Goal: Task Accomplishment & Management: Complete application form

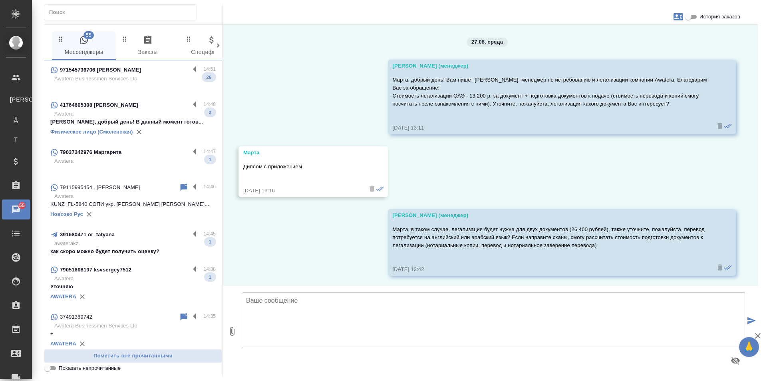
scroll to position [222, 0]
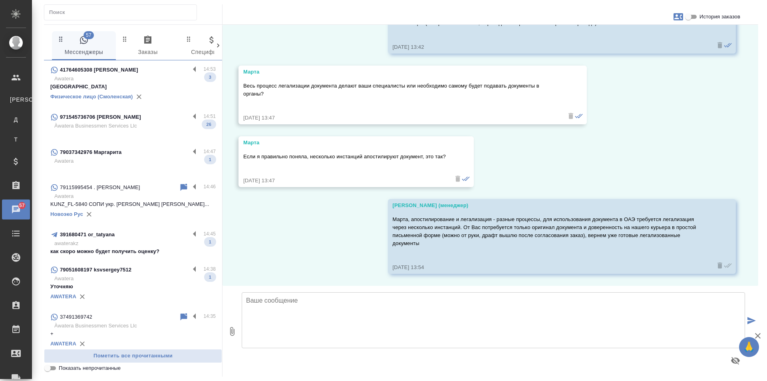
click at [156, 74] on div "41764605308 [PERSON_NAME]" at bounding box center [119, 70] width 139 height 10
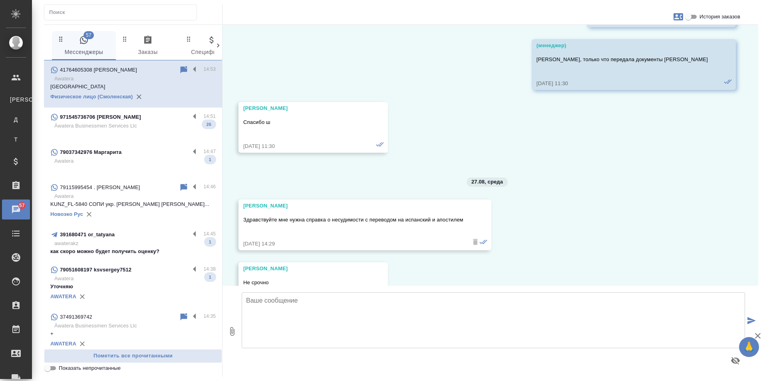
scroll to position [5705, 0]
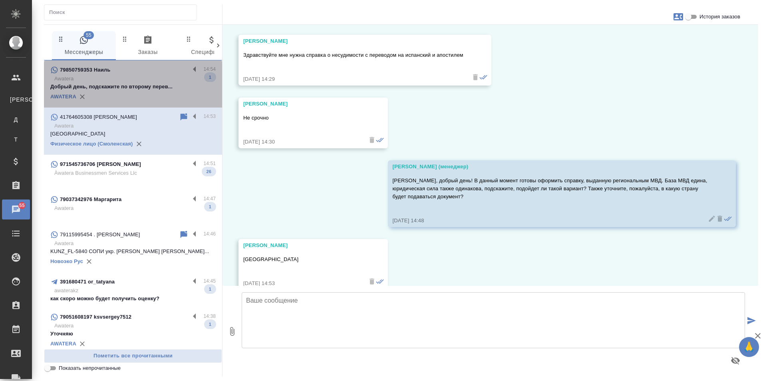
click at [154, 78] on p "Awatera" at bounding box center [134, 79] width 161 height 8
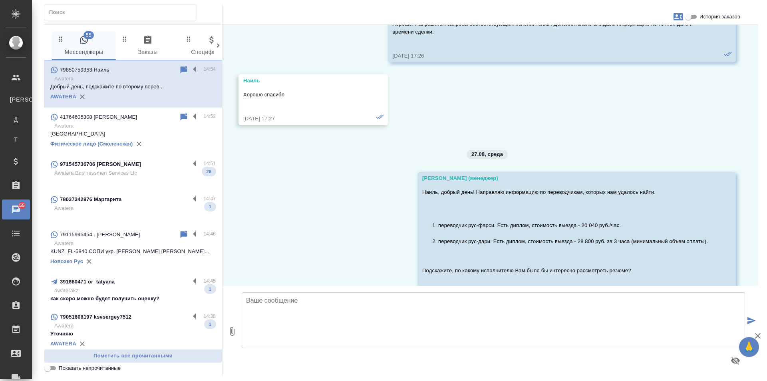
scroll to position [1166, 0]
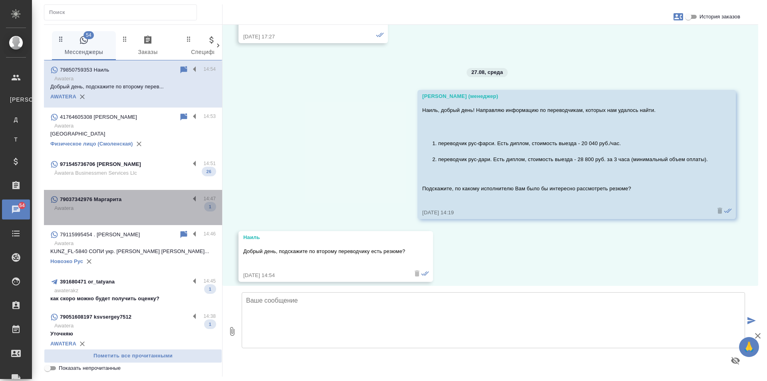
click at [158, 197] on div "79037342976 Маргарита" at bounding box center [119, 199] width 139 height 10
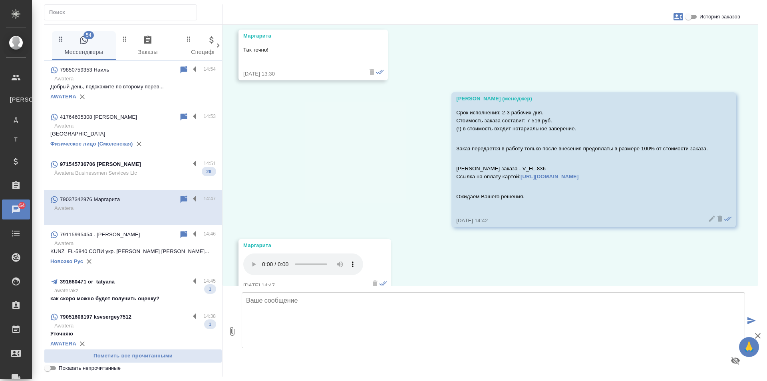
scroll to position [1088, 0]
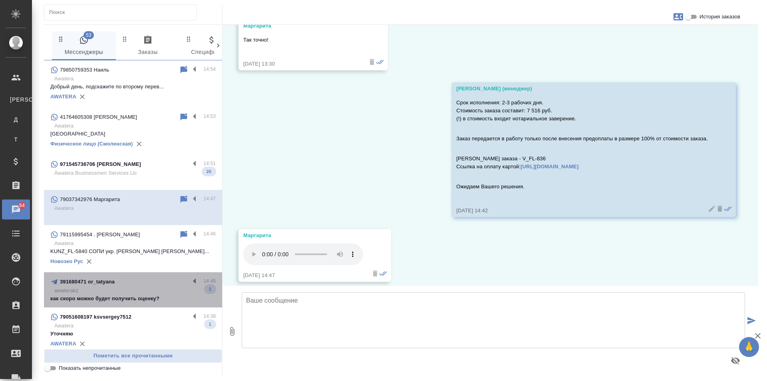
click at [155, 294] on p "awaterakz" at bounding box center [134, 290] width 161 height 8
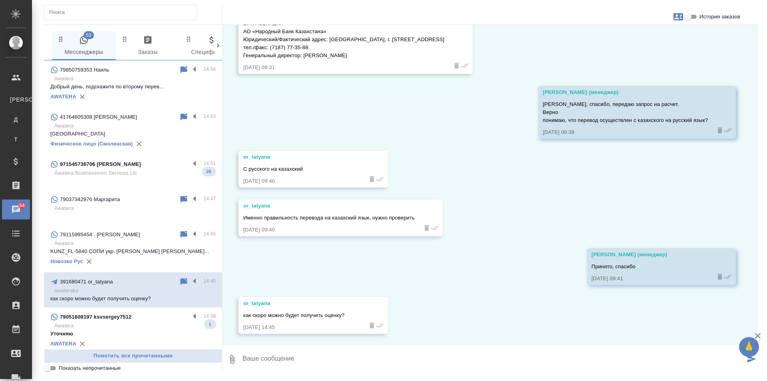
scroll to position [337, 0]
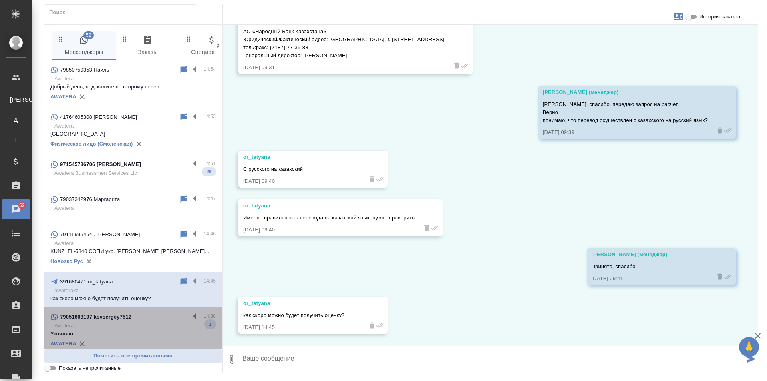
click at [142, 321] on div "79051608197 ksvsergey7512" at bounding box center [119, 317] width 139 height 10
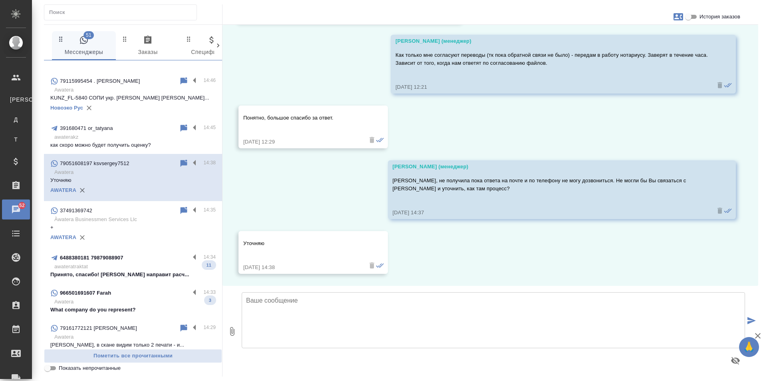
scroll to position [160, 0]
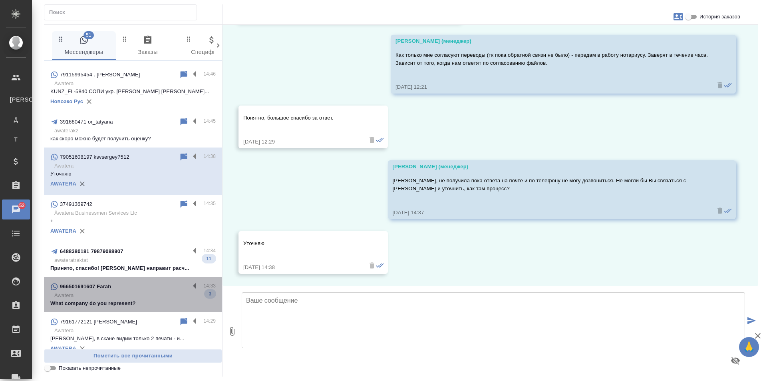
click at [147, 297] on p "Awatera" at bounding box center [134, 295] width 161 height 8
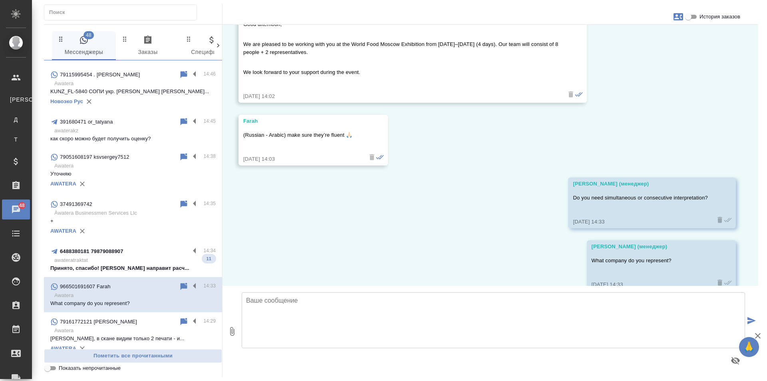
scroll to position [278, 0]
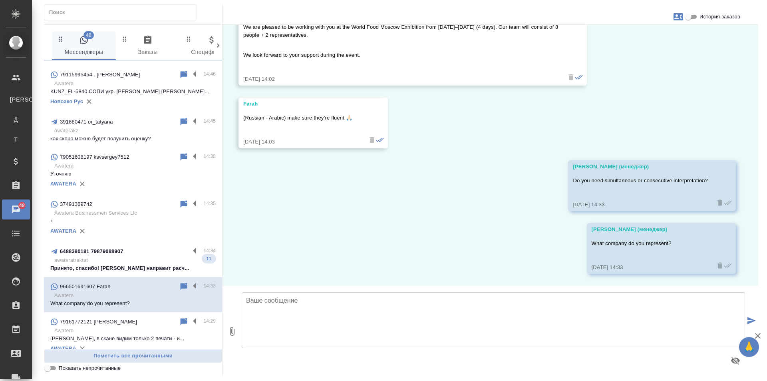
click at [142, 258] on p "awateratraktat" at bounding box center [134, 260] width 161 height 8
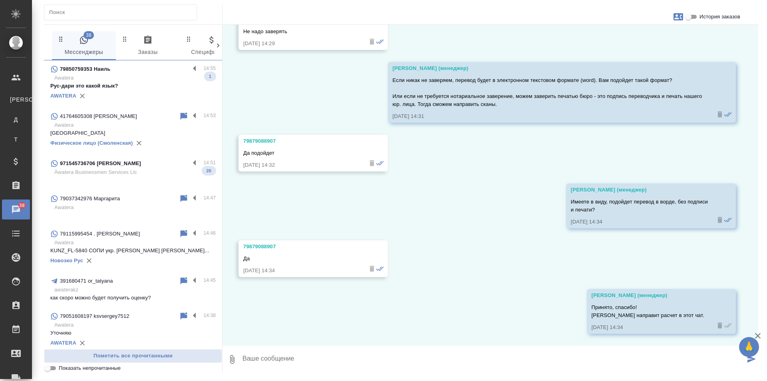
scroll to position [0, 0]
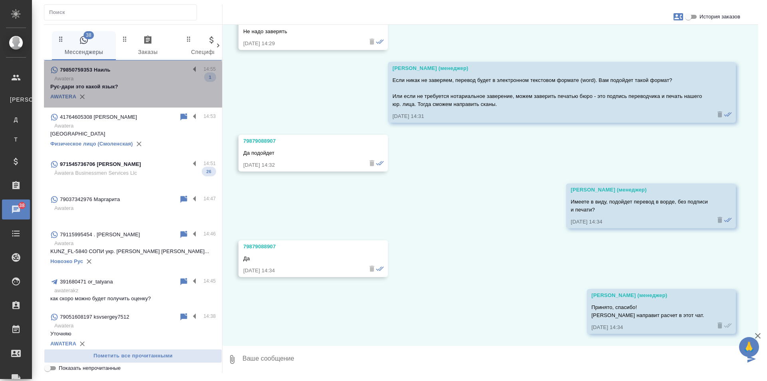
click at [149, 87] on p "Рус-дари это какой язык?" at bounding box center [132, 87] width 165 height 8
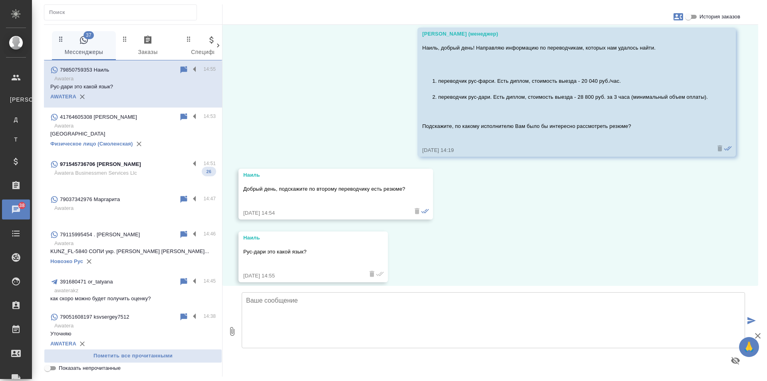
scroll to position [1229, 0]
click at [131, 166] on div "971545736706 Meri Billi" at bounding box center [119, 164] width 139 height 10
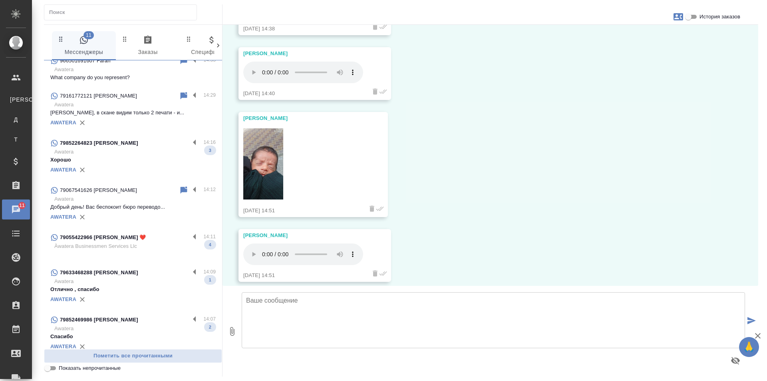
scroll to position [399, 0]
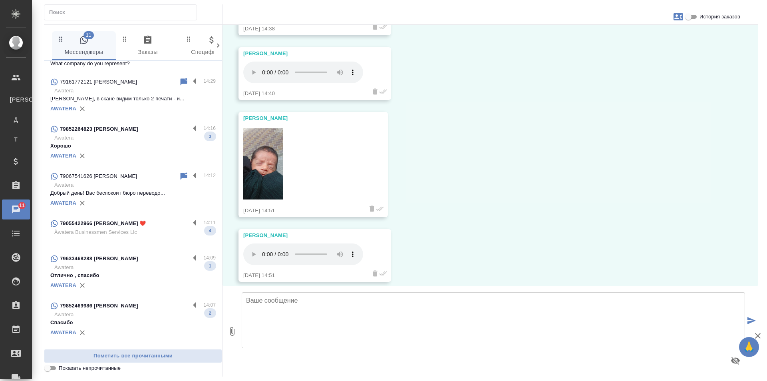
click at [121, 141] on p "Awatera" at bounding box center [134, 138] width 161 height 8
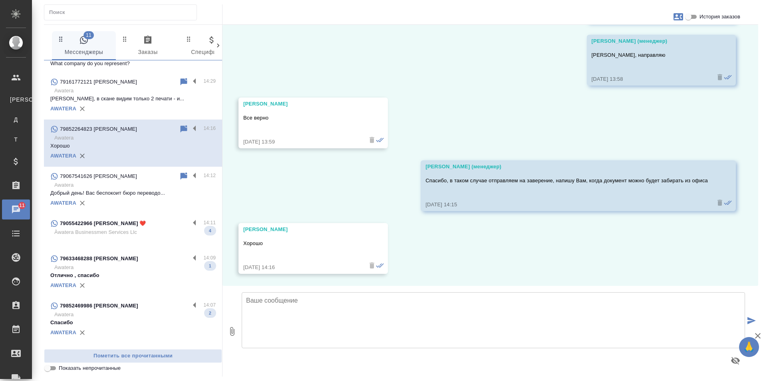
scroll to position [276, 0]
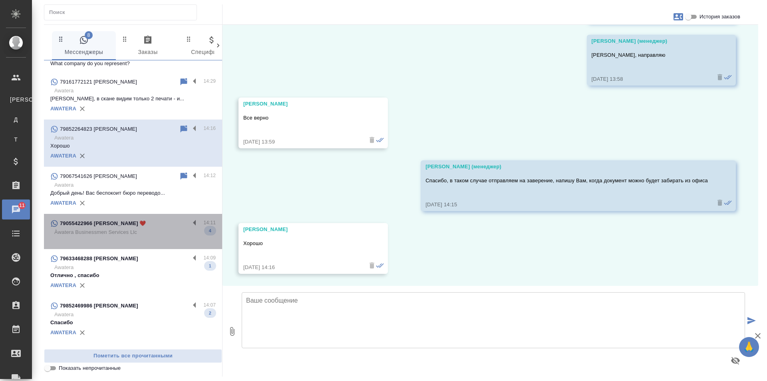
click at [155, 232] on p "Àwatera Businessmen Services Llc" at bounding box center [134, 232] width 161 height 8
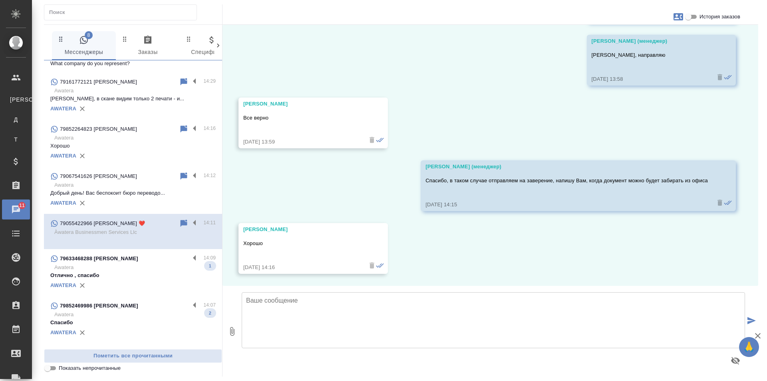
scroll to position [123, 0]
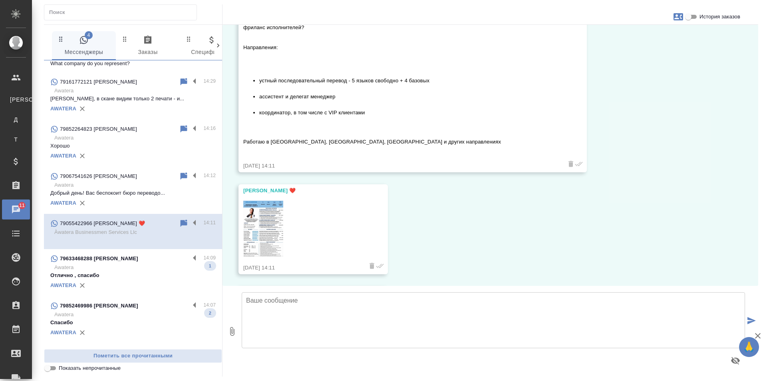
click at [153, 270] on p "Awatera" at bounding box center [134, 267] width 161 height 8
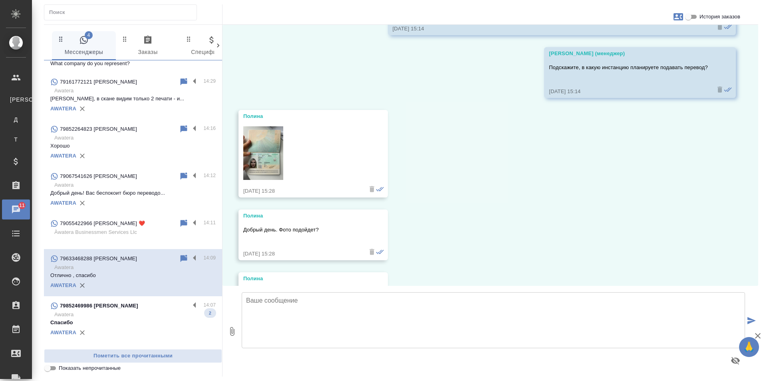
scroll to position [2808, 0]
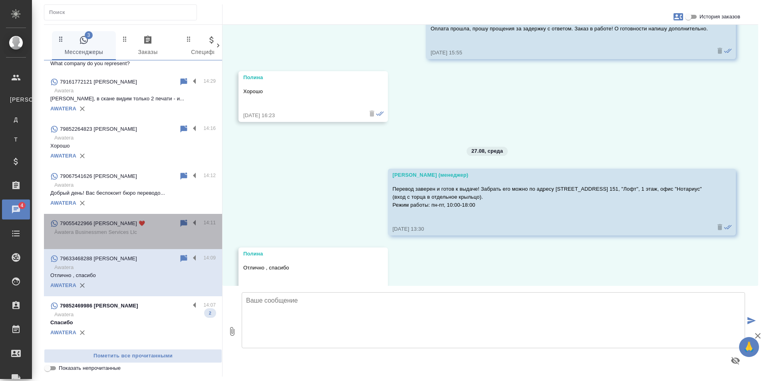
click at [149, 225] on div "79055422966 [PERSON_NAME] ❤️" at bounding box center [114, 223] width 129 height 10
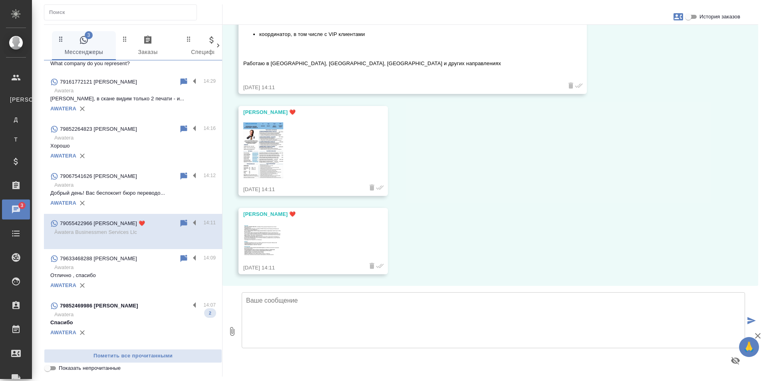
scroll to position [202, 0]
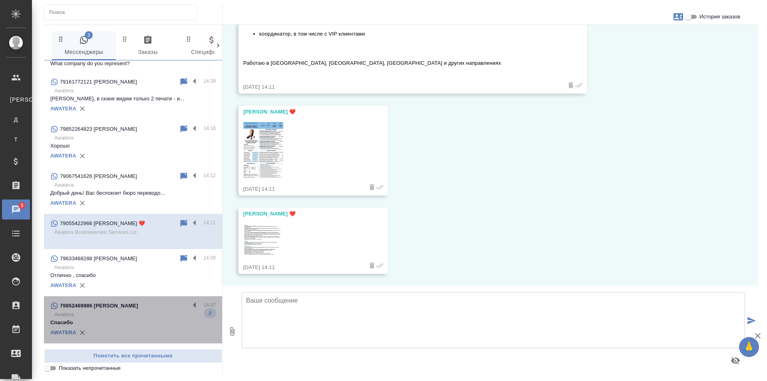
click at [157, 318] on p "Awatera" at bounding box center [134, 314] width 161 height 8
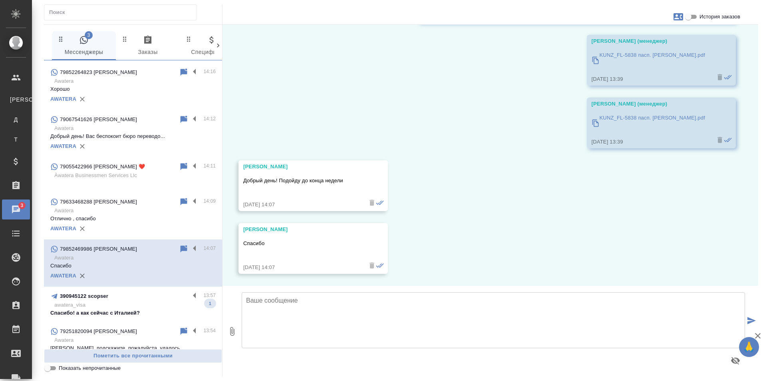
scroll to position [559, 0]
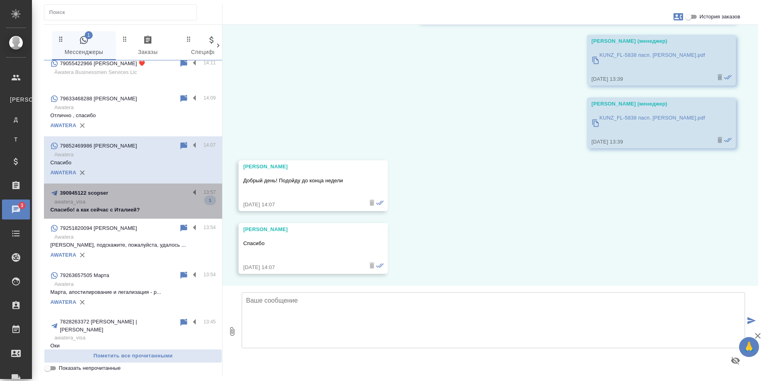
click at [151, 201] on p "awatera_visa" at bounding box center [134, 202] width 161 height 8
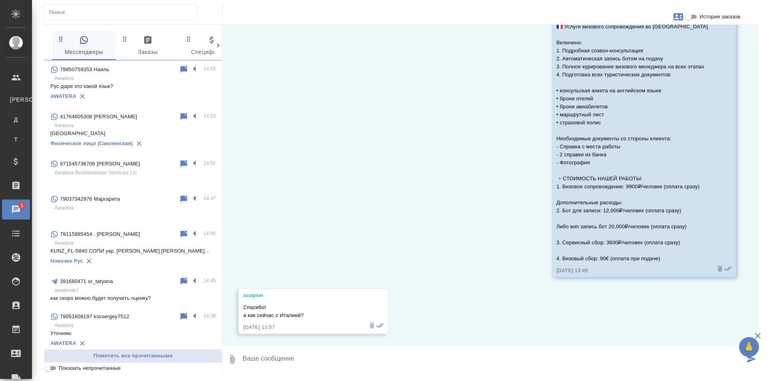
scroll to position [0, 0]
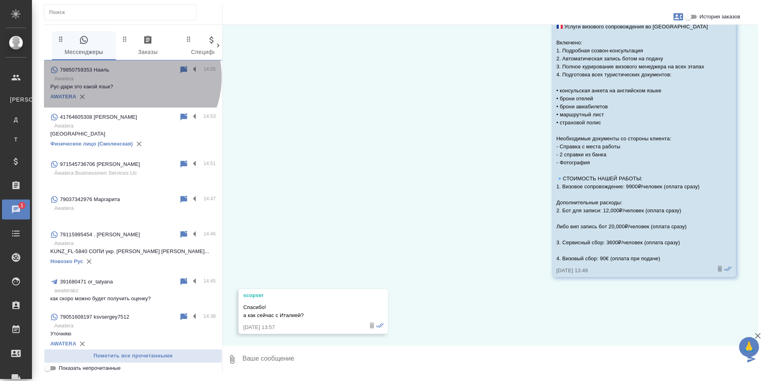
click at [128, 77] on p "Awatera" at bounding box center [134, 79] width 161 height 8
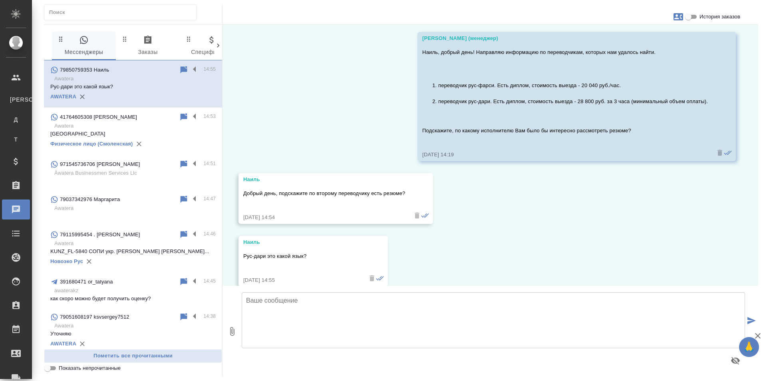
scroll to position [1229, 0]
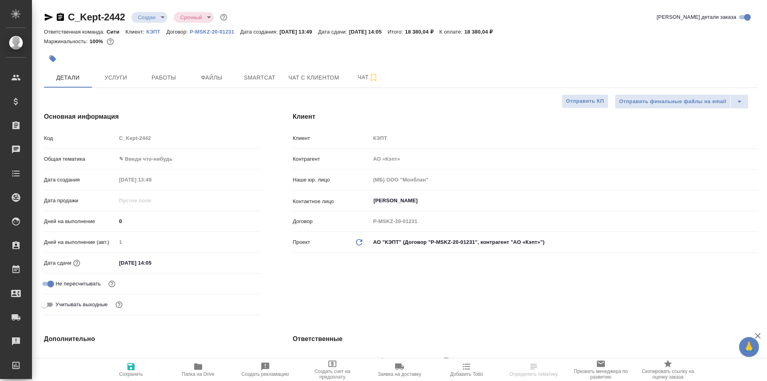
select select "RU"
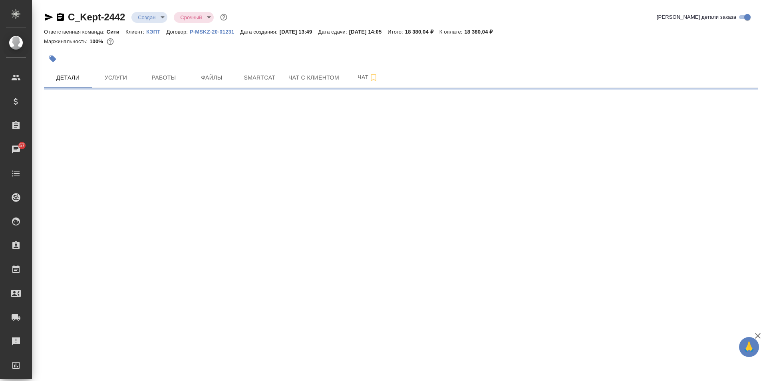
select select "RU"
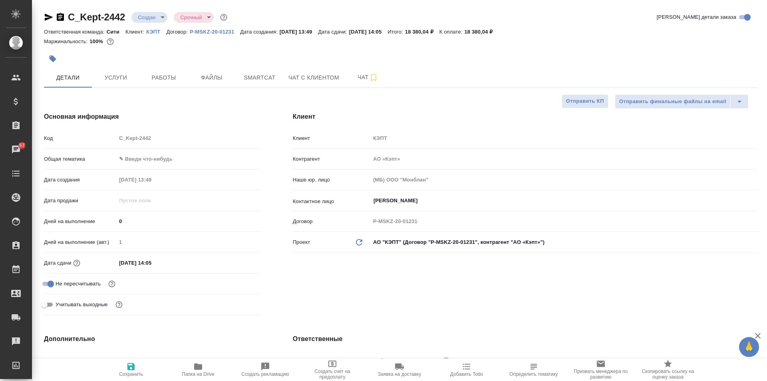
type textarea "x"
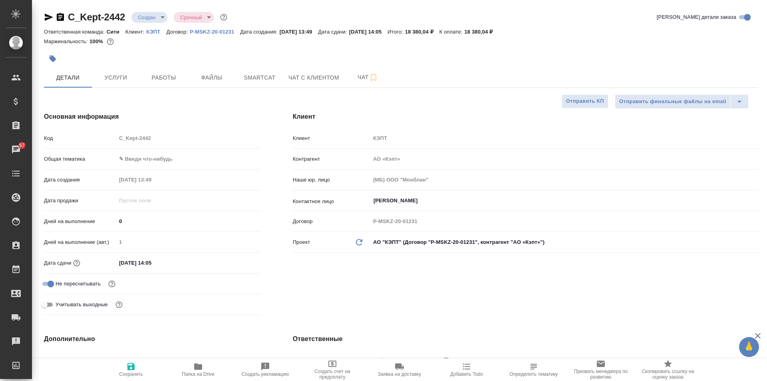
type textarea "x"
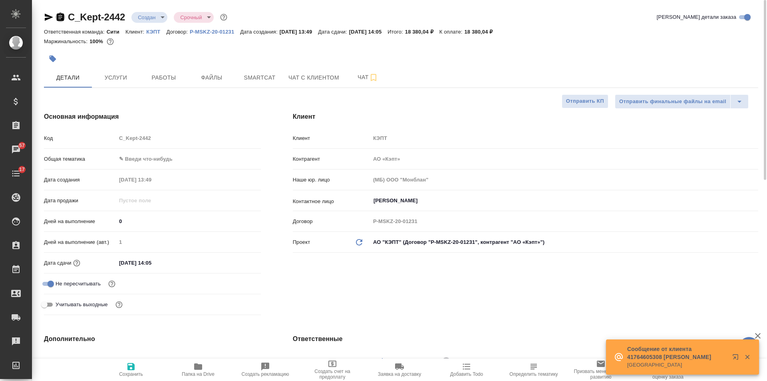
click at [58, 16] on icon "button" at bounding box center [60, 17] width 7 height 8
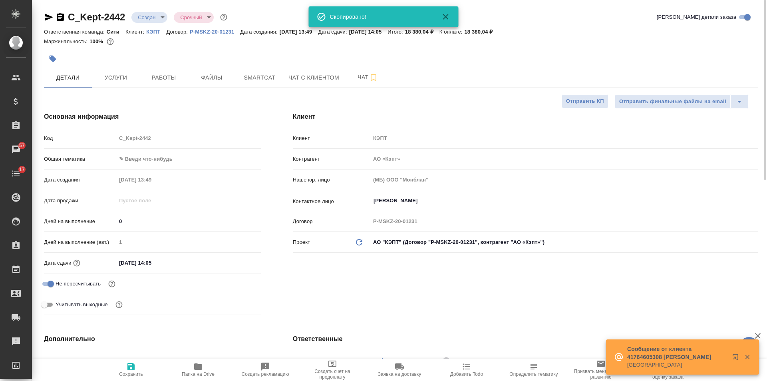
type textarea "x"
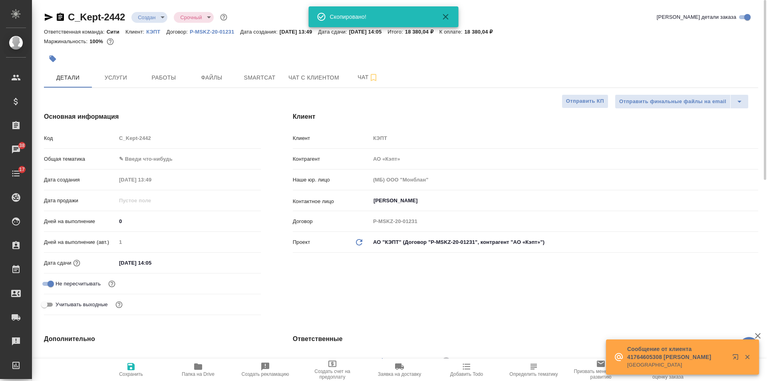
type textarea "x"
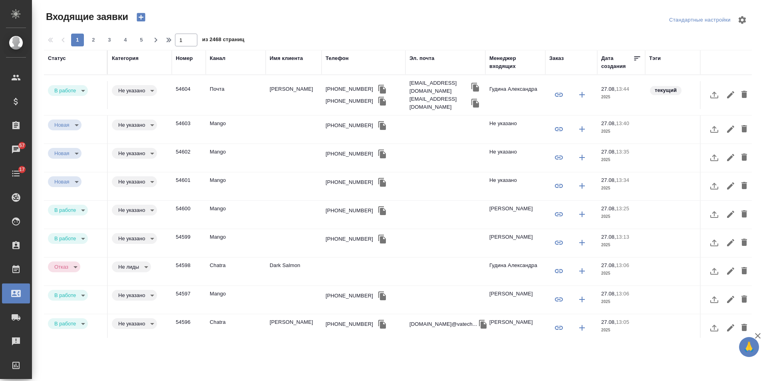
select select "RU"
click at [298, 83] on td "Иванова Вероника" at bounding box center [294, 95] width 56 height 28
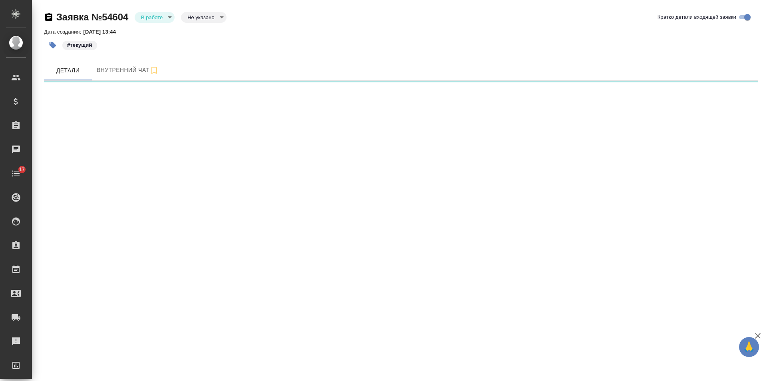
select select "RU"
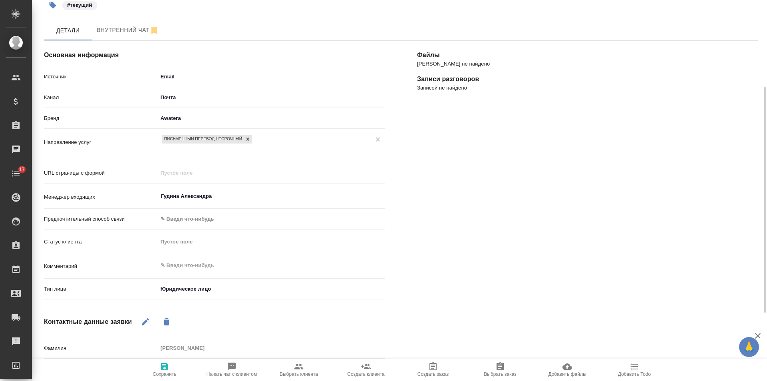
scroll to position [120, 0]
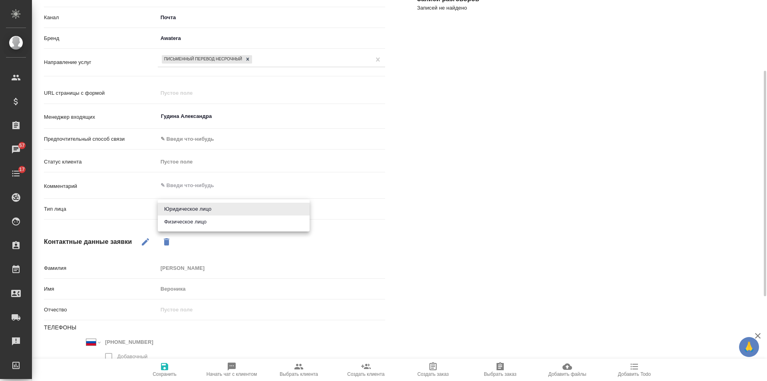
click at [185, 210] on body "🙏 .cls-1 fill:#fff; AWATERA [PERSON_NAME] Спецификации Заказы 57 Чаты 17 Todo П…" at bounding box center [383, 190] width 767 height 381
click at [186, 220] on li "Физическое лицо" at bounding box center [234, 221] width 152 height 13
type textarea "x"
type input "private"
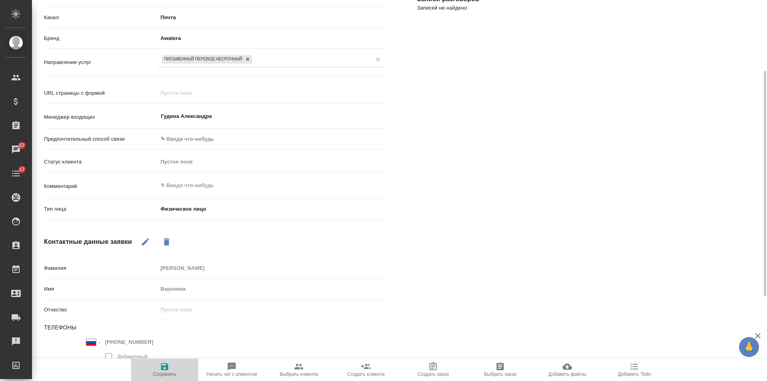
click at [169, 364] on icon "button" at bounding box center [165, 366] width 10 height 10
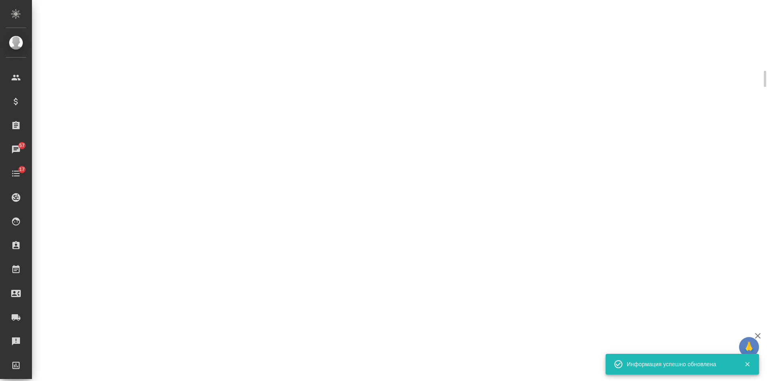
select select "RU"
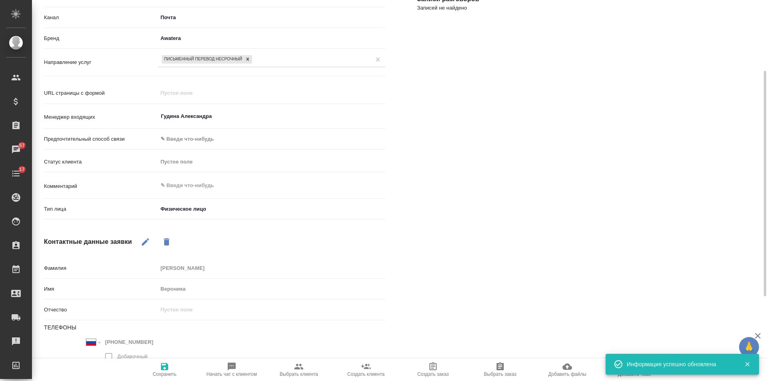
click at [500, 371] on span "Выбрать заказ" at bounding box center [500, 374] width 32 height 6
type textarea "x"
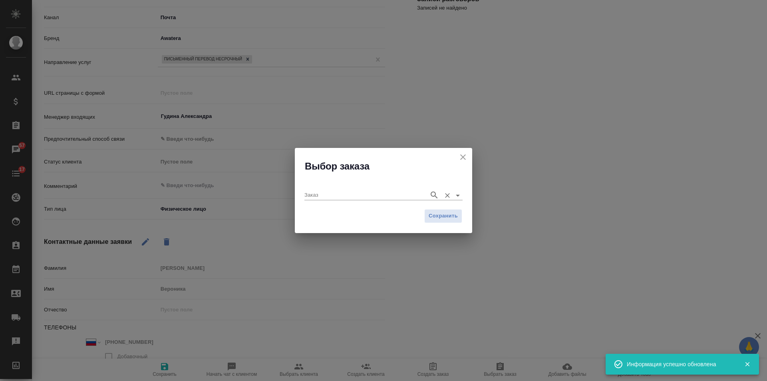
click at [329, 192] on input "Заказ" at bounding box center [364, 195] width 121 height 10
paste input "C_Kept-2442"
type input "C_Kept-2442"
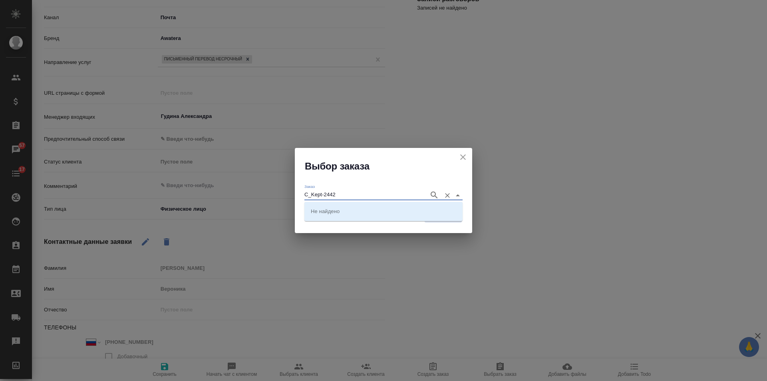
click at [432, 192] on icon "button" at bounding box center [433, 194] width 7 height 7
click at [337, 206] on li "C_Kept-2442" at bounding box center [383, 211] width 158 height 14
type input "C_Kept-2442"
click at [445, 218] on span "Сохранить" at bounding box center [442, 215] width 29 height 9
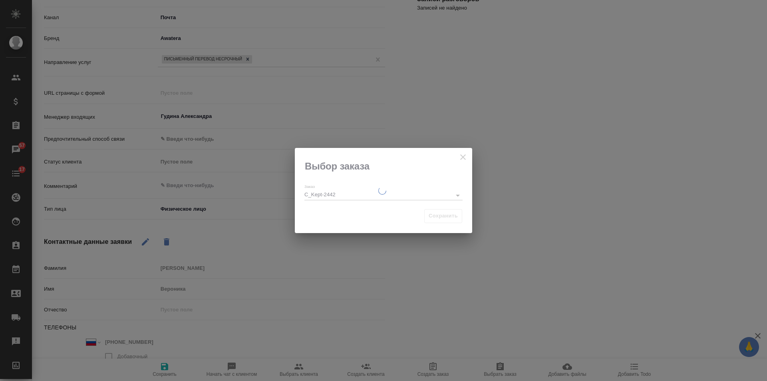
type textarea "x"
select select "RU"
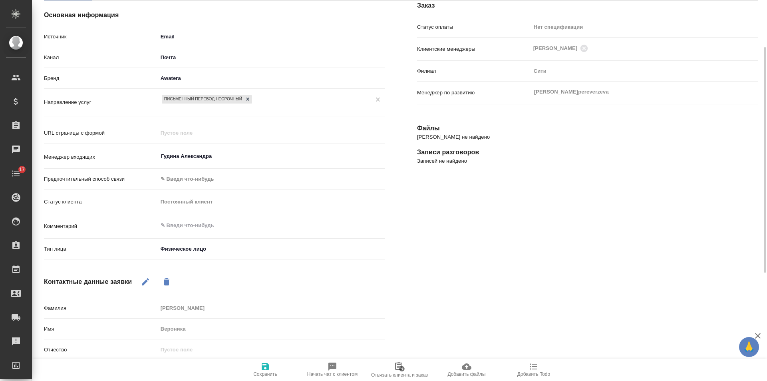
scroll to position [0, 0]
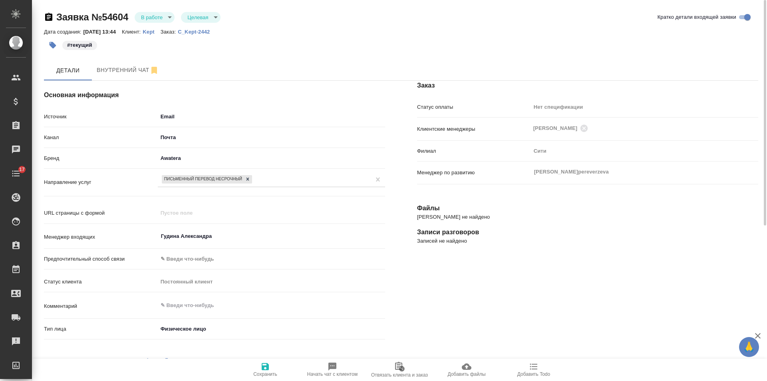
click at [212, 32] on p "C_Kept-2442" at bounding box center [197, 32] width 38 height 6
type textarea "x"
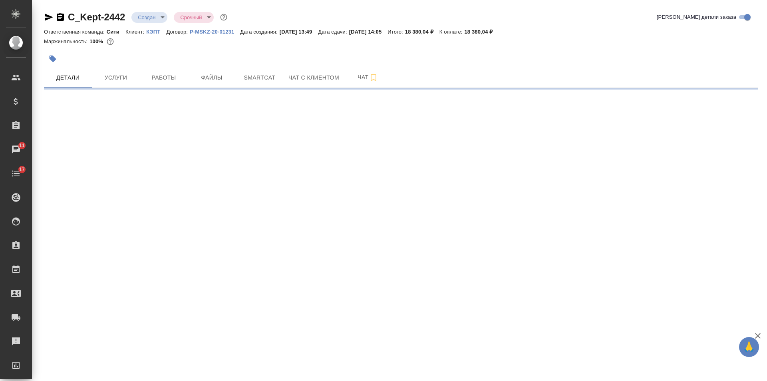
select select "RU"
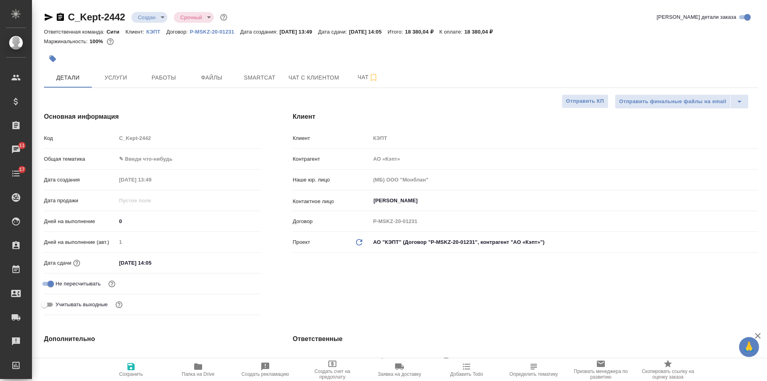
type textarea "x"
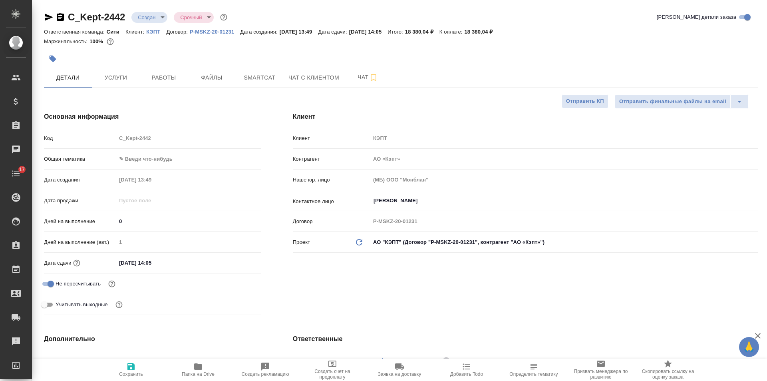
type textarea "x"
select select "RU"
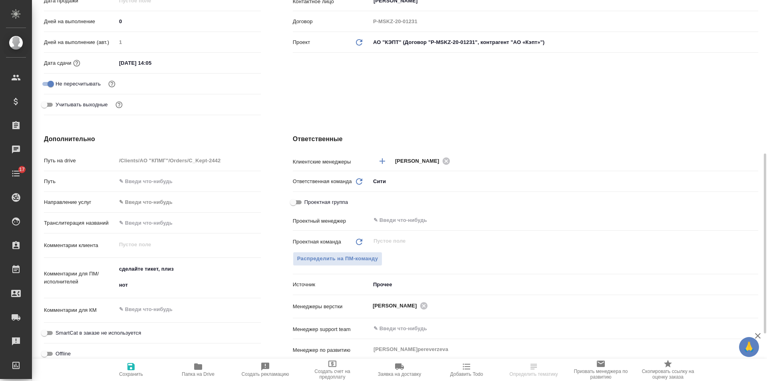
scroll to position [280, 0]
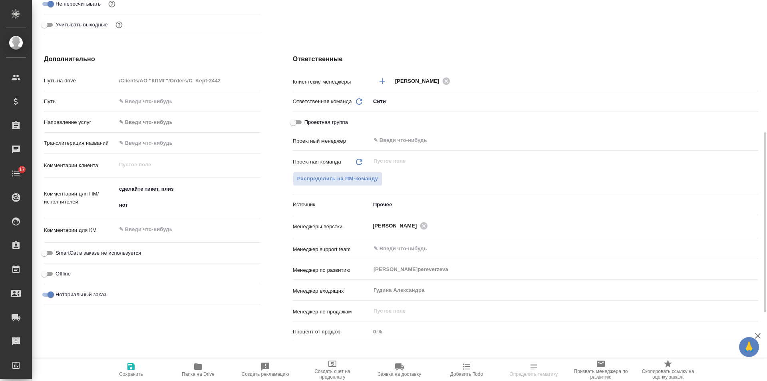
click at [393, 205] on body "🙏 .cls-1 fill:#fff; AWATERA Gudina Alexandra Клиенты Спецификации Заказы Чаты 1…" at bounding box center [383, 190] width 767 height 381
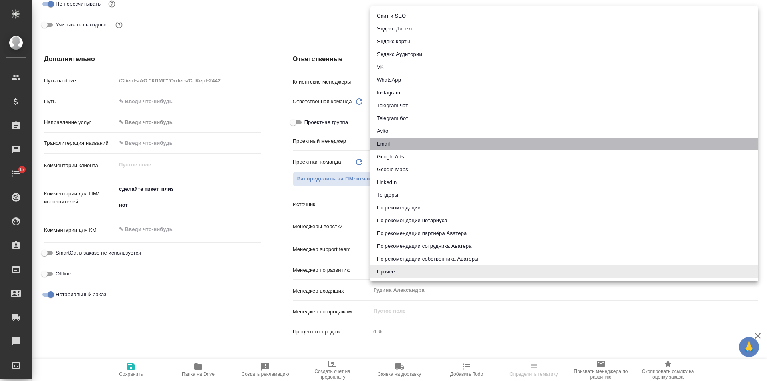
click at [401, 141] on li "Email" at bounding box center [564, 143] width 388 height 13
type input "emailAds"
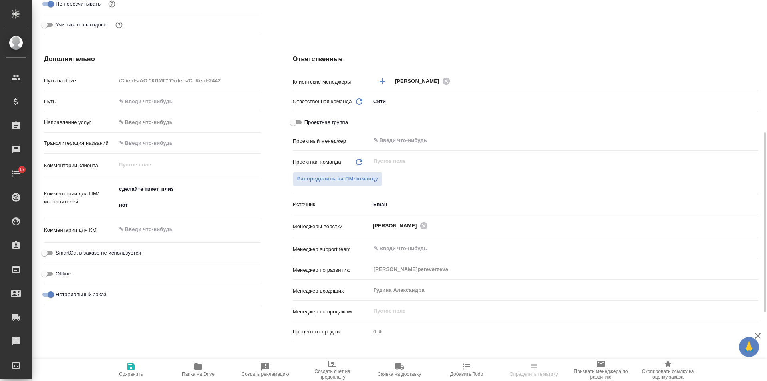
click at [131, 369] on icon "button" at bounding box center [131, 366] width 10 height 10
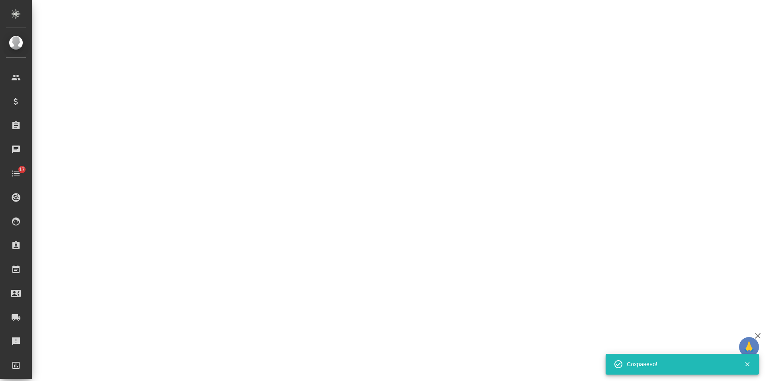
select select "RU"
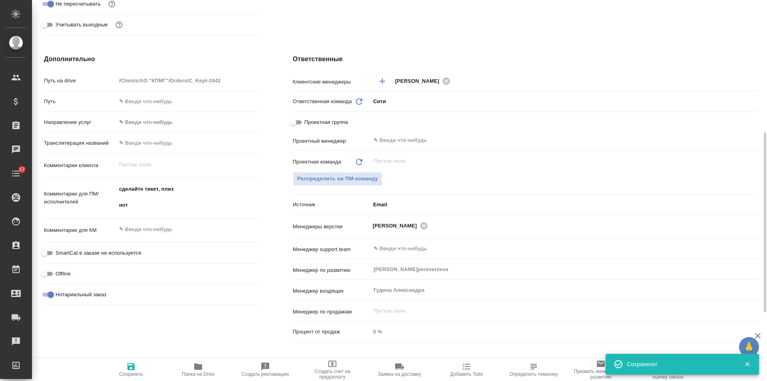
type textarea "x"
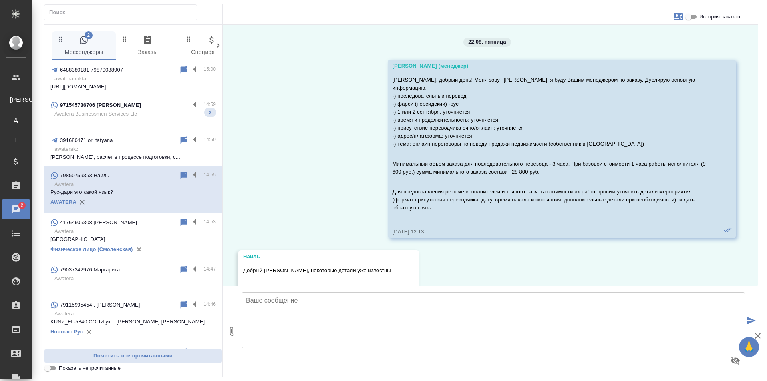
scroll to position [1229, 0]
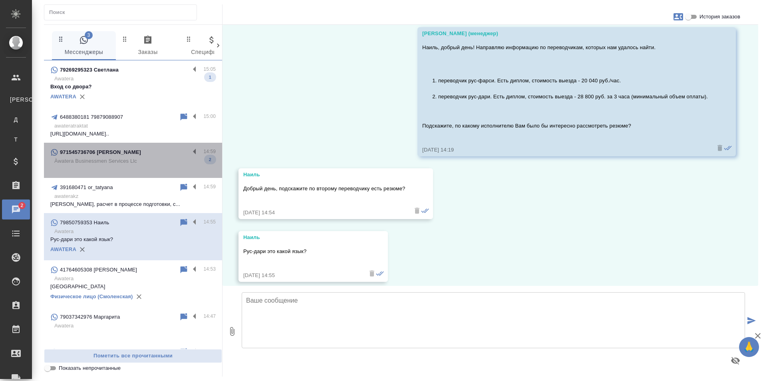
click at [147, 151] on div "971545736706 [PERSON_NAME]" at bounding box center [119, 152] width 139 height 10
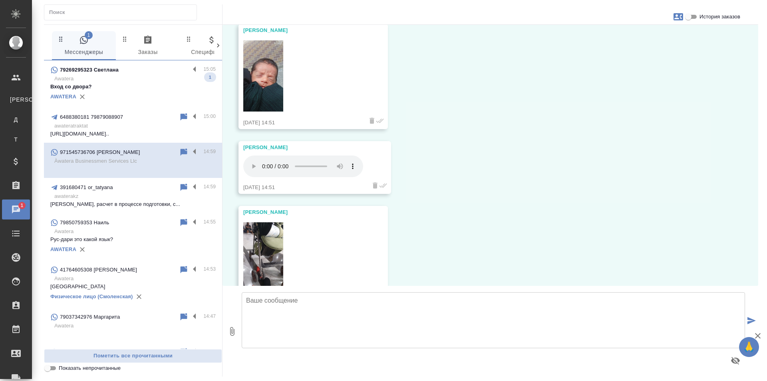
scroll to position [1974, 0]
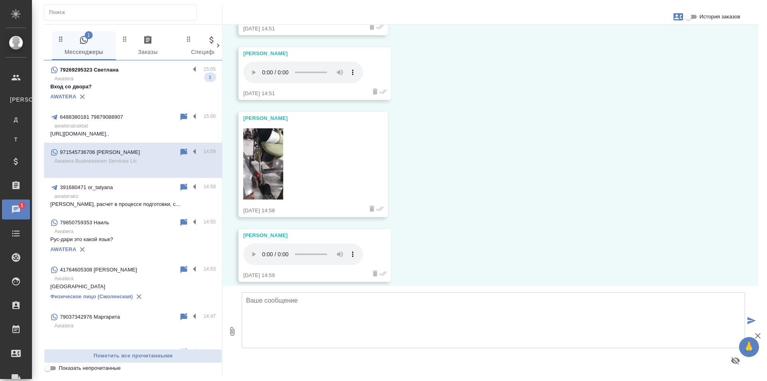
click at [269, 166] on img at bounding box center [263, 163] width 40 height 71
click at [134, 77] on p "Awatera" at bounding box center [134, 79] width 161 height 8
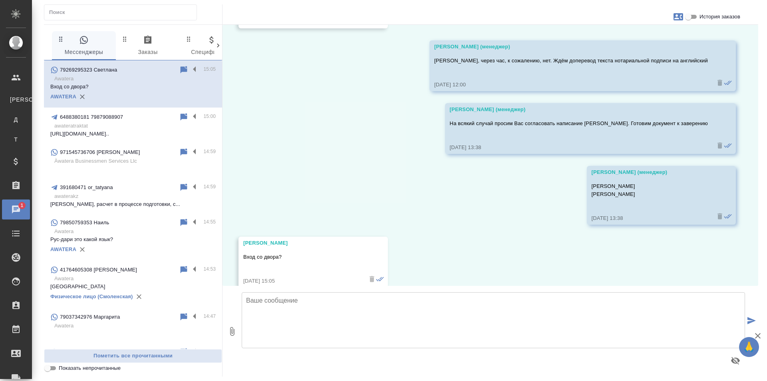
scroll to position [4583, 0]
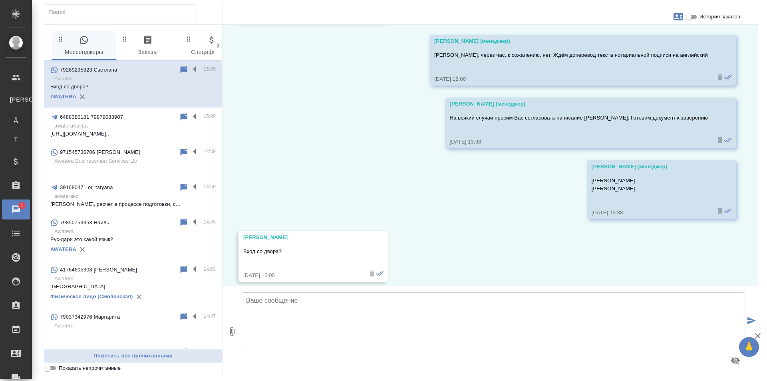
click at [141, 159] on p "Àwatera Businessmen Services Llc" at bounding box center [134, 161] width 161 height 8
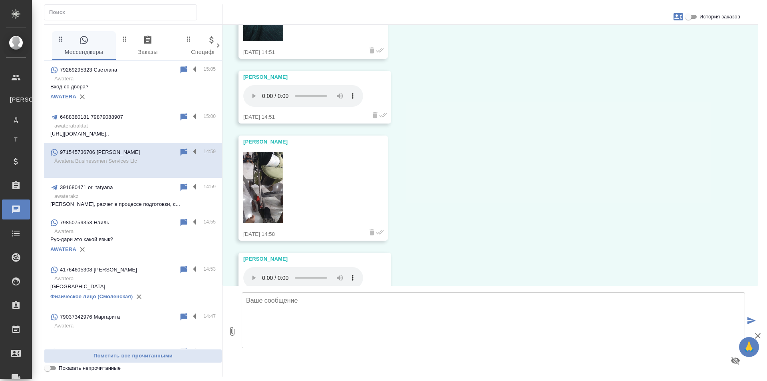
scroll to position [1974, 0]
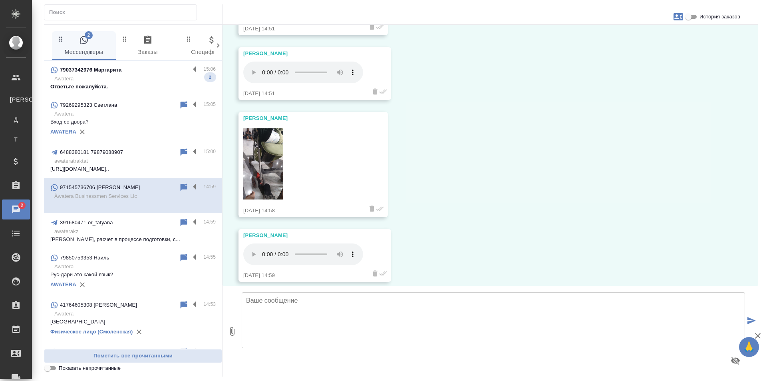
click at [127, 75] on p "Awatera" at bounding box center [134, 79] width 161 height 8
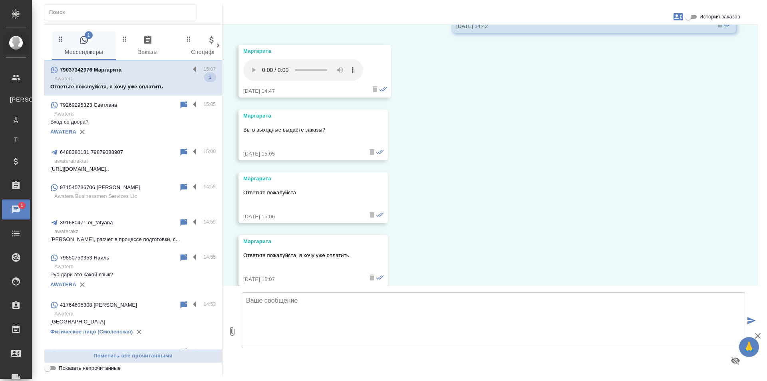
scroll to position [1276, 0]
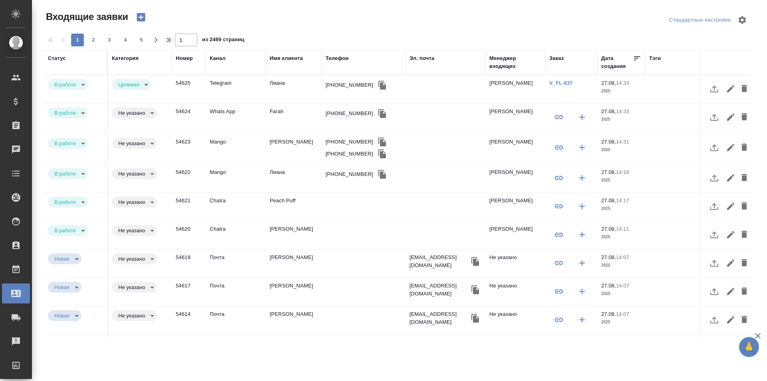
select select "RU"
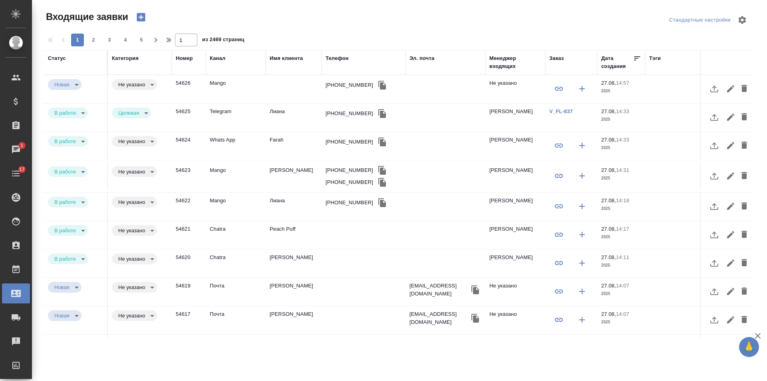
select select "RU"
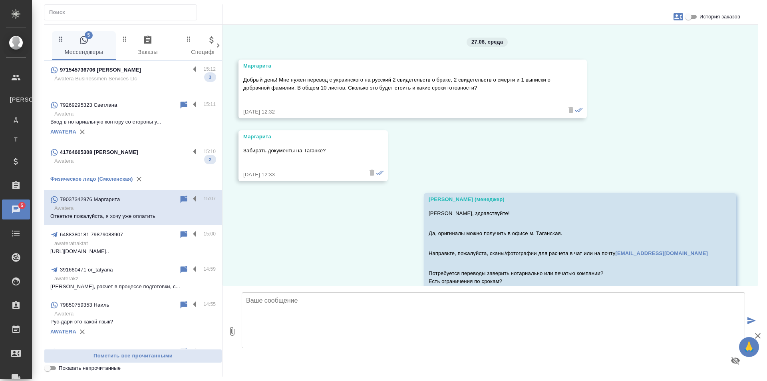
scroll to position [1276, 0]
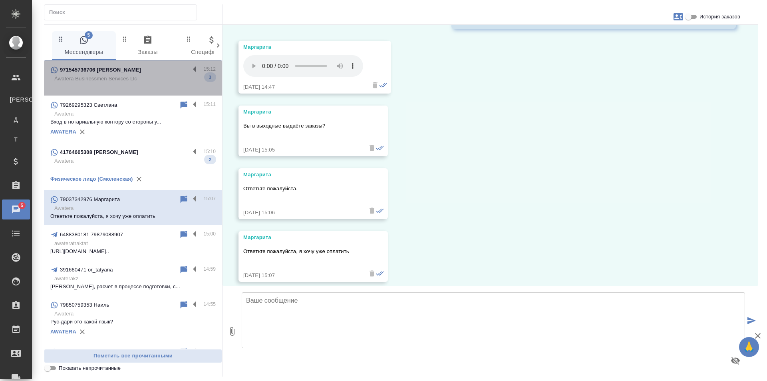
click at [157, 79] on p "Àwatera Businessmen Services Llc" at bounding box center [134, 79] width 161 height 8
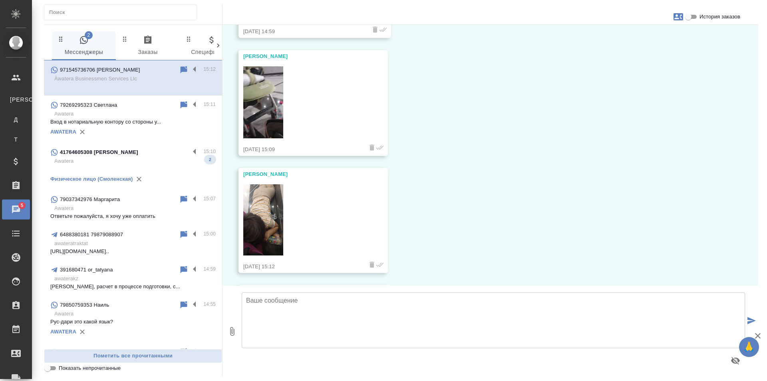
scroll to position [2219, 0]
click at [261, 204] on img at bounding box center [263, 217] width 40 height 71
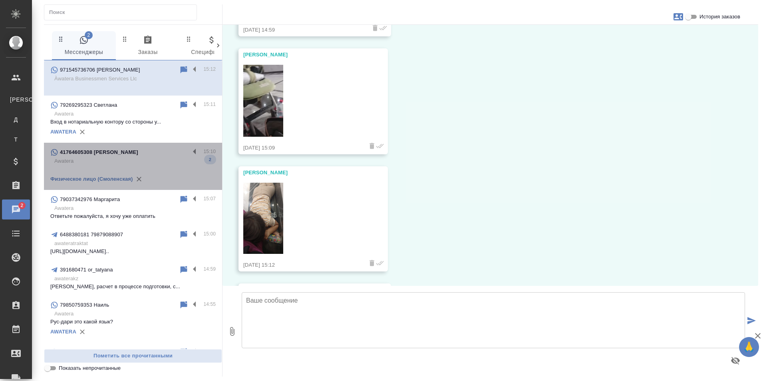
click at [139, 156] on div "41764605308 Анна" at bounding box center [119, 152] width 139 height 10
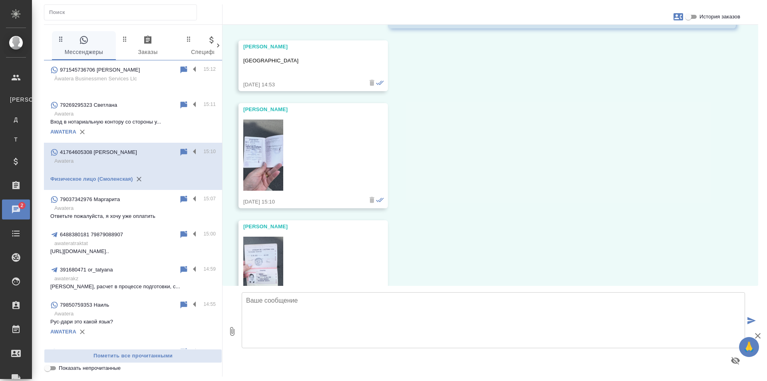
scroll to position [5939, 0]
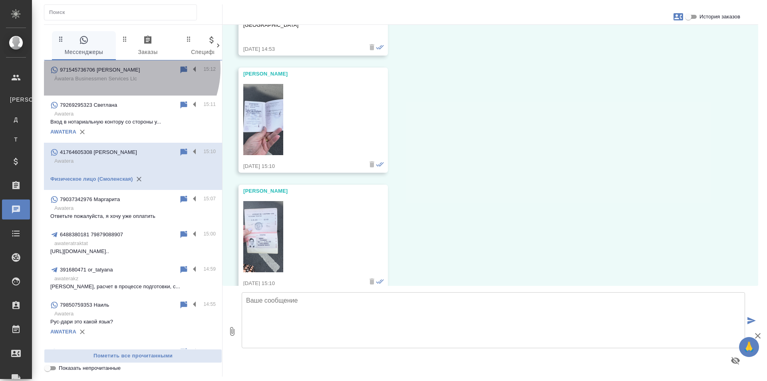
click at [128, 69] on div "971545736706 [PERSON_NAME]" at bounding box center [114, 70] width 129 height 10
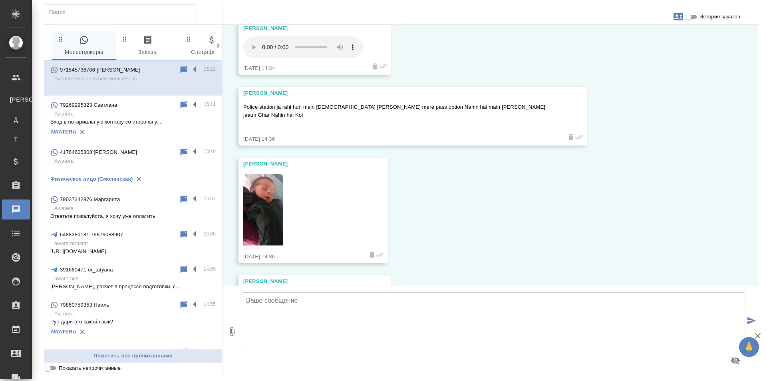
scroll to position [1435, 0]
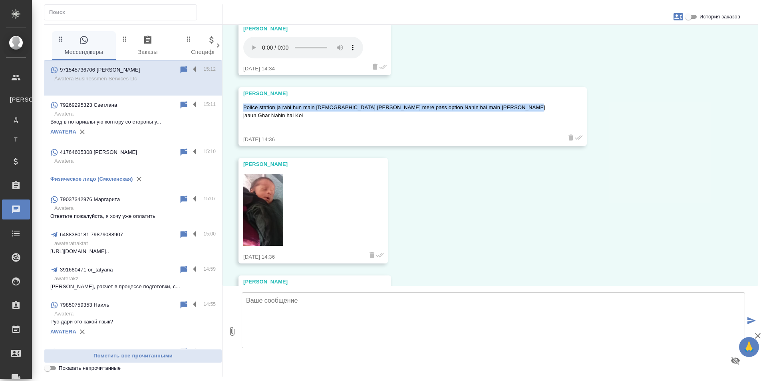
drag, startPoint x: 512, startPoint y: 106, endPoint x: 237, endPoint y: 109, distance: 275.1
click at [237, 109] on div "27.08, среда Meri Billi Relax raho bilkul tension na Lena Kisi bhi baat ki thee…" at bounding box center [489, 155] width 535 height 261
copy p "Police station ja rahi hun main [DEMOGRAPHIC_DATA] [PERSON_NAME] mere pass opti…"
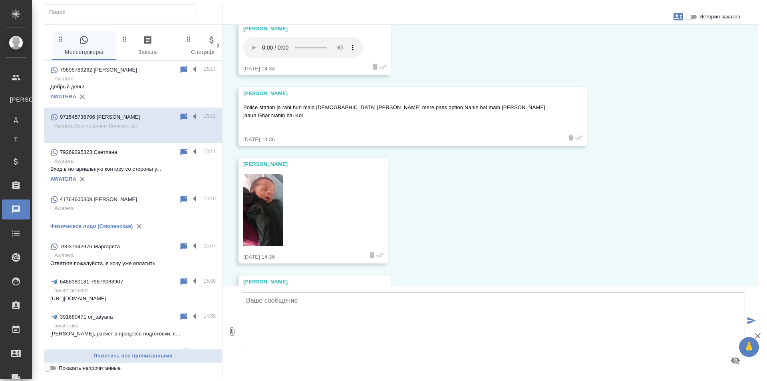
click at [562, 214] on div "27.08, среда Meri Billi Relax raho bilkul tension na Lena Kisi bhi baat ki thee…" at bounding box center [489, 155] width 535 height 261
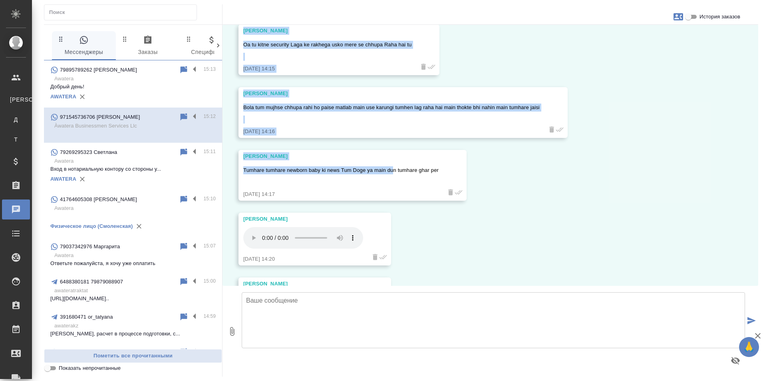
scroll to position [240, 0]
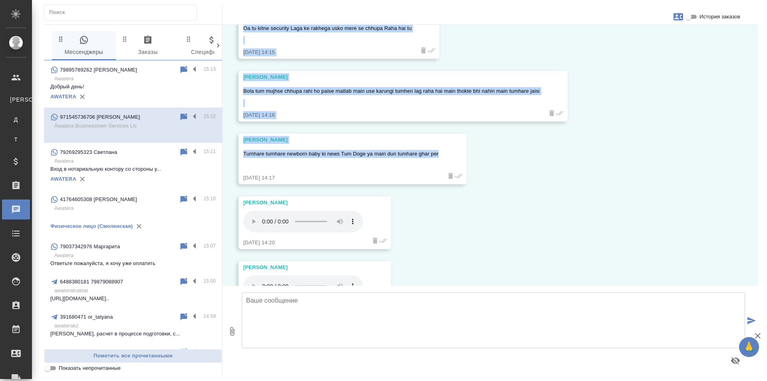
drag, startPoint x: 244, startPoint y: 65, endPoint x: 448, endPoint y: 150, distance: 220.2
click at [448, 150] on div "27.08, среда Meri Billi Relax raho bilkul tension na Lena Kisi bhi baat ki thee…" at bounding box center [489, 155] width 535 height 261
copy div "Meri Billi Relax raho bilkul tension na Lena Kisi bhi baat ki theek hai bilkul …"
drag, startPoint x: 590, startPoint y: 192, endPoint x: 585, endPoint y: 192, distance: 4.8
click at [590, 192] on div "27.08, среда Meri Billi Relax raho bilkul tension na Lena Kisi bhi baat ki thee…" at bounding box center [489, 155] width 535 height 261
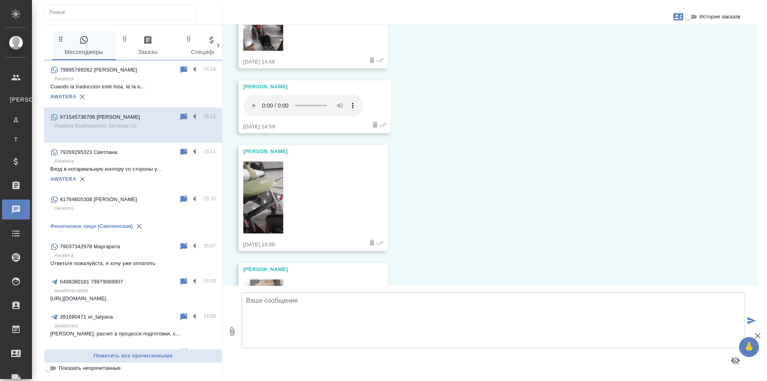
scroll to position [2274, 0]
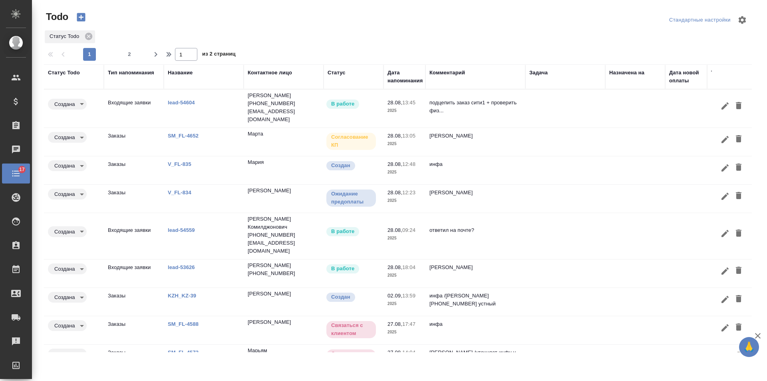
click at [399, 80] on div "Дата напоминания" at bounding box center [404, 77] width 35 height 16
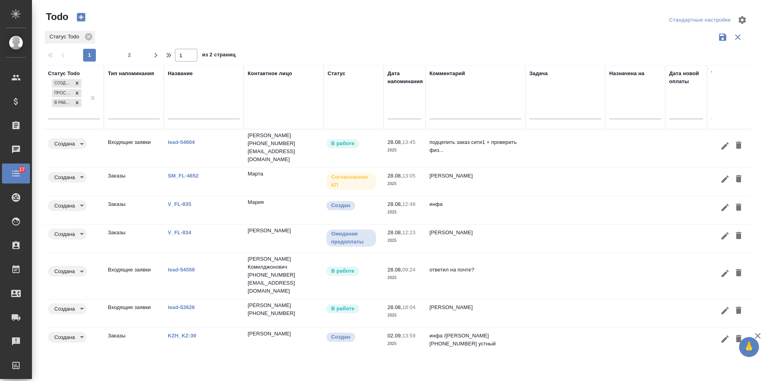
click at [178, 139] on link "lead-54604" at bounding box center [181, 142] width 27 height 6
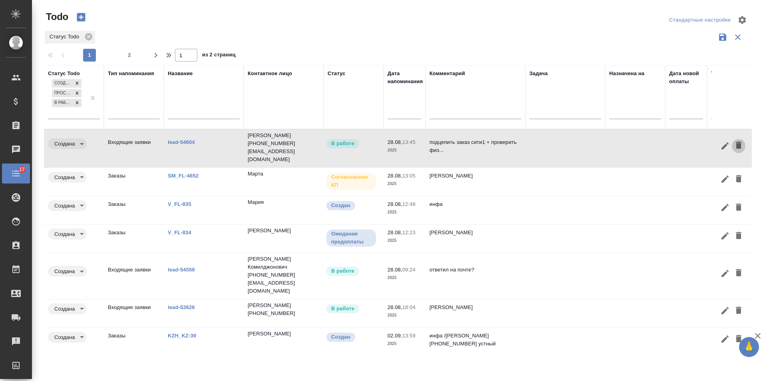
click at [736, 143] on icon "button" at bounding box center [739, 144] width 6 height 7
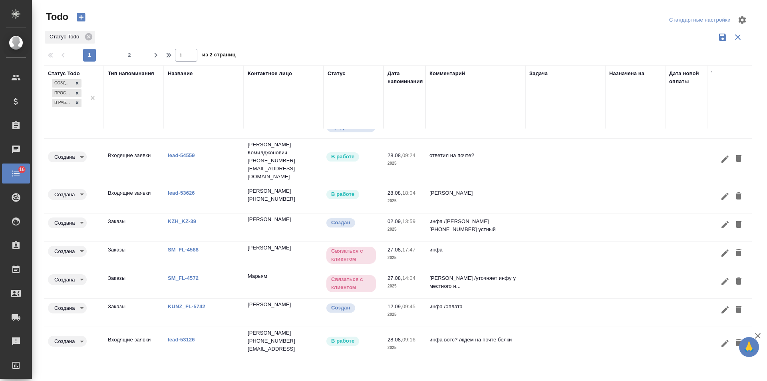
scroll to position [76, 0]
click at [720, 276] on icon "button" at bounding box center [725, 281] width 10 height 10
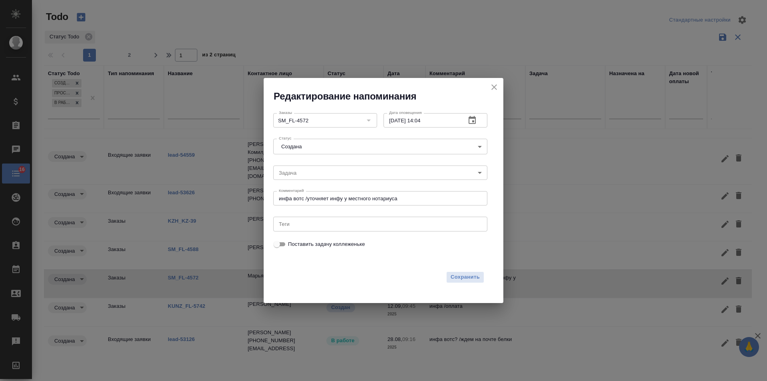
click at [470, 118] on icon "button" at bounding box center [471, 120] width 7 height 8
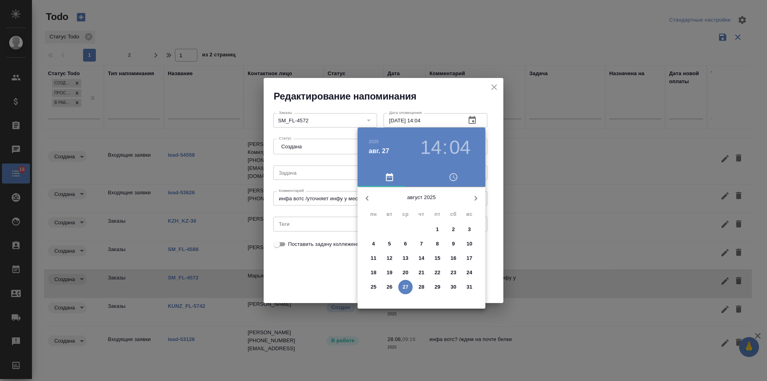
click at [478, 197] on icon "button" at bounding box center [476, 198] width 10 height 10
click at [440, 229] on span "5" at bounding box center [437, 229] width 14 height 8
type input "[DATE] 14:04"
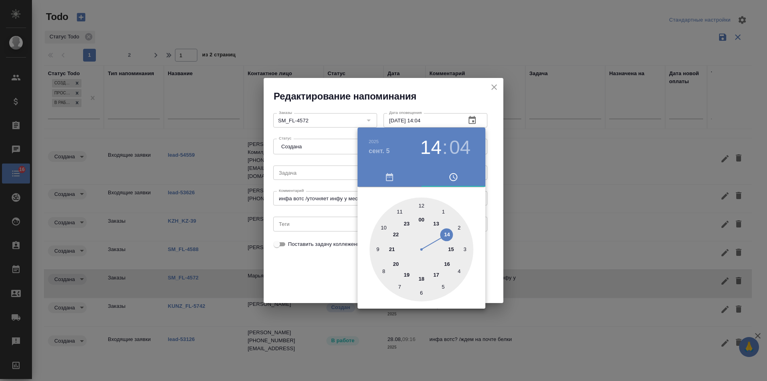
click at [318, 274] on div at bounding box center [383, 190] width 767 height 381
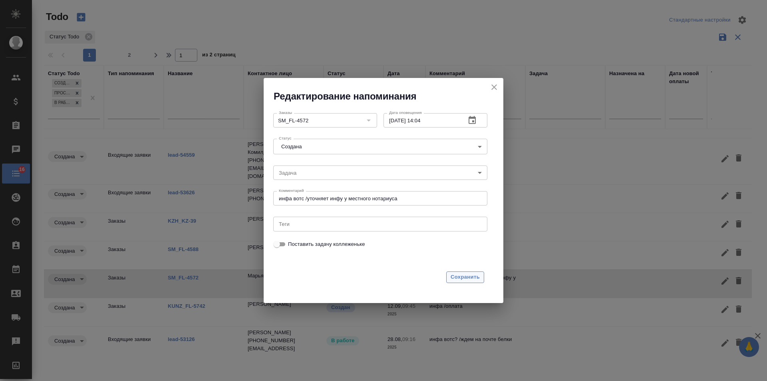
click at [465, 273] on span "Сохранить" at bounding box center [464, 276] width 29 height 9
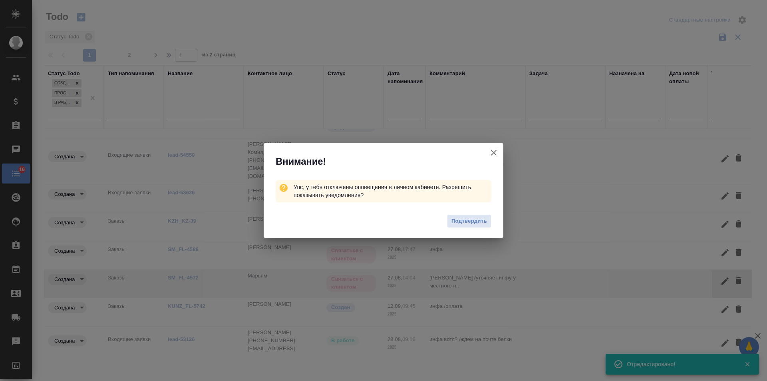
click at [494, 152] on icon "button" at bounding box center [494, 153] width 6 height 6
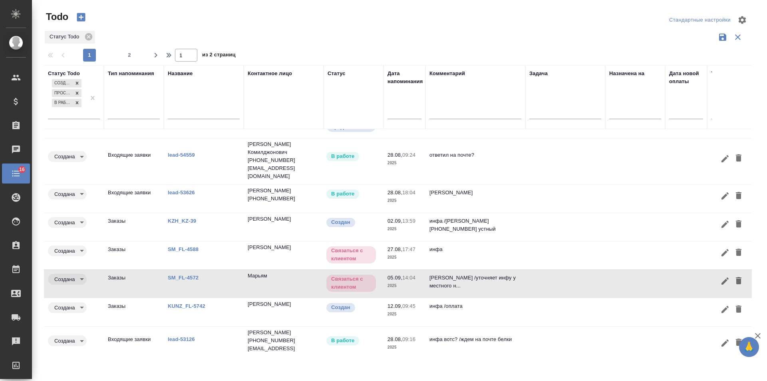
click at [593, 243] on td at bounding box center [565, 255] width 80 height 28
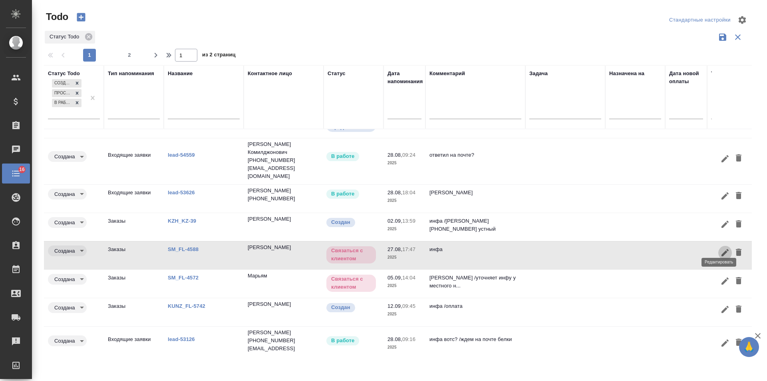
click at [721, 249] on icon "button" at bounding box center [724, 252] width 7 height 7
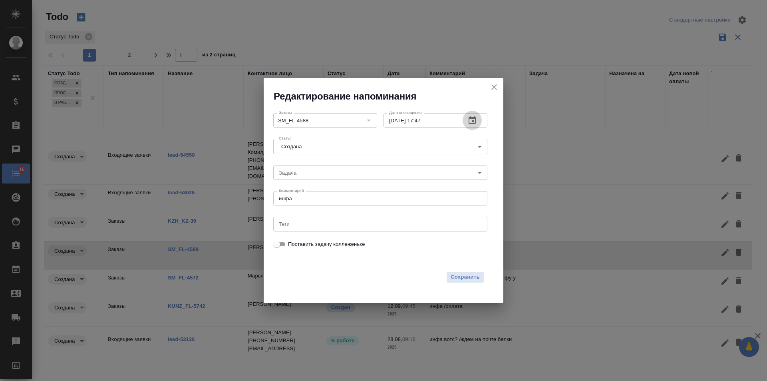
click at [476, 123] on icon "button" at bounding box center [471, 120] width 7 height 8
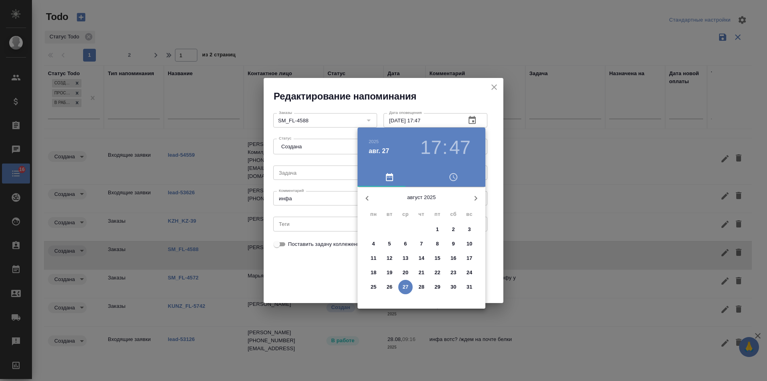
click at [423, 285] on p "28" at bounding box center [421, 287] width 6 height 8
type input "28.08.2025 17:47"
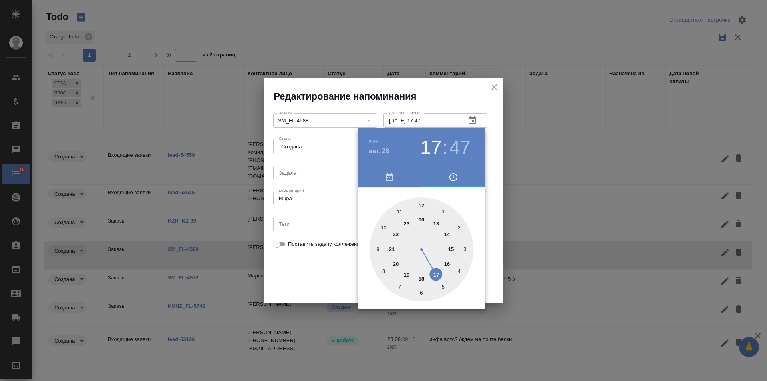
click at [307, 274] on div at bounding box center [383, 190] width 767 height 381
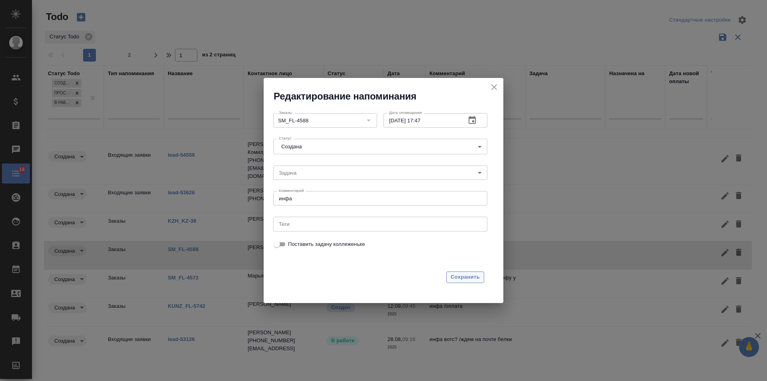
click at [474, 280] on span "Сохранить" at bounding box center [464, 276] width 29 height 9
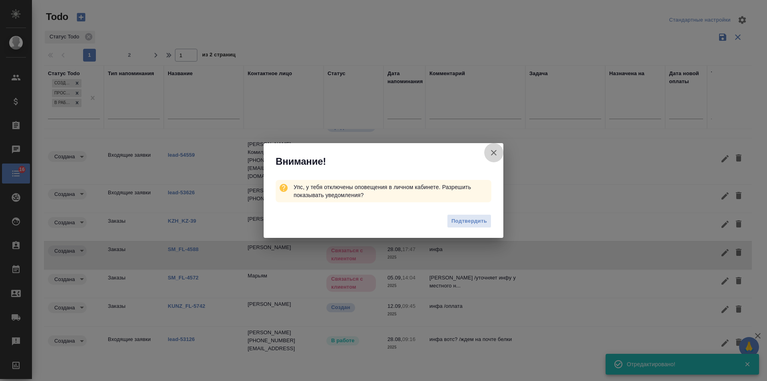
click at [495, 152] on icon "button" at bounding box center [494, 153] width 10 height 10
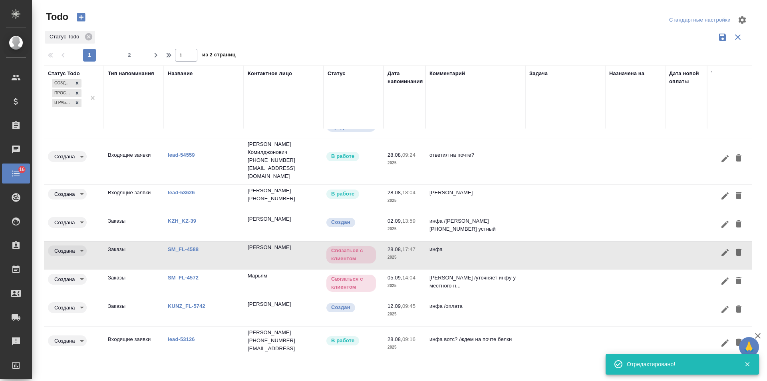
click at [401, 113] on input "text" at bounding box center [406, 112] width 29 height 11
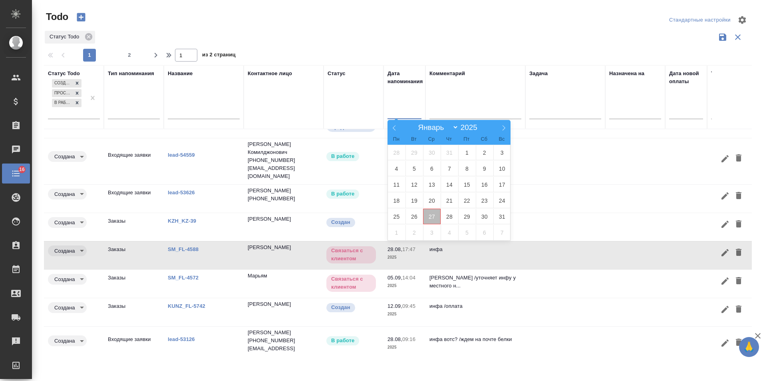
click at [435, 217] on span "27" at bounding box center [432, 216] width 18 height 16
type div "2025-08-26T21:00:00.000Z"
click at [446, 216] on span "28" at bounding box center [449, 216] width 18 height 16
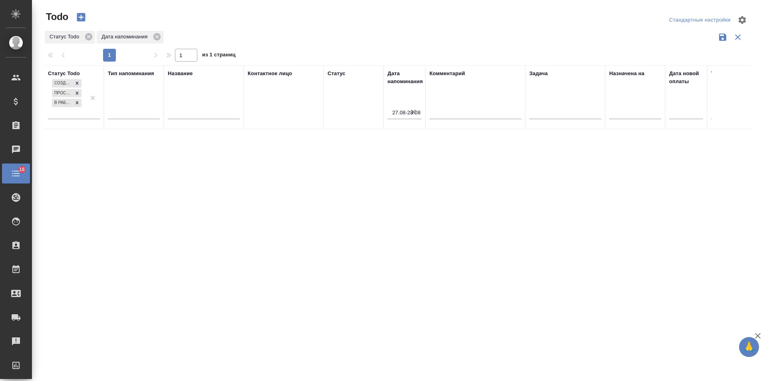
scroll to position [0, 0]
click at [413, 112] on icon "button" at bounding box center [413, 111] width 5 height 5
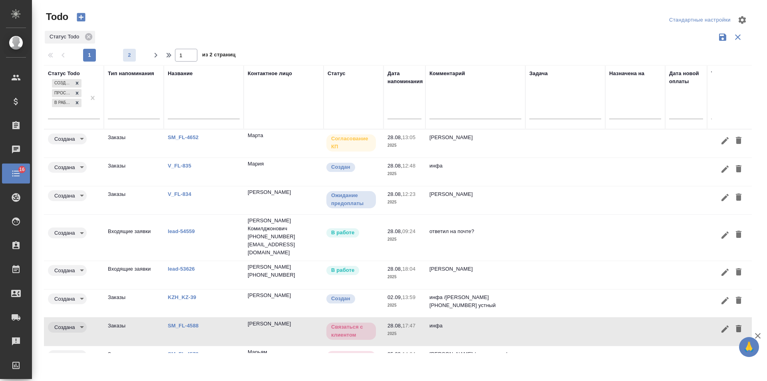
click at [126, 57] on span "2" at bounding box center [129, 55] width 13 height 8
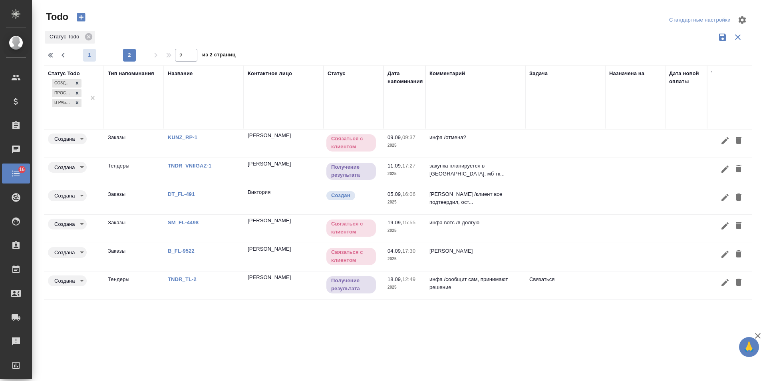
click at [95, 55] on span "1" at bounding box center [89, 55] width 13 height 8
type input "1"
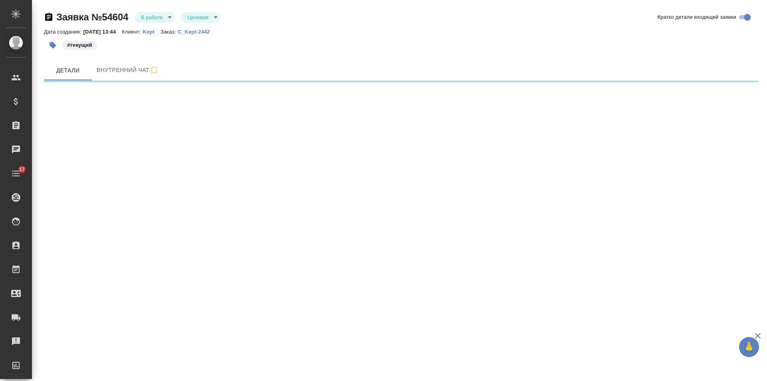
select select "RU"
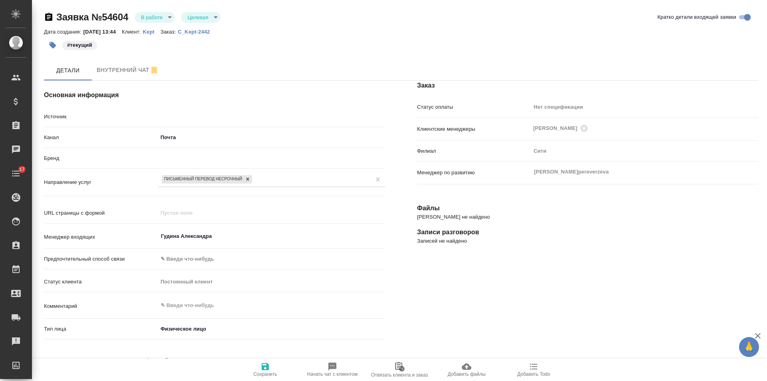
type textarea "x"
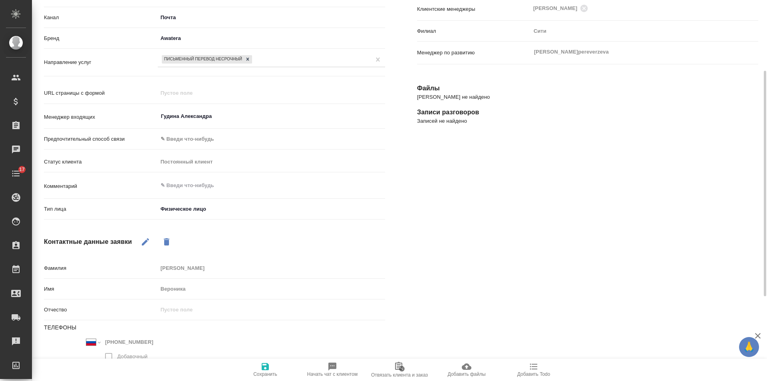
scroll to position [80, 0]
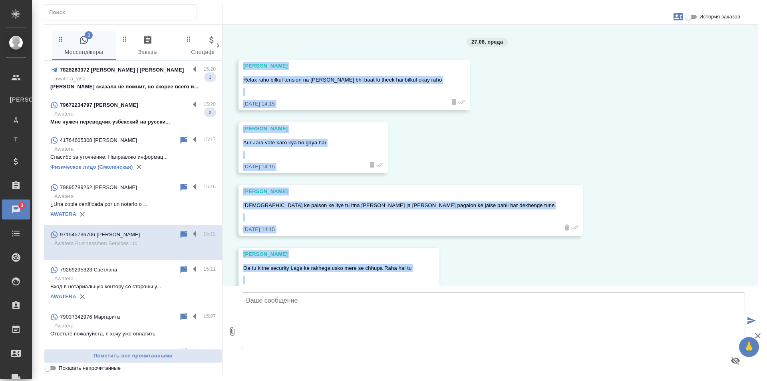
scroll to position [2274, 0]
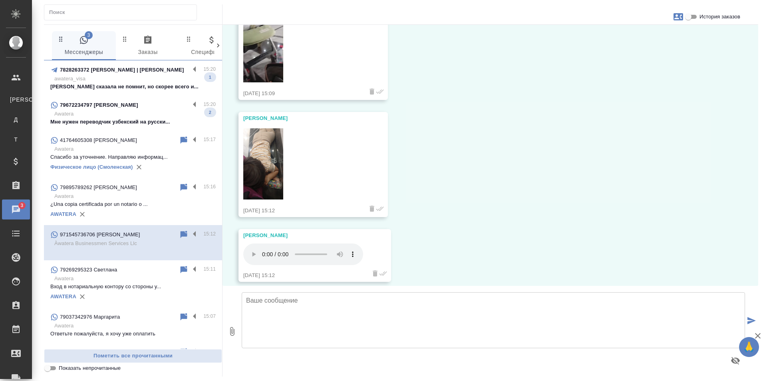
click at [139, 122] on p "Мне нужен переводчик узбекский на русски..." at bounding box center [132, 122] width 165 height 8
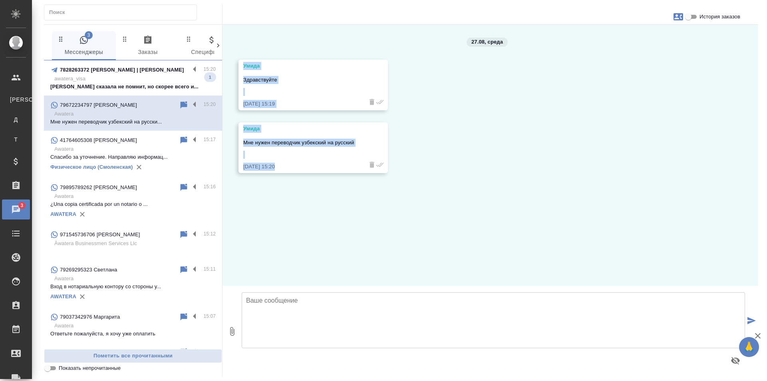
scroll to position [0, 0]
click at [506, 222] on div "27.08, [DATE] Умида Здравствуйте [DATE] 15:19 Умида Мне нужен переводчик узбекс…" at bounding box center [489, 155] width 535 height 261
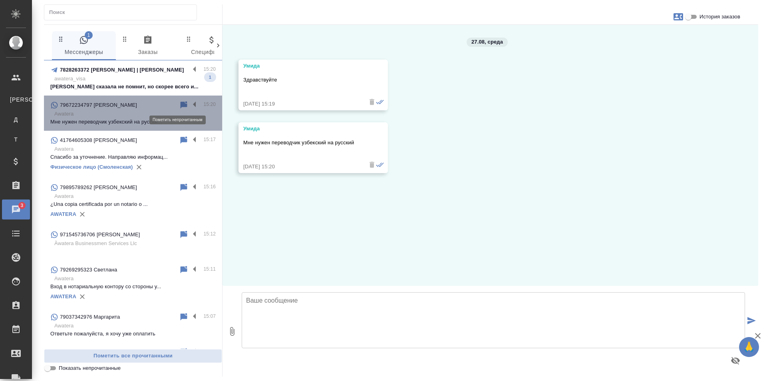
click at [179, 103] on icon at bounding box center [184, 105] width 10 height 10
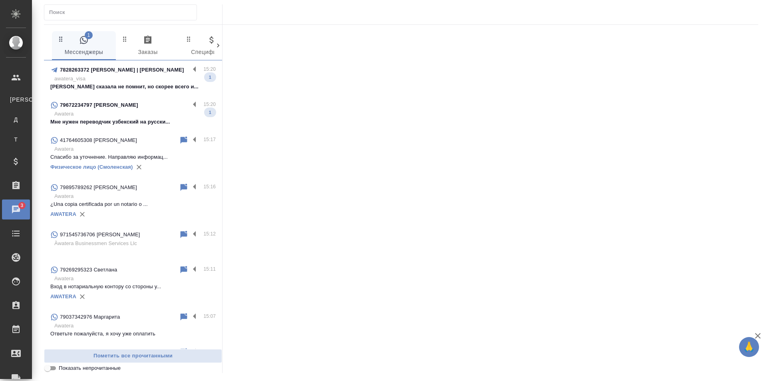
click at [160, 77] on p "awatera_visa" at bounding box center [134, 79] width 161 height 8
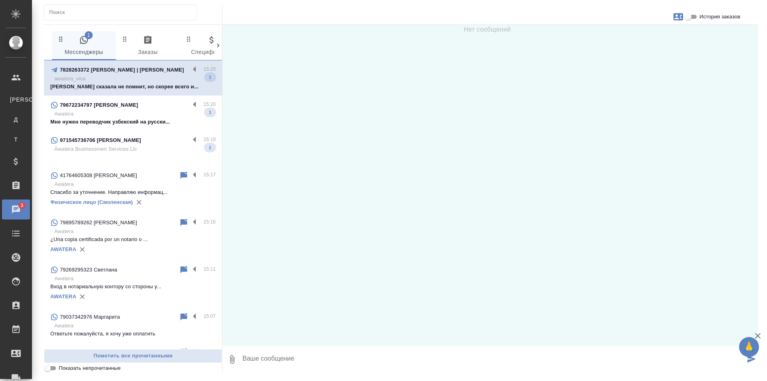
click at [133, 145] on div "971545736706 [PERSON_NAME]" at bounding box center [119, 140] width 139 height 10
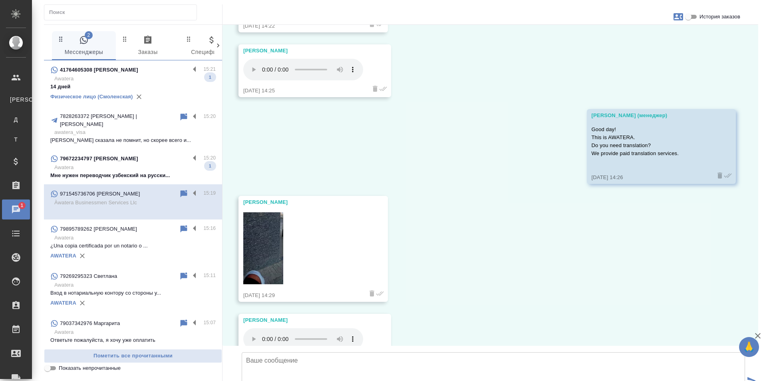
scroll to position [2327, 0]
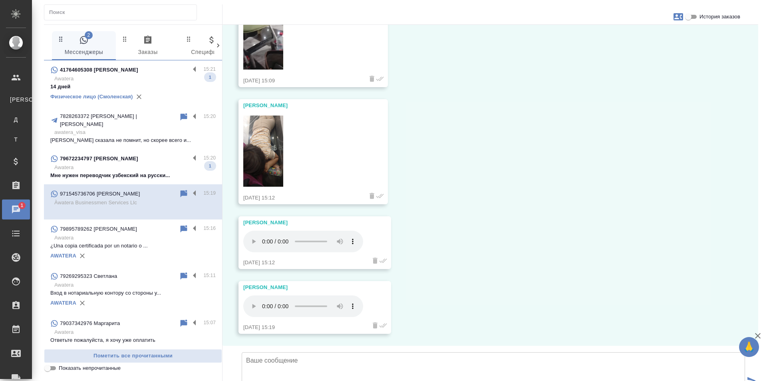
click at [164, 73] on div "41764605308 [PERSON_NAME]" at bounding box center [119, 70] width 139 height 10
click at [119, 73] on div "41764605308 [PERSON_NAME]" at bounding box center [119, 70] width 139 height 10
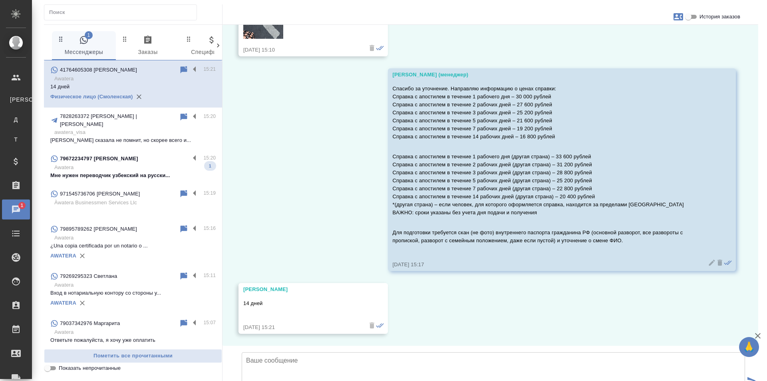
scroll to position [6217, 0]
click at [148, 163] on p "Awatera" at bounding box center [134, 167] width 161 height 8
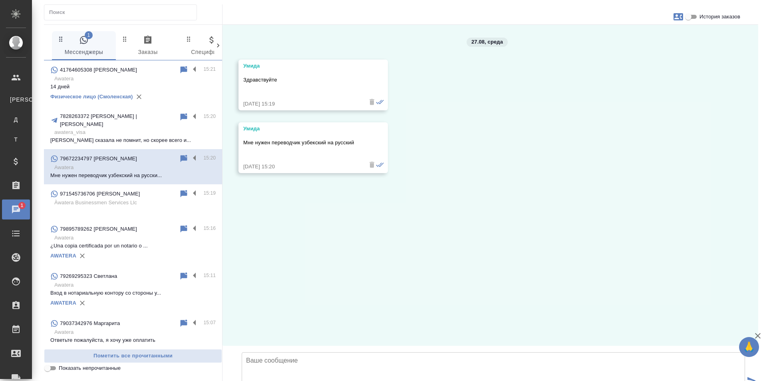
scroll to position [0, 0]
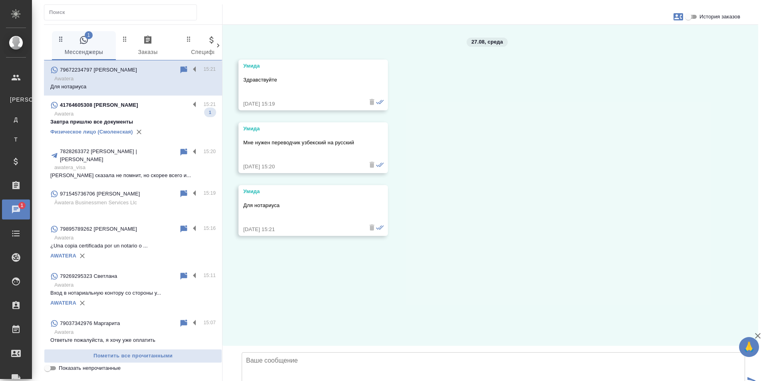
click at [688, 19] on input "История заказов" at bounding box center [688, 17] width 29 height 10
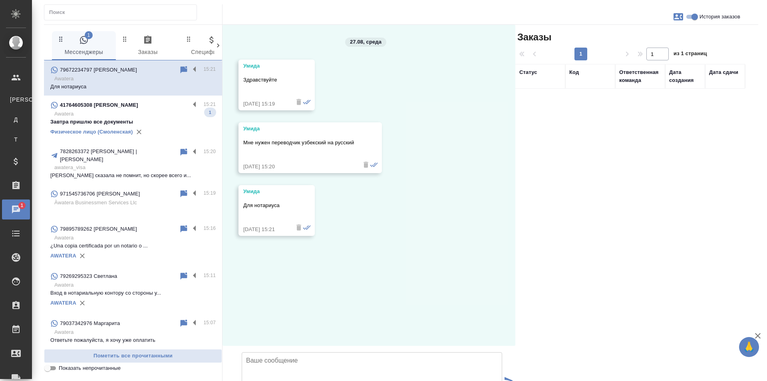
click at [688, 19] on input "История заказов" at bounding box center [694, 17] width 29 height 10
checkbox input "false"
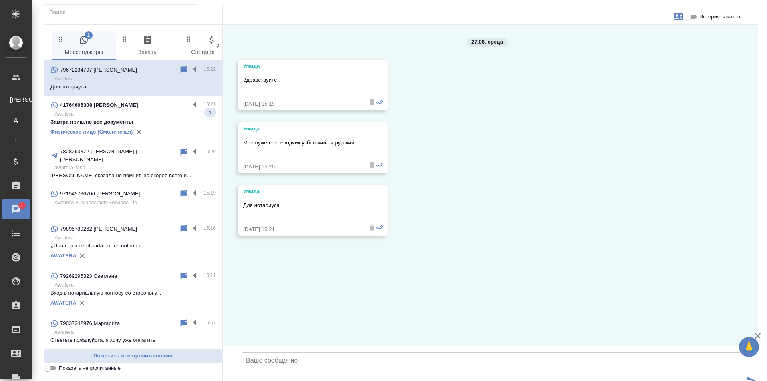
click at [681, 18] on icon "button" at bounding box center [678, 17] width 10 height 10
click at [653, 45] on div "Создать заявку" at bounding box center [643, 39] width 50 height 18
select select "RU"
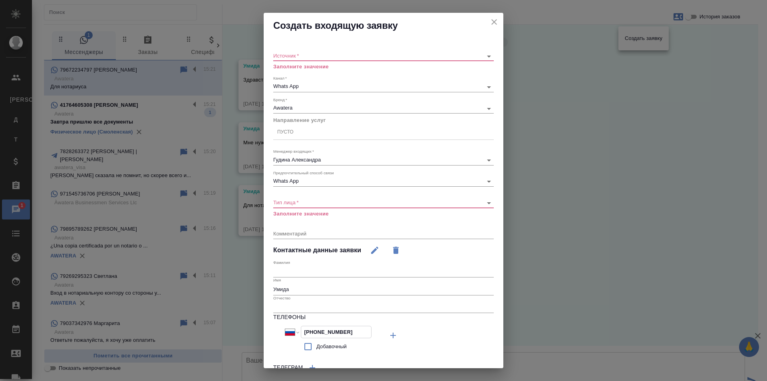
drag, startPoint x: 354, startPoint y: 328, endPoint x: 256, endPoint y: 319, distance: 98.7
click at [256, 319] on div "Создать входящую заявку Источник   * ​ Заполните значение Канал   * Whats App 6…" at bounding box center [383, 190] width 767 height 381
click at [491, 23] on icon "close" at bounding box center [494, 22] width 6 height 6
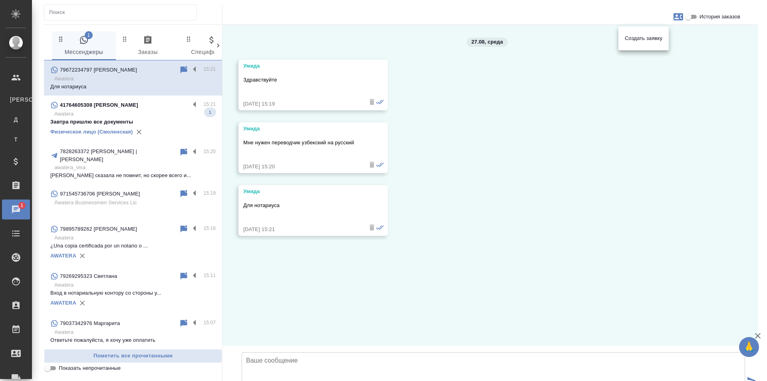
click at [305, 297] on div at bounding box center [383, 190] width 767 height 381
click at [295, 352] on textarea at bounding box center [493, 380] width 503 height 56
click at [312, 352] on textarea "Умида, добрый день! В каком городе потребуется? Известна уже дата, время? На ск…" at bounding box center [493, 380] width 503 height 56
click at [336, 352] on textarea "Умида, добрый день! В каком городе потребуется? Известна уже дата, время? На ск…" at bounding box center [493, 380] width 503 height 56
click at [331, 352] on textarea "Умида, добрый день! В каком городе потребуется? Известна уже дата, время? На ск…" at bounding box center [493, 380] width 503 height 56
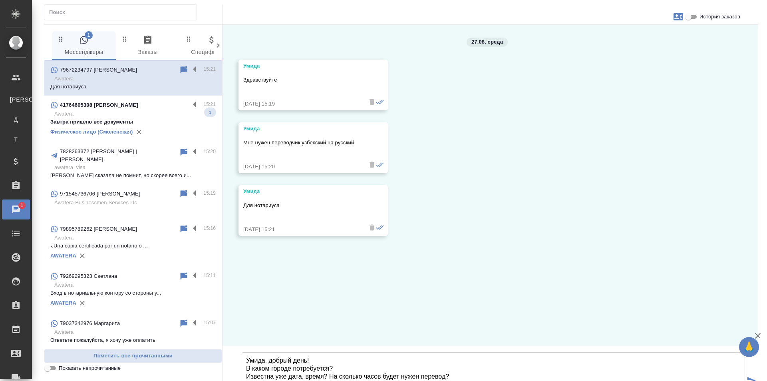
click at [329, 352] on textarea "Умида, добрый день! В каком городе потребуется? Известна уже дата, время? На ск…" at bounding box center [493, 380] width 503 height 56
click at [323, 352] on textarea "Умида, добрый день! В каком городе потребуется? Известна уже дата, время? На ск…" at bounding box center [493, 380] width 503 height 56
click at [395, 352] on textarea "Умида, добрый день! В каком городе потребуется? Известна уже дата, время? На ск…" at bounding box center [493, 380] width 503 height 56
click at [364, 352] on textarea "Умида, добрый день! В каком городе потребуется переводчик? Известна уже дата, в…" at bounding box center [493, 380] width 503 height 56
click at [381, 352] on textarea "Умида, добрый день! В каком городе требуется переводчик? Известна уже дата, вре…" at bounding box center [493, 380] width 503 height 56
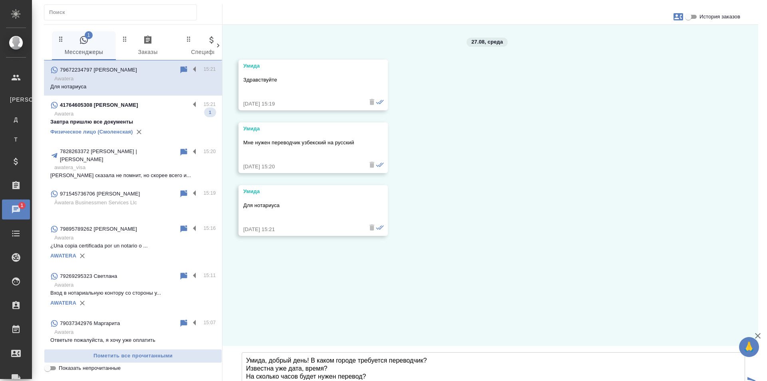
click at [285, 352] on textarea "Умида, добрый день! В каком городе требуется переводчик? Известна уже дата, вре…" at bounding box center [493, 380] width 503 height 56
click at [378, 352] on textarea "Умида, добрый день! В каком городе требуется переводчик? Известна уже дата, вре…" at bounding box center [493, 380] width 503 height 56
type textarea "Умида, добрый день! В каком городе требуется переводчик? Известна уже дата, вре…"
click at [752, 377] on icon "submit" at bounding box center [751, 380] width 8 height 7
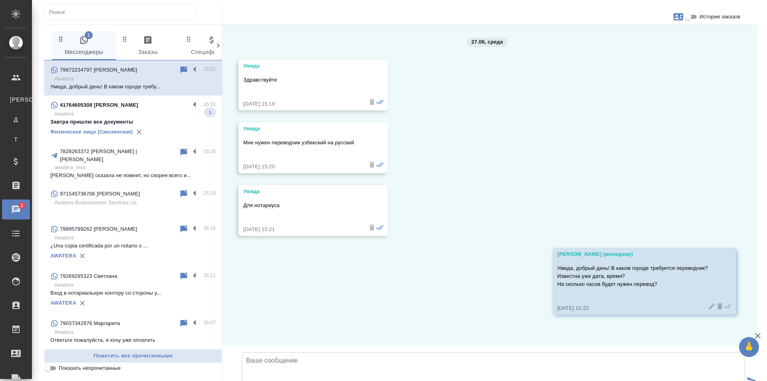
scroll to position [41, 0]
click at [677, 16] on icon "button" at bounding box center [678, 17] width 10 height 10
click at [651, 38] on span "Создать заявку" at bounding box center [644, 38] width 38 height 8
select select "RU"
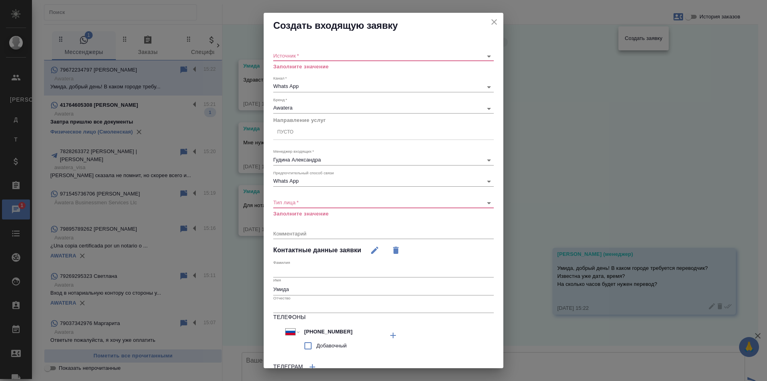
click at [309, 59] on div "​" at bounding box center [383, 56] width 220 height 10
click at [304, 53] on body "🙏 .cls-1 fill:#fff; AWATERA [PERSON_NAME] К Клиенты Д Договоры Т Тендеры Специф…" at bounding box center [383, 190] width 767 height 381
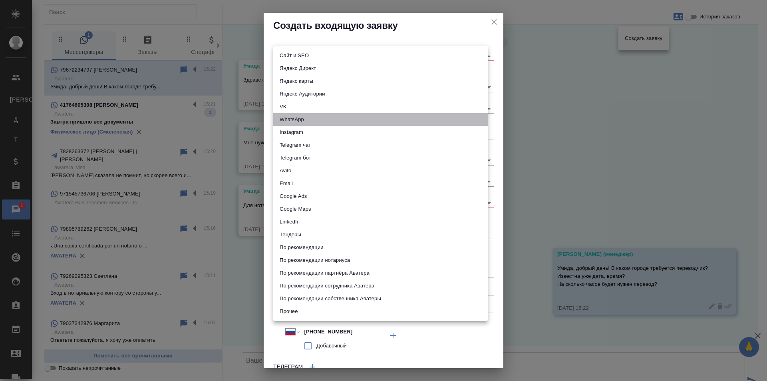
click at [299, 115] on li "WhatsApp" at bounding box center [380, 119] width 214 height 13
type input "whatsapp"
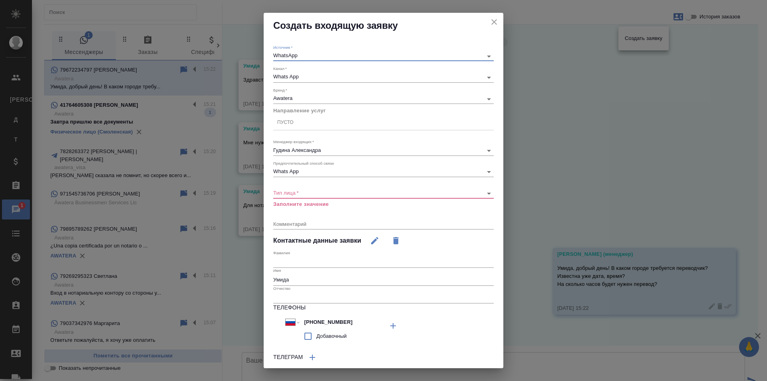
click at [295, 127] on div "Пусто" at bounding box center [383, 123] width 220 height 12
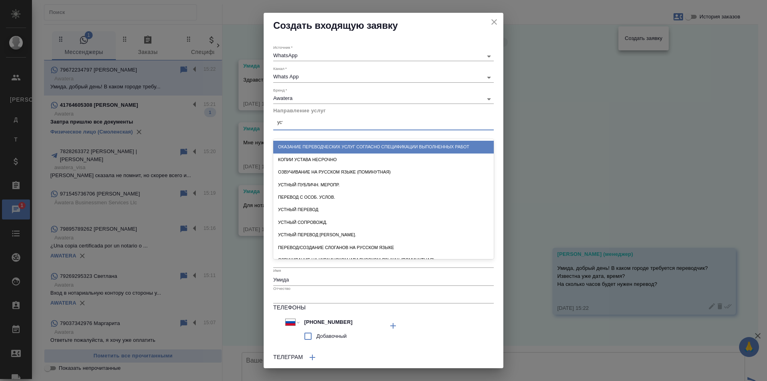
type input "устн"
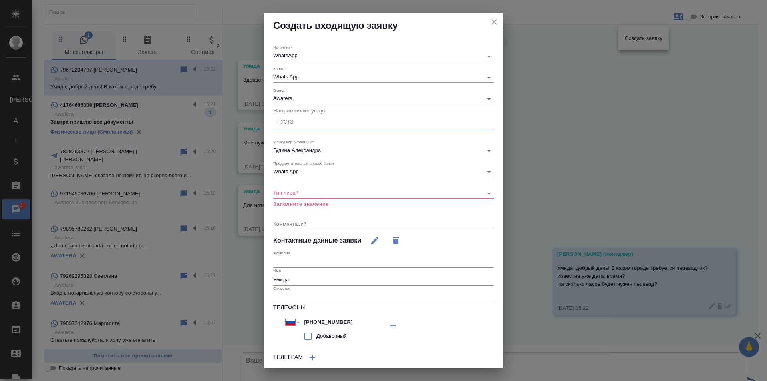
drag, startPoint x: 293, startPoint y: 121, endPoint x: 271, endPoint y: 121, distance: 22.8
click at [271, 121] on div "Источник   * WhatsApp whatsapp Канал   * Whats App 66ac940615179ecd4145cc10 Бре…" at bounding box center [384, 223] width 240 height 371
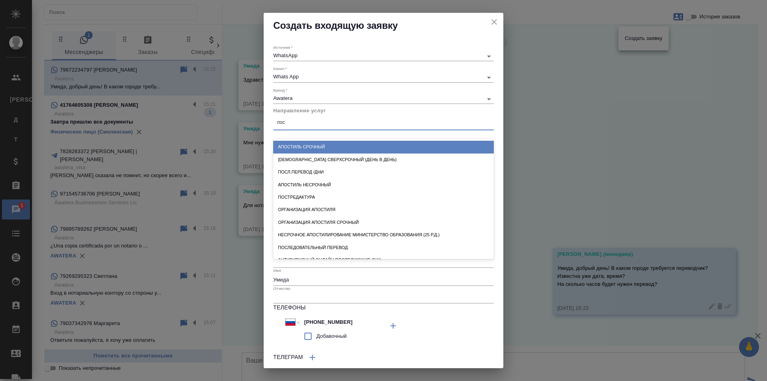
type input "посл"
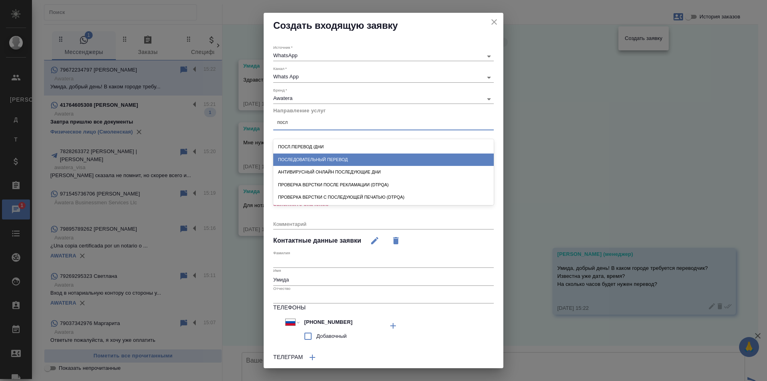
click at [350, 159] on div "Последовательный перевод" at bounding box center [383, 159] width 220 height 12
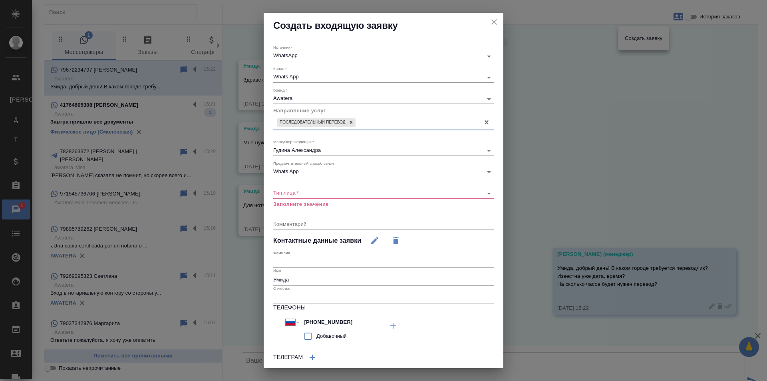
click at [302, 193] on body "🙏 .cls-1 fill:#fff; AWATERA Gudina Alexandra Клиенты К Клиенты Д Договоры Т Тен…" at bounding box center [383, 190] width 767 height 381
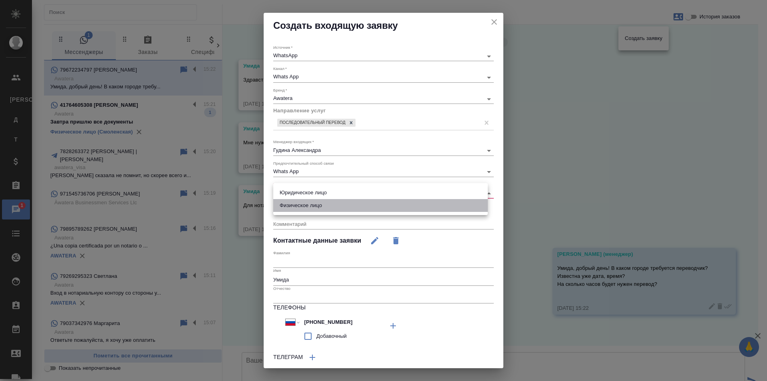
click at [303, 204] on li "Физическое лицо" at bounding box center [380, 205] width 214 height 13
type input "private"
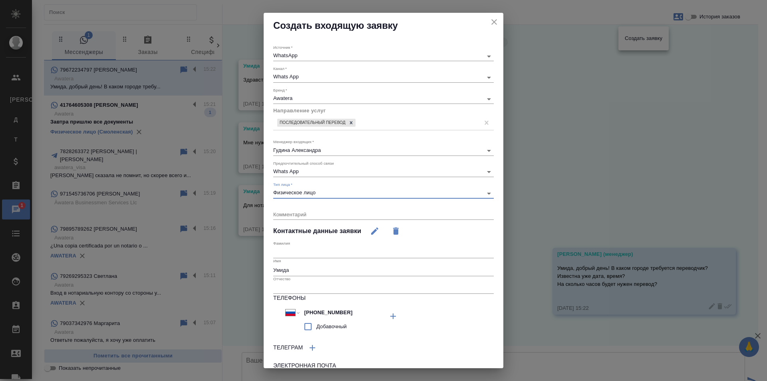
click at [295, 210] on div "x" at bounding box center [383, 215] width 220 height 10
type textarea "устнф"
click at [302, 210] on div "устнф x" at bounding box center [383, 215] width 220 height 10
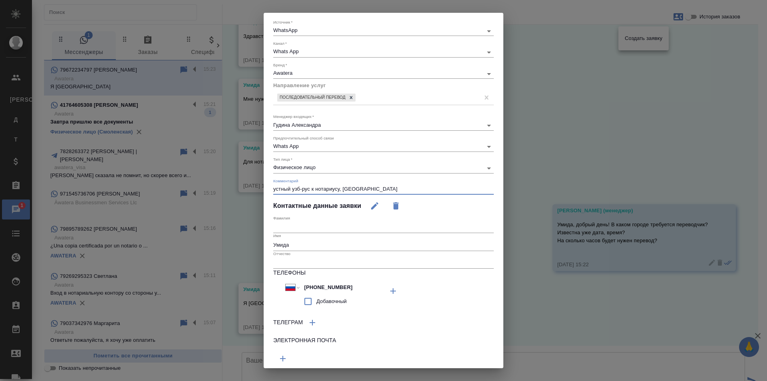
scroll to position [52, 0]
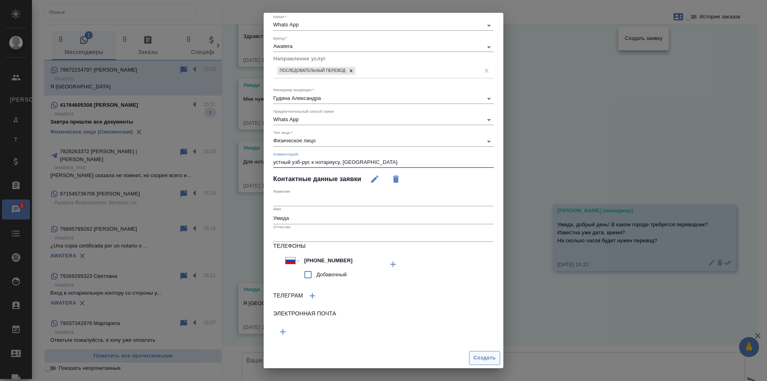
type textarea "устный узб-рус к нотариусу, [GEOGRAPHIC_DATA]"
click at [478, 356] on span "Создать" at bounding box center [484, 357] width 22 height 9
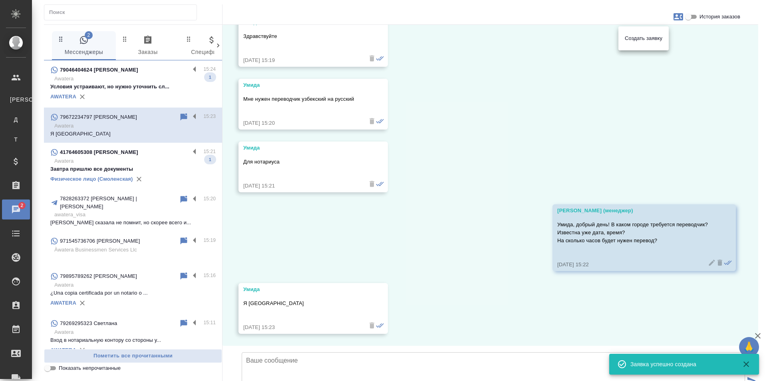
click at [438, 238] on div at bounding box center [383, 190] width 767 height 381
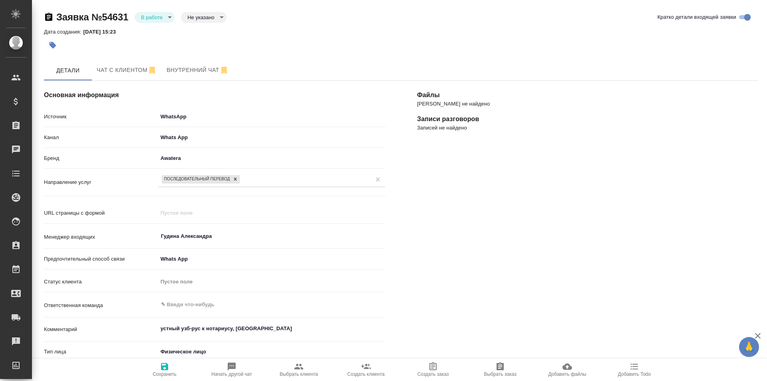
select select "RU"
click at [46, 47] on button "button" at bounding box center [53, 45] width 18 height 18
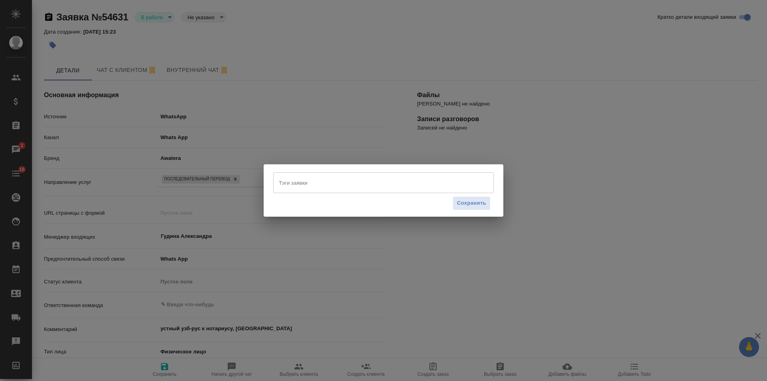
click at [313, 182] on input "Тэги заявки" at bounding box center [376, 183] width 198 height 14
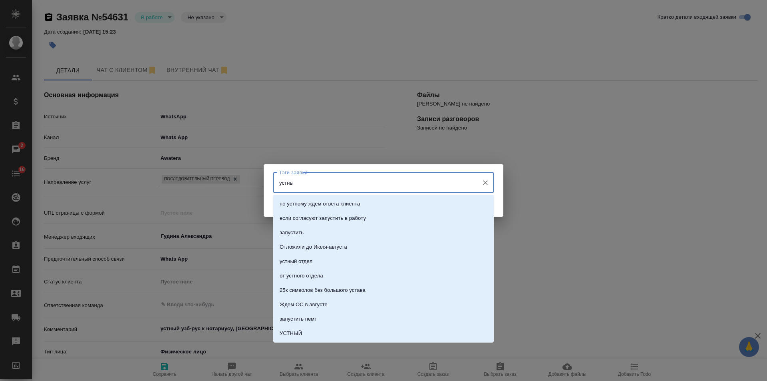
type input "устный"
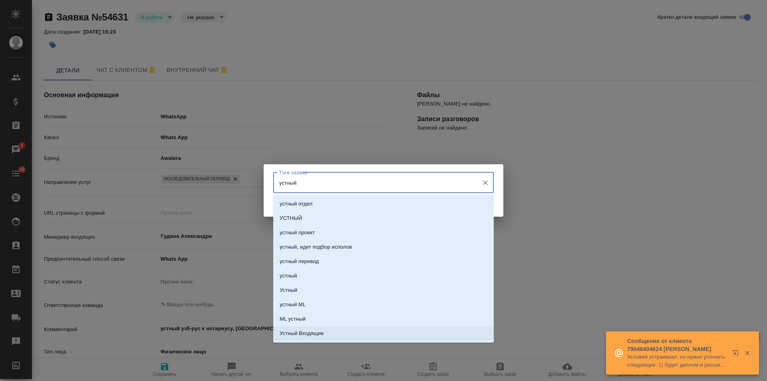
click at [302, 332] on p "Устный Входящие" at bounding box center [302, 333] width 44 height 8
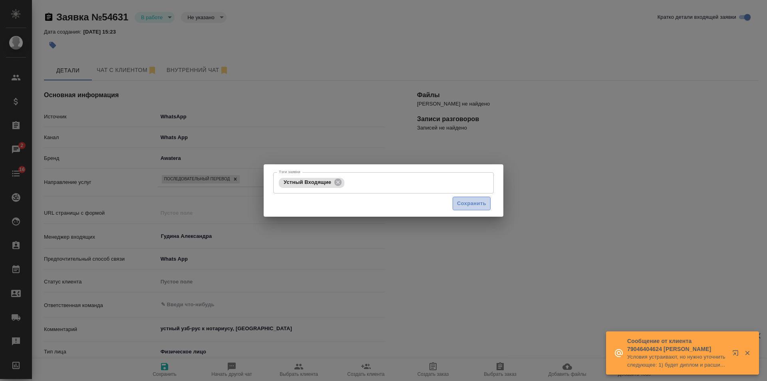
click at [470, 203] on span "Сохранить" at bounding box center [471, 203] width 29 height 9
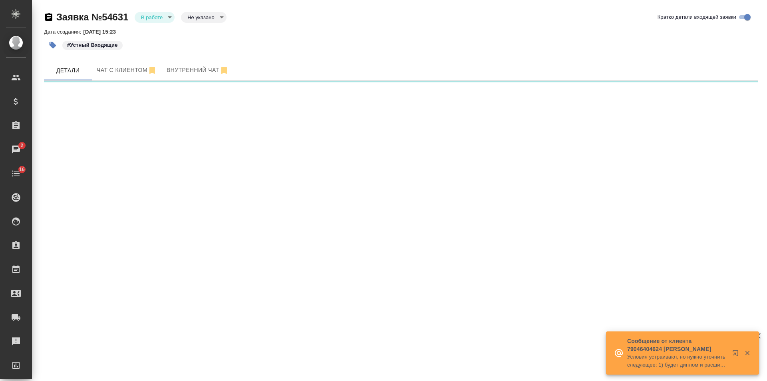
select select "RU"
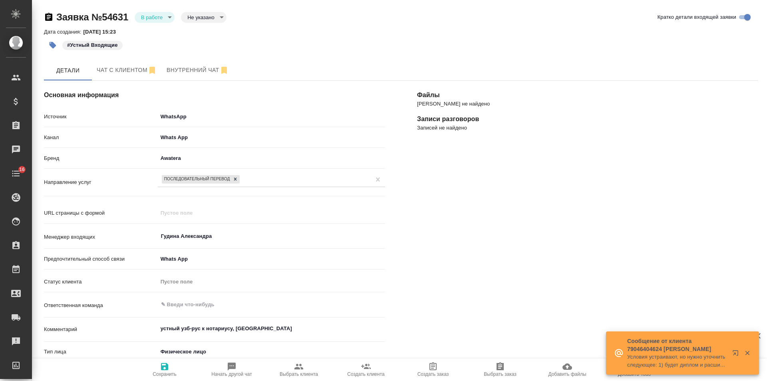
scroll to position [40, 0]
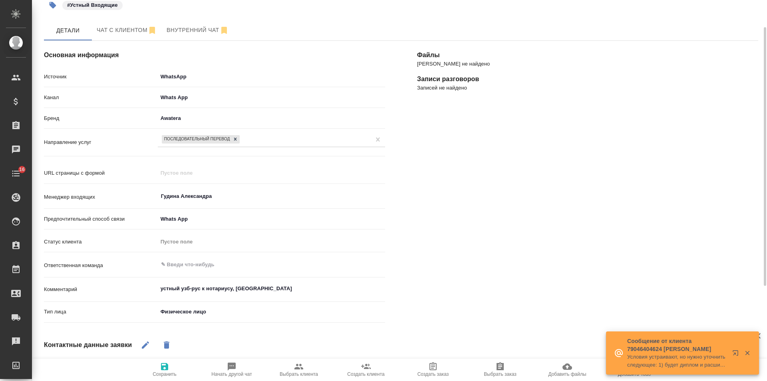
type textarea "x"
click at [264, 288] on textarea "устный узб-рус к нотариусу, Москва" at bounding box center [271, 289] width 226 height 14
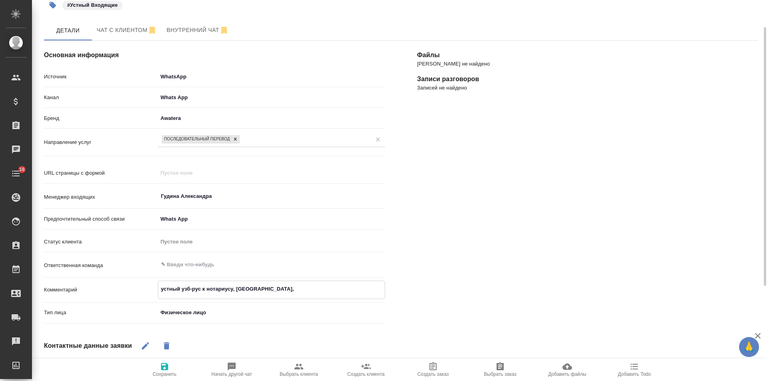
type textarea "устный узб-рус к нотариусу, Москва,"
type textarea "x"
type textarea "устный узб-рус к нотариусу, Москва, 3"
type textarea "x"
type textarea "устный узб-рус к нотариусу, Москва, 30"
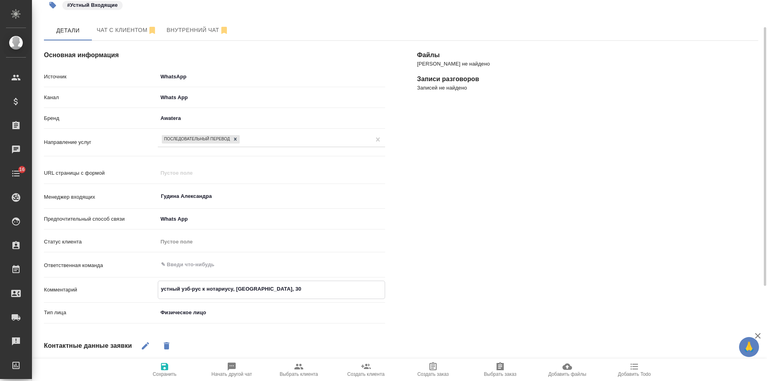
type textarea "x"
type textarea "устный узб-рус к нотариусу, Москва, 30-"
type textarea "x"
type textarea "устный узб-рус к нотариусу, Москва, 30-4"
type textarea "x"
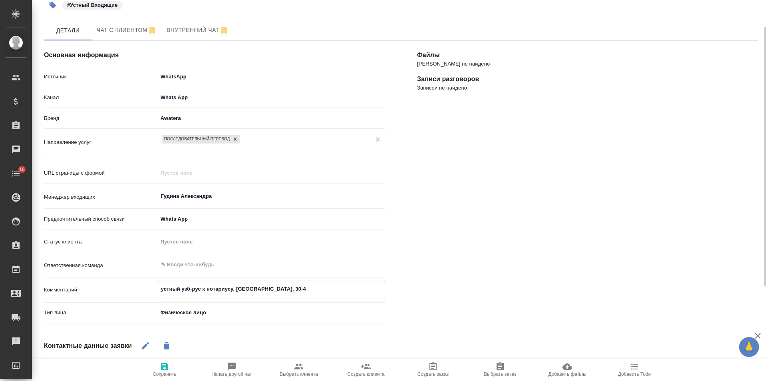
type textarea "устный узб-рус к нотариусу, Москва, 30-40"
type textarea "x"
type textarea "устный узб-рус к нотариусу, Москва, 30-40 ми"
type textarea "x"
type textarea "устный узб-рус к нотариусу, Москва, 30-40 мину"
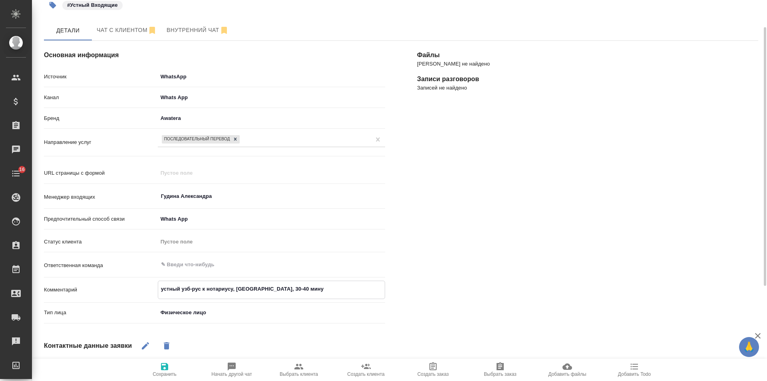
type textarea "x"
type textarea "устный узб-рус к нотариусу, Москва, 30-40 минут"
type textarea "x"
type textarea "устный узб-рус к нотариусу, Москва, 30-40 минут"
type textarea "x"
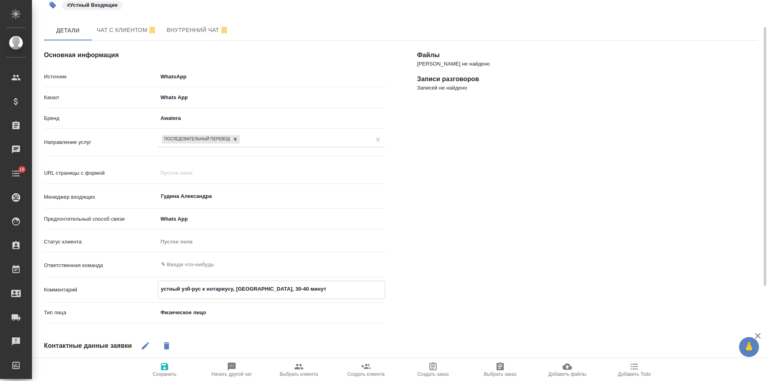
click at [161, 368] on icon "button" at bounding box center [165, 366] width 10 height 10
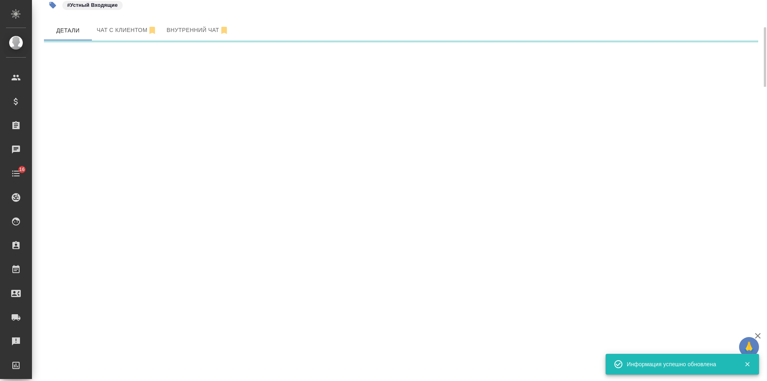
select select "RU"
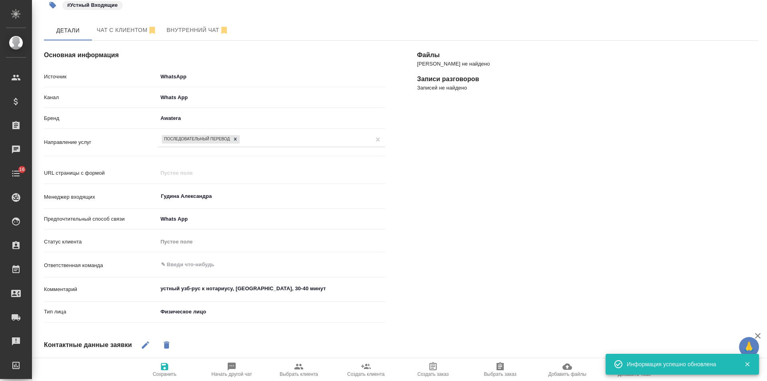
type textarea "x"
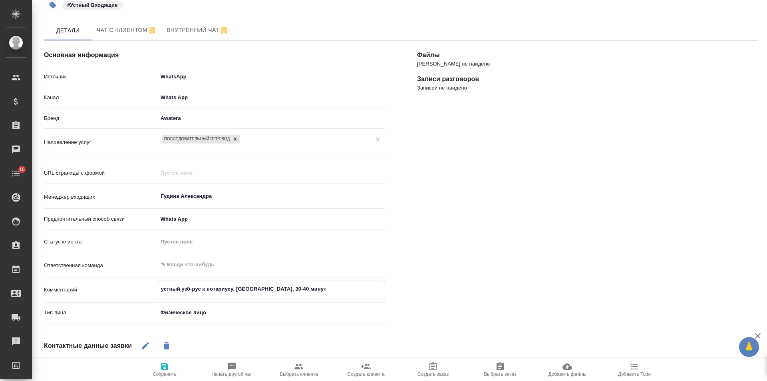
click at [303, 288] on textarea "устный узб-рус к нотариусу, Москва, 30-40 минут" at bounding box center [271, 289] width 226 height 14
click at [256, 288] on textarea "устный узб-рус к нотариусу, Москва, 30-40 минут" at bounding box center [271, 289] width 226 height 14
type textarea "устный узб-рус к нотариусу, н 30-40 минут"
type textarea "x"
type textarea "устный узб-рус к нотариусу, на 30-40 минут"
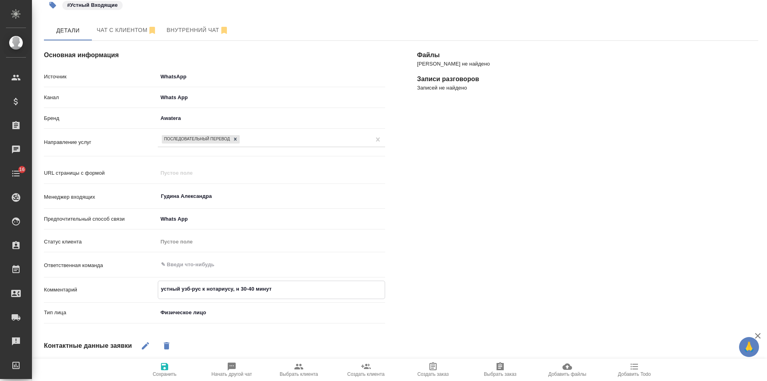
type textarea "x"
type textarea "устный узб-рус к нотариусу, на 30-40 минут"
type textarea "x"
type textarea "устный узб-рус к нотариусу, на з 30-40 минут"
type textarea "x"
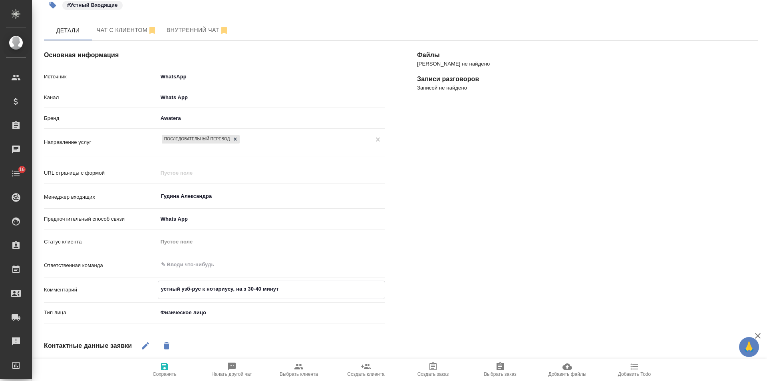
type textarea "устный узб-рус к нотариусу, на за 30-40 минут"
type textarea "x"
type textarea "устный узб-рус к нотариусу, на зав 30-40 минут"
type textarea "x"
type textarea "устный узб-рус к нотариусу, на завт 30-40 минут"
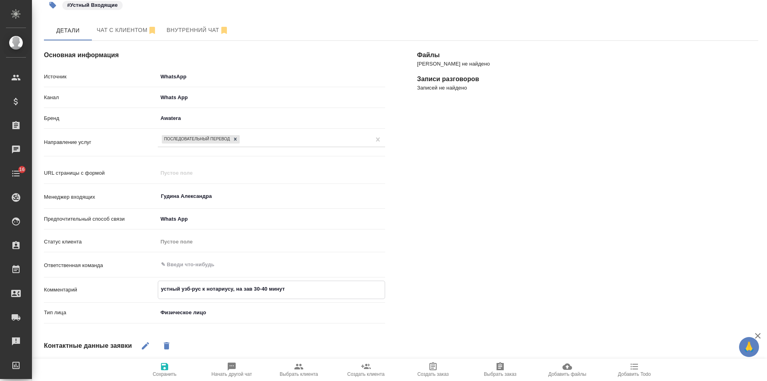
type textarea "x"
type textarea "устный узб-рус к нотариусу, на завтр 30-40 минут"
type textarea "x"
type textarea "устный узб-рус к нотариусу, на завтра 30-40 минут"
type textarea "x"
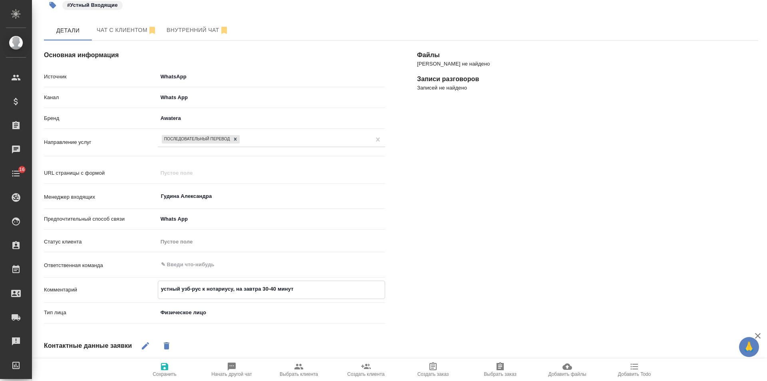
type textarea "устный узб-рус к нотариусу, на завтра, 30-40 минут"
type textarea "x"
click at [305, 293] on textarea "устный узб-рус к нотариусу, на завтра, 30-40 минут" at bounding box center [271, 289] width 226 height 14
type textarea "устный узб-рус к нотариусу, на завтра, 30-40 минут,"
type textarea "x"
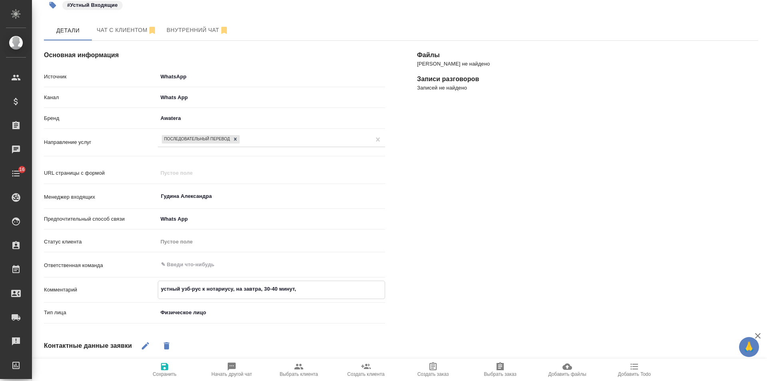
type textarea "устный узб-рус к нотариусу, на завтра, 30-40 минут, м"
type textarea "x"
type textarea "устный узб-рус к нотариусу, на завтра, 30-40 минут,"
type textarea "x"
type textarea "устный узб-рус к нотариусу, на завтра, 30-40 минут, М"
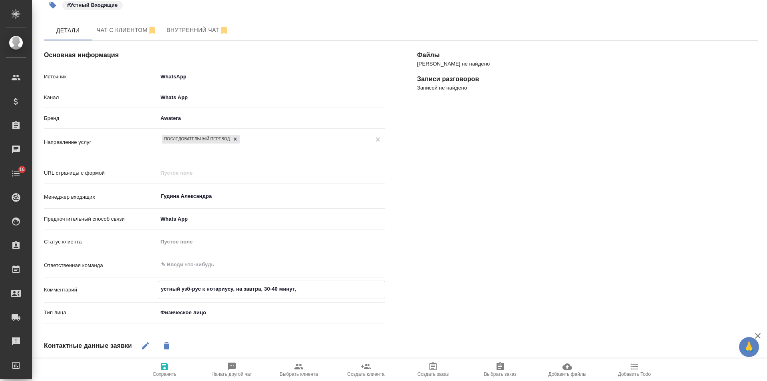
type textarea "x"
type textarea "устный узб-рус к нотариусу, на завтра, 30-40 минут, Мо"
type textarea "x"
type textarea "устный узб-рус к нотариусу, на завтра, 30-40 минут, Мос"
type textarea "x"
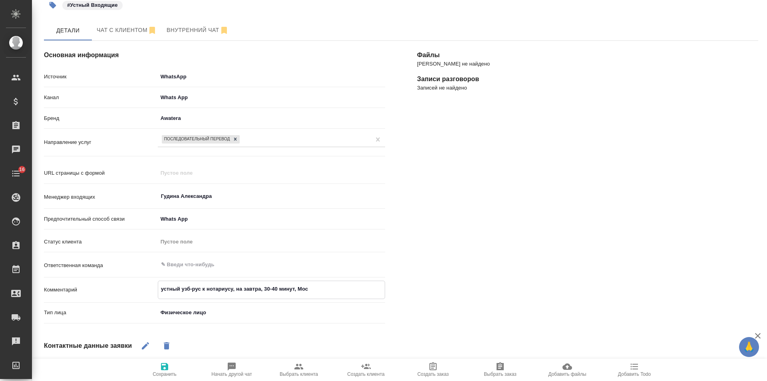
type textarea "устный узб-рус к нотариусу, на завтра, 30-40 минут, Моск"
type textarea "x"
type textarea "устный узб-рус к нотариусу, на завтра, 30-40 минут, Москв"
type textarea "x"
type textarea "устный узб-рус к нотариусу, на завтра, 30-40 минут, Москва"
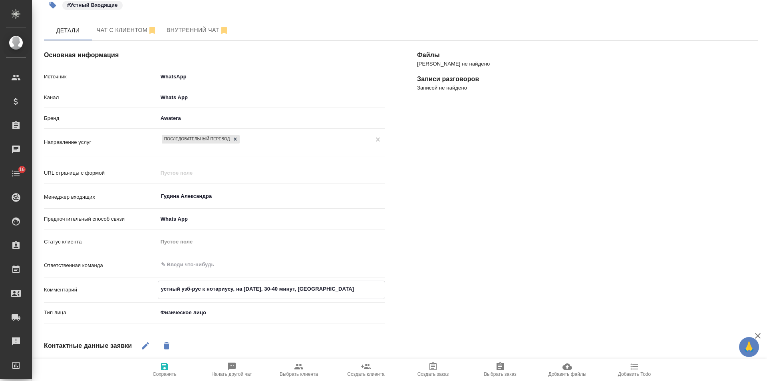
type textarea "x"
type textarea "устный узб-рус к нотариусу, на завтра, 30-40 минут, Москва"
type textarea "x"
click at [166, 367] on icon "button" at bounding box center [164, 366] width 7 height 7
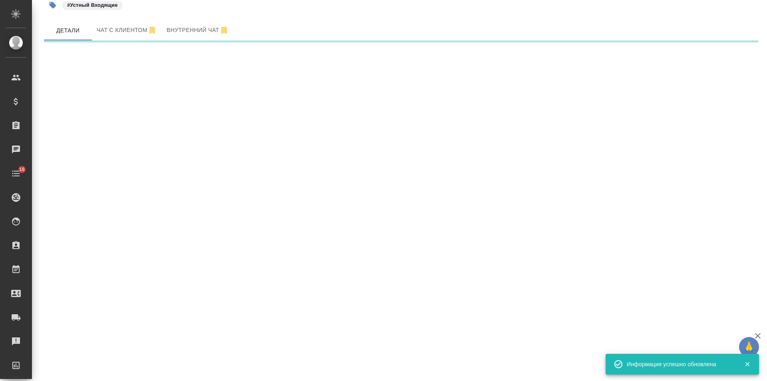
select select "RU"
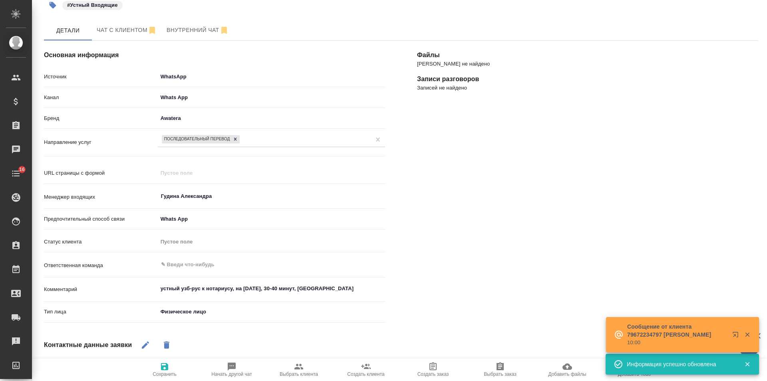
type textarea "x"
click at [260, 291] on textarea "устный узб-рус к нотариусу, на завтра, 30-40 минут, Москва" at bounding box center [271, 289] width 227 height 14
type textarea "устный узб-рус к нотариусу, на завтра , 30-40 минут, Москва"
type textarea "x"
type textarea "устный узб-рус к нотариусу, на завтра в, 30-40 минут, Москва"
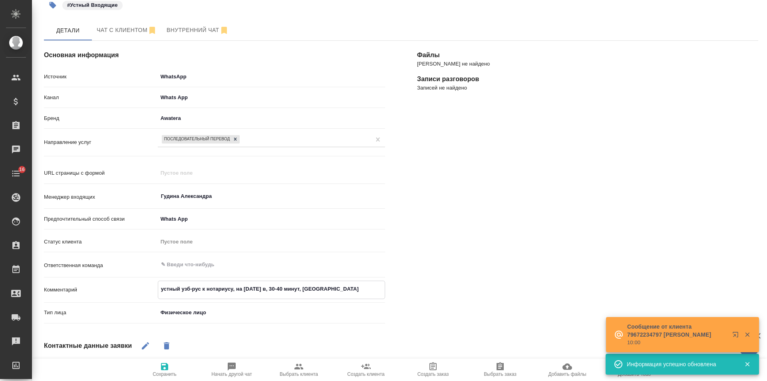
type textarea "x"
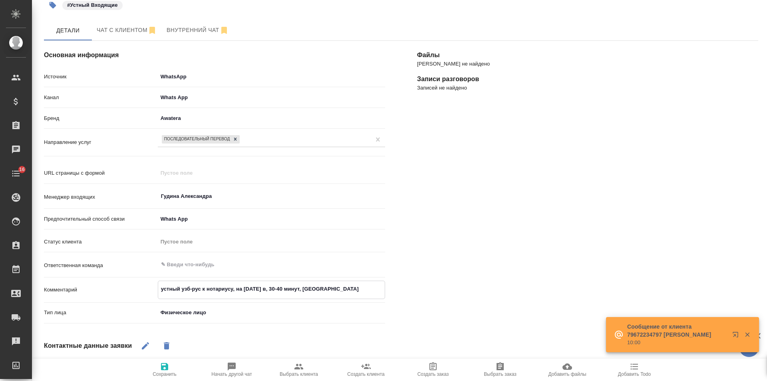
type textarea "устный узб-рус к нотариусу, на завтра в , 30-40 минут, Москва"
type textarea "x"
type textarea "устный узб-рус к нотариусу, на завтра в 1, 30-40 минут, Москва"
type textarea "x"
type textarea "устный узб-рус к нотариусу, на завтра в 10, 30-40 минут, Москва"
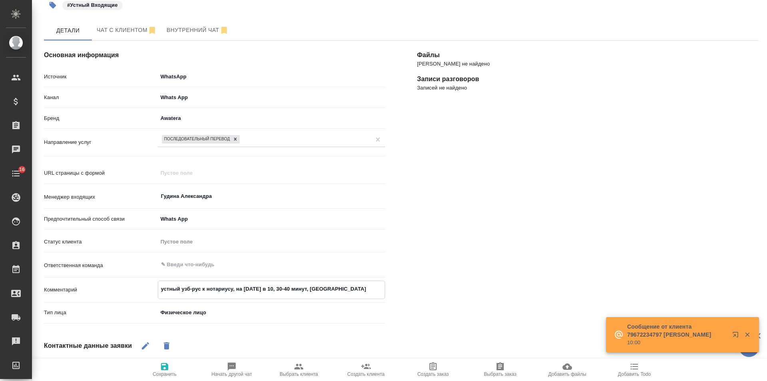
type textarea "x"
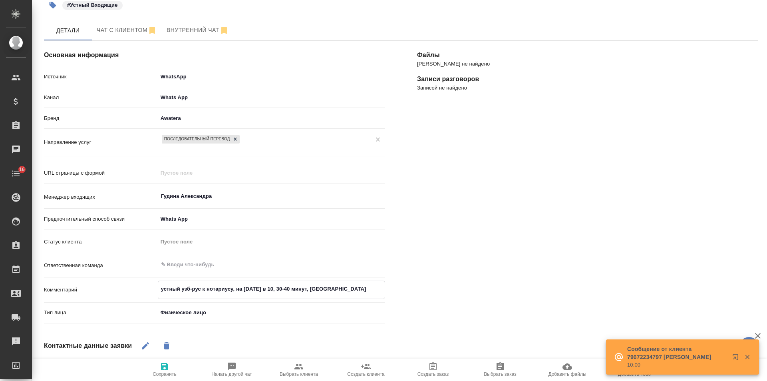
type textarea "устный узб-рус к нотариусу, на завтра в 10:, 30-40 минут, Москва"
type textarea "x"
type textarea "устный узб-рус к нотариусу, на завтра в 10:0, 30-40 минут, Москва"
type textarea "x"
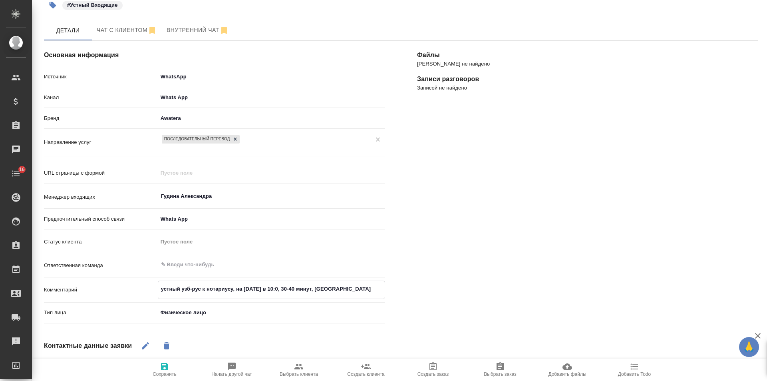
type textarea "устный узб-рус к нотариусу, на завтра в 10:00, 30-40 минут, Москва"
type textarea "x"
drag, startPoint x: 236, startPoint y: 288, endPoint x: 244, endPoint y: 288, distance: 7.6
click at [244, 288] on textarea "устный узб-рус к нотариусу, на завтра в 10:00, 30-40 минут, Москва" at bounding box center [271, 289] width 226 height 14
type textarea "устный узб-рус к нотариусу, завтра в 10:00, 30-40 минут, Москва"
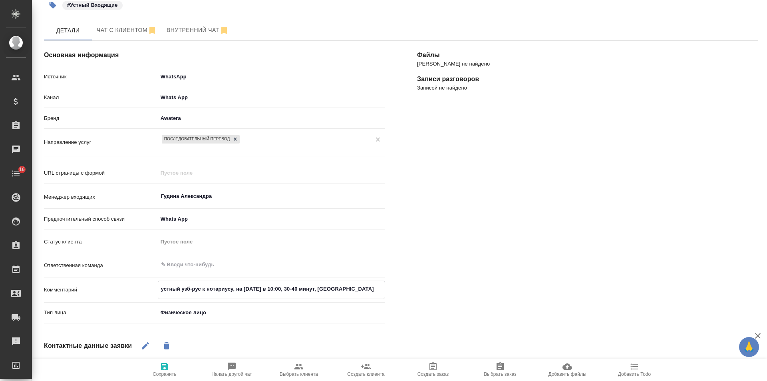
type textarea "x"
type textarea "устный узб-рус к нотариусу, 2завтра в 10:00, 30-40 минут, Москва"
type textarea "x"
type textarea "устный узб-рус к нотариусу, 28завтра в 10:00, 30-40 минут, Москва"
type textarea "x"
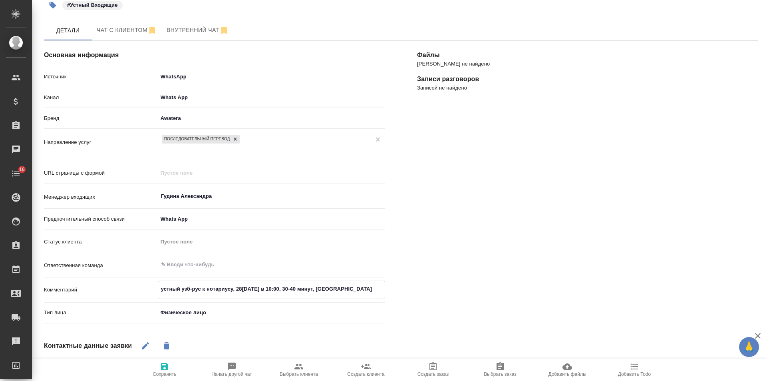
type textarea "устный узб-рус к нотариусу, 28.завтра в 10:00, 30-40 минут, Москва"
type textarea "x"
type textarea "устный узб-рус к нотариусу, 28.0завтра в 10:00, 30-40 минут, Москва"
type textarea "x"
type textarea "устный узб-рус к нотариусу, 28.08завтра в 10:00, 30-40 минут, Москва"
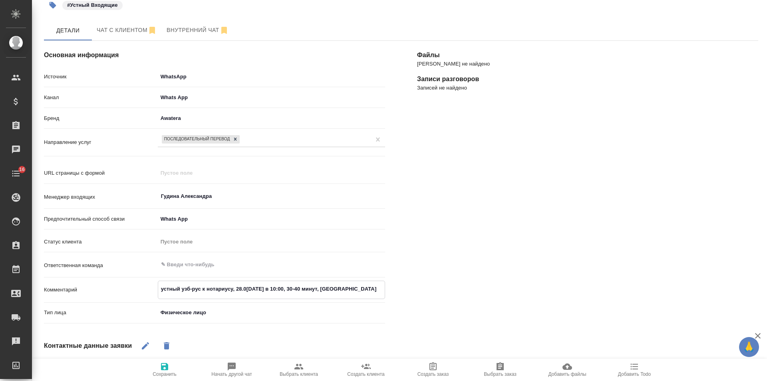
type textarea "x"
type textarea "устный узб-рус к нотариусу, 28.08 завтра в 10:00, 30-40 минут, Москва"
type textarea "x"
type textarea "устный узб-рус к нотариусу, 28.08 (завтра в 10:00, 30-40 минут, Москва"
type textarea "x"
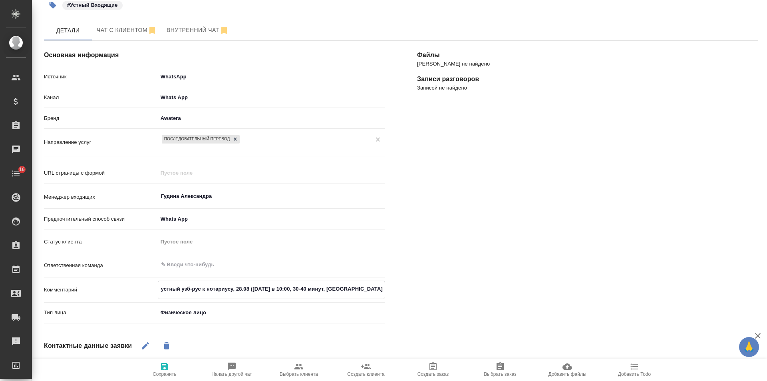
type textarea "устный узб-рус к нотариусу, 28.08 (завтра) в 10:00, 30-40 минут, Москва"
type textarea "x"
type textarea "устный узб-рус к нотариусу, 28.08 (завтра) в 10:00, 30-40 минут, Москва"
type textarea "x"
click at [166, 372] on span "Сохранить" at bounding box center [165, 374] width 24 height 6
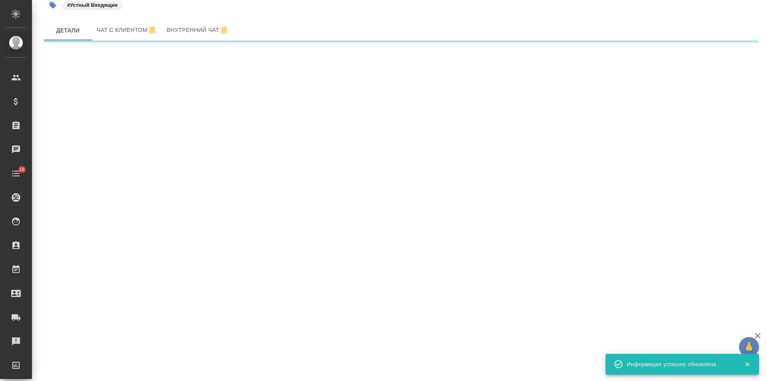
select select "RU"
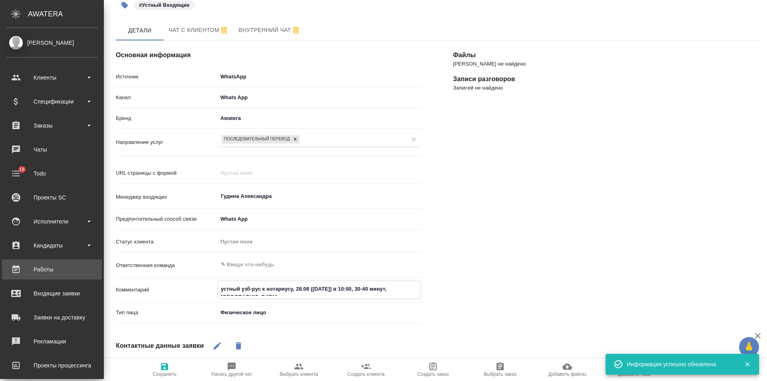
drag, startPoint x: 342, startPoint y: 288, endPoint x: 12, endPoint y: 269, distance: 329.9
click at [12, 269] on div ".cls-1 fill:#fff; AWATERA Gudina Alexandra Клиенты Спецификации Заказы 0 Чаты 1…" at bounding box center [383, 190] width 767 height 381
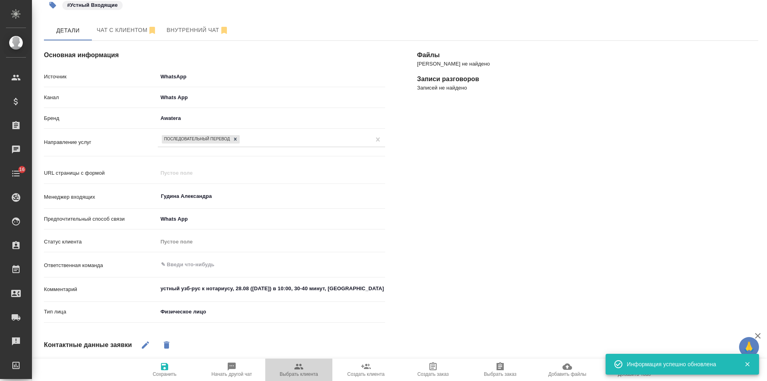
click at [299, 369] on icon "button" at bounding box center [298, 366] width 9 height 6
type textarea "x"
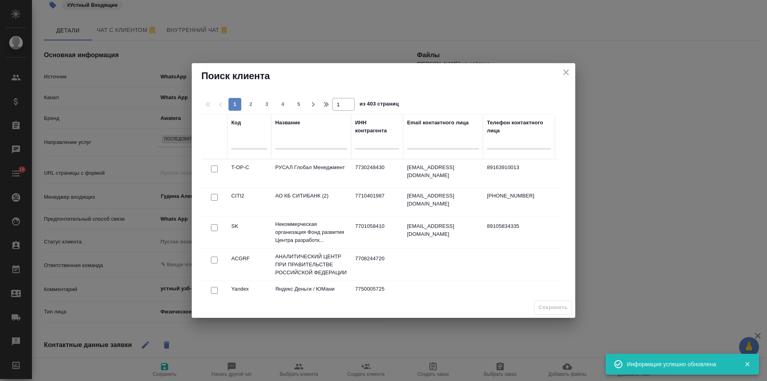
click at [305, 143] on input "text" at bounding box center [311, 144] width 72 height 10
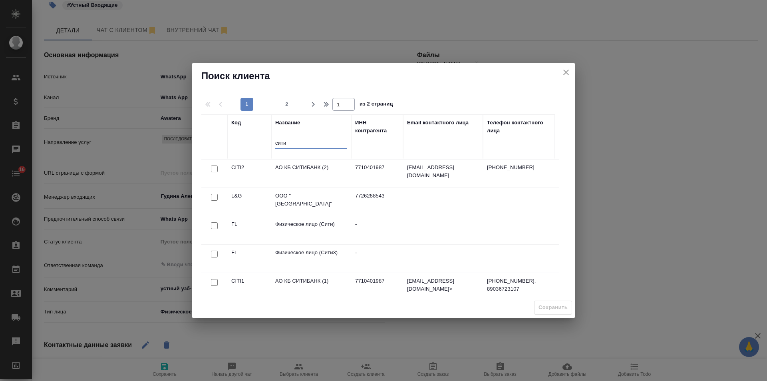
type input "сити"
click at [213, 252] on input "checkbox" at bounding box center [214, 253] width 7 height 7
checkbox input "true"
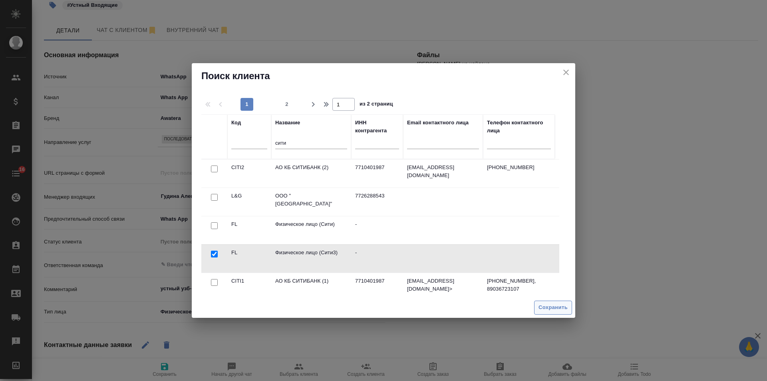
click at [544, 308] on span "Сохранить" at bounding box center [552, 307] width 29 height 9
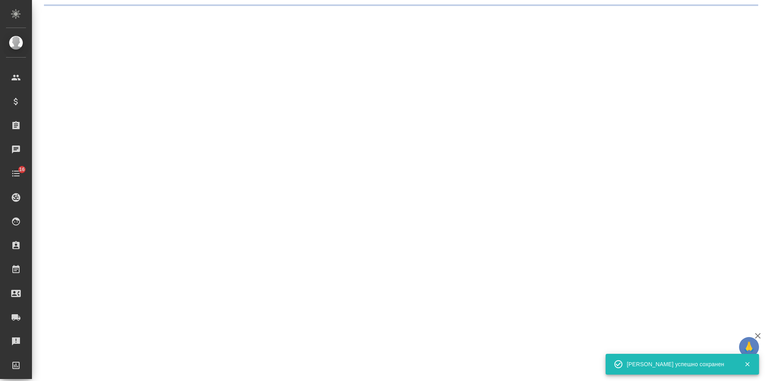
scroll to position [0, 0]
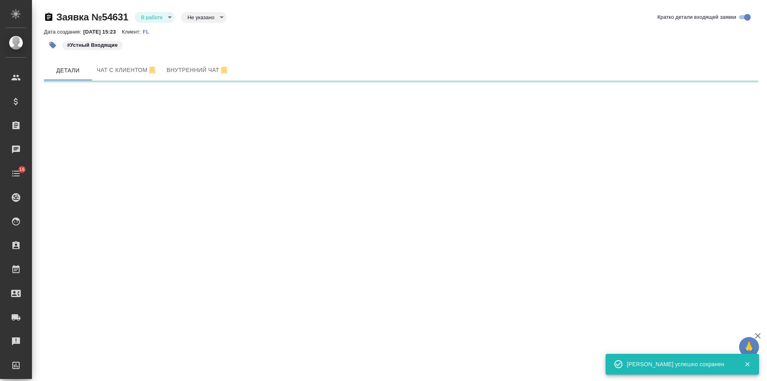
select select "RU"
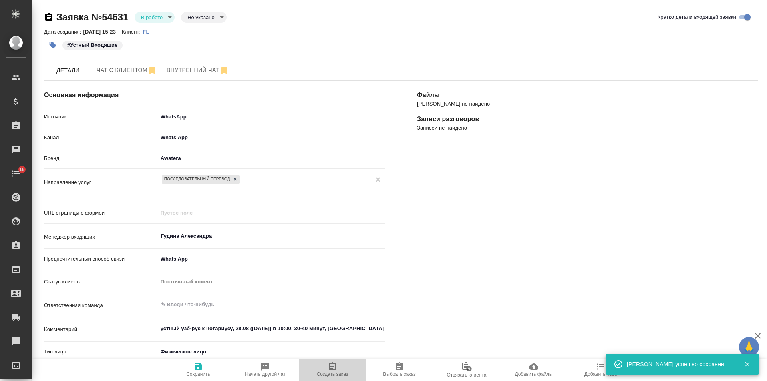
click at [333, 369] on icon "button" at bounding box center [332, 366] width 10 height 10
type textarea "x"
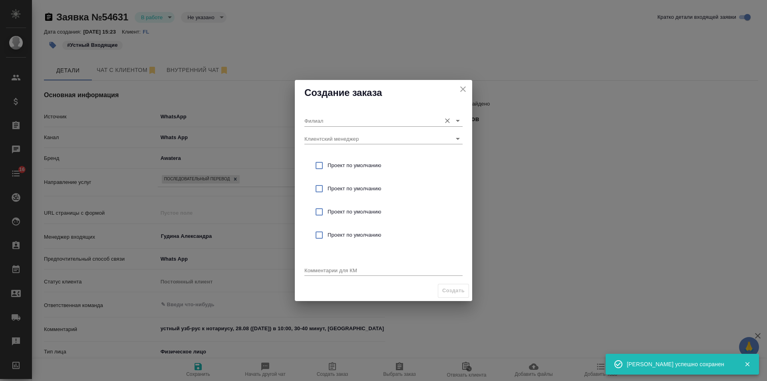
click at [334, 119] on input "Филиал" at bounding box center [370, 120] width 133 height 11
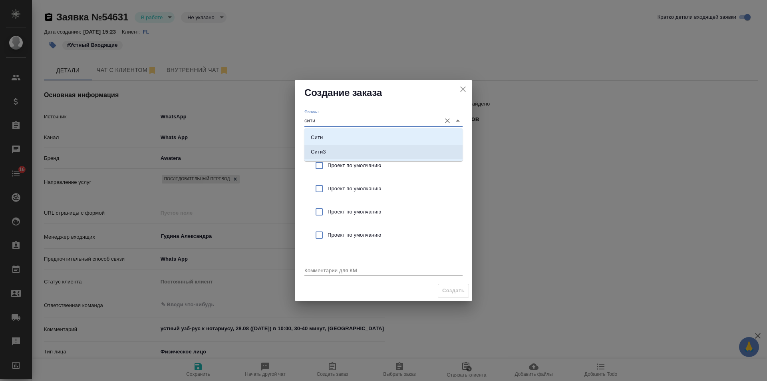
click at [341, 147] on li "Сити3" at bounding box center [383, 152] width 158 height 14
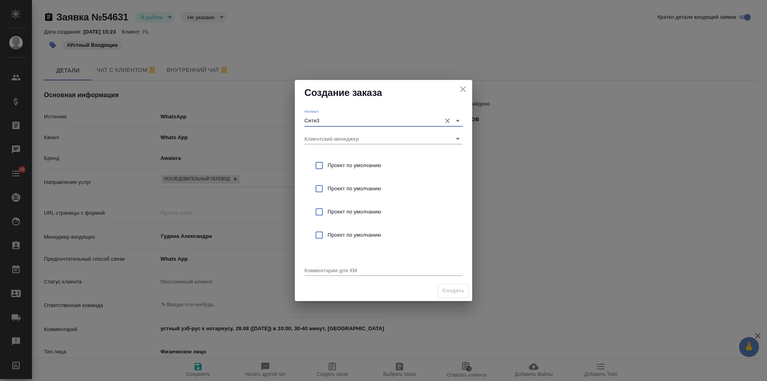
type input "Сити3"
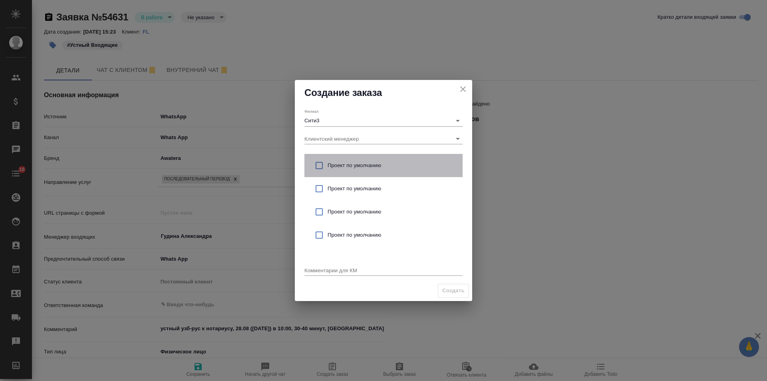
click at [358, 159] on div "Проект по умолчанию" at bounding box center [383, 165] width 158 height 23
checkbox input "true"
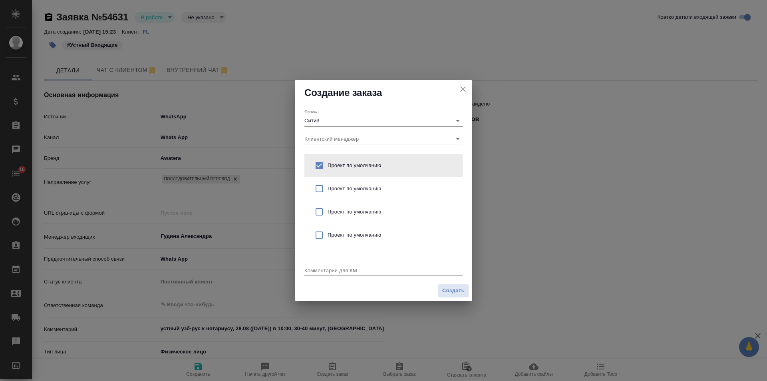
click at [334, 264] on div "Комментарии для КМ x" at bounding box center [383, 267] width 158 height 16
click at [350, 266] on div "x" at bounding box center [383, 271] width 158 height 10
paste textarea "устный узб-рус к нотариусу, 28.08 (завтра) в 10:00, 30-40 минут, Москва"
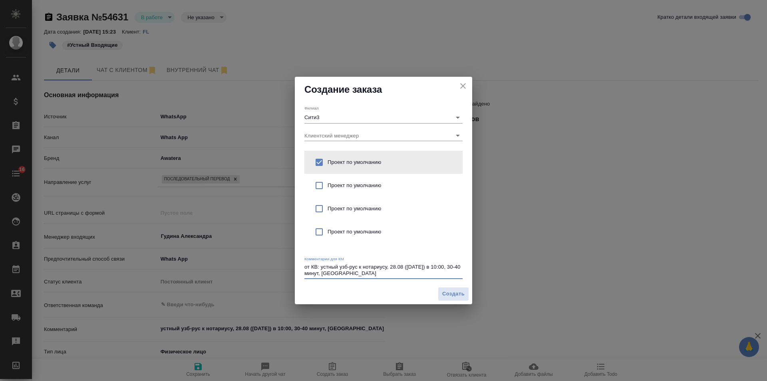
type textarea "от КВ: устный узб-рус к нотариусу, 28.08 (завтра) в 10:00, 30-40 минут, Москва"
type textarea "x"
click at [454, 293] on span "Создать" at bounding box center [453, 293] width 22 height 9
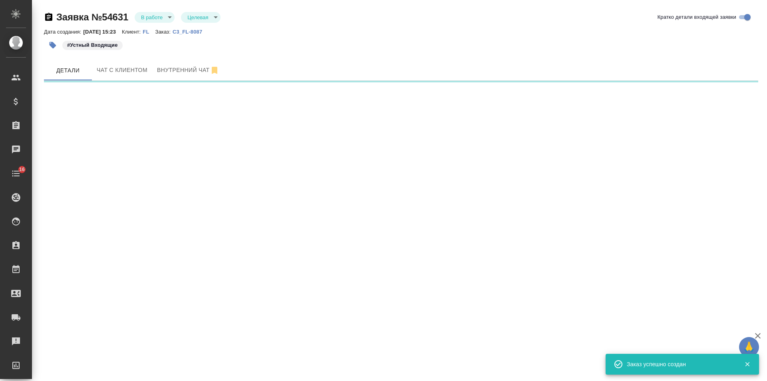
select select "RU"
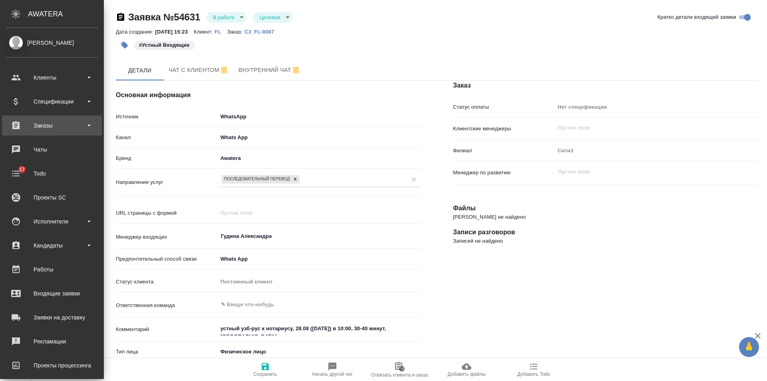
click at [66, 126] on div "Заказы" at bounding box center [52, 125] width 92 height 12
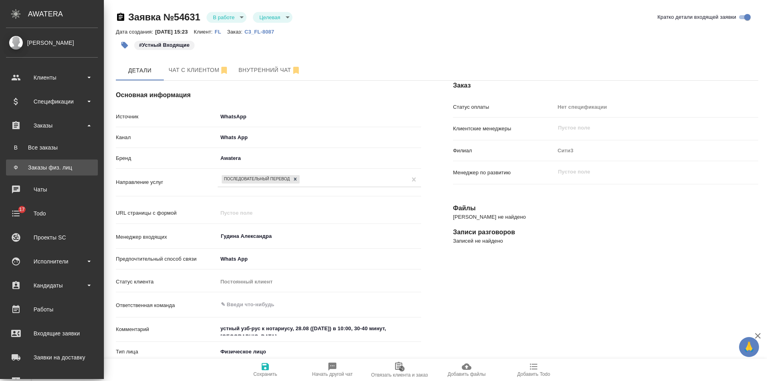
click at [63, 165] on div "Заказы физ. лиц" at bounding box center [52, 167] width 84 height 8
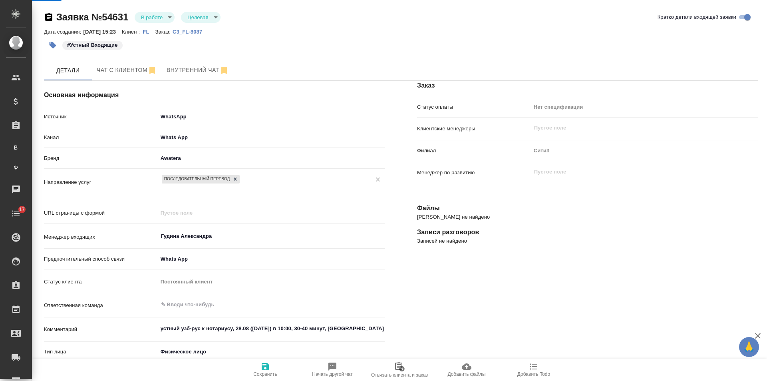
type textarea "x"
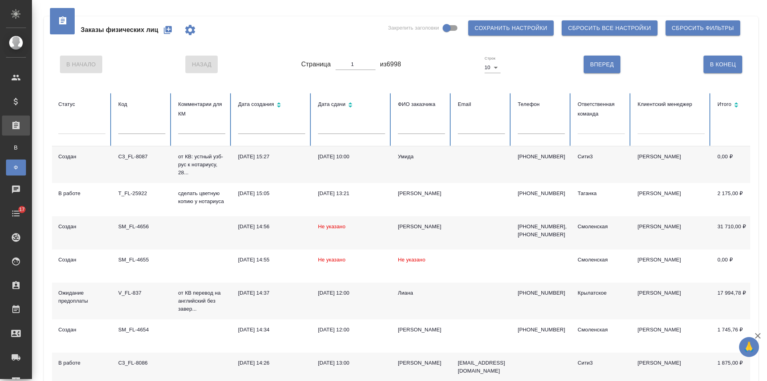
click at [550, 131] on input "text" at bounding box center [541, 128] width 47 height 11
paste input "[PHONE_NUMBER]"
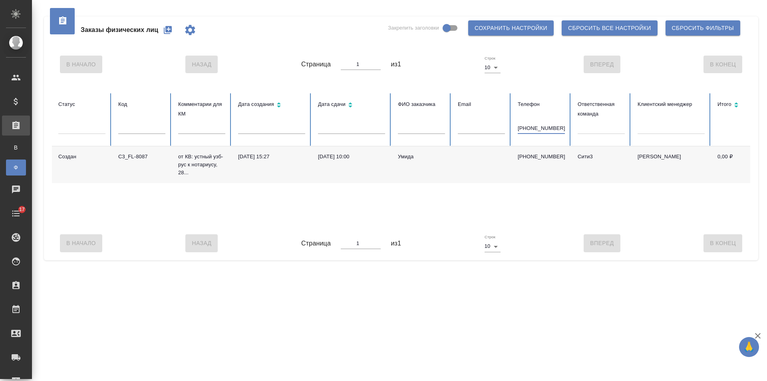
drag, startPoint x: 523, startPoint y: 127, endPoint x: 486, endPoint y: 126, distance: 37.1
click at [486, 126] on tr "Статус Код Комментарии для КМ Дата создания Дата сдачи ФИО заказчика Email Теле…" at bounding box center [501, 119] width 898 height 53
type input "9672234797"
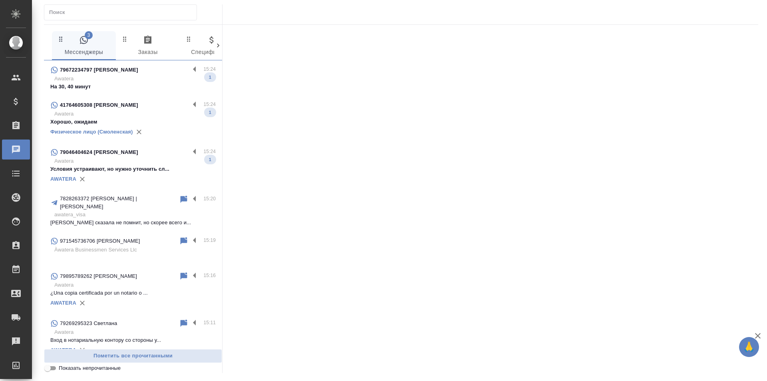
click at [163, 78] on p "Awatera" at bounding box center [134, 79] width 161 height 8
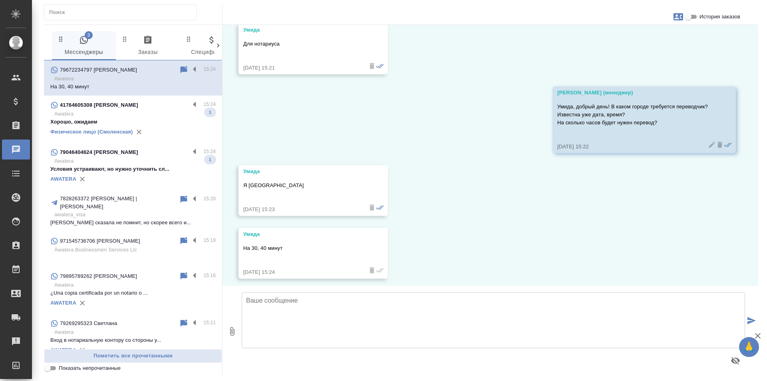
scroll to position [166, 0]
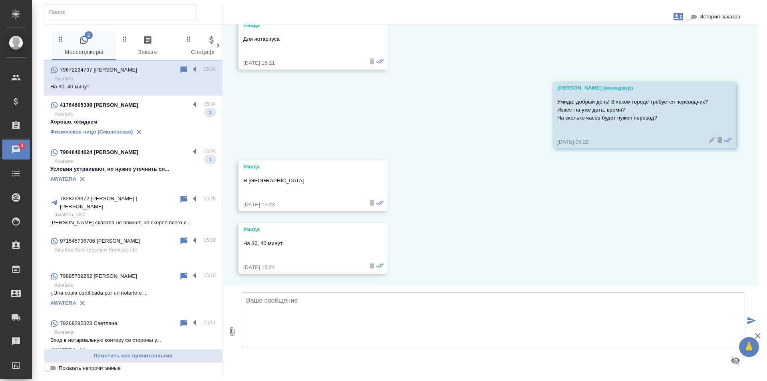
click at [311, 323] on textarea at bounding box center [493, 320] width 503 height 56
click at [462, 301] on textarea "Есть ли у нотариуса требования к диплому переводчика? На какую дату нужна услуг…" at bounding box center [493, 320] width 503 height 56
click at [542, 296] on textarea "Есть ли у нотариуса требования к диплому переводчика? На какую дату Вам нужна у…" at bounding box center [493, 320] width 503 height 56
type textarea "Есть ли у нотариуса требования к диплому переводчика? На какую дату Вам нужна у…"
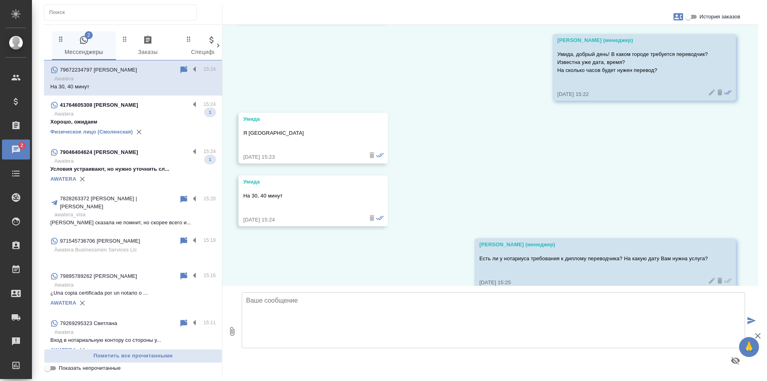
scroll to position [229, 0]
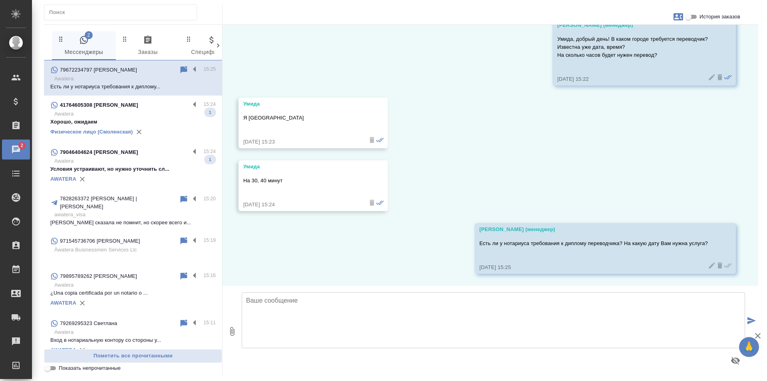
click at [163, 108] on div "41764605308 Анна" at bounding box center [119, 105] width 139 height 10
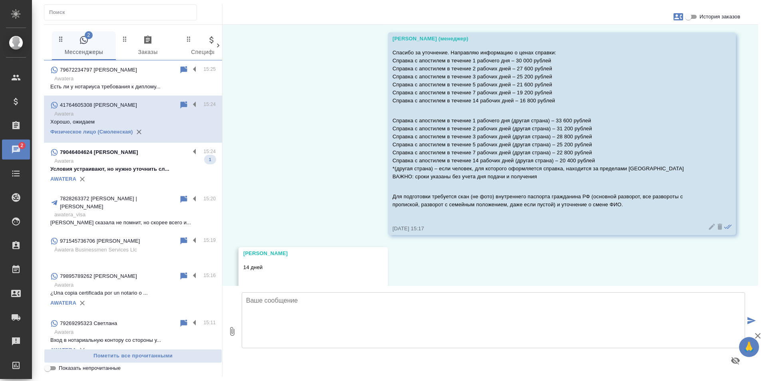
scroll to position [6209, 0]
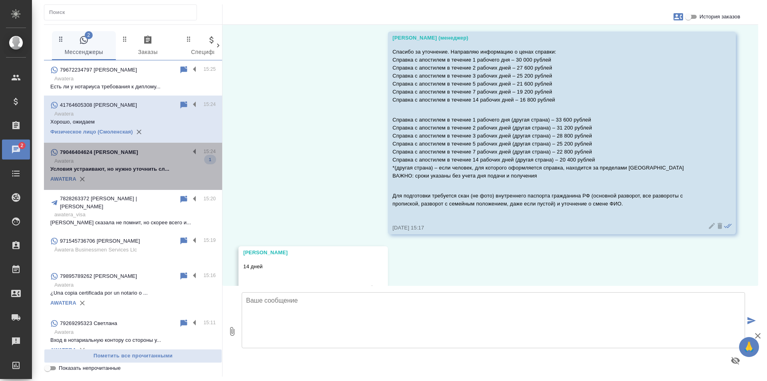
click at [158, 156] on div "79046404624 Полина" at bounding box center [119, 152] width 139 height 10
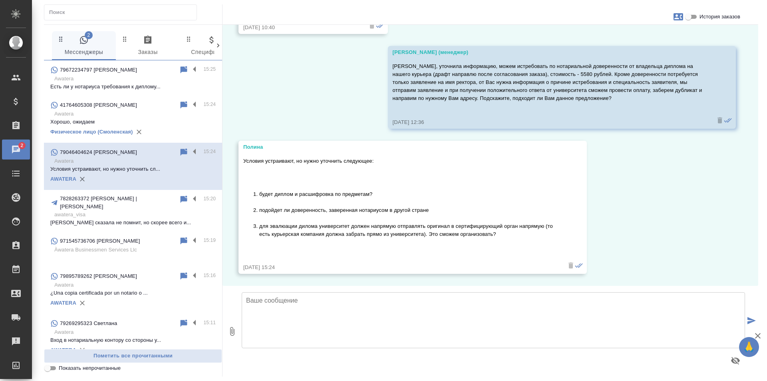
scroll to position [339, 0]
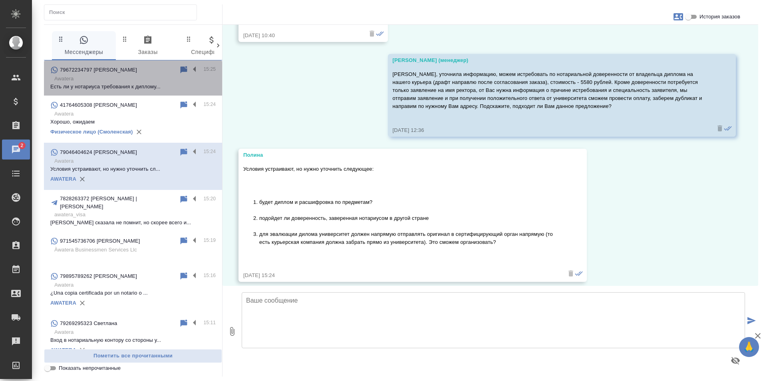
click at [142, 83] on p "Есть ли у нотариуса требования к диплому..." at bounding box center [132, 87] width 165 height 8
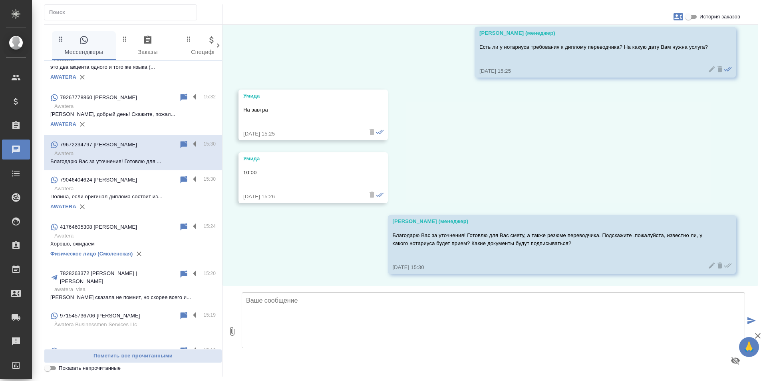
scroll to position [0, 0]
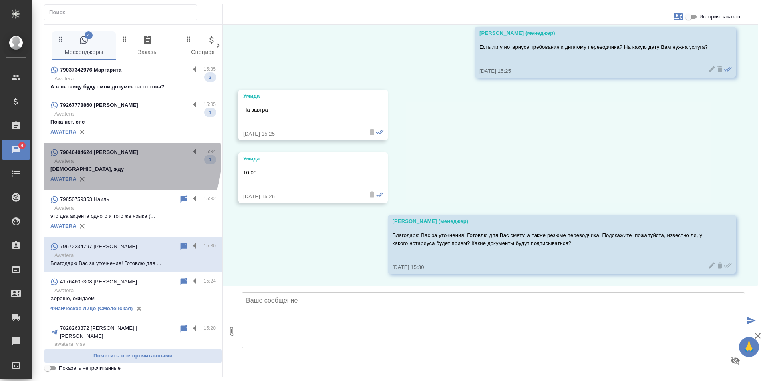
click at [110, 158] on p "Awatera" at bounding box center [134, 161] width 161 height 8
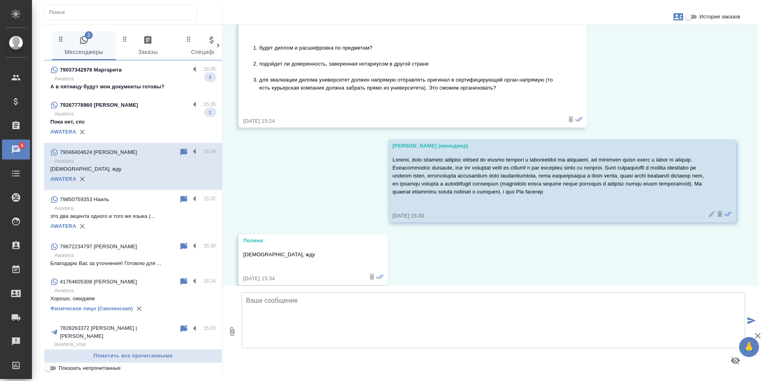
scroll to position [504, 0]
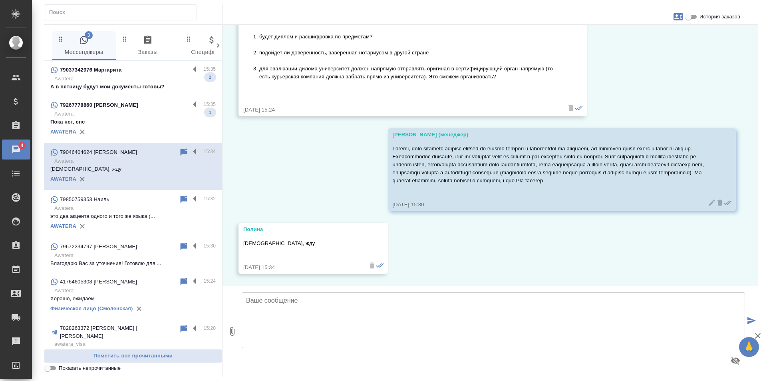
click at [131, 113] on p "Awatera" at bounding box center [134, 114] width 161 height 8
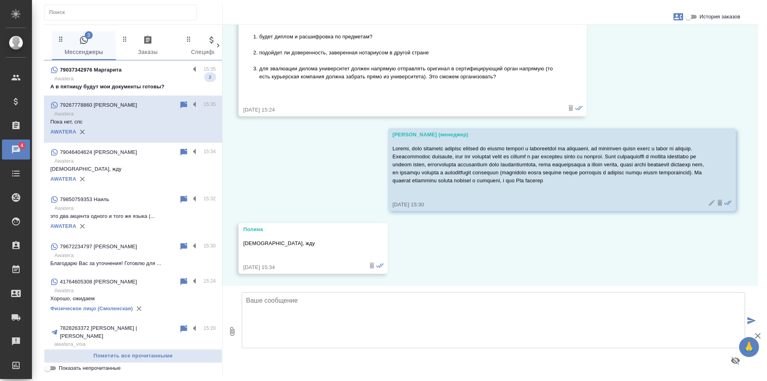
scroll to position [147, 0]
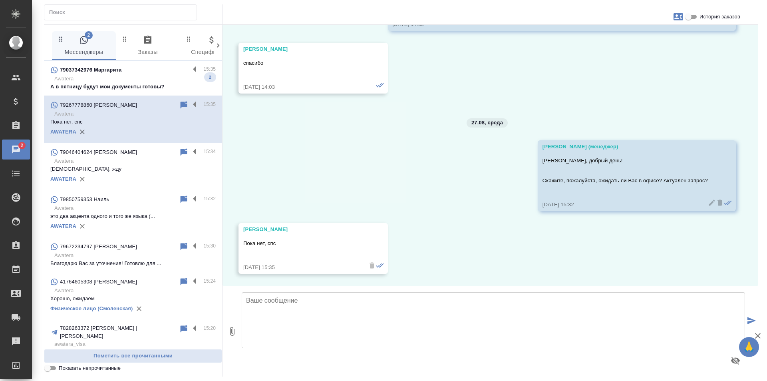
click at [132, 79] on p "Awatera" at bounding box center [134, 79] width 161 height 8
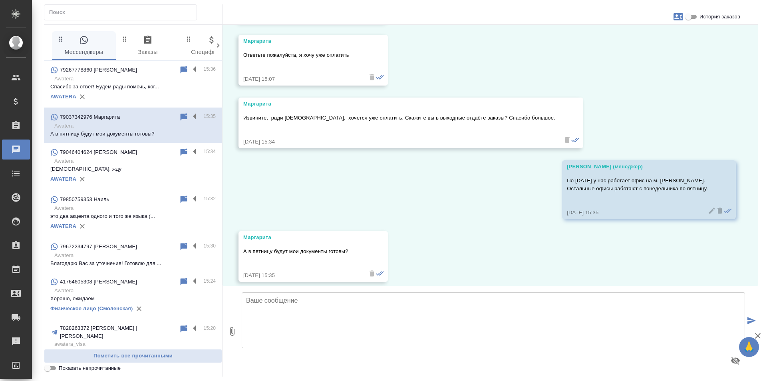
scroll to position [1535, 0]
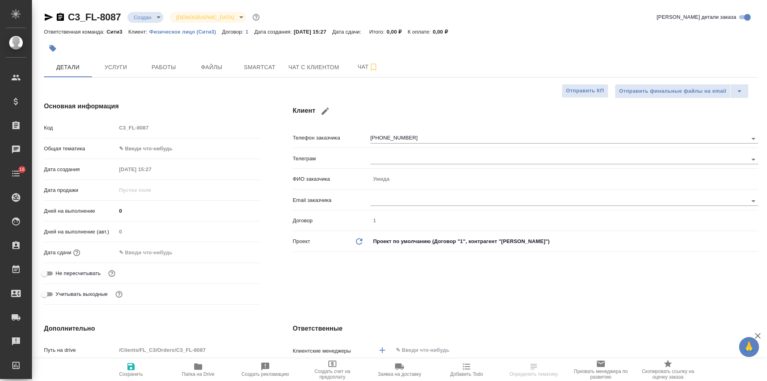
select select "RU"
type textarea "x"
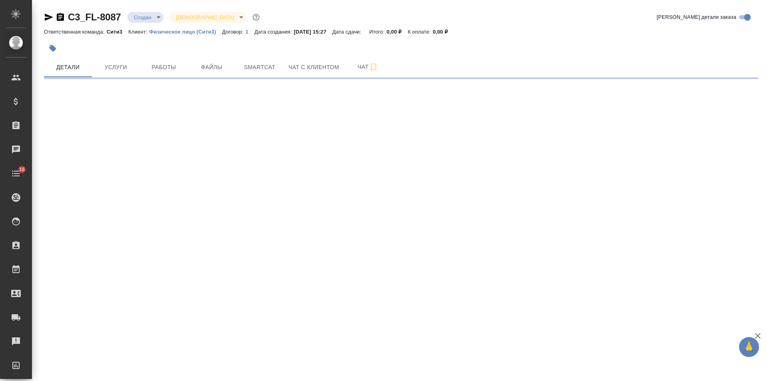
click at [61, 16] on icon "button" at bounding box center [60, 17] width 7 height 8
select select "RU"
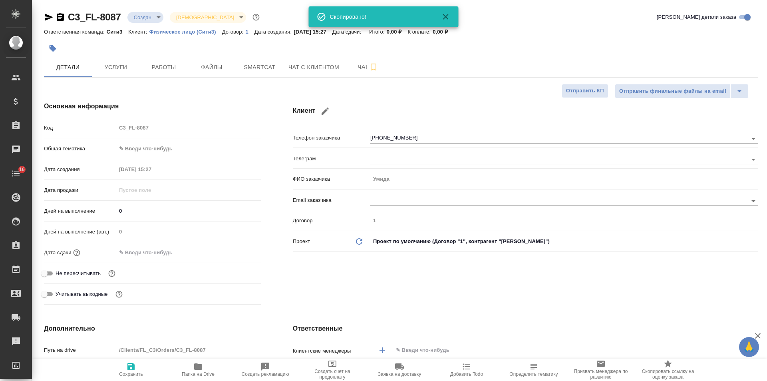
type textarea "x"
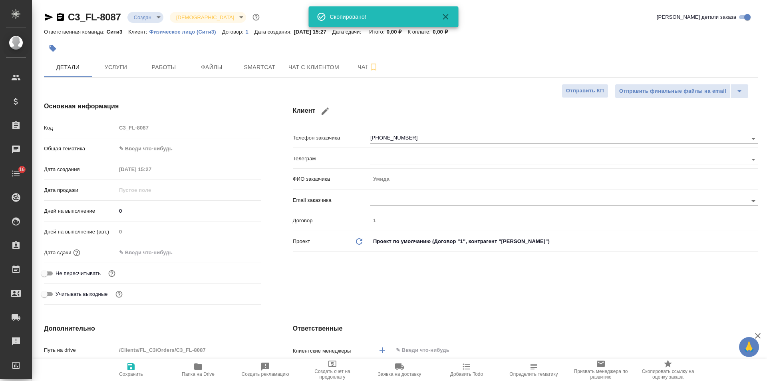
type textarea "x"
click at [59, 14] on icon "button" at bounding box center [60, 17] width 7 height 8
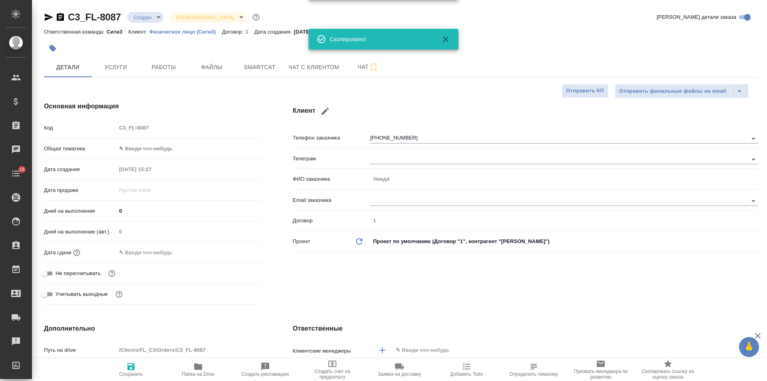
type textarea "x"
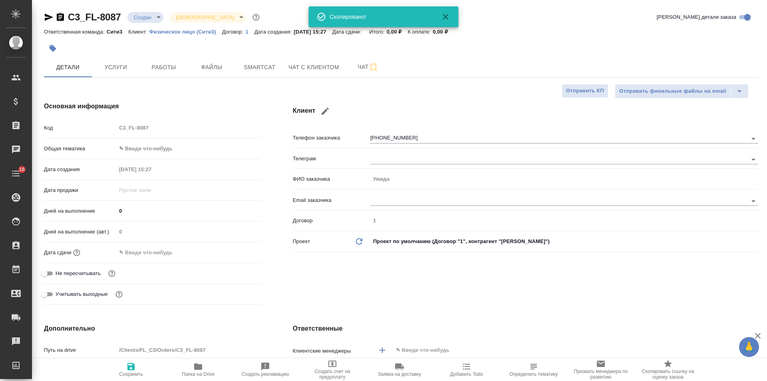
type textarea "x"
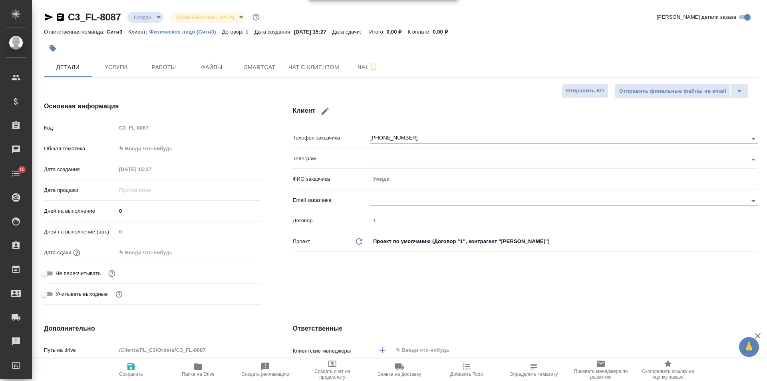
type textarea "x"
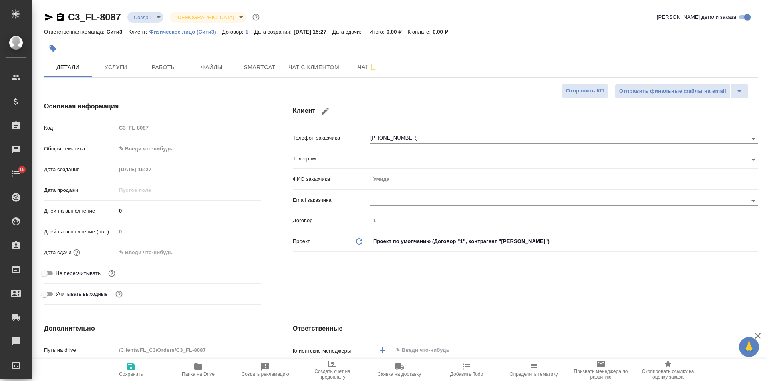
type textarea "x"
click at [46, 17] on icon "button" at bounding box center [49, 17] width 10 height 10
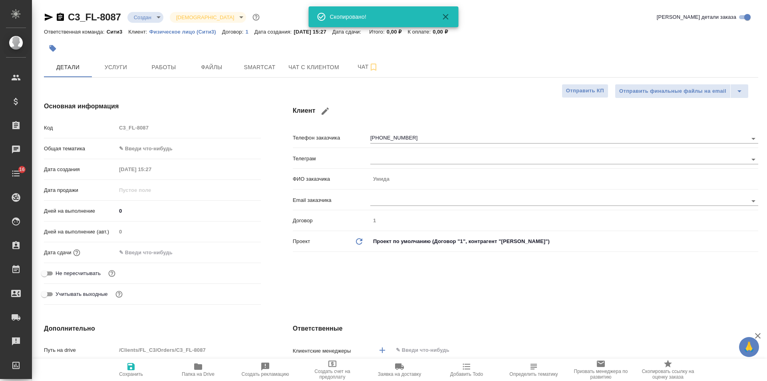
type textarea "x"
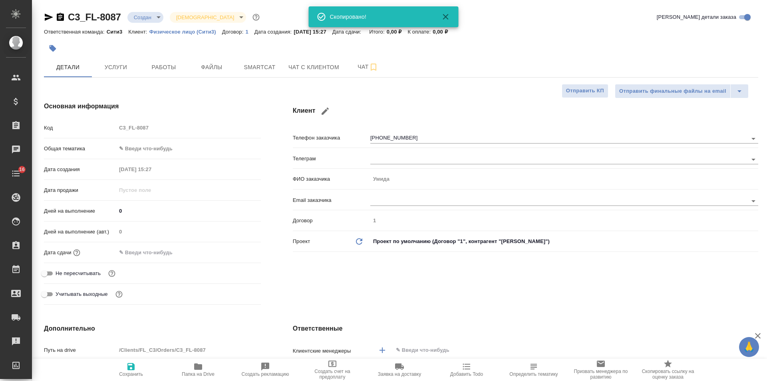
type textarea "x"
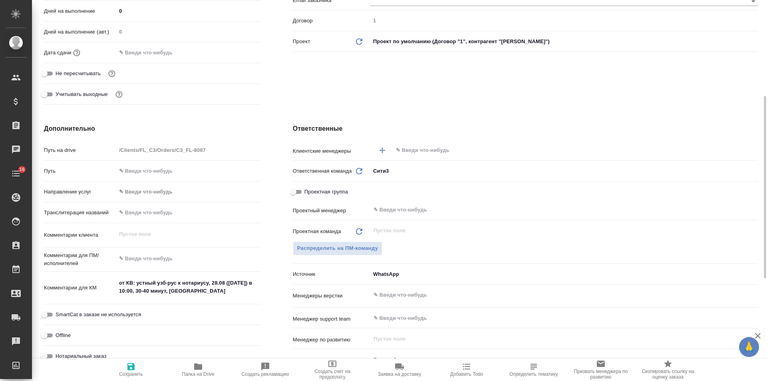
scroll to position [280, 0]
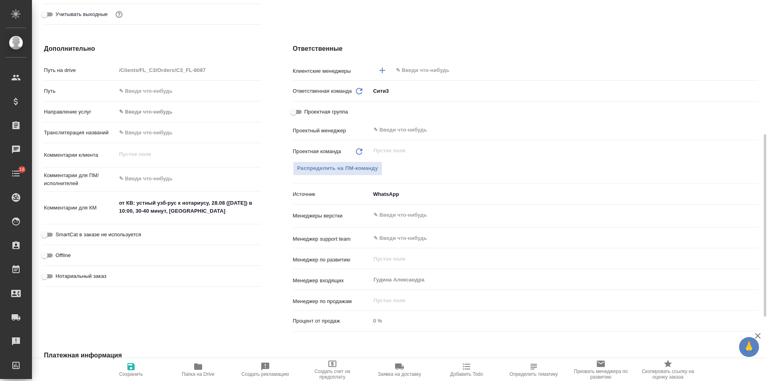
click at [460, 367] on span "Добавить Todo" at bounding box center [467, 368] width 58 height 15
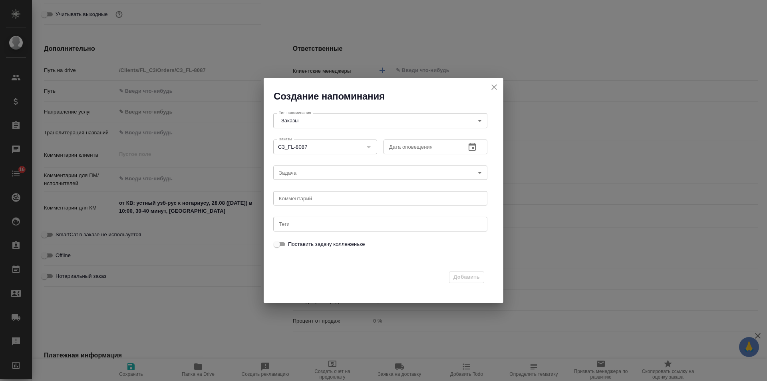
click at [472, 145] on icon "button" at bounding box center [471, 147] width 7 height 8
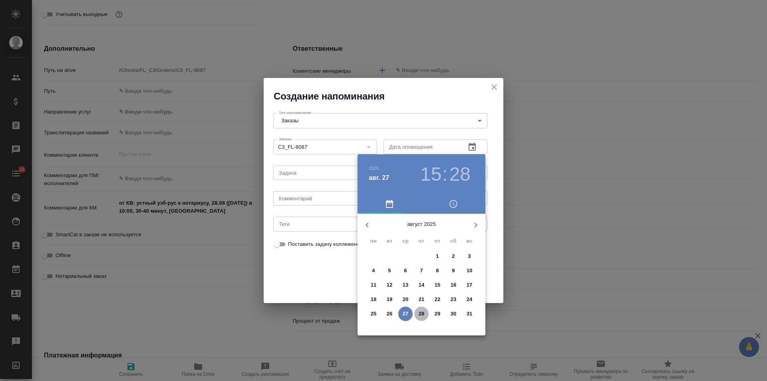
click at [420, 311] on p "28" at bounding box center [421, 313] width 6 height 8
type input "28.08.2025 15:28"
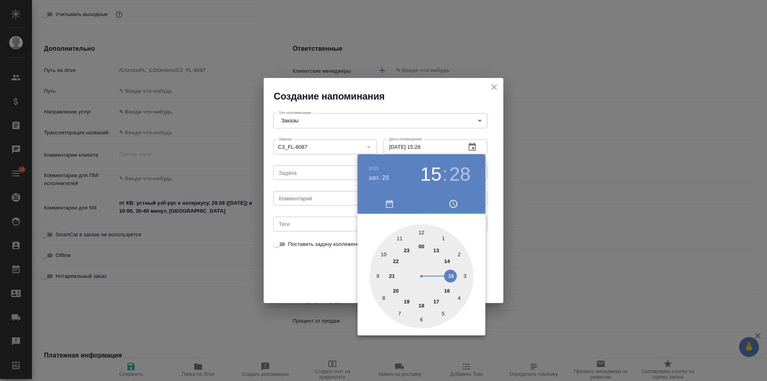
click at [314, 195] on div at bounding box center [383, 190] width 767 height 381
click at [311, 199] on div "2025 авг. 28 15 : 28 00 1 2 3 4 5 6 7 8 9 10 11 12 13 14 15 16 17 18 19 20 21 2…" at bounding box center [383, 190] width 767 height 381
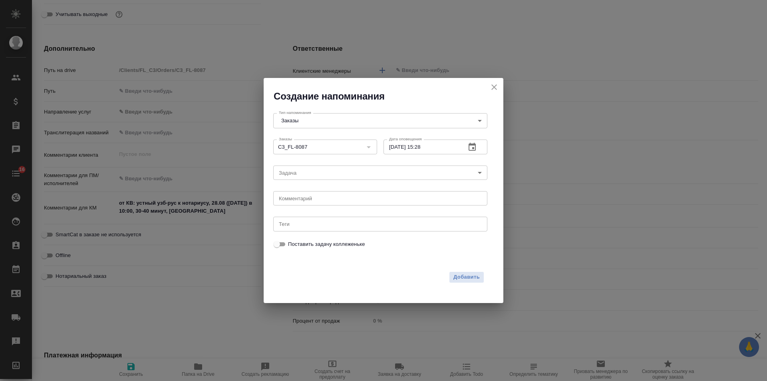
click at [310, 200] on div "2025 авг. 28 15 : 28 00 1 2 3 4 5 6 7 8 9 10 11 12 13 14 15 16 17 18 19 20 21 2…" at bounding box center [383, 190] width 767 height 381
click at [309, 201] on textarea at bounding box center [380, 198] width 203 height 6
type textarea "инфа вотс"
click at [472, 280] on span "Добавить" at bounding box center [466, 276] width 26 height 9
type textarea "x"
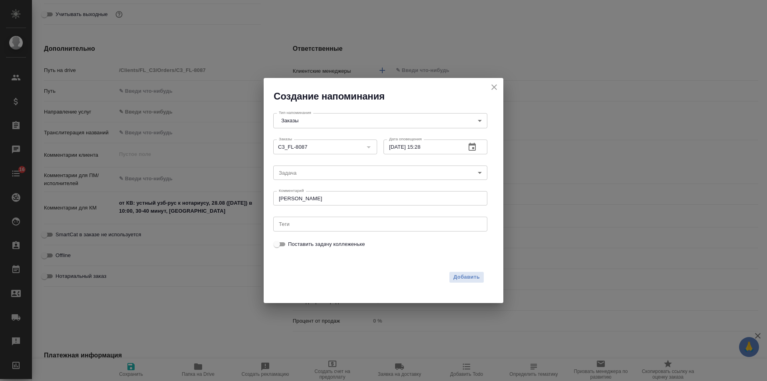
type textarea "x"
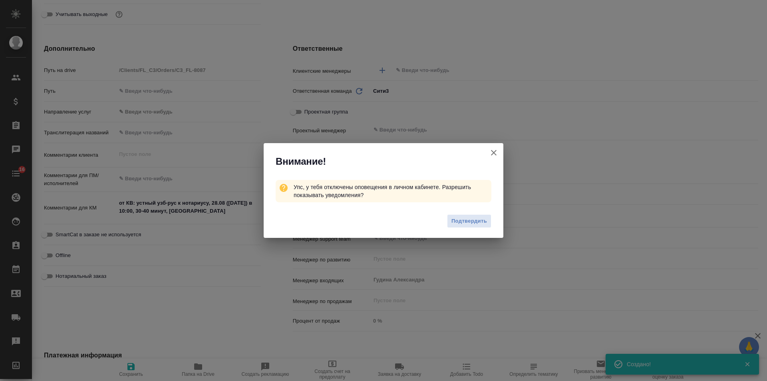
type textarea "x"
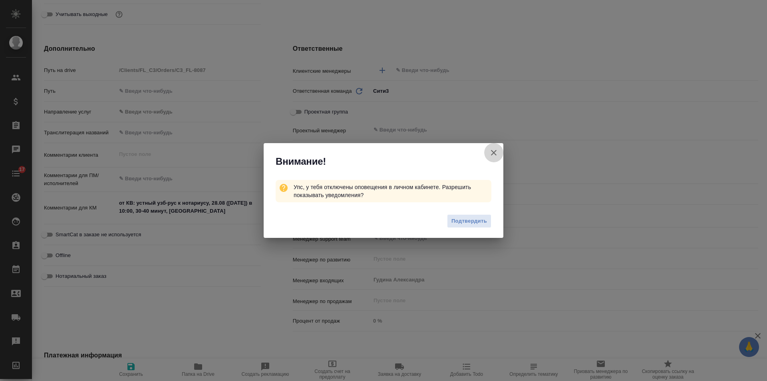
click at [492, 148] on icon "button" at bounding box center [494, 153] width 10 height 10
type textarea "x"
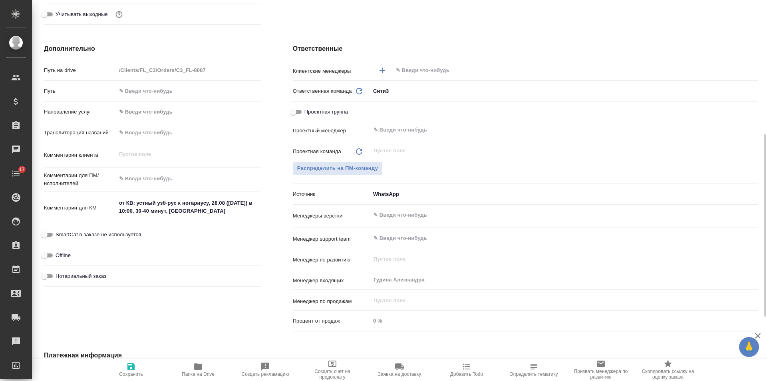
scroll to position [0, 0]
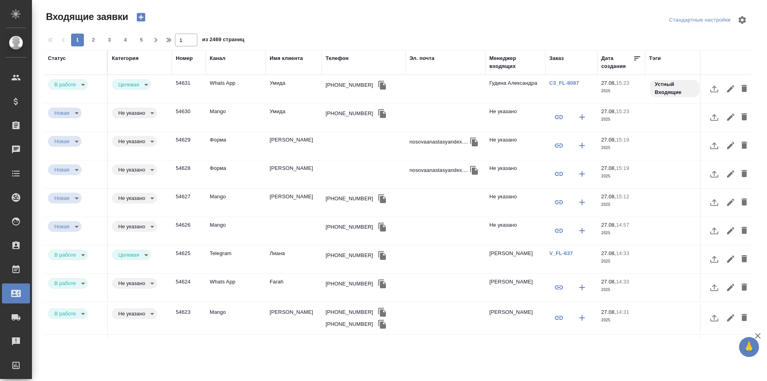
select select "RU"
click at [378, 85] on icon "button" at bounding box center [382, 85] width 8 height 9
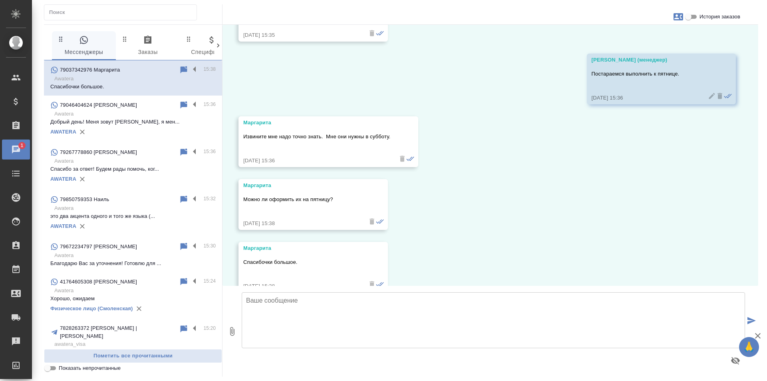
scroll to position [1723, 0]
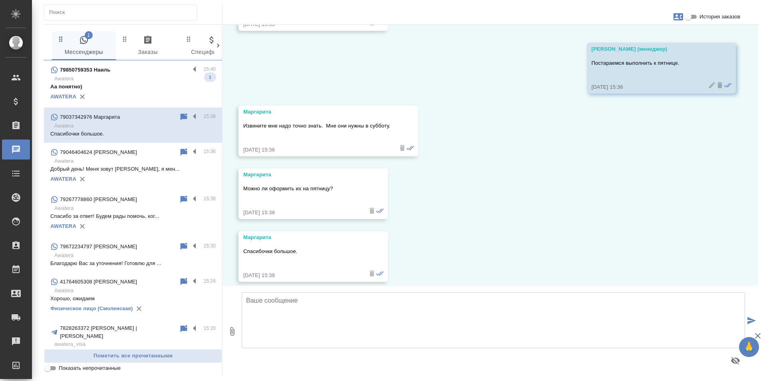
click at [153, 85] on p "Аа понятно)" at bounding box center [132, 87] width 165 height 8
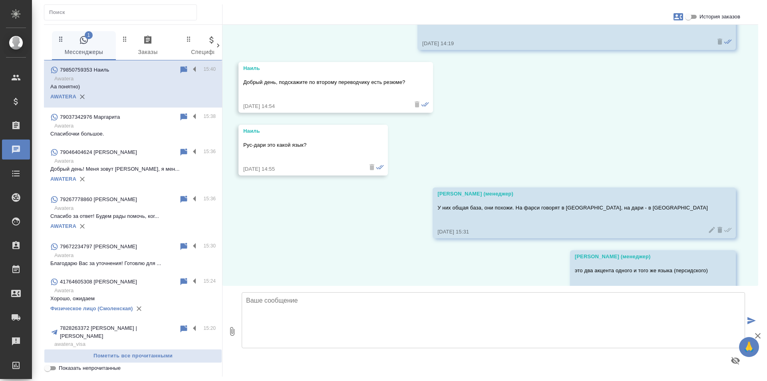
scroll to position [1417, 0]
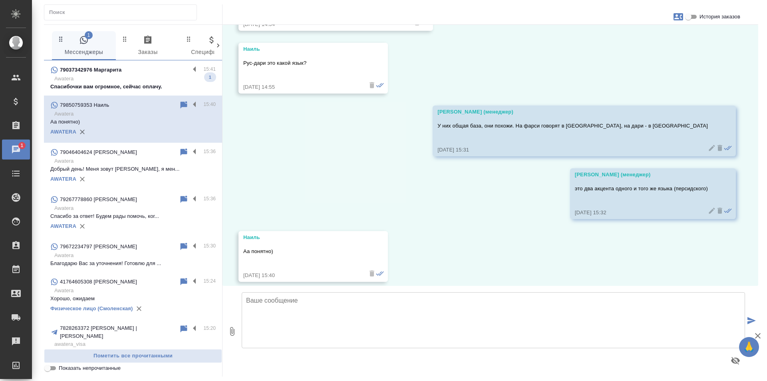
click at [131, 81] on p "Awatera" at bounding box center [134, 79] width 161 height 8
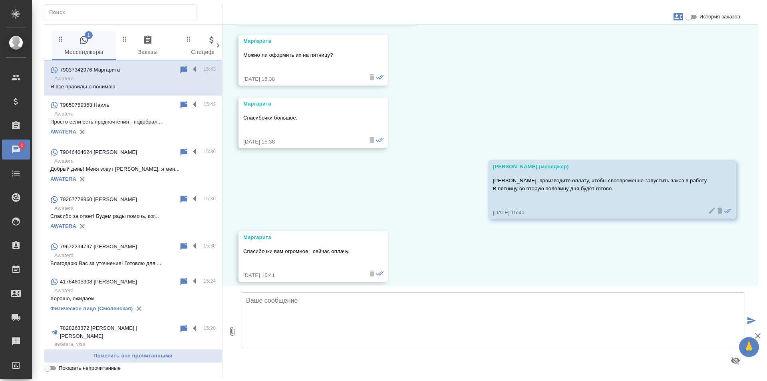
scroll to position [2018, 0]
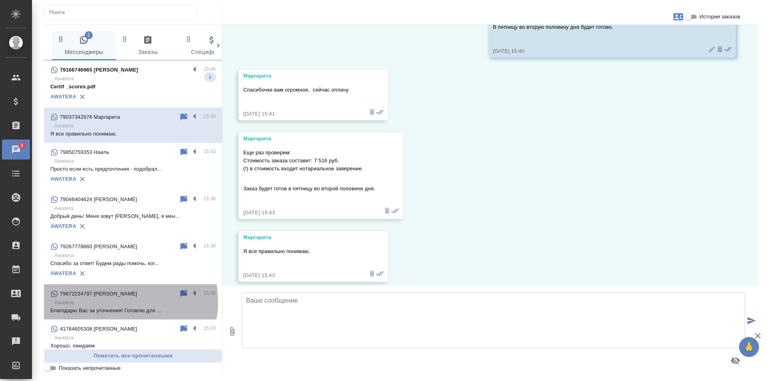
click at [119, 301] on p "Awatera" at bounding box center [134, 302] width 161 height 8
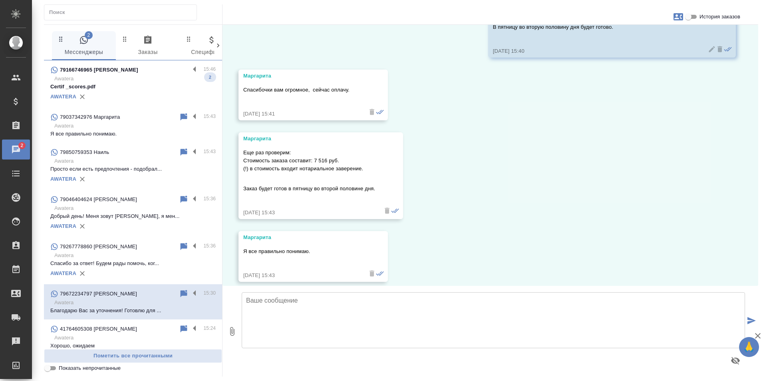
scroll to position [425, 0]
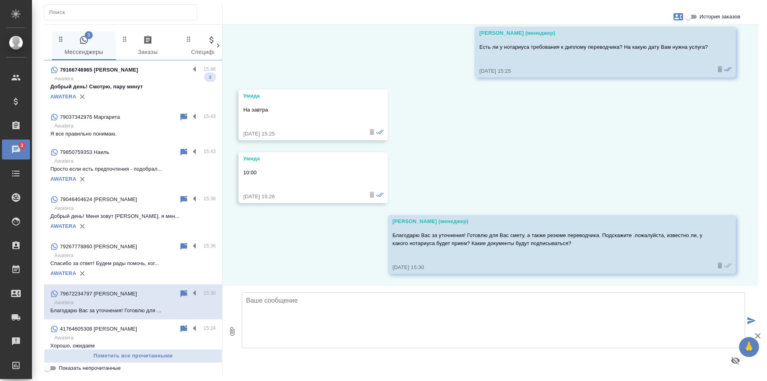
click at [140, 73] on div "79166746965 [PERSON_NAME]" at bounding box center [119, 70] width 139 height 10
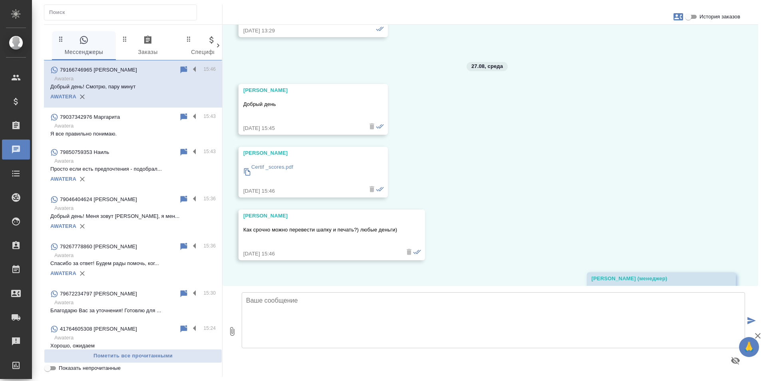
scroll to position [3887, 0]
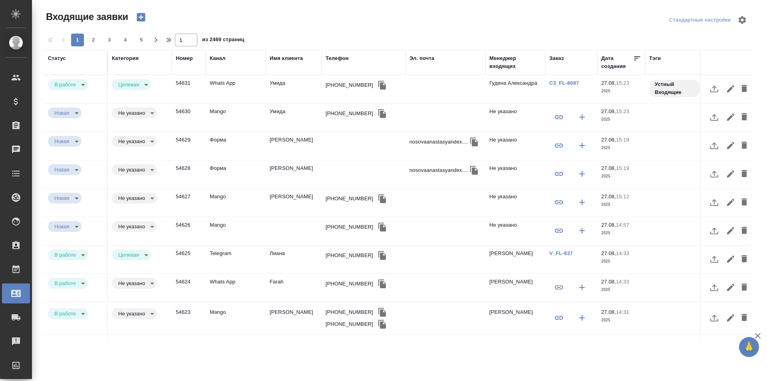
select select "RU"
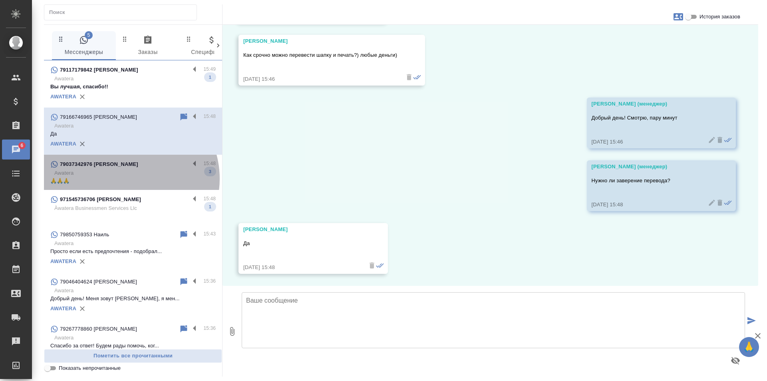
click at [127, 178] on p "🙏🙏🙏" at bounding box center [132, 181] width 165 height 8
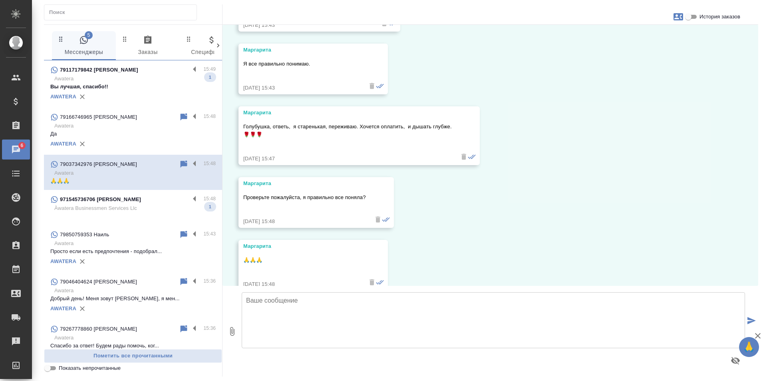
scroll to position [2214, 0]
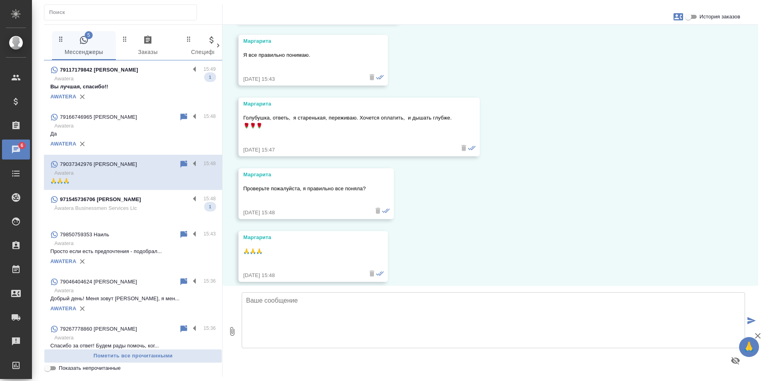
click at [141, 75] on p "Awatera" at bounding box center [134, 79] width 161 height 8
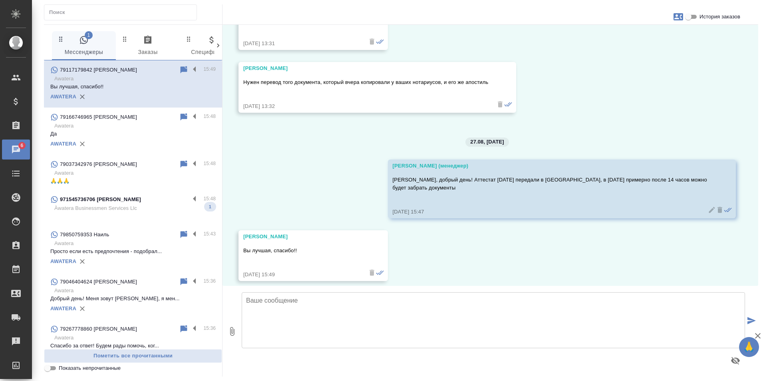
scroll to position [4233, 0]
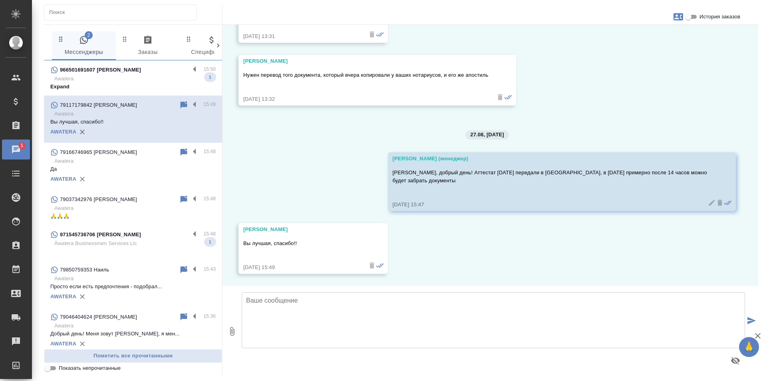
click at [165, 237] on div "971545736706 [PERSON_NAME]" at bounding box center [119, 235] width 139 height 10
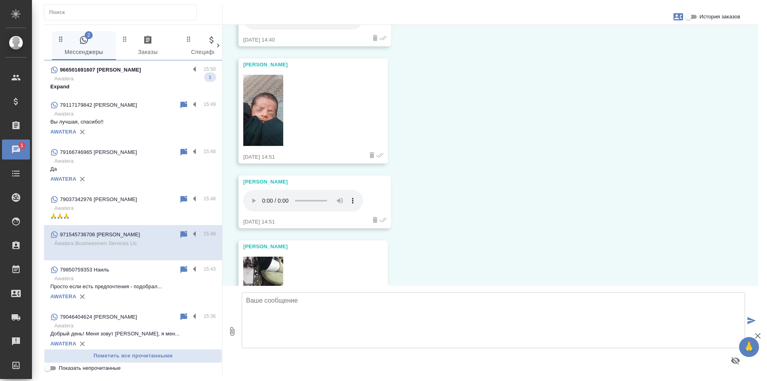
scroll to position [1856, 0]
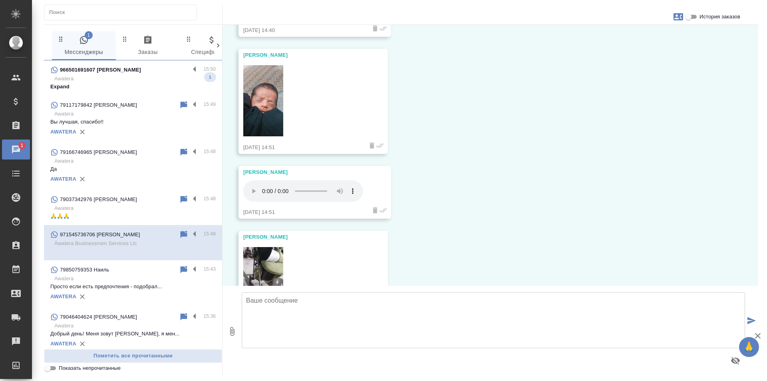
click at [154, 79] on p "Awatera" at bounding box center [134, 79] width 161 height 8
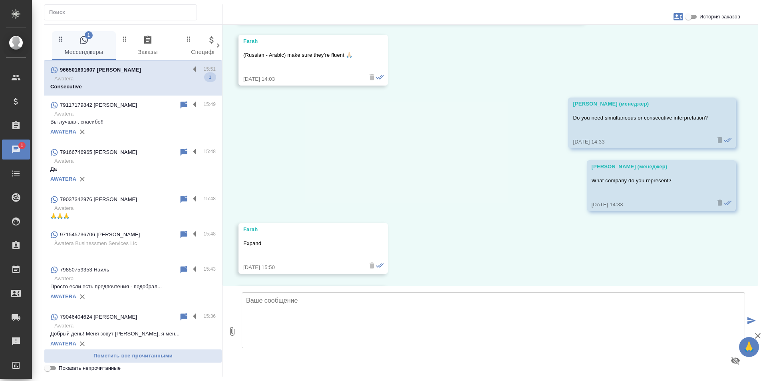
scroll to position [403, 0]
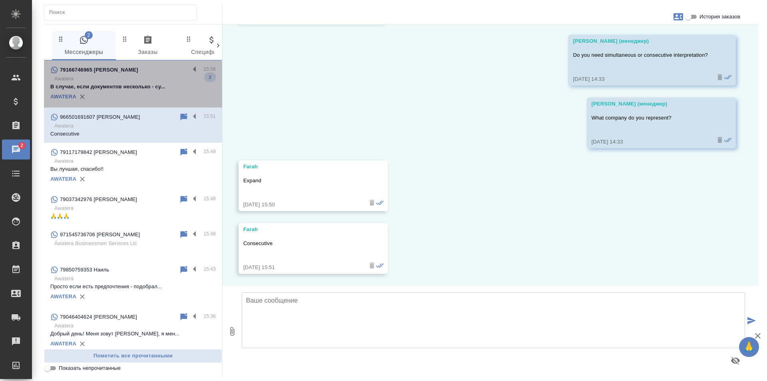
click at [154, 81] on p "Awatera" at bounding box center [134, 79] width 161 height 8
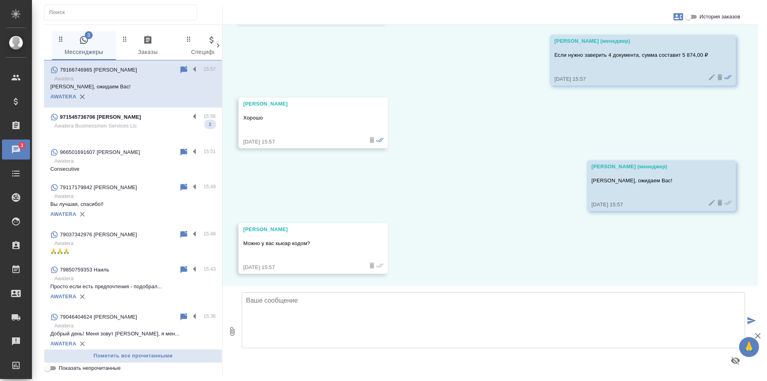
scroll to position [4707, 0]
click at [146, 127] on p "Àwatera Businessmen Services Llc" at bounding box center [134, 126] width 161 height 8
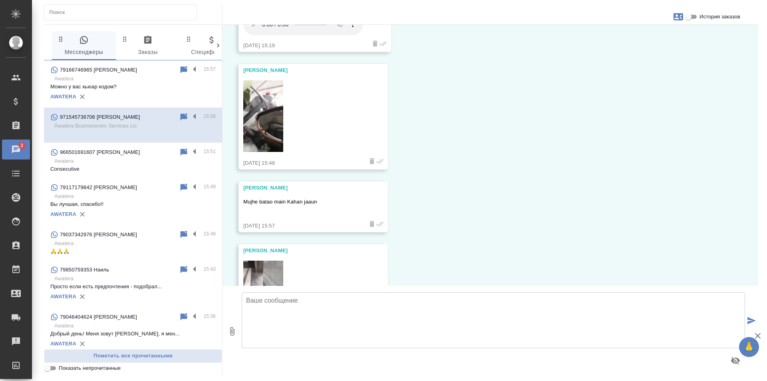
scroll to position [2636, 0]
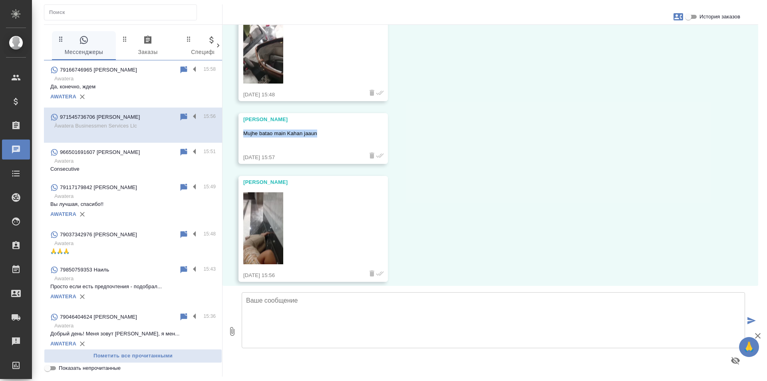
drag, startPoint x: 322, startPoint y: 127, endPoint x: 240, endPoint y: 128, distance: 81.9
click at [240, 128] on div "Meri Billi Mujhe batao main Kahan jaaun 27.08.25, 15:57" at bounding box center [312, 138] width 149 height 51
copy p "Mujhe batao main Kahan jaaun"
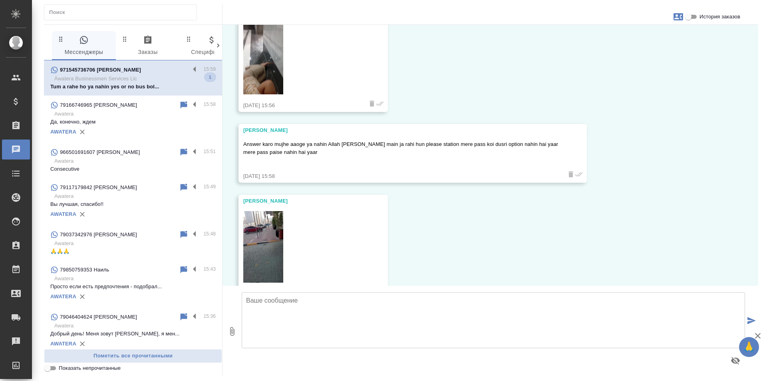
scroll to position [2750, 0]
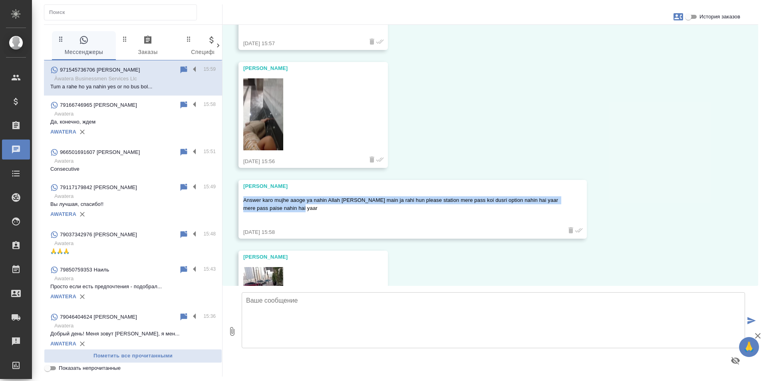
drag, startPoint x: 255, startPoint y: 194, endPoint x: 243, endPoint y: 190, distance: 12.5
click at [243, 190] on div "Meri Billi Answer karo mujhe aaoge ya nahin Allah ki kasam main ja rahi hun ple…" at bounding box center [412, 209] width 348 height 59
copy p "Answer karo mujhe aaoge ya nahin Allah ki kasam main ja rahi hun please station…"
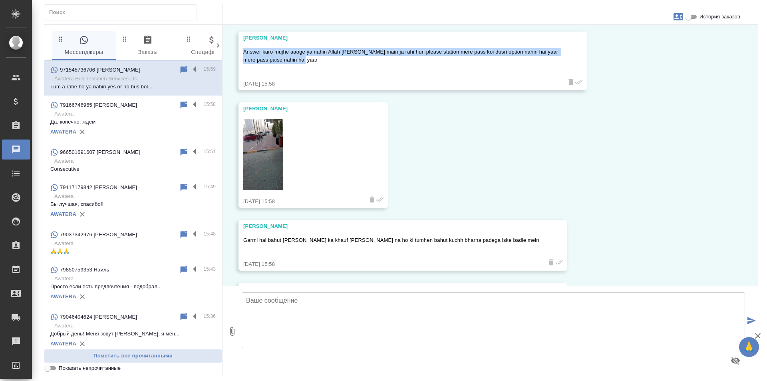
scroll to position [2910, 0]
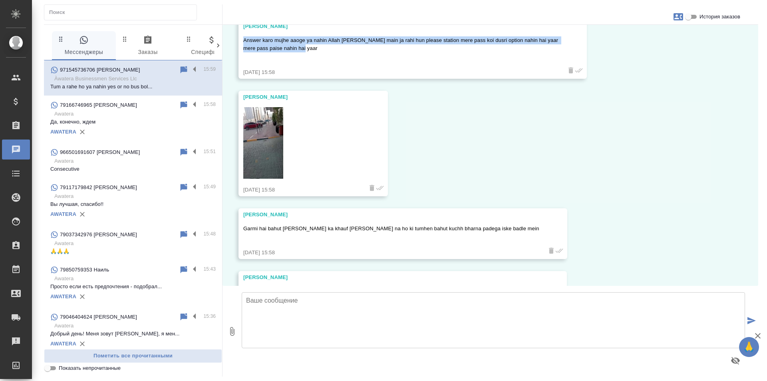
click at [256, 133] on img at bounding box center [263, 143] width 40 height 72
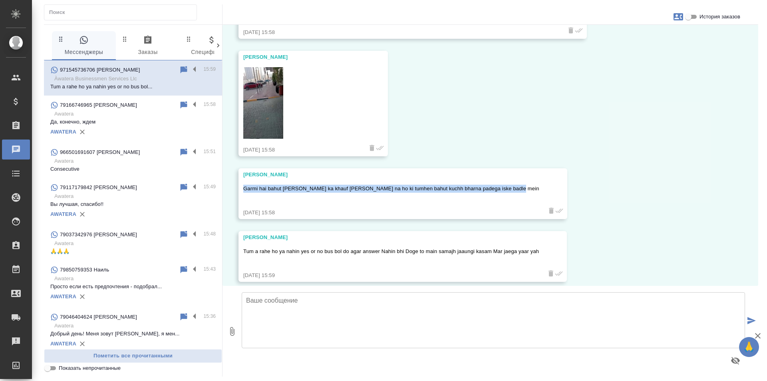
drag, startPoint x: 510, startPoint y: 181, endPoint x: 241, endPoint y: 180, distance: 268.3
click at [241, 180] on div "Meri Billi Garmi hai bahut Barish Khuda ka khauf karo aisa na ho ki tumhen bahu…" at bounding box center [402, 193] width 329 height 51
copy p "Garmi hai bahut Barish Khuda ka khauf karo aisa na ho ki tumhen bahut kuchh bha…"
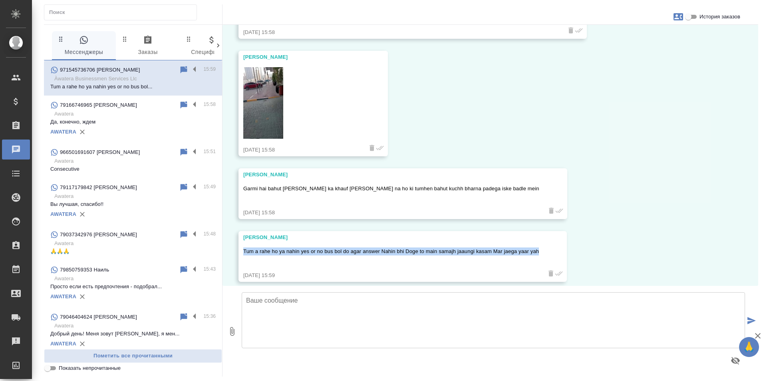
drag, startPoint x: 537, startPoint y: 243, endPoint x: 244, endPoint y: 239, distance: 292.7
click at [244, 239] on div "Meri Billi Tum a rahe ho ya nahin yes or no bus bol do agar answer Nahin bhi Do…" at bounding box center [402, 256] width 328 height 51
copy p "Tum a rahe ho ya nahin yes or no bus bol do agar answer Nahin bhi Doge to main …"
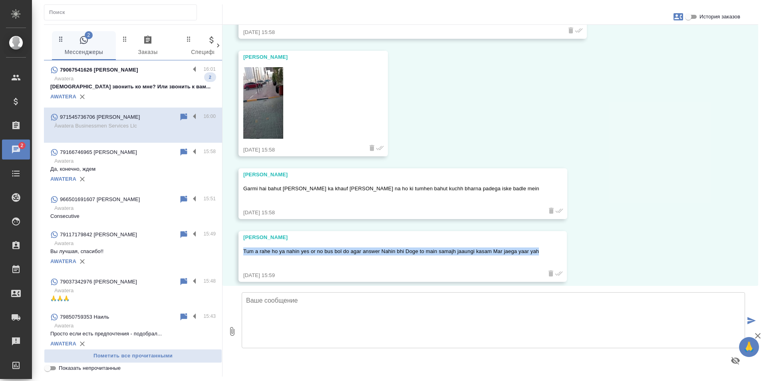
scroll to position [3000, 0]
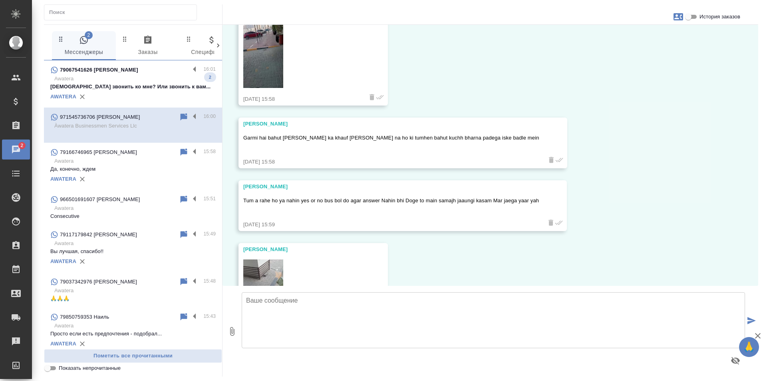
click at [652, 157] on div "27.08, среда Meri Billi Relax raho bilkul tension na Lena Kisi bhi baat ki thee…" at bounding box center [489, 155] width 535 height 261
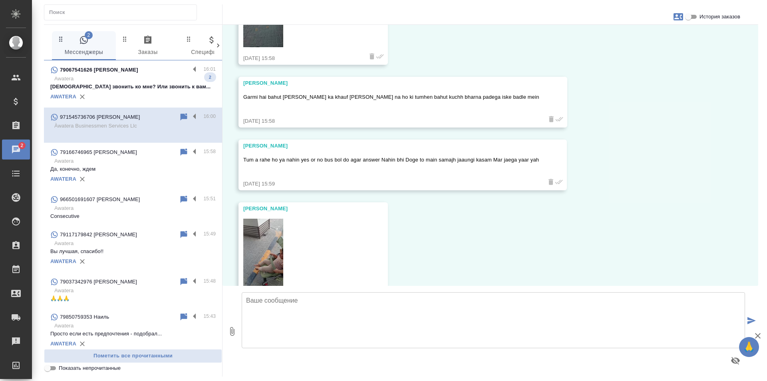
scroll to position [3068, 0]
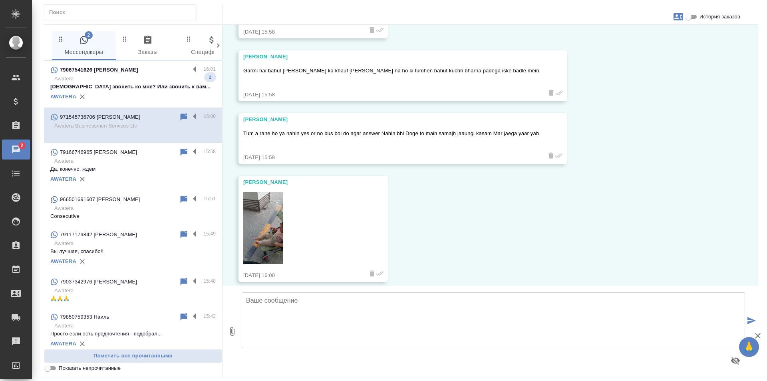
click at [160, 78] on p "Awatera" at bounding box center [134, 79] width 161 height 8
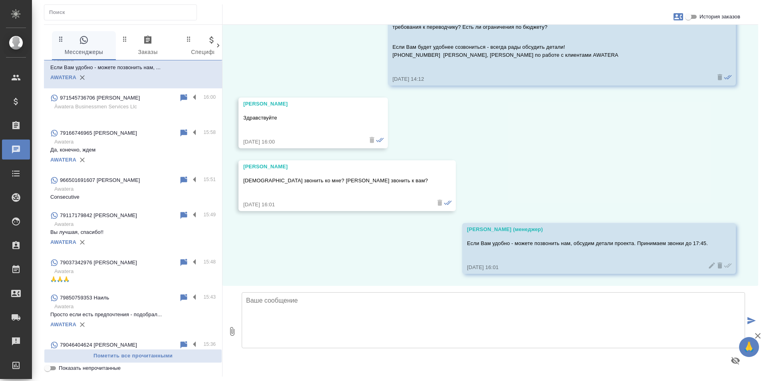
scroll to position [40, 0]
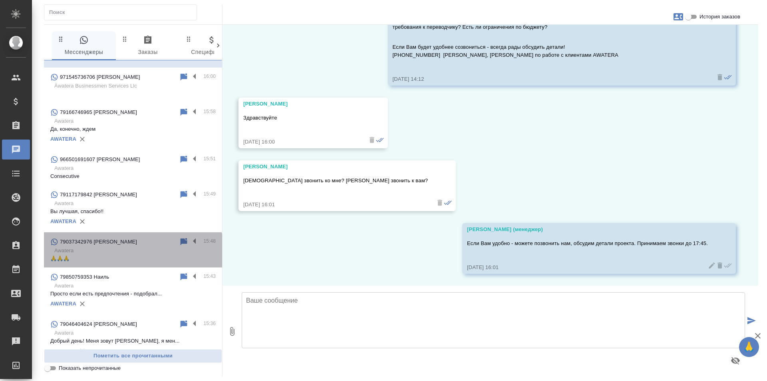
click at [133, 253] on p "Awatera" at bounding box center [134, 250] width 161 height 8
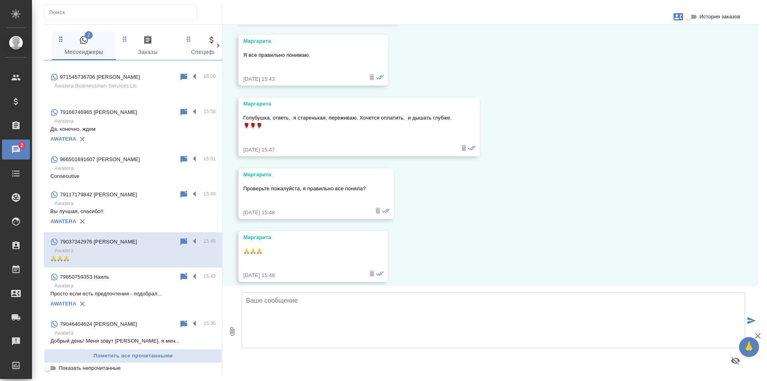
scroll to position [0, 0]
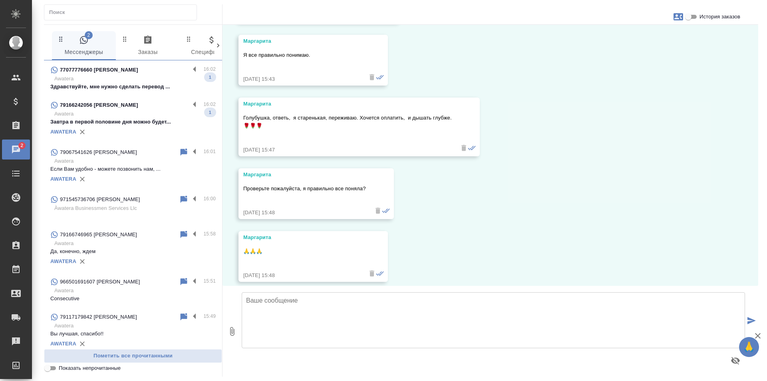
click at [139, 113] on p "Awatera" at bounding box center [134, 114] width 161 height 8
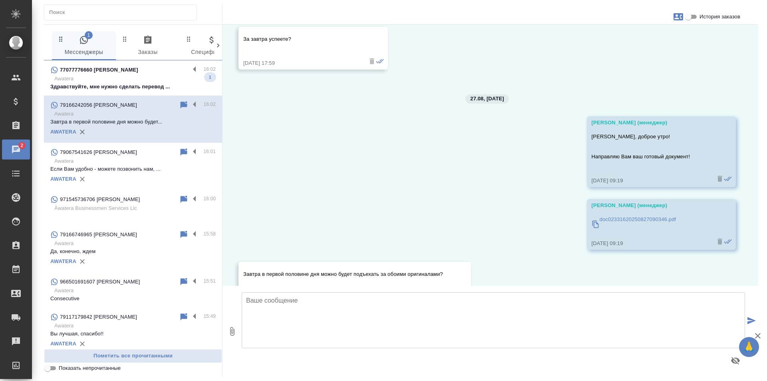
scroll to position [3668, 0]
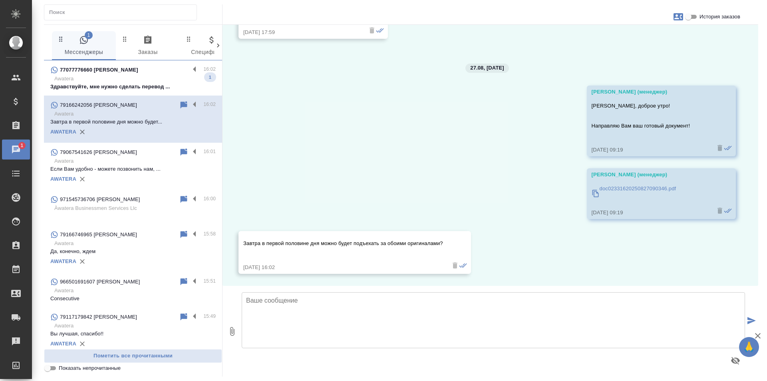
click at [145, 78] on p "Awatera" at bounding box center [134, 79] width 161 height 8
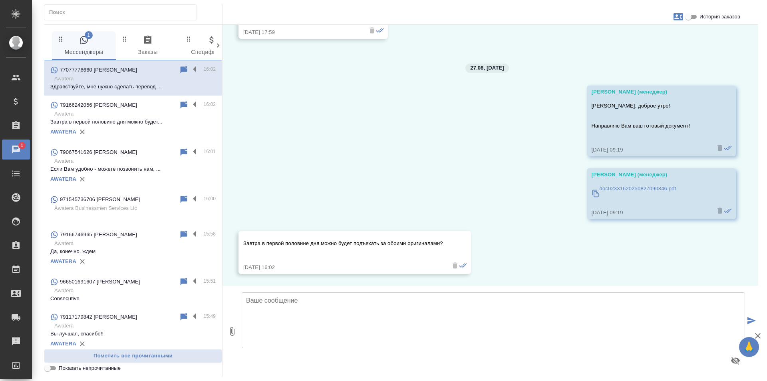
scroll to position [0, 0]
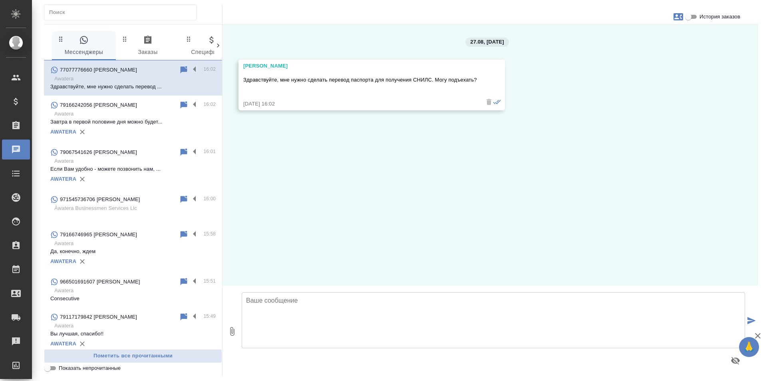
click at [679, 18] on icon "button" at bounding box center [678, 16] width 10 height 7
drag, startPoint x: 680, startPoint y: 83, endPoint x: 684, endPoint y: 24, distance: 59.2
click at [680, 79] on div at bounding box center [383, 190] width 767 height 381
click at [690, 17] on input "История заказов" at bounding box center [688, 17] width 29 height 10
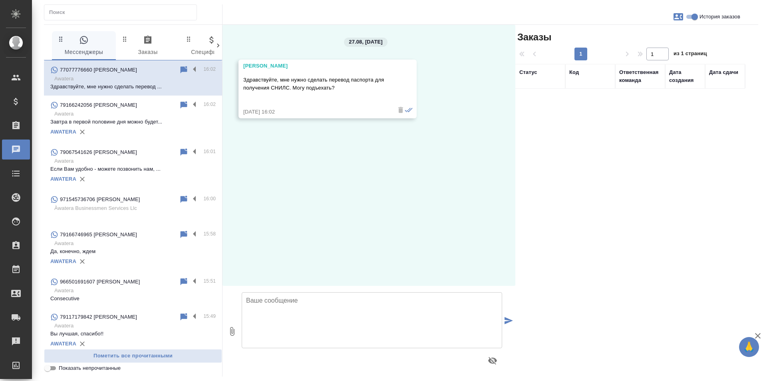
click at [691, 17] on input "История заказов" at bounding box center [694, 17] width 29 height 10
checkbox input "false"
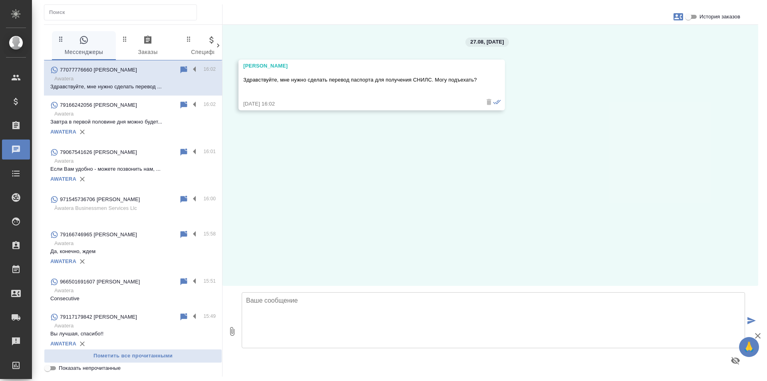
click at [679, 17] on icon "button" at bounding box center [678, 16] width 10 height 7
click at [644, 43] on div "Создать заявку" at bounding box center [643, 39] width 50 height 18
select select "KZ"
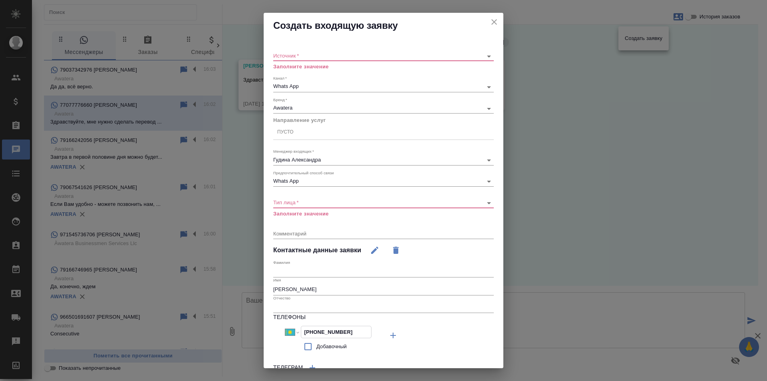
drag, startPoint x: 353, startPoint y: 331, endPoint x: 211, endPoint y: 322, distance: 142.8
click at [211, 322] on div "Создать входящую заявку Источник   * ​ Заполните значение Канал   * Whats App 6…" at bounding box center [383, 190] width 767 height 381
drag, startPoint x: 240, startPoint y: 277, endPoint x: 230, endPoint y: 276, distance: 10.1
click at [230, 276] on div "Создать входящую заявку Источник   * ​ Заполните значение Канал   * Whats App 6…" at bounding box center [383, 190] width 767 height 381
click at [491, 22] on icon "close" at bounding box center [494, 22] width 6 height 6
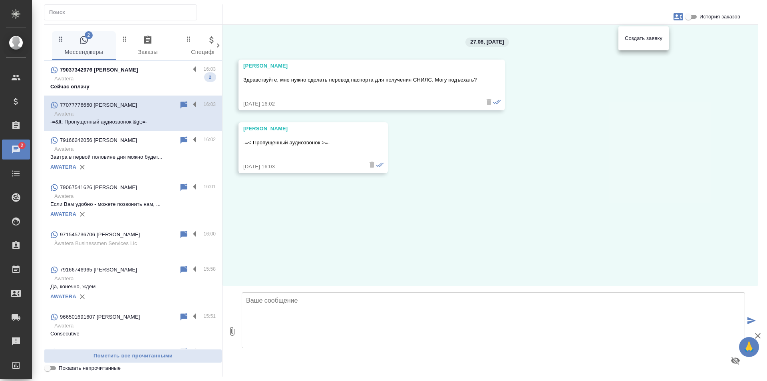
click at [144, 76] on div at bounding box center [383, 190] width 767 height 381
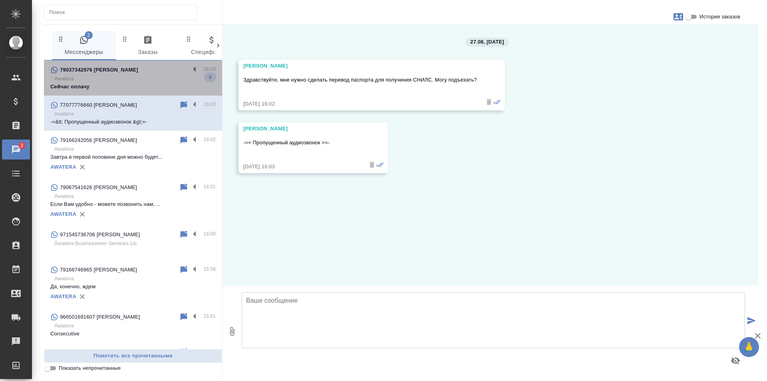
click at [150, 78] on p "Awatera" at bounding box center [134, 79] width 161 height 8
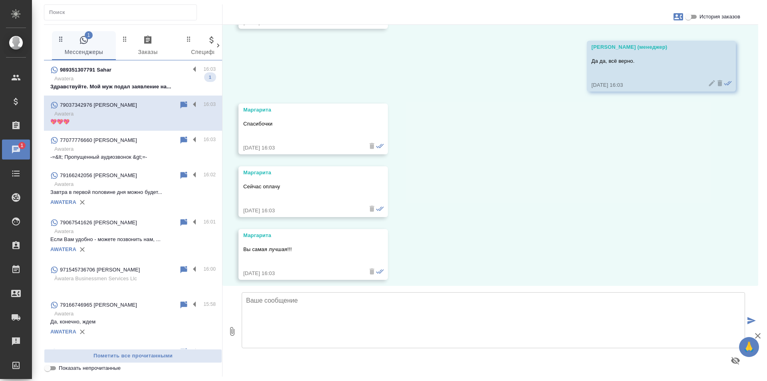
scroll to position [2527, 0]
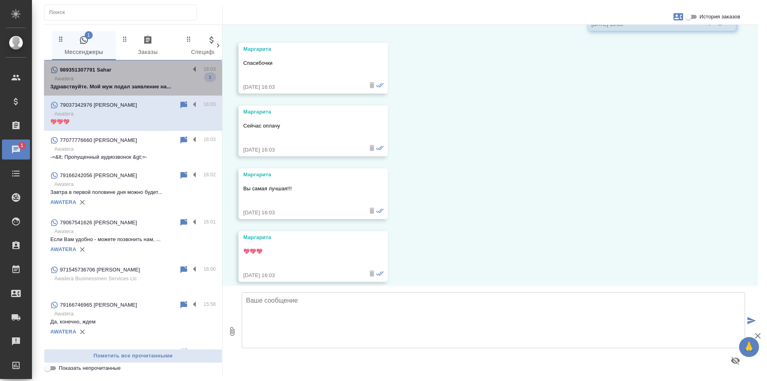
click at [143, 83] on p "Здравствуйте. Мой муж подал заявление на..." at bounding box center [132, 87] width 165 height 8
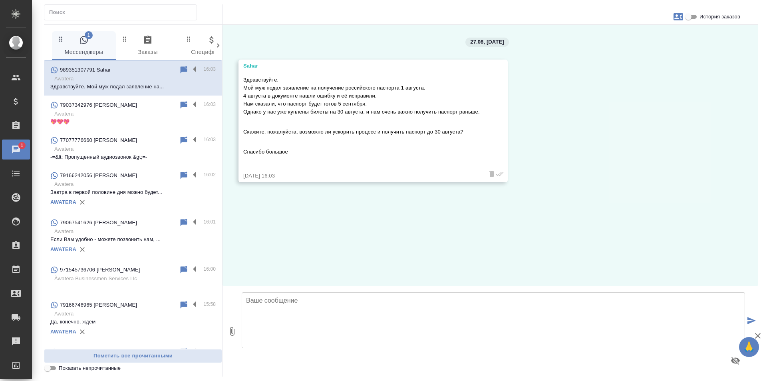
scroll to position [0, 0]
click at [678, 17] on icon "button" at bounding box center [678, 16] width 10 height 7
drag, startPoint x: 682, startPoint y: 64, endPoint x: 688, endPoint y: 35, distance: 29.8
click at [682, 59] on div at bounding box center [383, 190] width 767 height 381
click at [689, 18] on input "История заказов" at bounding box center [688, 17] width 29 height 10
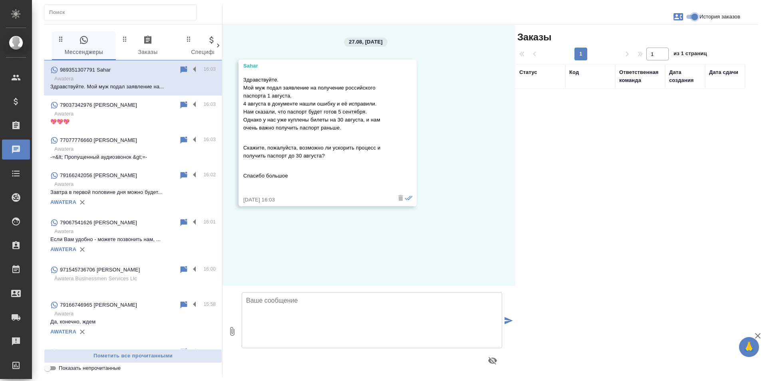
click at [689, 18] on input "История заказов" at bounding box center [694, 17] width 29 height 10
checkbox input "false"
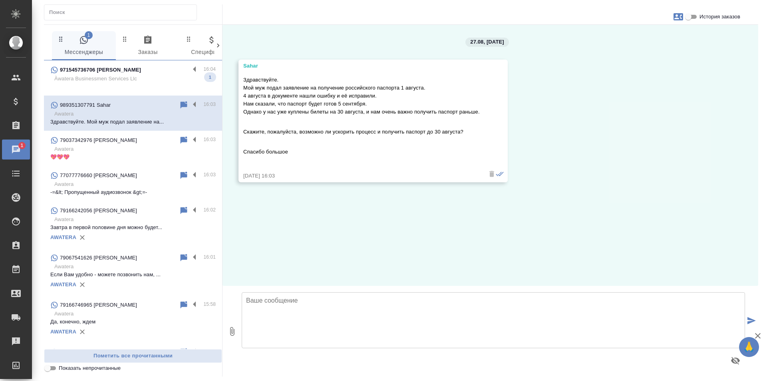
click at [381, 303] on textarea at bounding box center [493, 320] width 503 height 56
click at [677, 16] on icon "button" at bounding box center [678, 17] width 10 height 10
click at [654, 37] on span "Создать заявку" at bounding box center [644, 38] width 38 height 8
select select "IR"
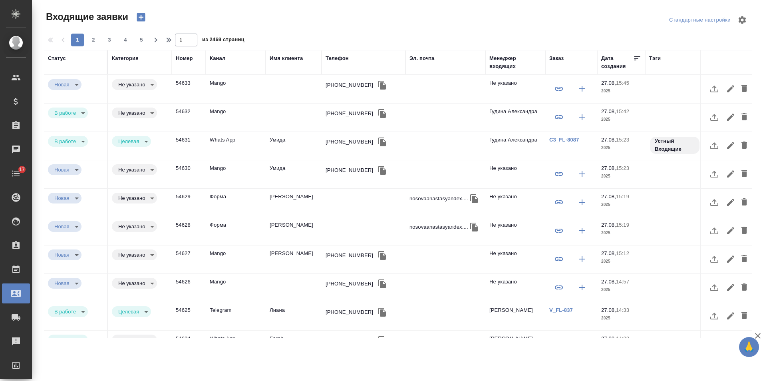
select select "RU"
click at [333, 111] on div "[PHONE_NUMBER]" at bounding box center [349, 113] width 48 height 8
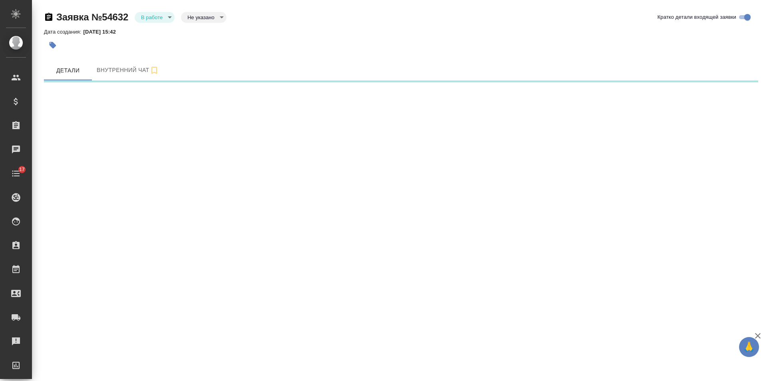
select select "RU"
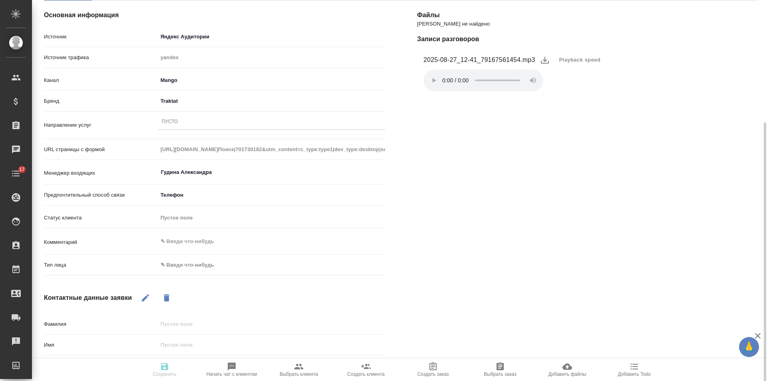
scroll to position [120, 0]
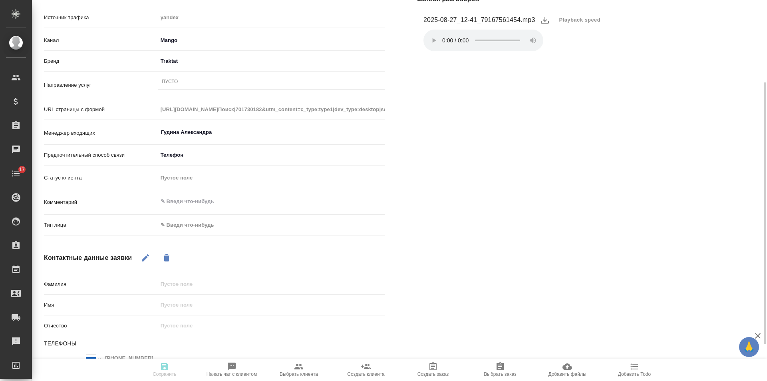
click at [184, 226] on body "🙏 .cls-1 fill:#fff; AWATERA [PERSON_NAME] Спецификации Заказы 0 Чаты 17 Todo Пр…" at bounding box center [383, 190] width 767 height 381
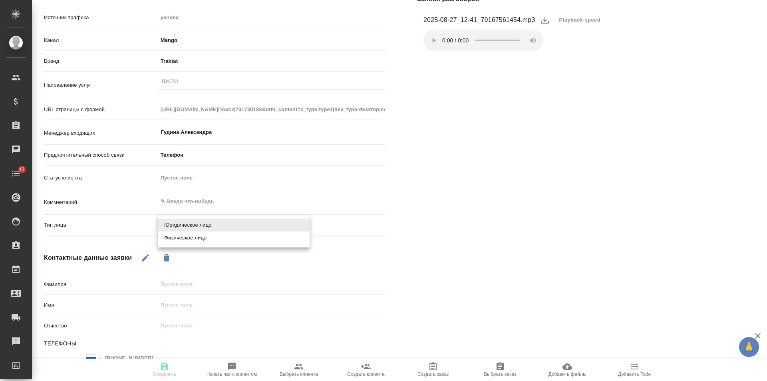
click at [181, 238] on li "Физическое лицо" at bounding box center [234, 237] width 152 height 13
type textarea "x"
type input "private"
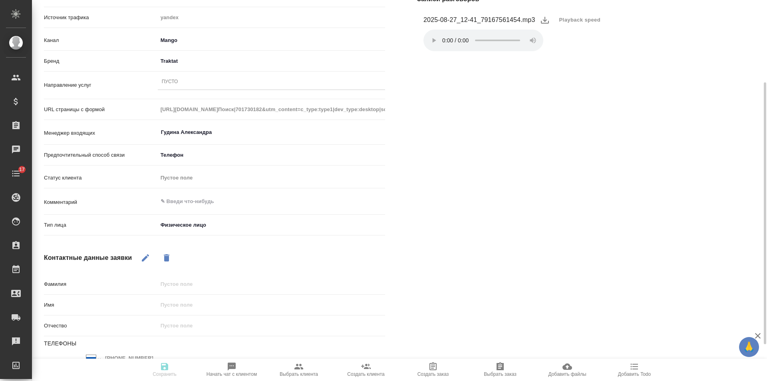
click at [143, 257] on icon "button" at bounding box center [146, 258] width 10 height 10
click at [189, 303] on input "text" at bounding box center [271, 305] width 227 height 12
type textarea "x"
type input "Ан"
type textarea "x"
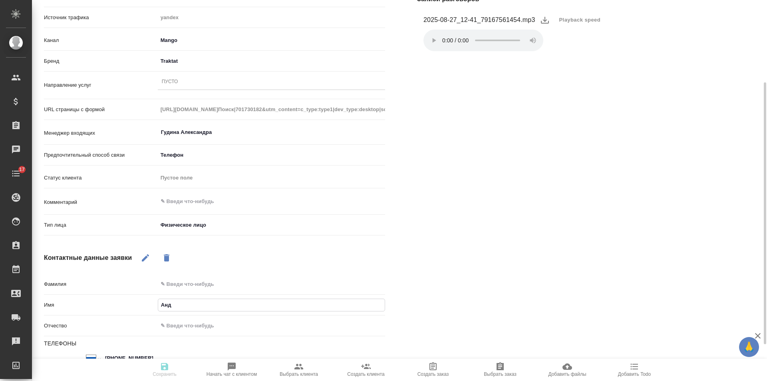
type input "Андл"
type textarea "x"
type input "Андлре"
type textarea "x"
click at [173, 306] on input "Андлрей" at bounding box center [271, 305] width 226 height 12
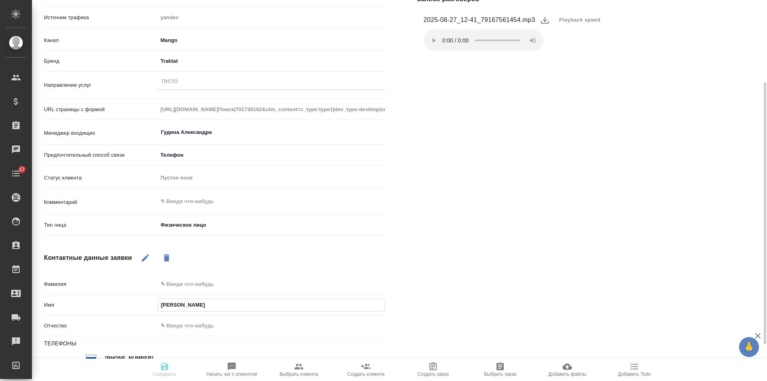
type input "[PERSON_NAME]"
type textarea "x"
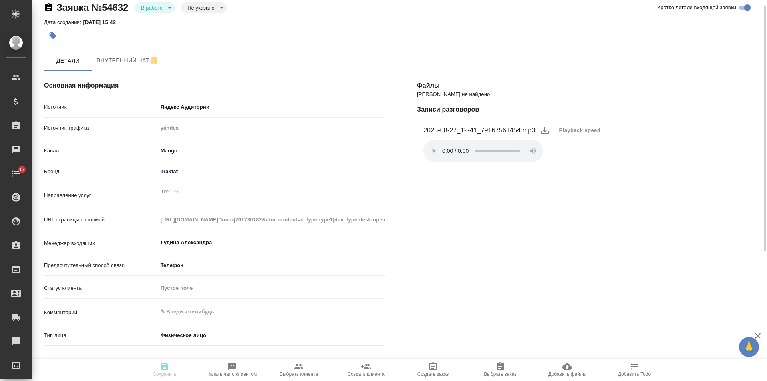
scroll to position [0, 0]
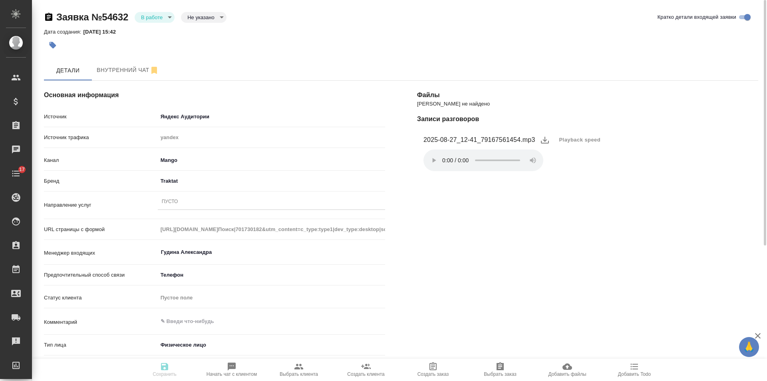
type input "[PERSON_NAME]"
click at [189, 204] on div "Пусто" at bounding box center [271, 202] width 227 height 12
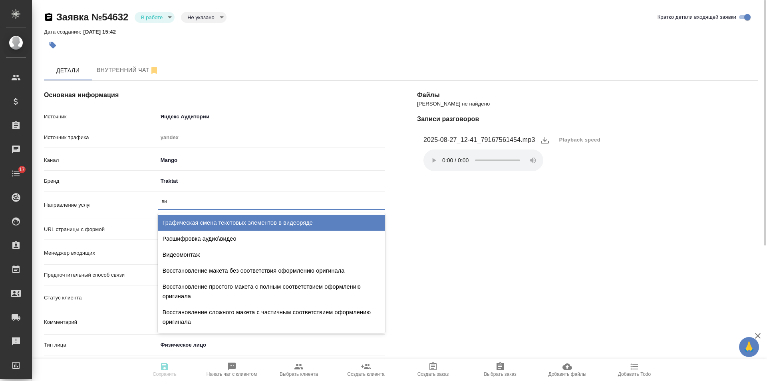
type input "виз"
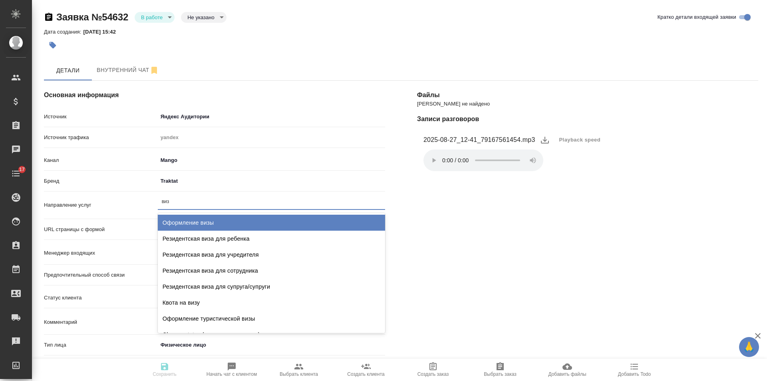
click at [193, 220] on div "Оформление визы" at bounding box center [271, 222] width 227 height 16
type textarea "x"
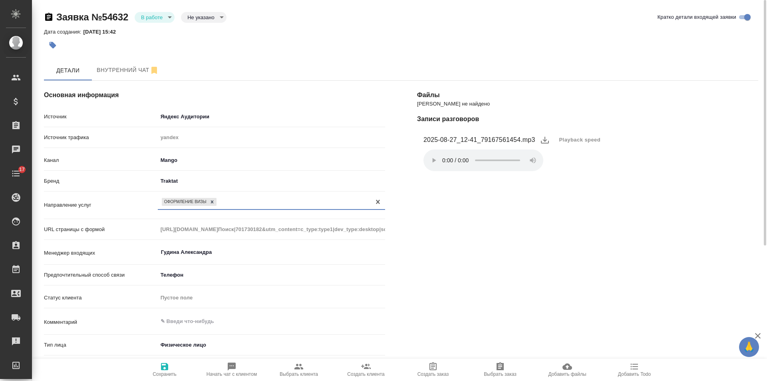
click at [166, 368] on icon "button" at bounding box center [164, 366] width 7 height 7
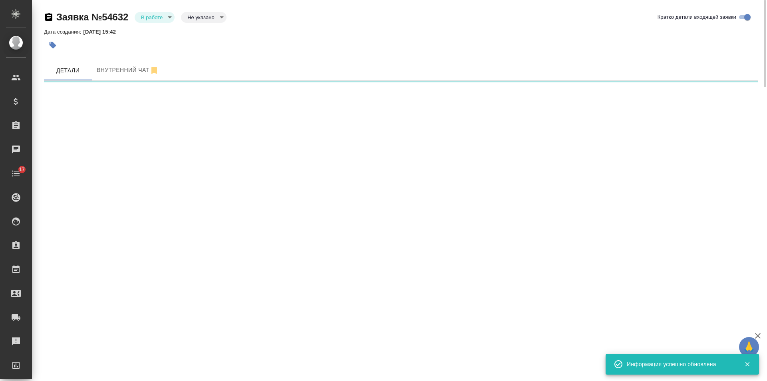
select select "RU"
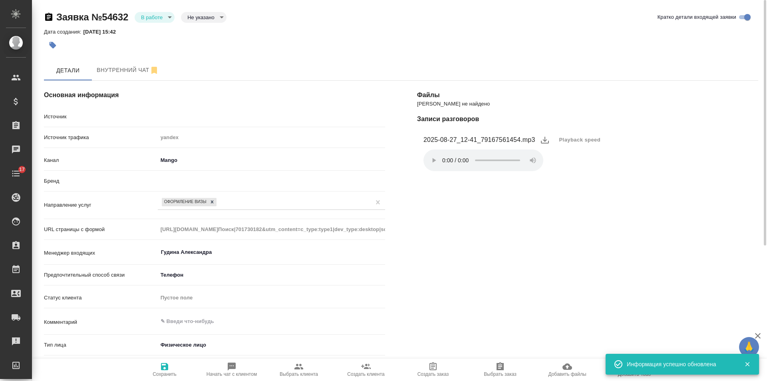
type textarea "x"
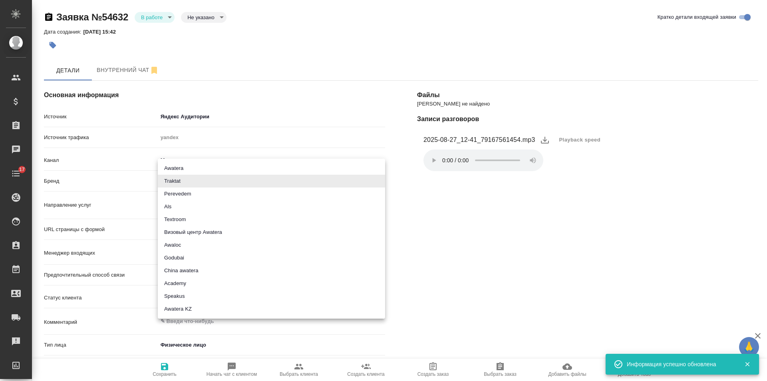
click at [169, 182] on body "🙏 .cls-1 fill:#fff; AWATERA Gudina Alexandra Клиенты Спецификации Заказы 0 Чаты…" at bounding box center [383, 190] width 767 height 381
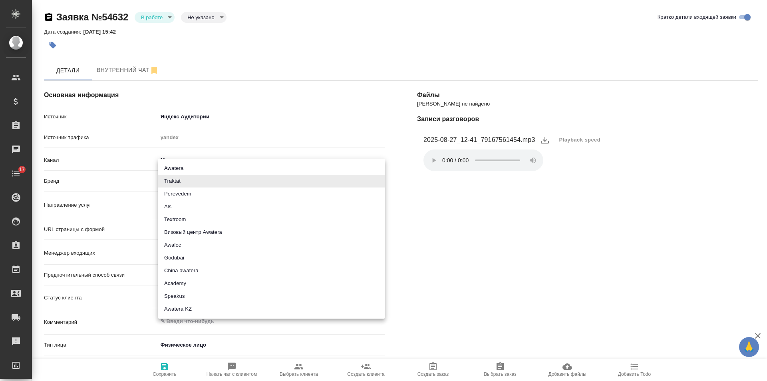
click at [204, 234] on li "Визовый центр Awatera" at bounding box center [271, 232] width 227 height 13
type input "visaCenterAwatera"
type textarea "x"
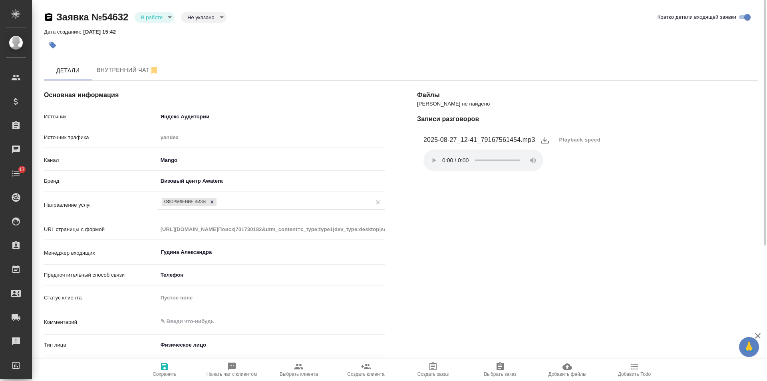
click at [164, 369] on icon "button" at bounding box center [165, 366] width 10 height 10
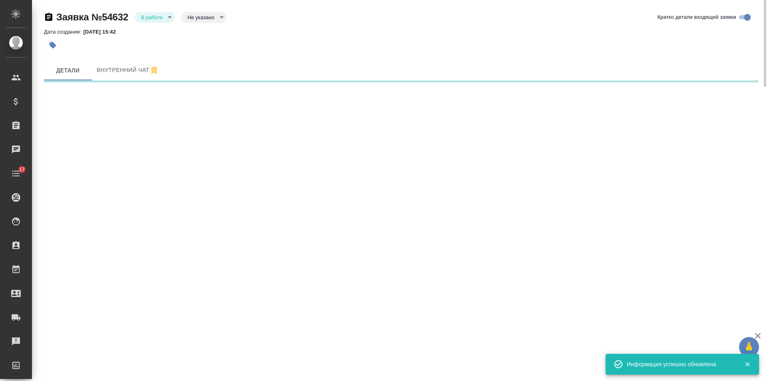
select select "RU"
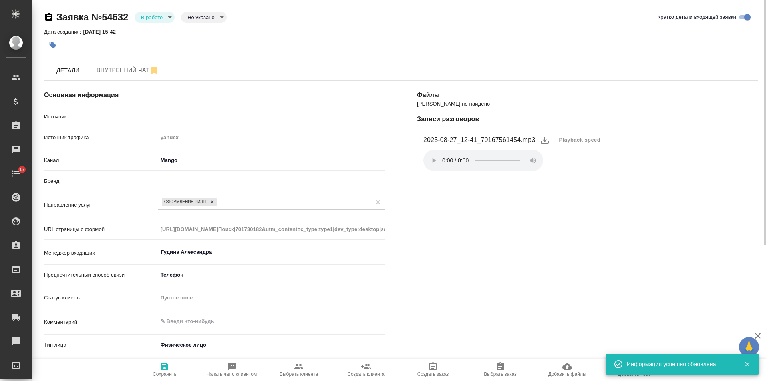
type textarea "x"
click at [52, 47] on icon "button" at bounding box center [53, 45] width 7 height 7
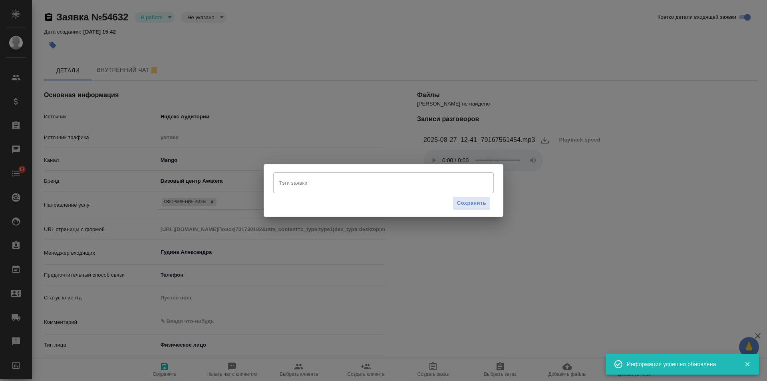
click at [320, 184] on input "Тэги заявки" at bounding box center [376, 183] width 198 height 14
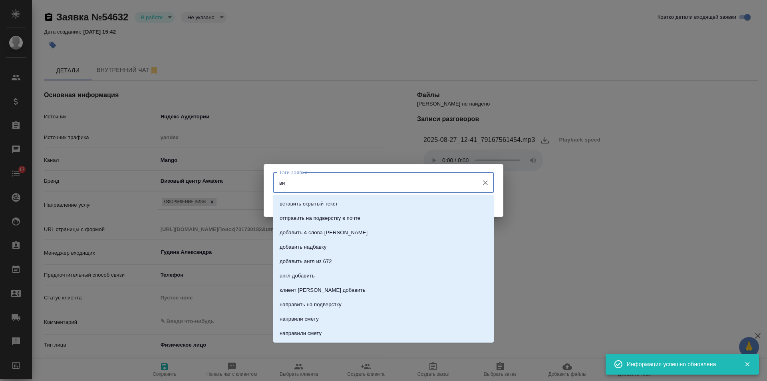
type input "виз"
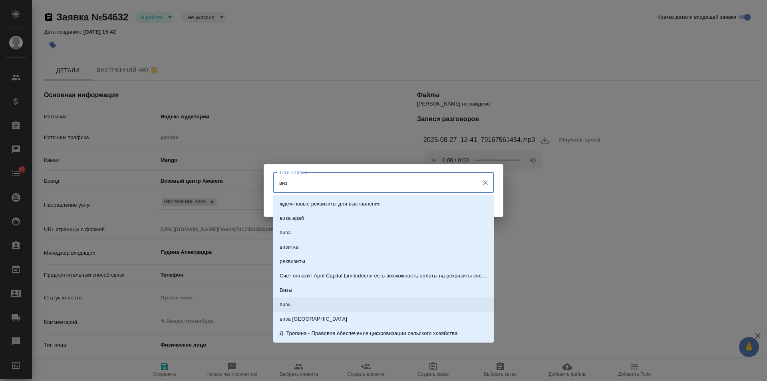
click at [293, 299] on li "визы" at bounding box center [383, 304] width 220 height 14
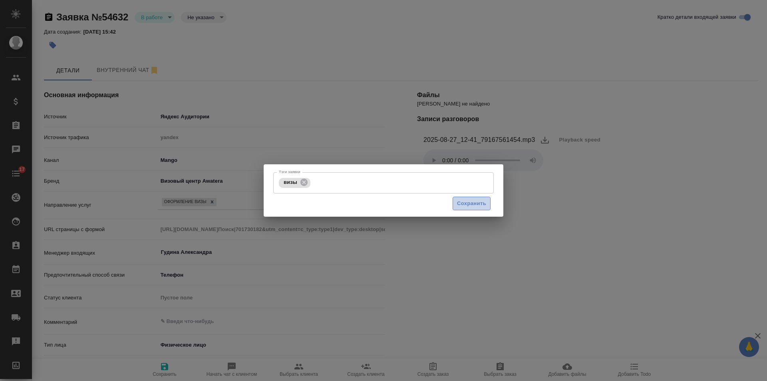
click at [469, 204] on span "Сохранить" at bounding box center [471, 203] width 29 height 9
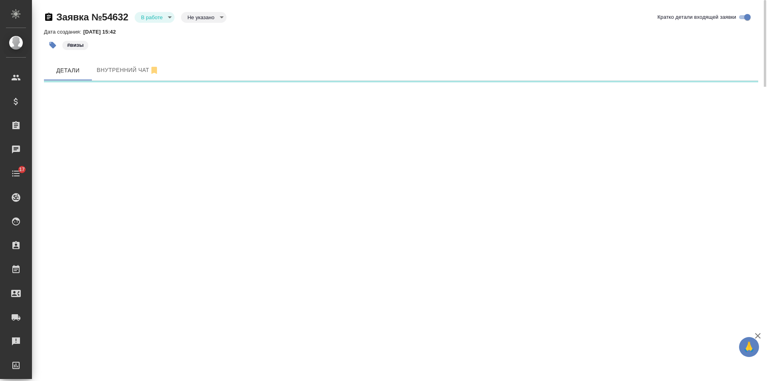
select select "RU"
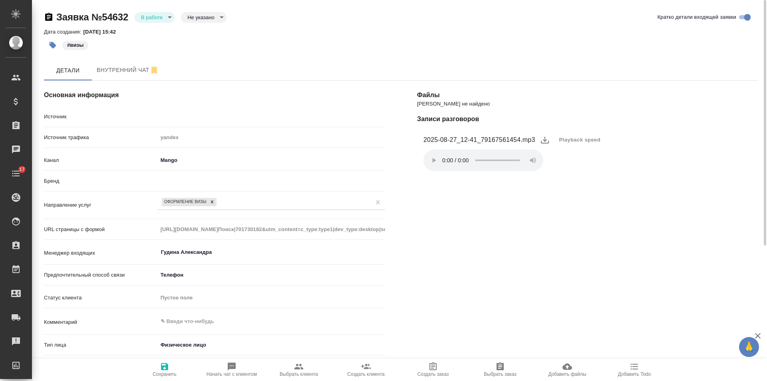
type textarea "x"
click at [160, 15] on body "🙏 .cls-1 fill:#fff; AWATERA Gudina Alexandra Клиенты Спецификации Заказы 0 Чаты…" at bounding box center [383, 190] width 767 height 381
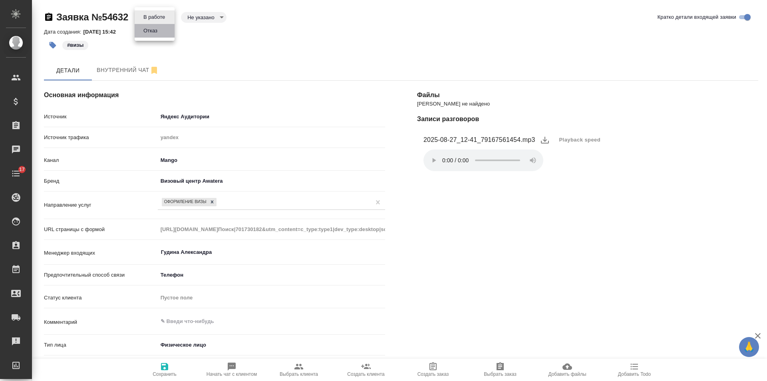
click at [161, 31] on li "Отказ" at bounding box center [155, 31] width 40 height 14
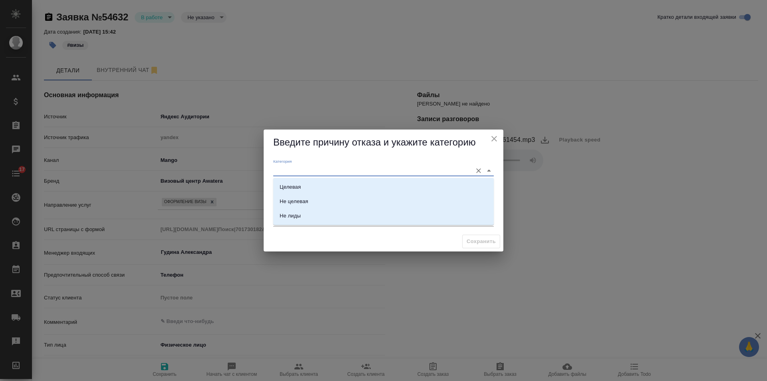
click at [310, 171] on input "Категория" at bounding box center [370, 170] width 195 height 11
click at [303, 186] on li "Целевая" at bounding box center [383, 187] width 220 height 14
type input "Целевая"
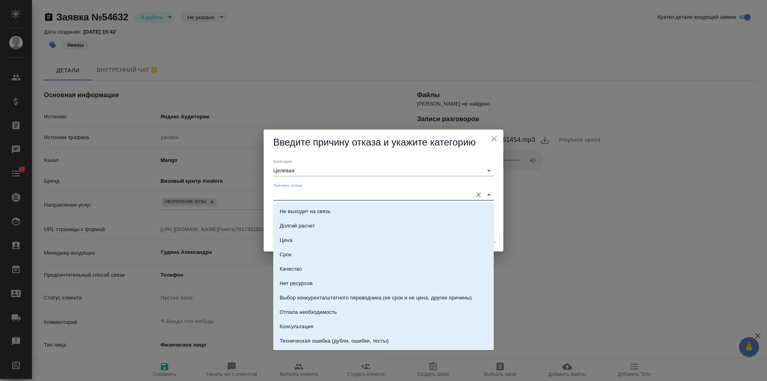
click at [302, 194] on input "Причина отказа" at bounding box center [370, 194] width 195 height 11
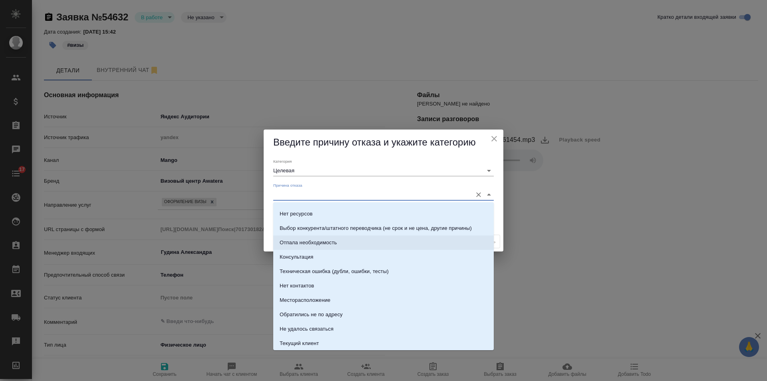
scroll to position [80, 0]
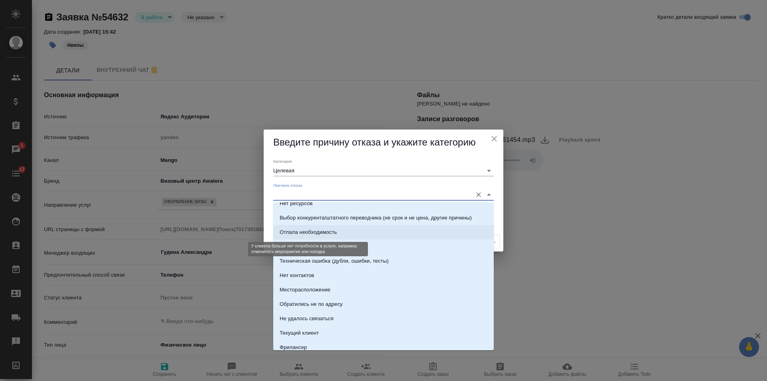
click at [334, 229] on div "Отпала необходимость" at bounding box center [308, 232] width 57 height 8
type input "Отпала необходимость"
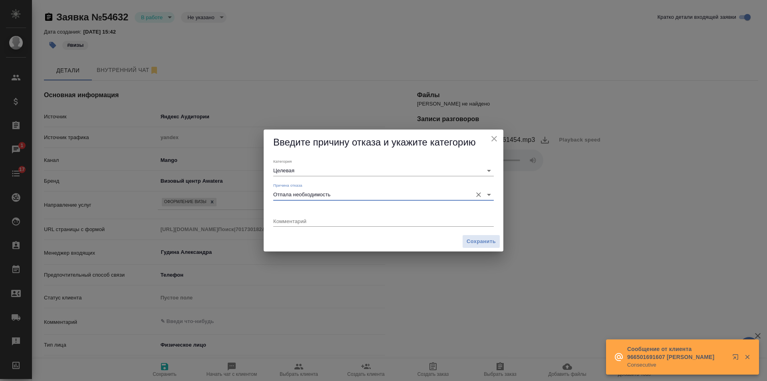
click at [305, 224] on div "x" at bounding box center [383, 221] width 220 height 10
type textarea "н"
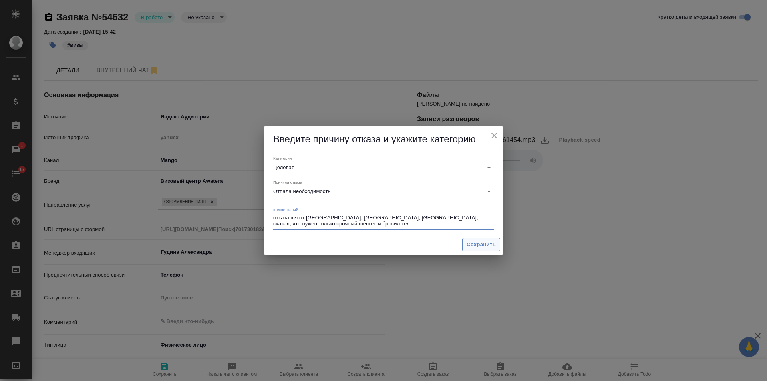
type textarea "отказался от Испании, Италии, Франции, сказал, что нужен только срочный шенген …"
click at [480, 246] on span "Сохранить" at bounding box center [480, 244] width 29 height 9
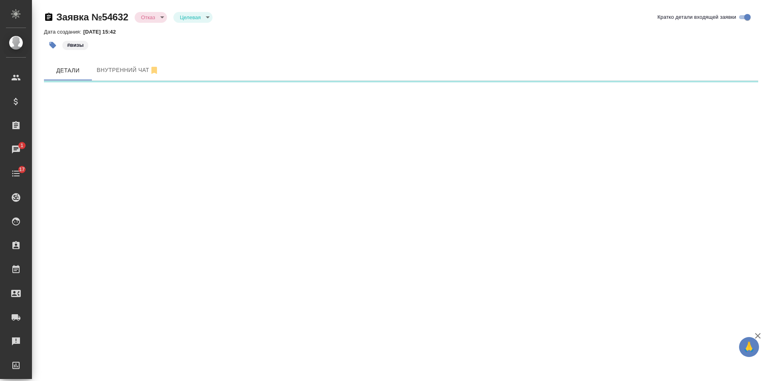
select select "RU"
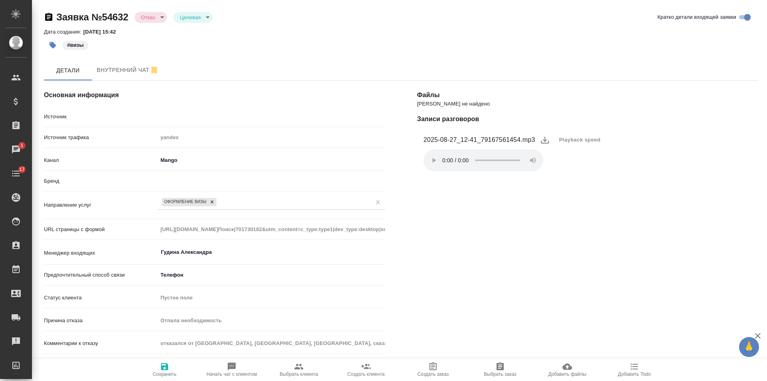
type textarea "x"
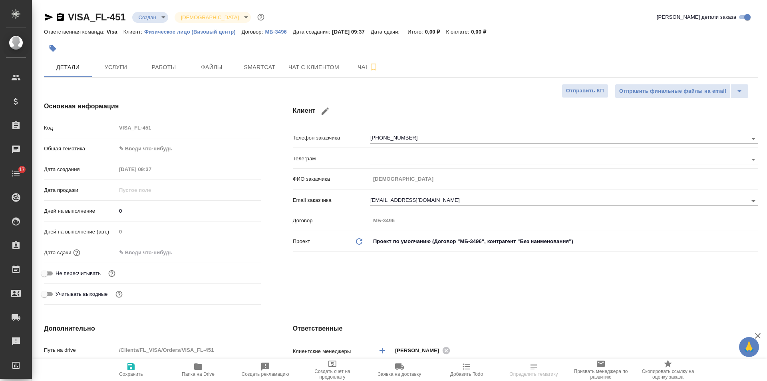
select select "RU"
click at [58, 18] on icon "button" at bounding box center [60, 17] width 7 height 8
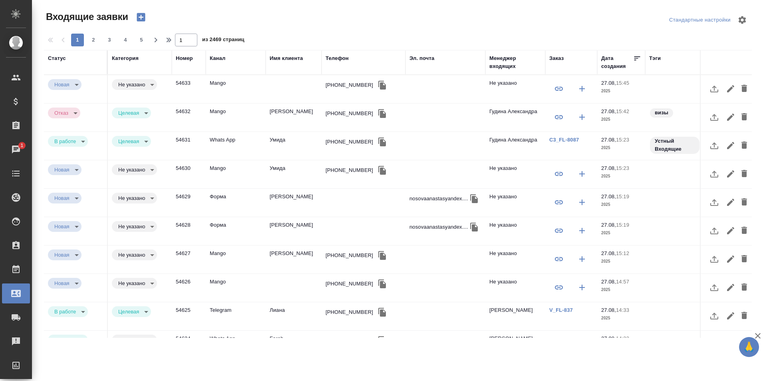
select select "RU"
click at [432, 59] on div "Эл. почта" at bounding box center [421, 58] width 25 height 8
click at [559, 46] on div "1 2 3 4 5 1 из 2469 страниц" at bounding box center [401, 40] width 714 height 13
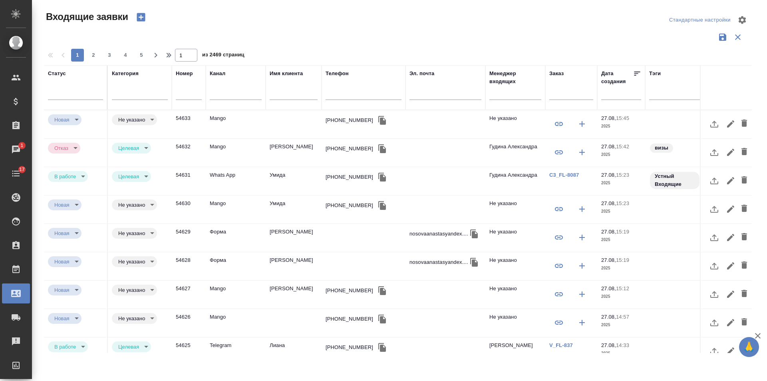
click at [559, 93] on input "text" at bounding box center [571, 94] width 44 height 10
paste input "VISA_FL-451"
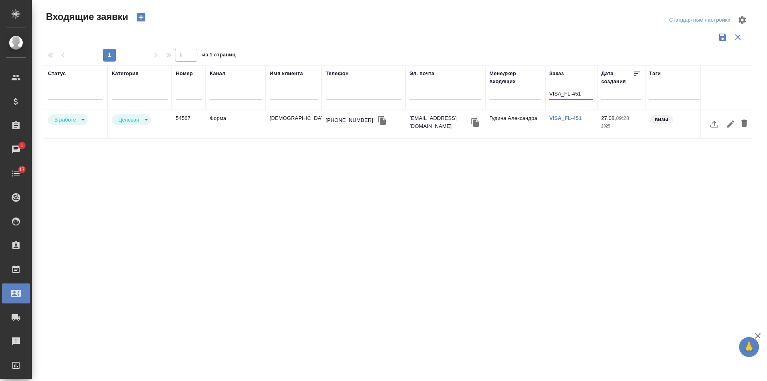
type input "VISA_FL-451"
click at [273, 120] on td "[DEMOGRAPHIC_DATA]" at bounding box center [294, 124] width 56 height 28
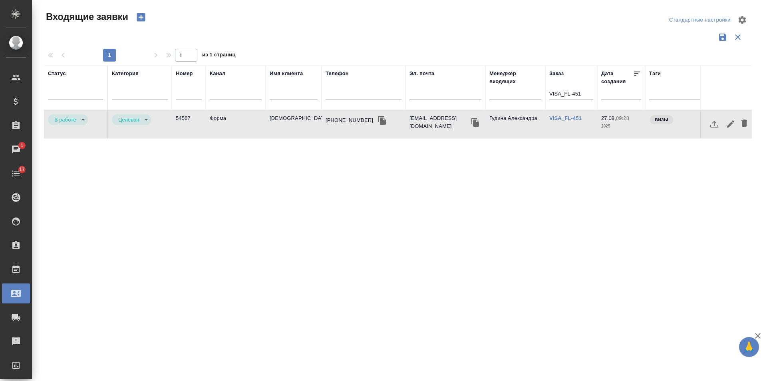
click at [273, 120] on td "[DEMOGRAPHIC_DATA]" at bounding box center [294, 124] width 56 height 28
drag, startPoint x: 586, startPoint y: 95, endPoint x: 432, endPoint y: 92, distance: 153.8
click at [432, 92] on tr "Статус [PERSON_NAME] Имя клиента Телефон Эл. почта Менеджер входящих Заказ VISA…" at bounding box center [508, 87] width 928 height 45
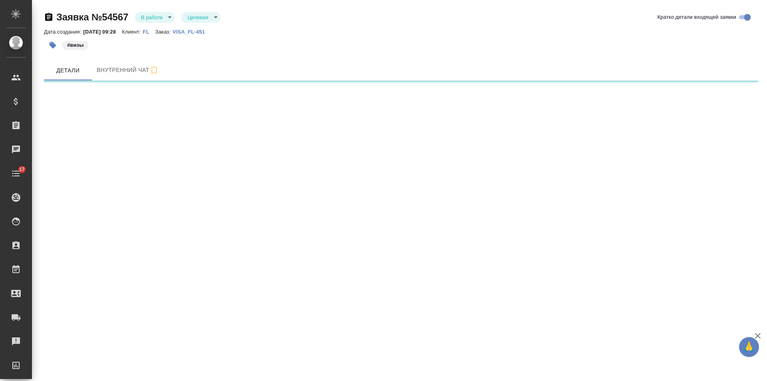
select select "RU"
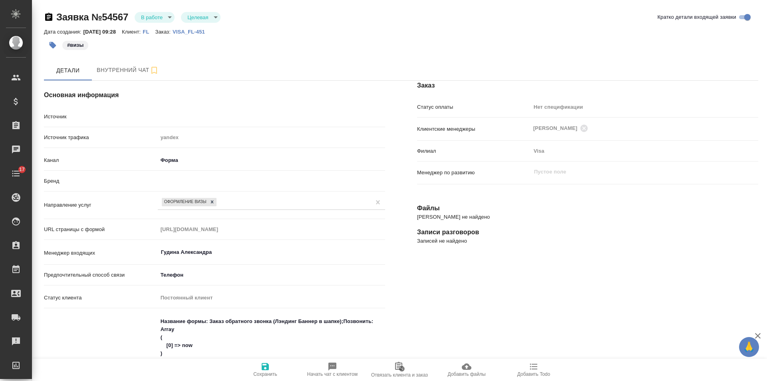
type textarea "x"
click at [173, 178] on body "🙏 .cls-1 fill:#fff; AWATERA [PERSON_NAME] Спецификации Заказы Чаты 17 Todo Прое…" at bounding box center [383, 190] width 767 height 381
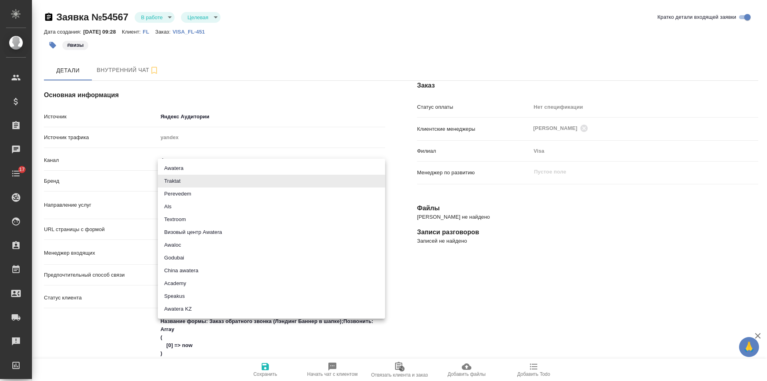
click at [203, 230] on li "Визовый центр Awatera" at bounding box center [271, 232] width 227 height 13
type input "visaCenterAwatera"
type textarea "x"
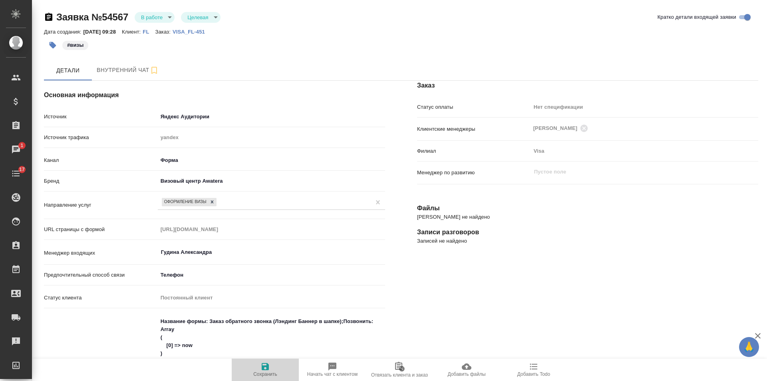
click at [265, 365] on icon "button" at bounding box center [265, 366] width 10 height 10
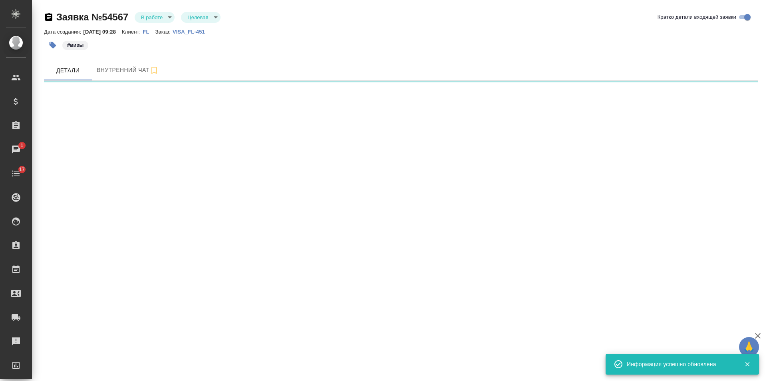
select select "RU"
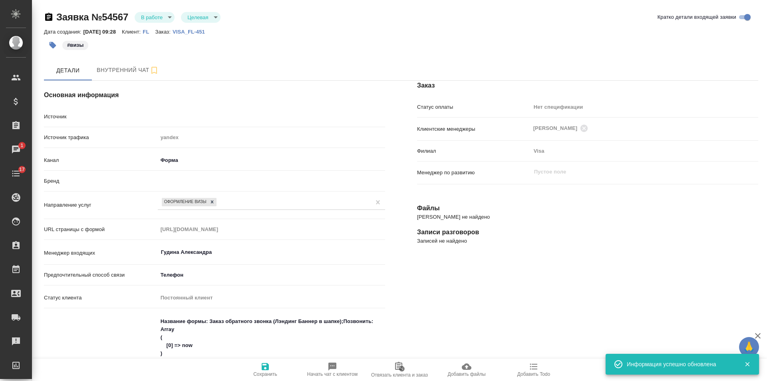
type textarea "x"
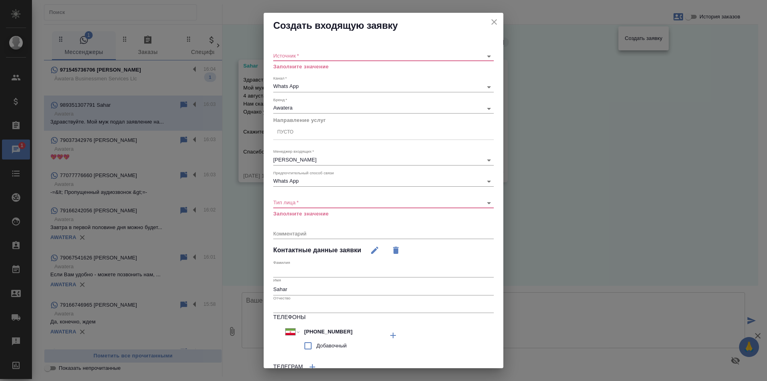
select select "IR"
drag, startPoint x: 357, startPoint y: 331, endPoint x: 275, endPoint y: 331, distance: 82.3
click at [275, 331] on div "Международный [GEOGRAPHIC_DATA] [GEOGRAPHIC_DATA] [GEOGRAPHIC_DATA] [GEOGRAPHIC…" at bounding box center [328, 339] width 110 height 29
drag, startPoint x: 277, startPoint y: 288, endPoint x: 246, endPoint y: 283, distance: 32.0
click at [246, 283] on div "Создать входящую заявку Источник   * ​ Заполните значение Канал   * Whats App 6…" at bounding box center [383, 190] width 767 height 381
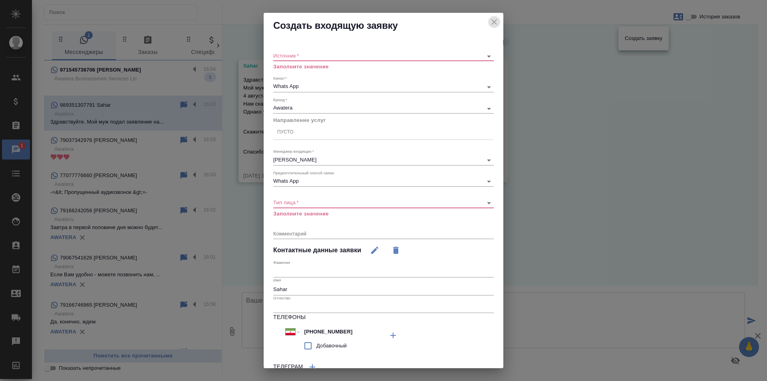
click at [489, 20] on icon "close" at bounding box center [494, 22] width 10 height 10
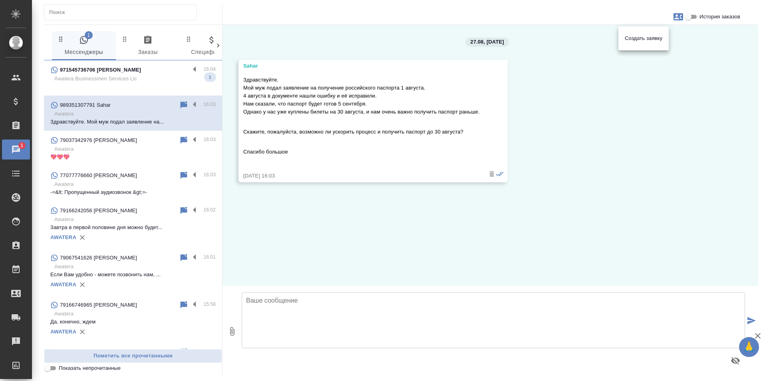
click at [579, 208] on div at bounding box center [383, 190] width 767 height 381
click at [318, 306] on textarea at bounding box center [493, 320] width 503 height 56
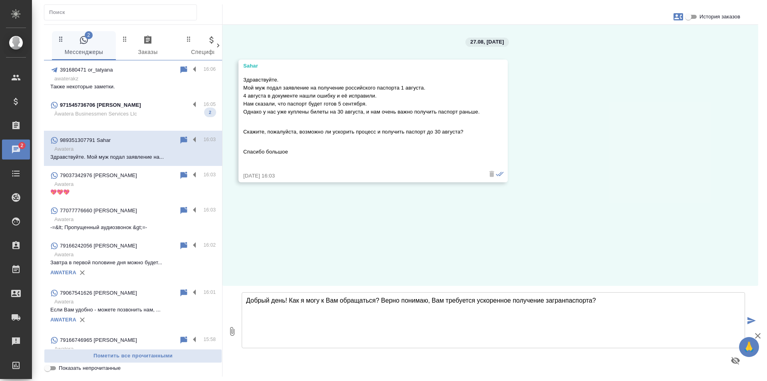
type textarea "Добрый день! Как я могу к Вам обращаться? Верно понимаю, Вам требуется ускоренн…"
click at [297, 237] on div "27.08, среда Sahar Здравствуйте. Мой муж подал заявление на получение российско…" at bounding box center [489, 155] width 535 height 261
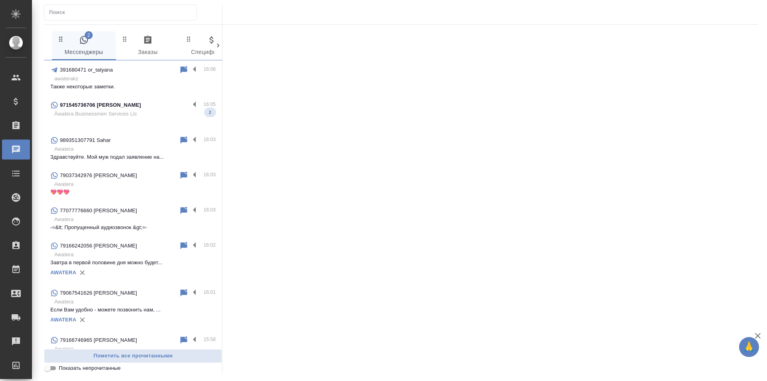
click at [135, 77] on p "awaterakz" at bounding box center [134, 79] width 161 height 8
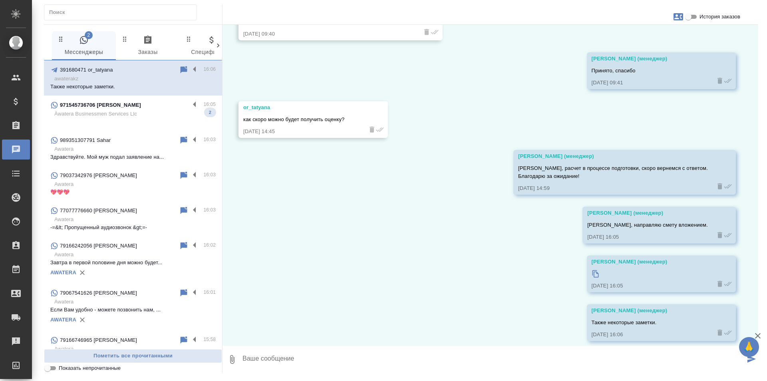
scroll to position [540, 0]
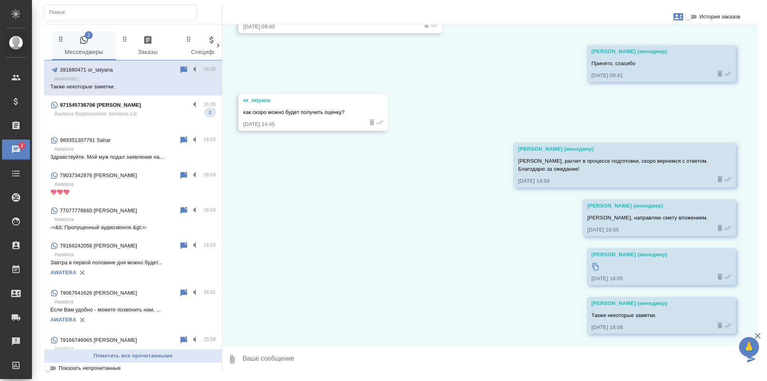
click at [129, 149] on p "Awatera" at bounding box center [134, 149] width 161 height 8
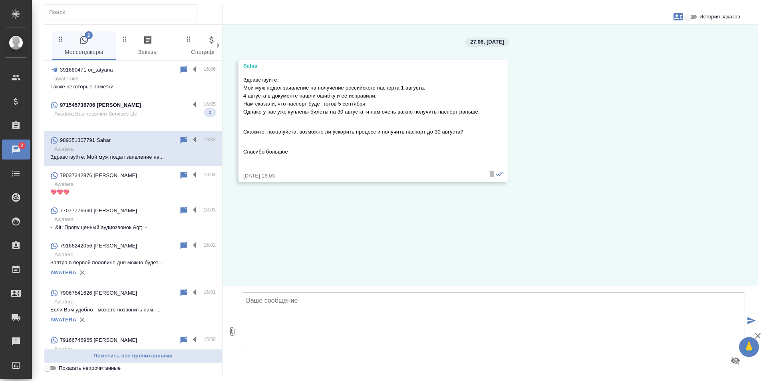
scroll to position [0, 0]
click at [579, 148] on div "27.08, [DATE] Sahar Здравствуйте. Мой муж подал заявление на получение российск…" at bounding box center [489, 155] width 535 height 261
click at [680, 18] on icon "button" at bounding box center [678, 17] width 10 height 10
click at [664, 85] on div at bounding box center [383, 190] width 767 height 381
click at [690, 17] on input "История заказов" at bounding box center [688, 17] width 29 height 10
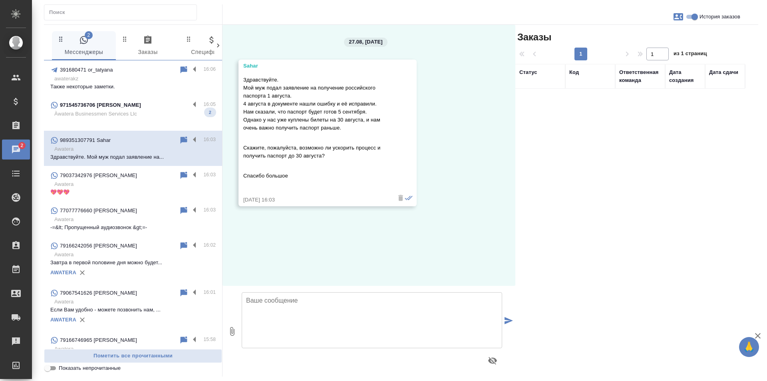
click at [690, 17] on input "История заказов" at bounding box center [694, 17] width 29 height 10
checkbox input "false"
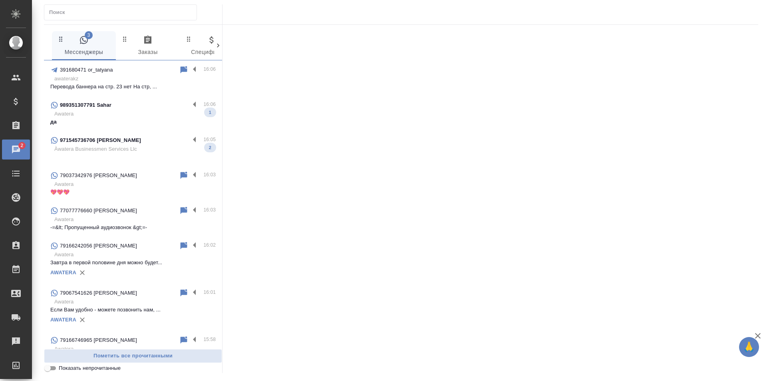
click at [159, 148] on p "Àwatera Businessmen Services Llc" at bounding box center [134, 149] width 161 height 8
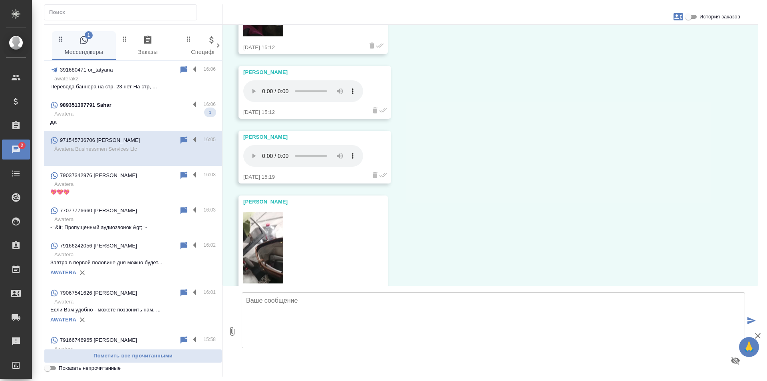
scroll to position [2447, 0]
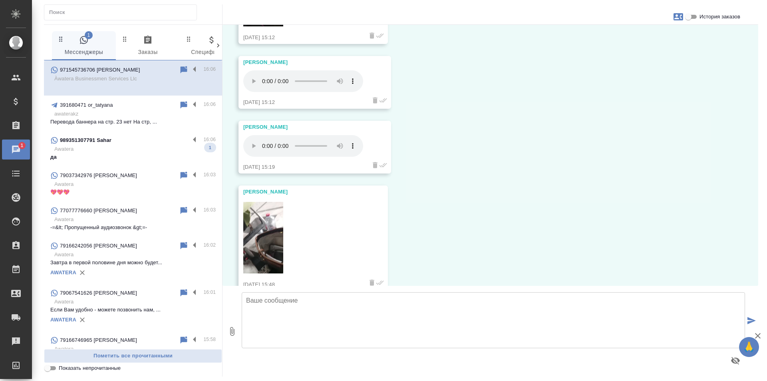
click at [125, 143] on div "989351307791 Sahar" at bounding box center [119, 140] width 139 height 10
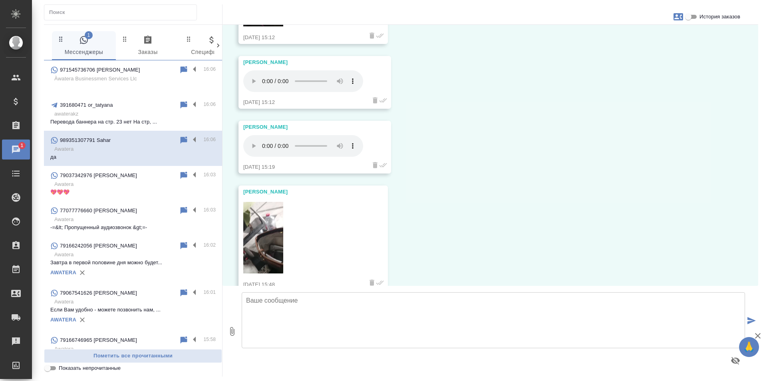
scroll to position [0, 0]
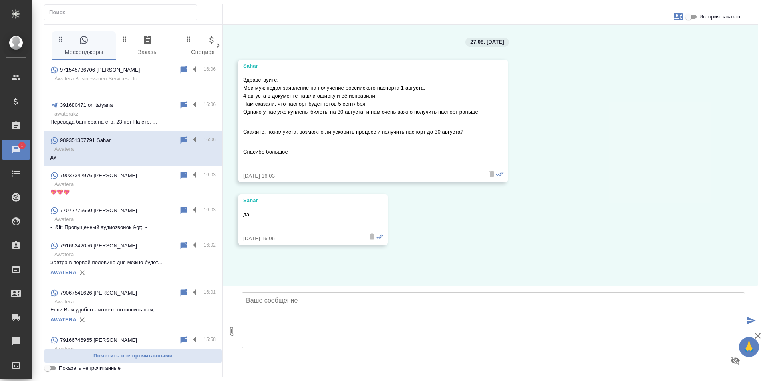
click at [677, 16] on icon "button" at bounding box center [678, 17] width 10 height 10
click at [656, 38] on span "Создать заявку" at bounding box center [644, 38] width 38 height 8
select select "IR"
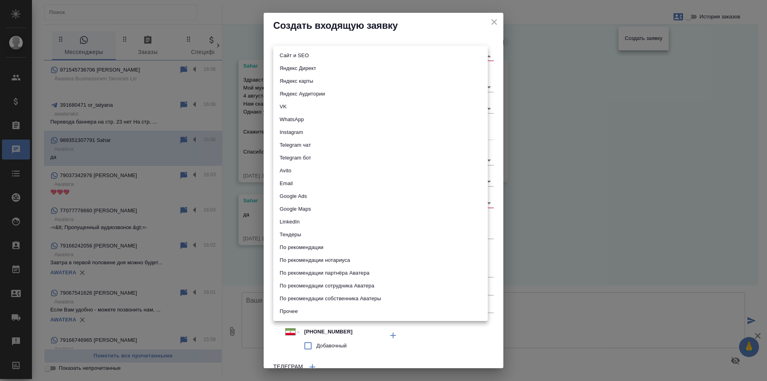
click at [320, 58] on body "🙏 .cls-1 fill:#fff; AWATERA Gudina Alexandra Клиенты Спецификации Заказы 0 Чаты…" at bounding box center [383, 190] width 767 height 381
click at [305, 120] on li "WhatsApp" at bounding box center [380, 119] width 214 height 13
type input "whatsapp"
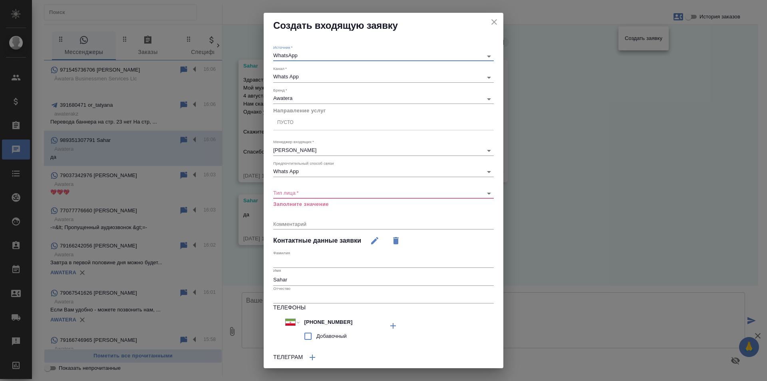
click at [304, 121] on div "Пусто" at bounding box center [383, 123] width 220 height 12
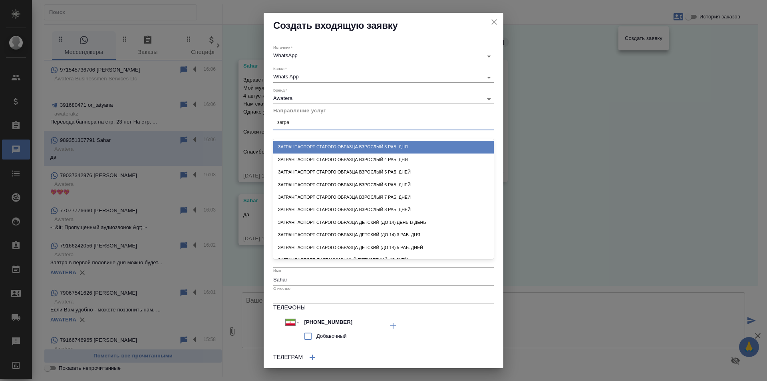
type input "загран"
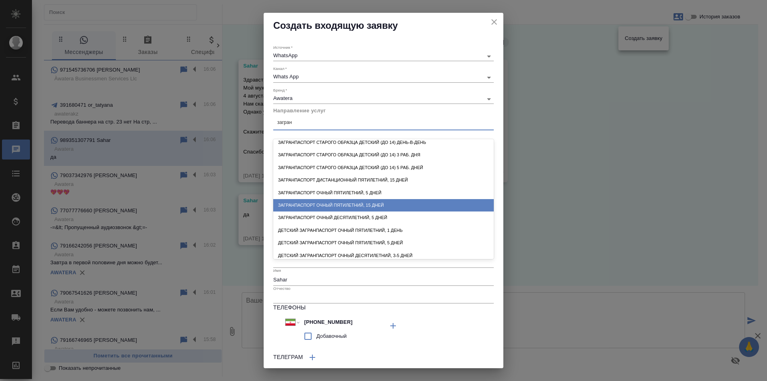
scroll to position [97, 0]
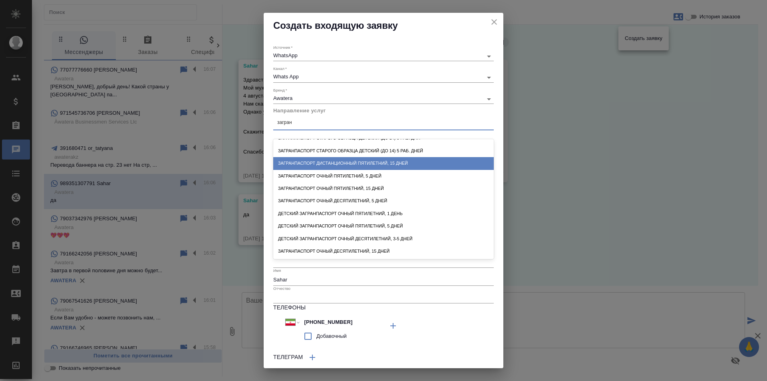
click at [356, 164] on div "Загранпаспорт дистанционный пятилетний, 15 дней" at bounding box center [383, 163] width 220 height 12
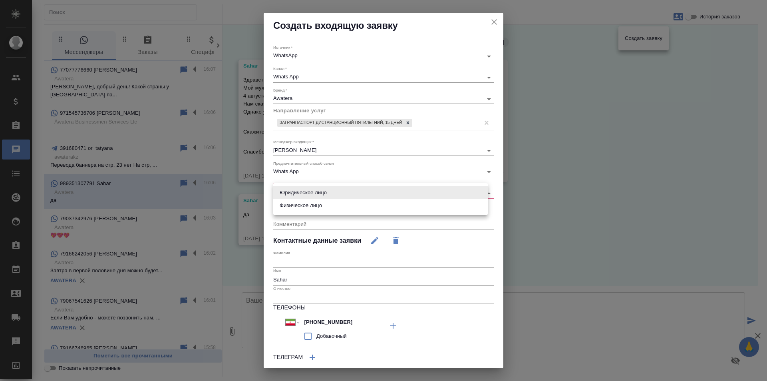
click at [290, 191] on body "🙏 .cls-1 fill:#fff; AWATERA Gudina Alexandra Клиенты Спецификации Заказы 0 Чаты…" at bounding box center [383, 190] width 767 height 381
click at [299, 202] on li "Физическое лицо" at bounding box center [380, 205] width 214 height 13
type input "private"
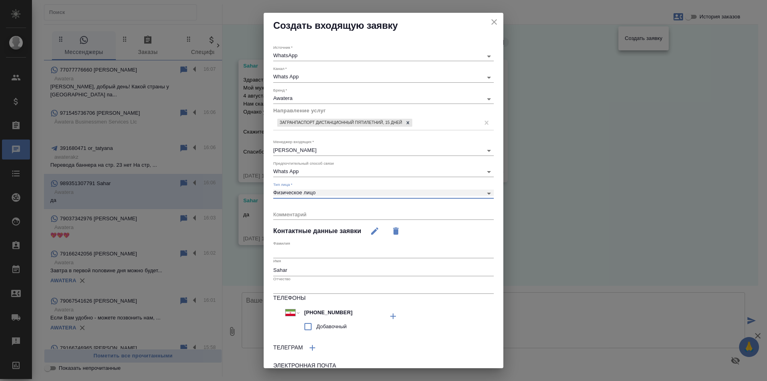
scroll to position [52, 0]
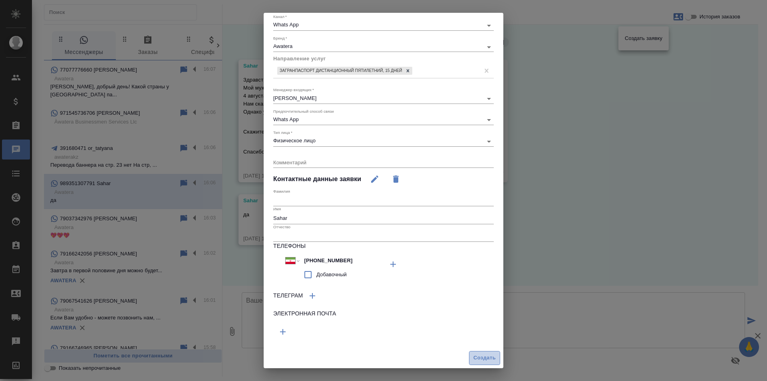
click at [476, 361] on span "Создать" at bounding box center [484, 357] width 22 height 9
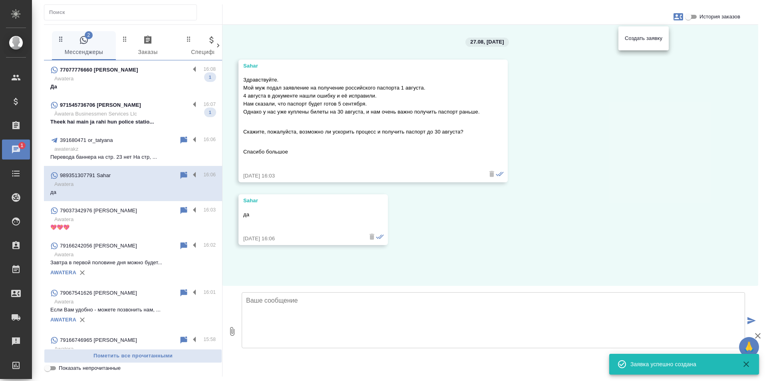
drag, startPoint x: 693, startPoint y: 67, endPoint x: 684, endPoint y: 29, distance: 38.9
click at [693, 65] on div at bounding box center [383, 190] width 767 height 381
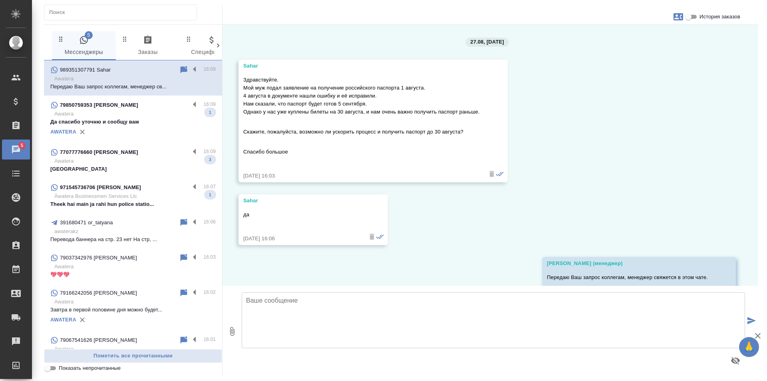
scroll to position [34, 0]
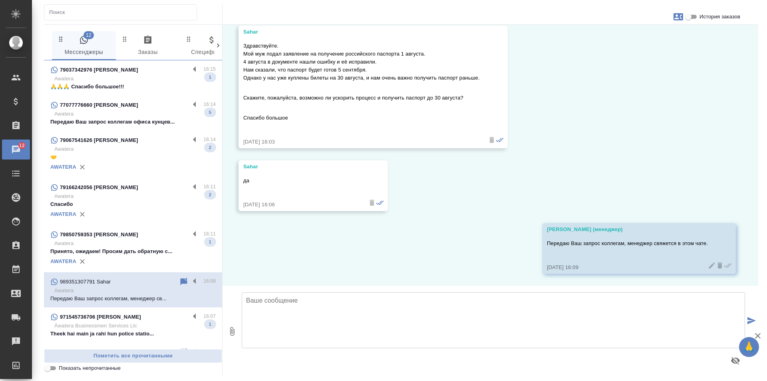
click at [140, 89] on p "🙏🙏🙏 Спасибо большое!!!" at bounding box center [132, 87] width 165 height 8
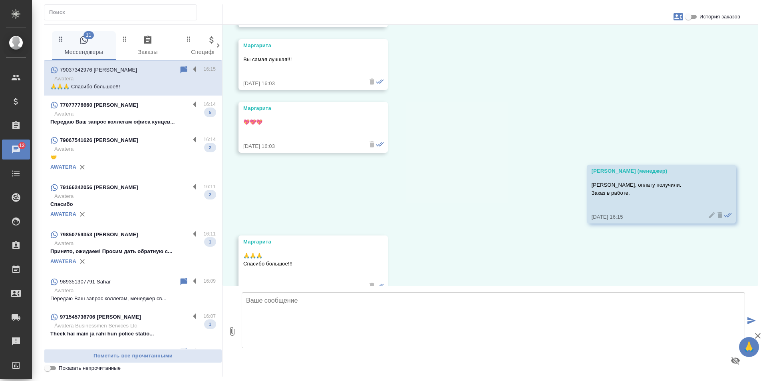
scroll to position [2669, 0]
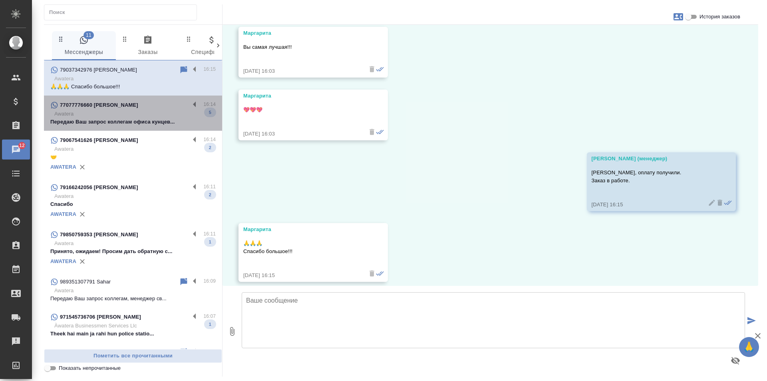
click at [149, 108] on div "77077776660 Юлия Дерябина" at bounding box center [119, 105] width 139 height 10
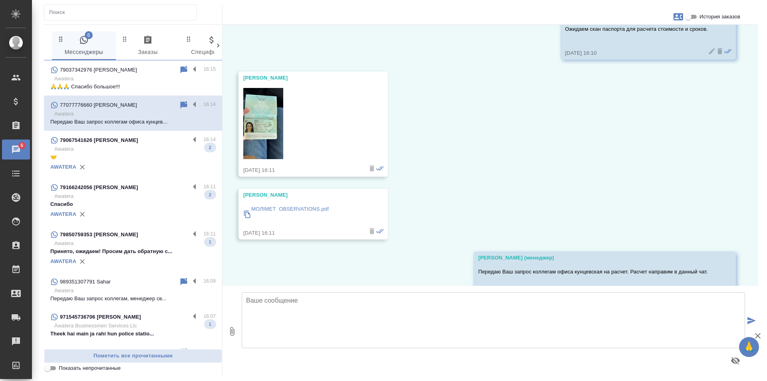
scroll to position [651, 0]
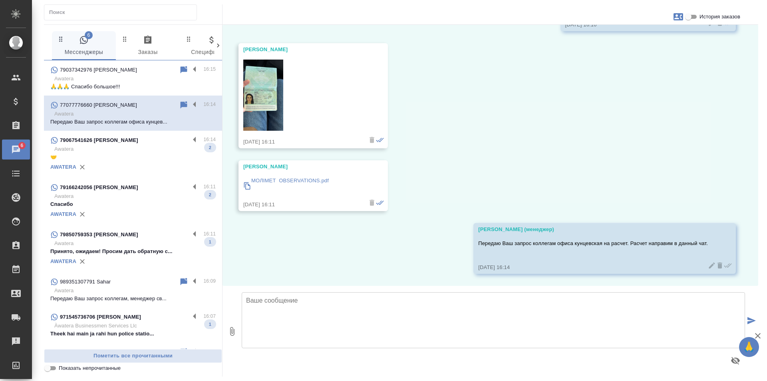
click at [153, 151] on p "Awatera" at bounding box center [134, 149] width 161 height 8
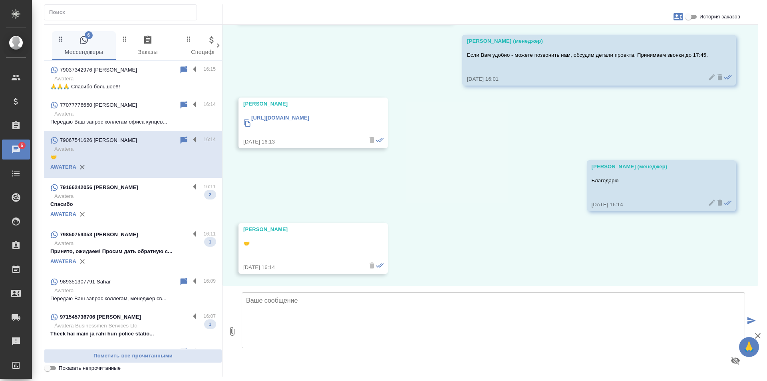
scroll to position [341, 0]
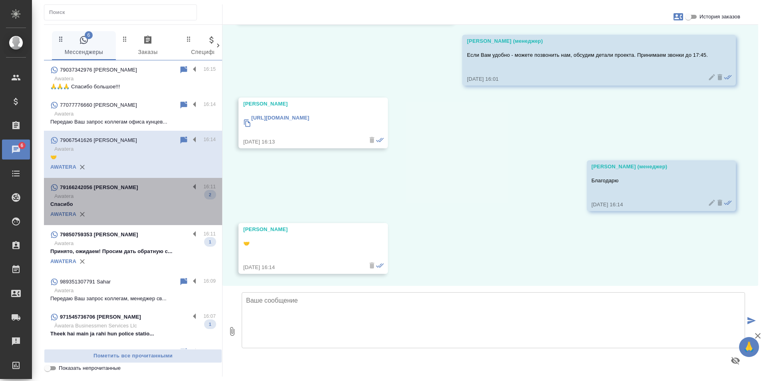
click at [160, 183] on div "79166242056 Дмитрий" at bounding box center [119, 187] width 139 height 10
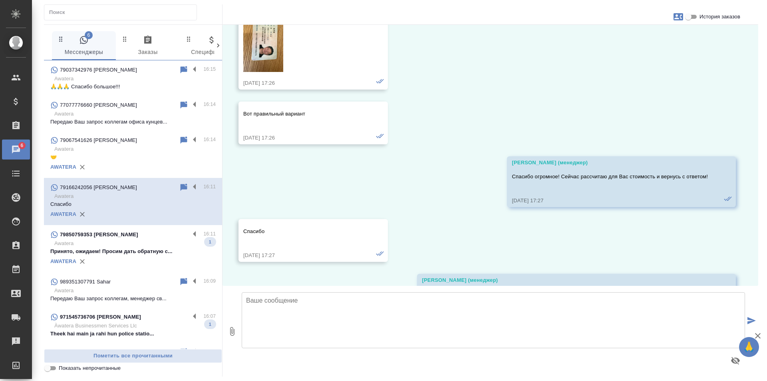
scroll to position [3903, 0]
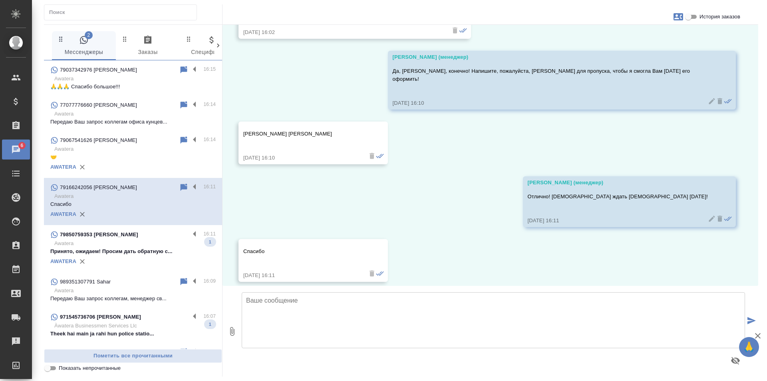
click at [151, 242] on p "Awatera" at bounding box center [134, 243] width 161 height 8
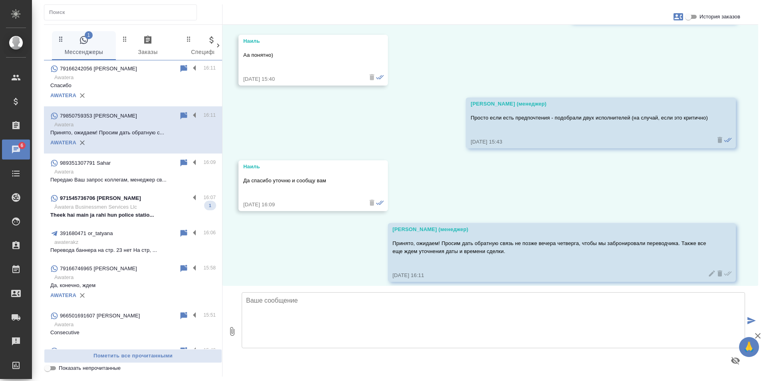
scroll to position [120, 0]
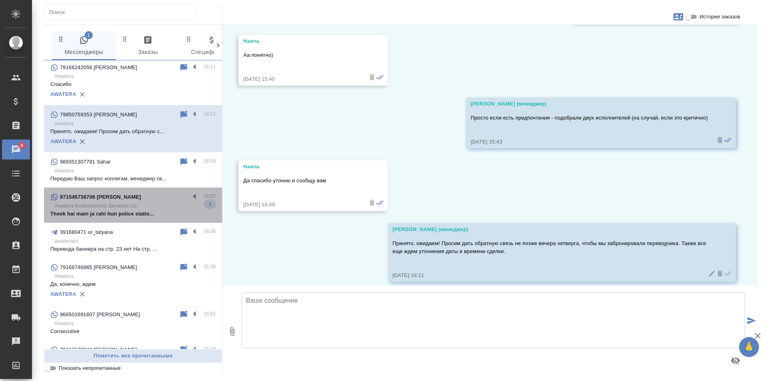
click at [166, 211] on p "Theek hai main ja rahi hun police statio..." at bounding box center [132, 214] width 165 height 8
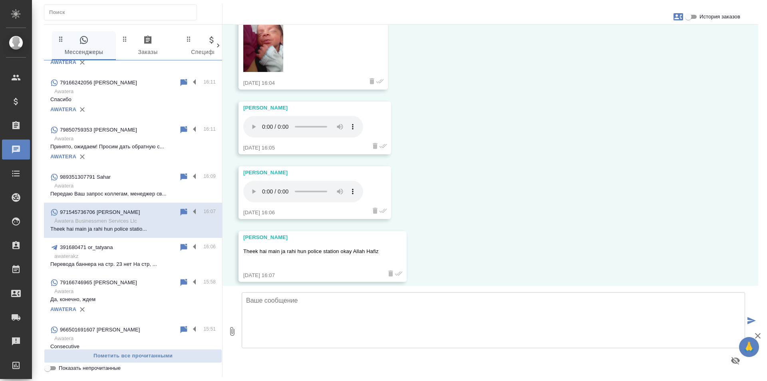
scroll to position [0, 0]
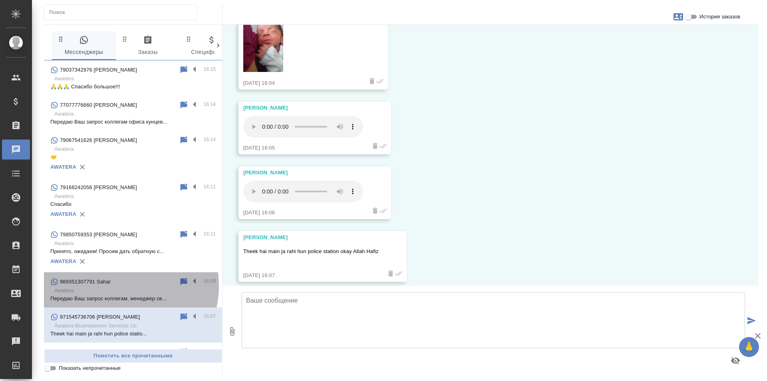
click at [119, 286] on div "989351307791 Sahar" at bounding box center [114, 282] width 129 height 10
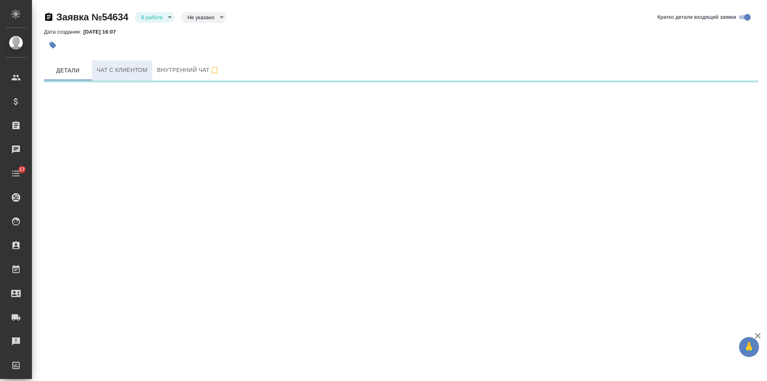
select select "RU"
select select "IR"
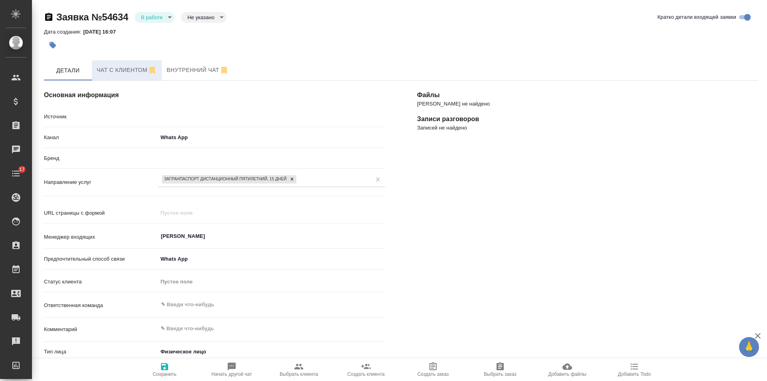
type textarea "x"
click at [126, 71] on span "Чат с клиентом" at bounding box center [127, 70] width 60 height 10
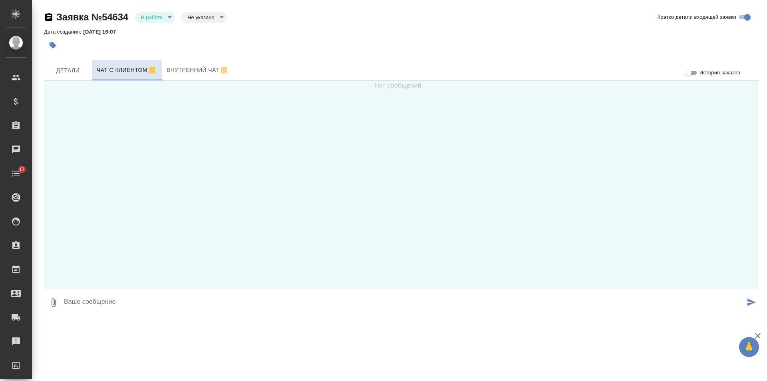
scroll to position [24, 0]
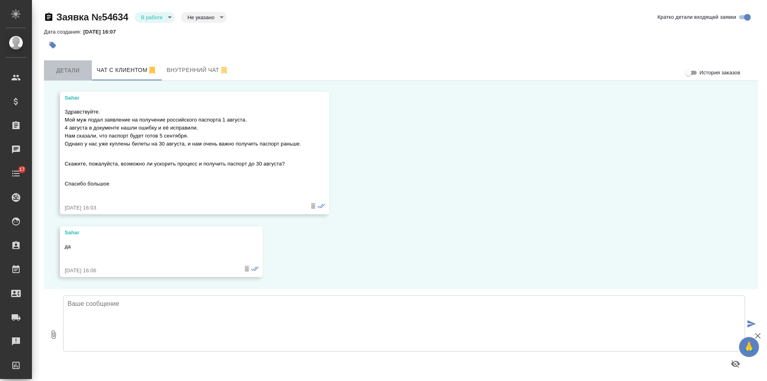
click at [72, 73] on span "Детали" at bounding box center [68, 70] width 38 height 10
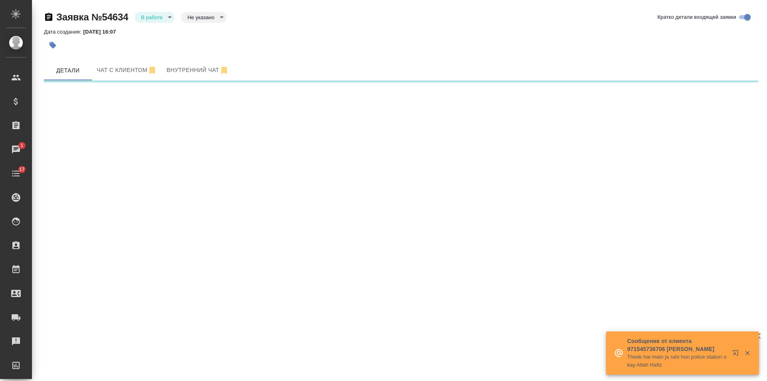
select select "RU"
select select "IR"
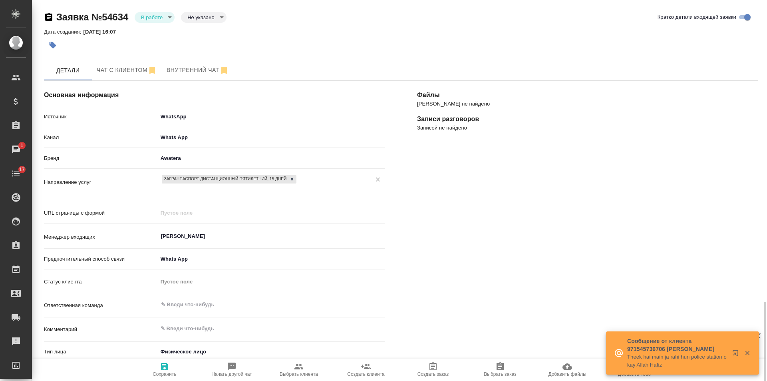
scroll to position [179, 0]
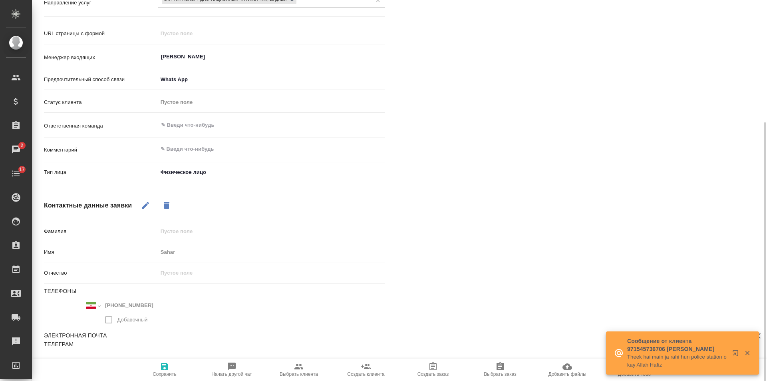
click at [148, 204] on icon "button" at bounding box center [146, 205] width 10 height 10
drag, startPoint x: 154, startPoint y: 305, endPoint x: 80, endPoint y: 301, distance: 74.0
click at [80, 301] on div "Международный [GEOGRAPHIC_DATA] [GEOGRAPHIC_DATA] [GEOGRAPHIC_DATA] [GEOGRAPHIC…" at bounding box center [129, 313] width 171 height 29
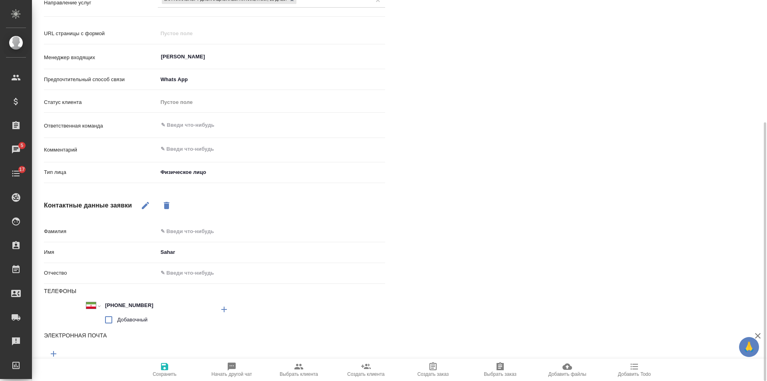
type textarea "x"
click at [525, 178] on div "[PERSON_NAME] не найдено Записи разговоров Записей не найдено" at bounding box center [587, 151] width 373 height 533
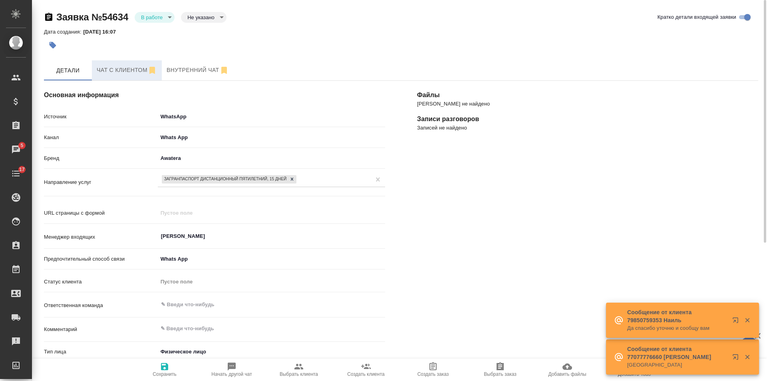
click at [124, 73] on span "Чат с клиентом" at bounding box center [127, 70] width 60 height 10
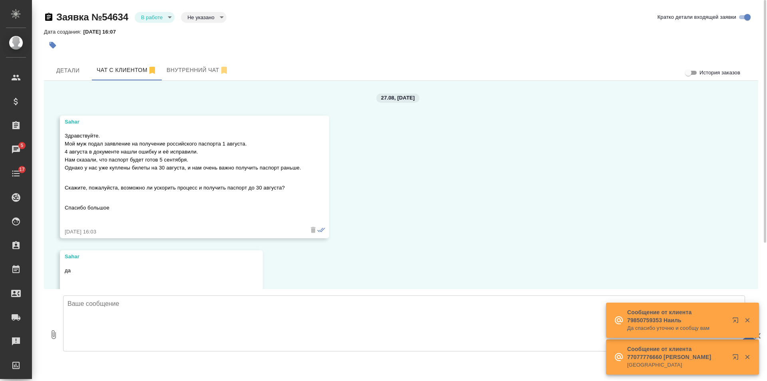
scroll to position [24, 0]
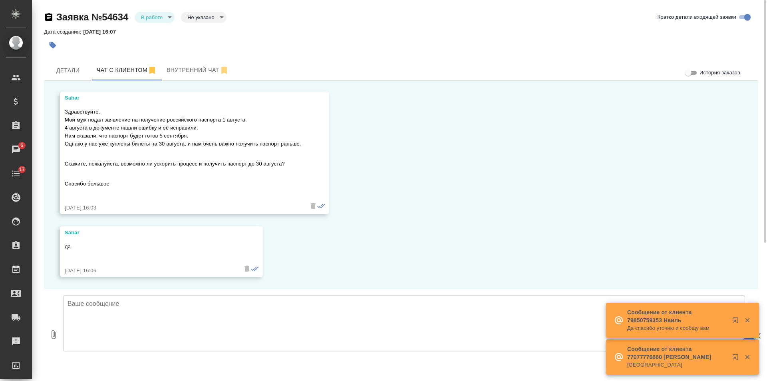
click at [481, 210] on div "27.08, [DATE] Sahar Здравствуйте. Мой муж подал заявление на получение российск…" at bounding box center [401, 185] width 714 height 208
click at [464, 194] on div "27.08, [DATE] Sahar Здравствуйте. Мой муж подал заявление на получение российск…" at bounding box center [401, 185] width 714 height 208
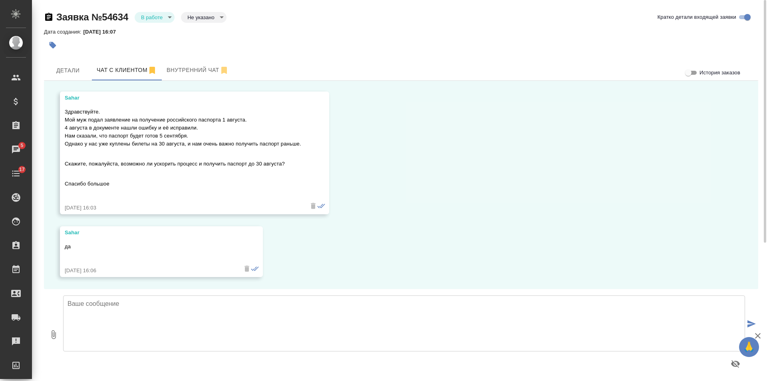
click at [207, 315] on textarea at bounding box center [404, 323] width 682 height 56
type textarea "Передаю Ваш запрос коллегам, менеджер свяжется в этом чате."
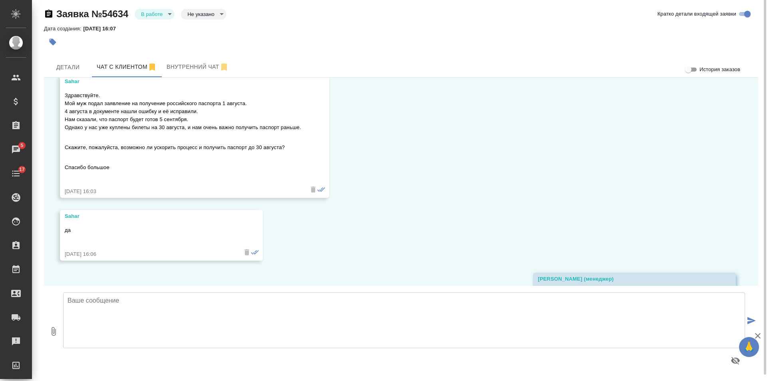
scroll to position [87, 0]
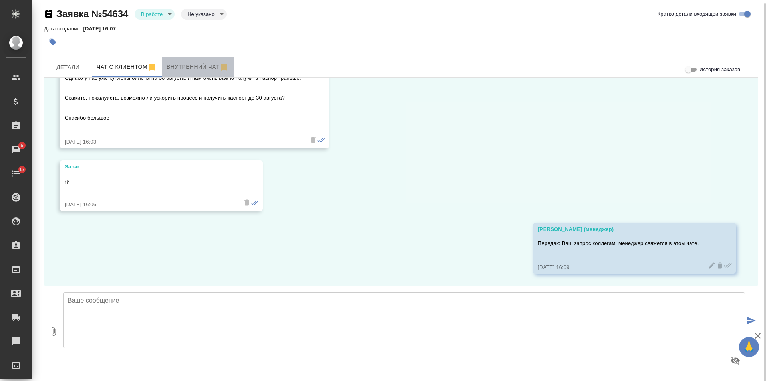
click at [182, 69] on span "Внутренний чат" at bounding box center [198, 67] width 62 height 10
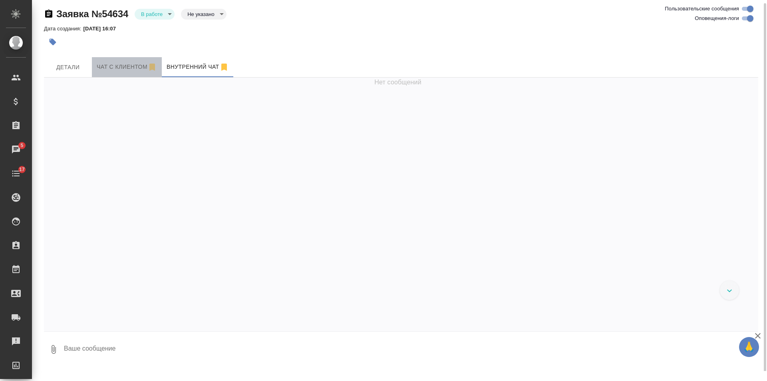
click at [120, 65] on span "Чат с клиентом" at bounding box center [127, 67] width 60 height 10
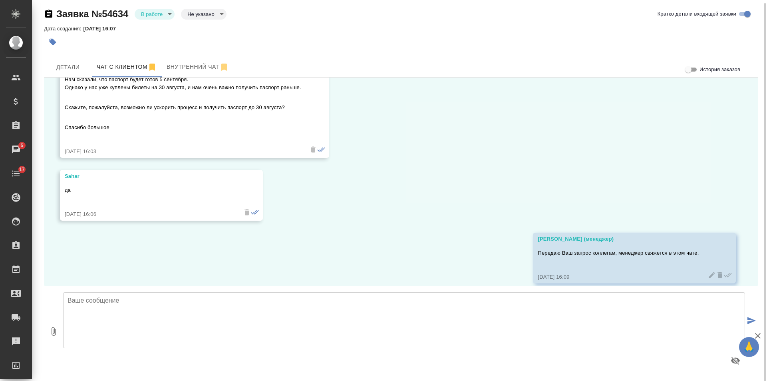
scroll to position [87, 0]
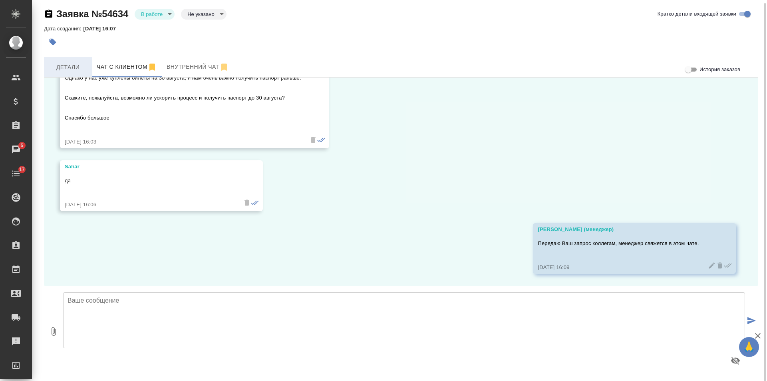
click at [64, 67] on span "Детали" at bounding box center [68, 67] width 38 height 10
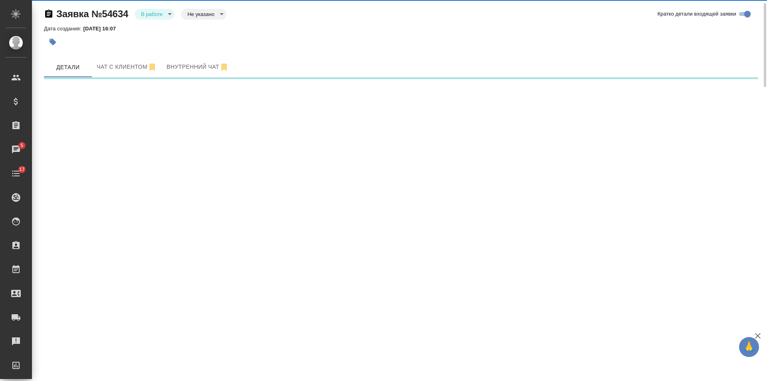
select select "RU"
select select "IR"
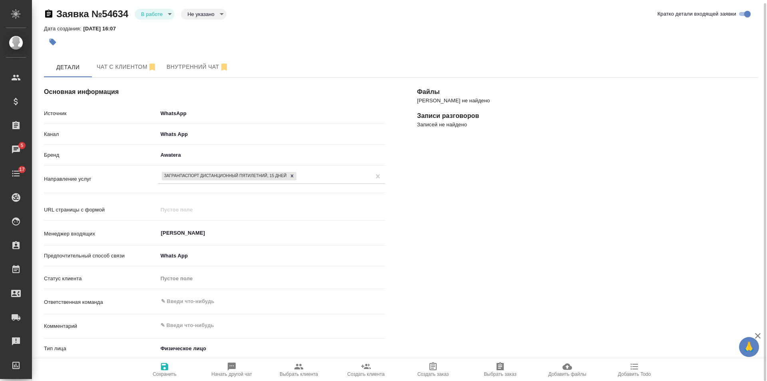
type textarea "x"
click at [119, 63] on span "Чат с клиентом" at bounding box center [127, 67] width 60 height 10
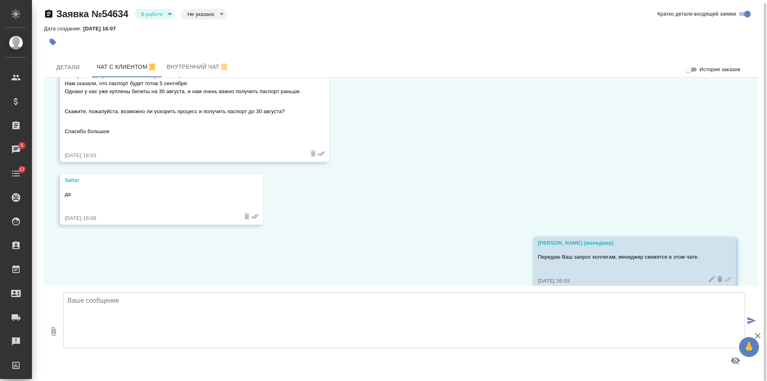
scroll to position [87, 0]
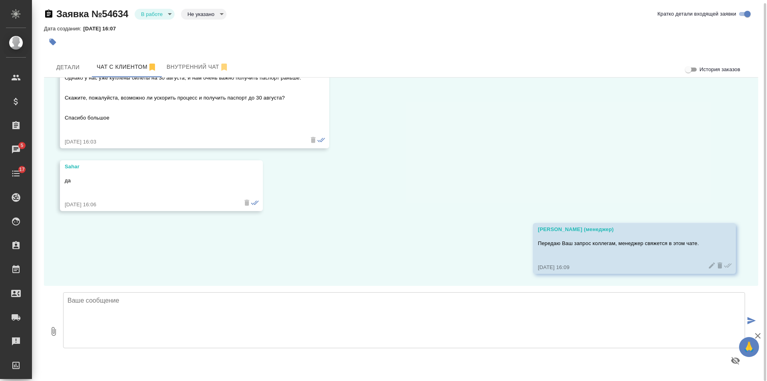
click at [415, 175] on div "27.08, [DATE] Sahar Здравствуйте. Мой муж подал заявление на получение российск…" at bounding box center [401, 181] width 714 height 208
click at [67, 67] on span "Детали" at bounding box center [68, 67] width 38 height 10
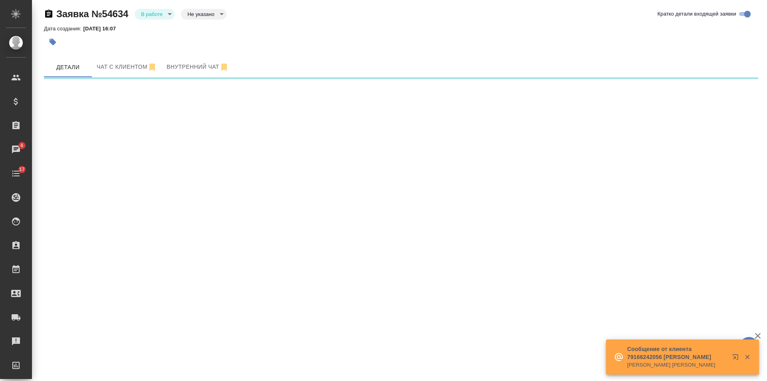
select select "RU"
select select "IR"
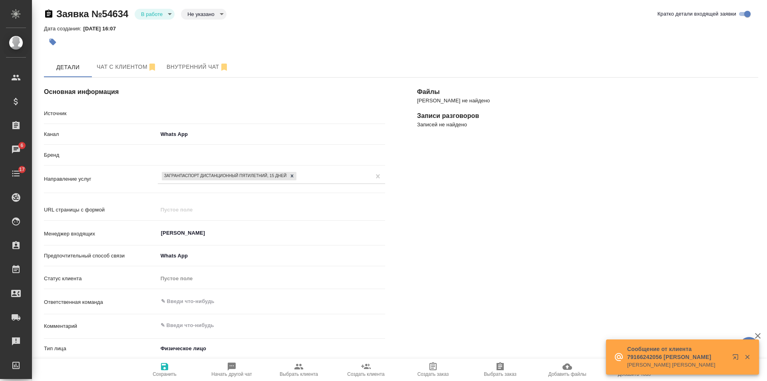
type textarea "x"
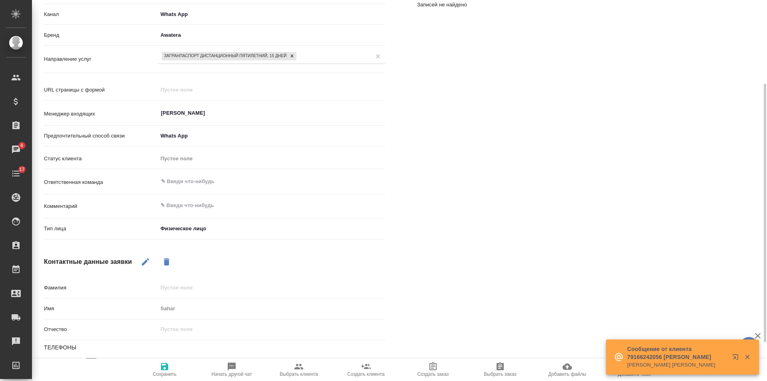
scroll to position [43, 0]
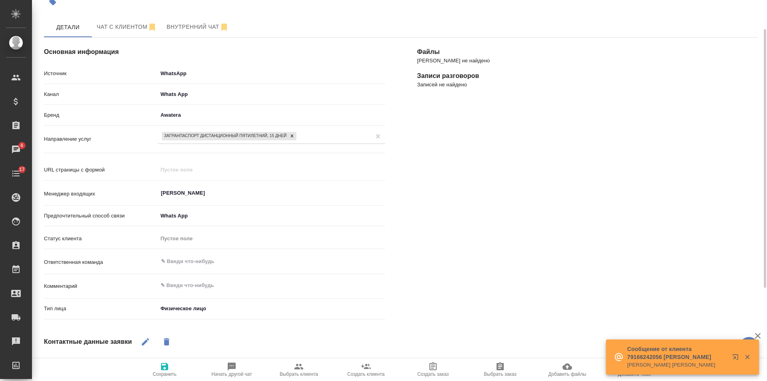
click at [175, 115] on body "🙏 .cls-1 fill:#fff; AWATERA [PERSON_NAME] Спецификации Заказы 6 Чаты 17 Todo Пр…" at bounding box center [383, 190] width 767 height 381
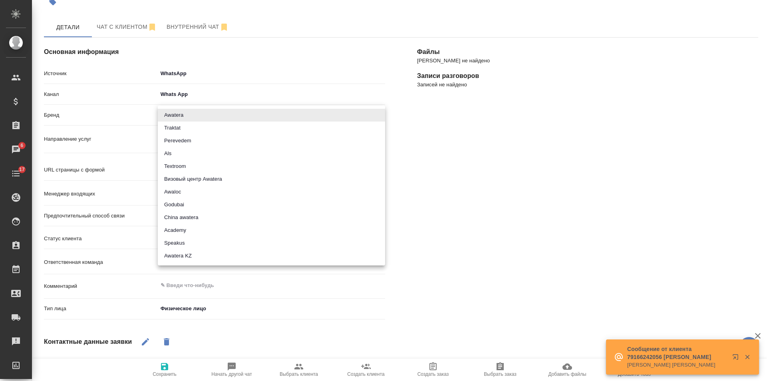
click at [219, 177] on li "Визовый центр Awatera" at bounding box center [271, 179] width 227 height 13
type input "visaCenterAwatera"
type textarea "x"
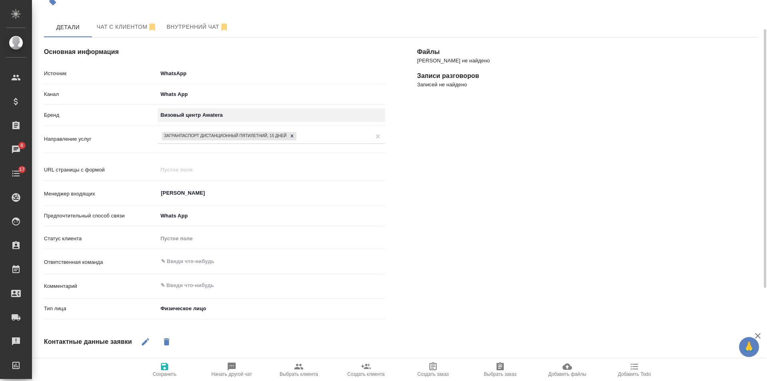
scroll to position [163, 0]
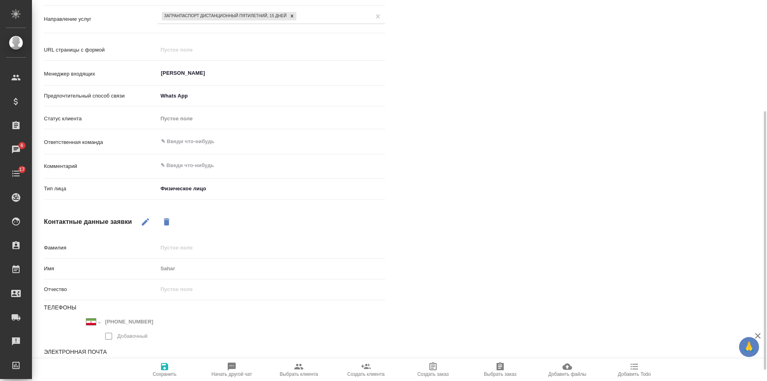
click at [167, 363] on icon "button" at bounding box center [165, 366] width 10 height 10
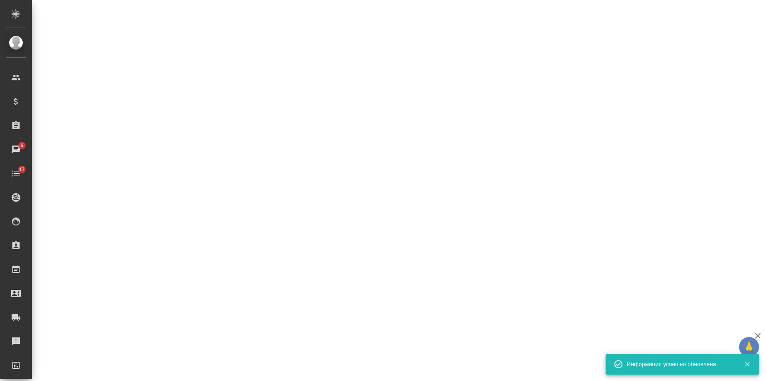
select select "RU"
select select "IR"
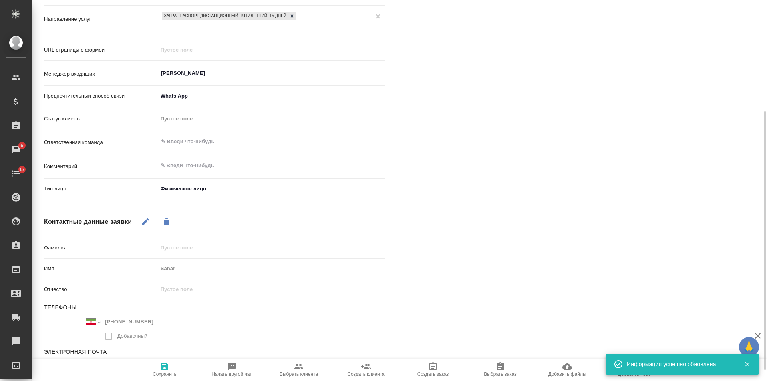
click at [301, 364] on icon "button" at bounding box center [299, 366] width 10 height 10
type textarea "x"
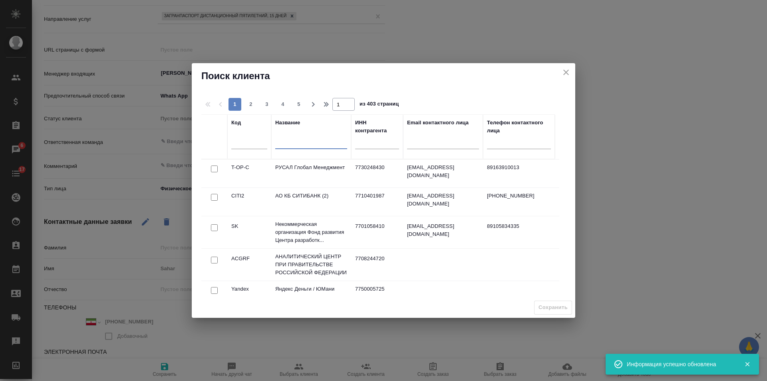
click at [307, 140] on input "text" at bounding box center [311, 144] width 72 height 10
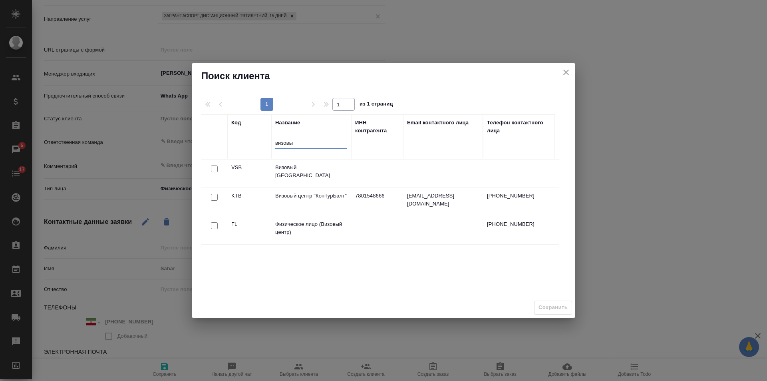
type input "визовы"
click at [215, 227] on input "checkbox" at bounding box center [214, 225] width 7 height 7
checkbox input "true"
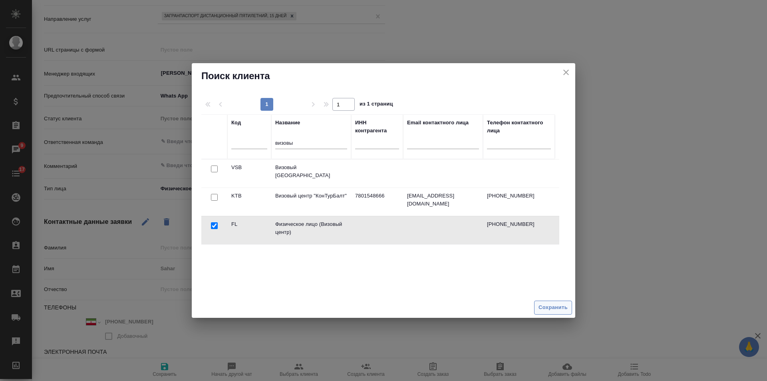
click at [554, 303] on span "Сохранить" at bounding box center [552, 307] width 29 height 9
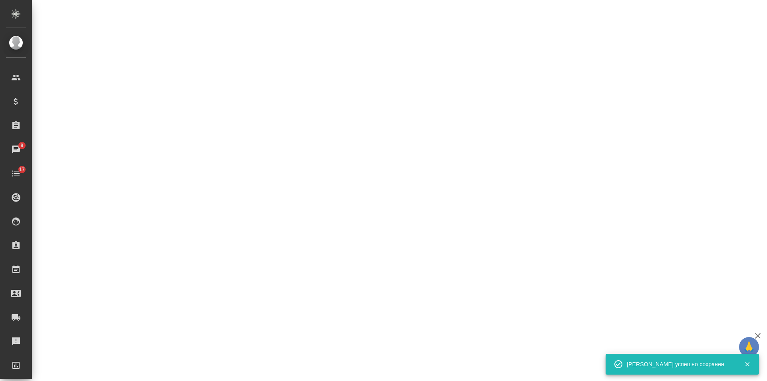
select select "RU"
select select "IR"
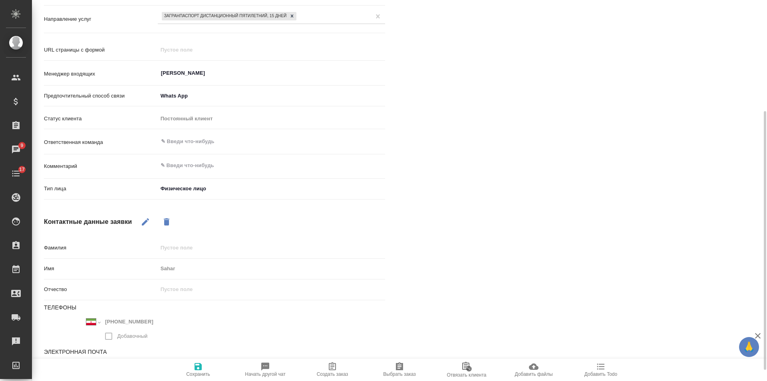
click at [331, 368] on icon "button" at bounding box center [332, 366] width 7 height 8
type textarea "x"
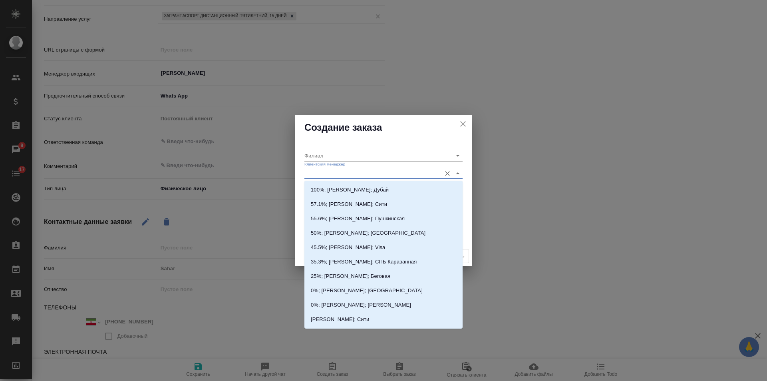
click at [359, 169] on input "Клиентский менеджер" at bounding box center [370, 173] width 133 height 11
click at [356, 152] on input "Филиал" at bounding box center [370, 155] width 133 height 11
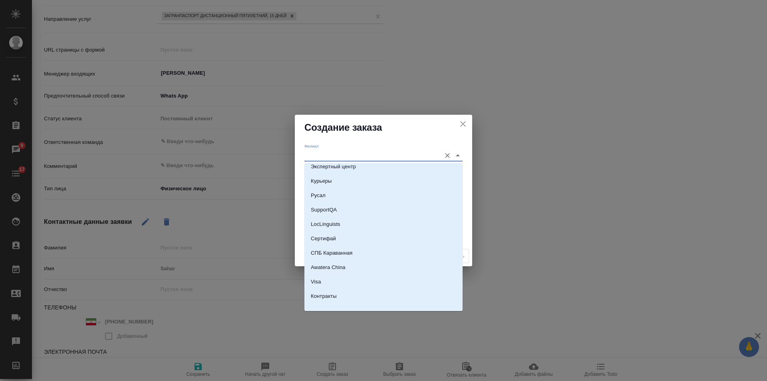
scroll to position [1407, 0]
click at [340, 274] on li "Visa" at bounding box center [383, 274] width 158 height 14
type input "Visa"
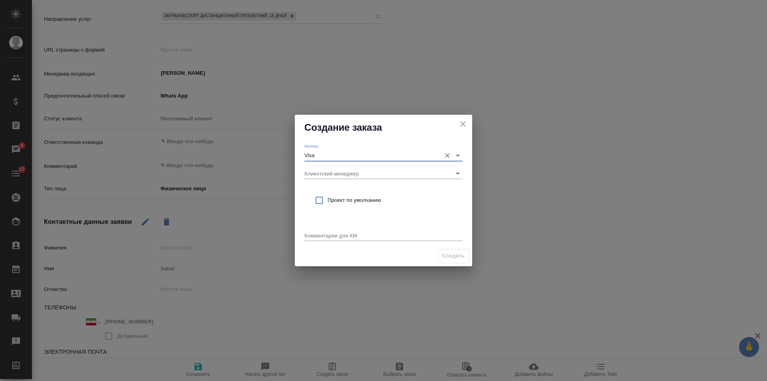
click at [339, 200] on span "Проект по умолчанию" at bounding box center [391, 200] width 129 height 8
checkbox input "true"
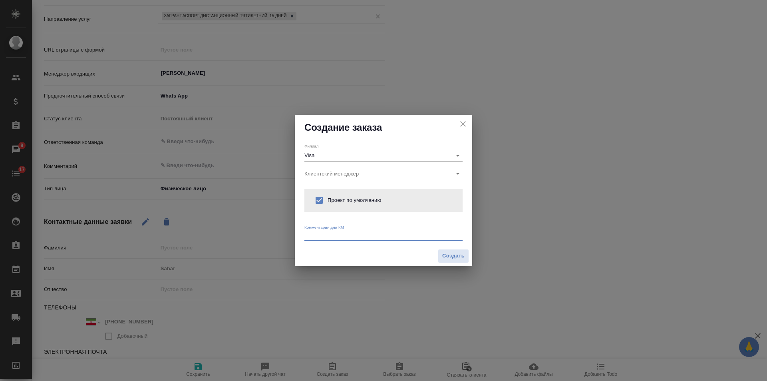
click at [338, 232] on textarea at bounding box center [383, 235] width 158 height 6
type textarea "от КВ: загранпаспорт до"
type textarea "x"
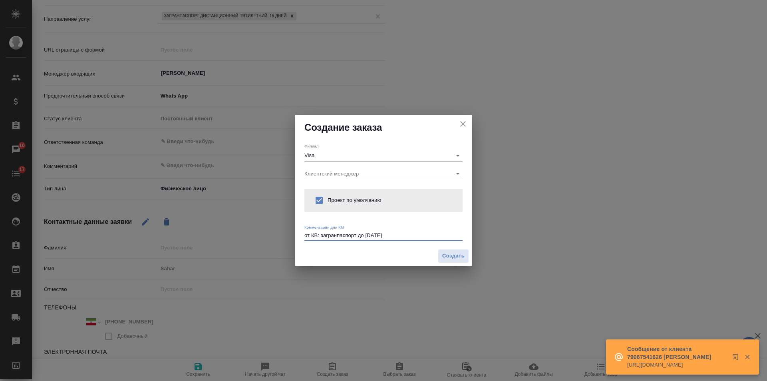
type textarea "от КВ: загранпаспорт до [DATE]"
type textarea "x"
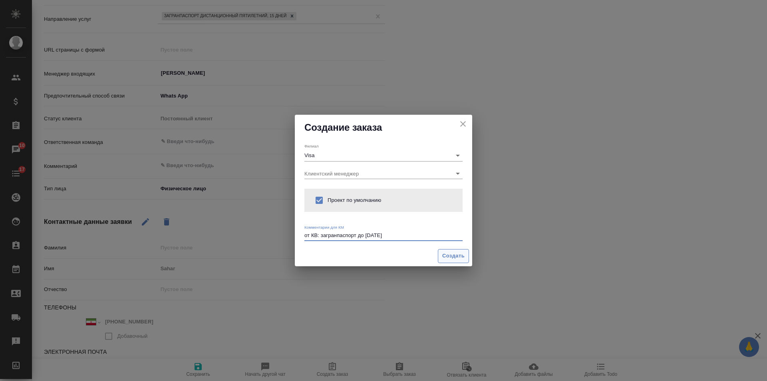
click at [452, 256] on span "Создать" at bounding box center [453, 255] width 22 height 9
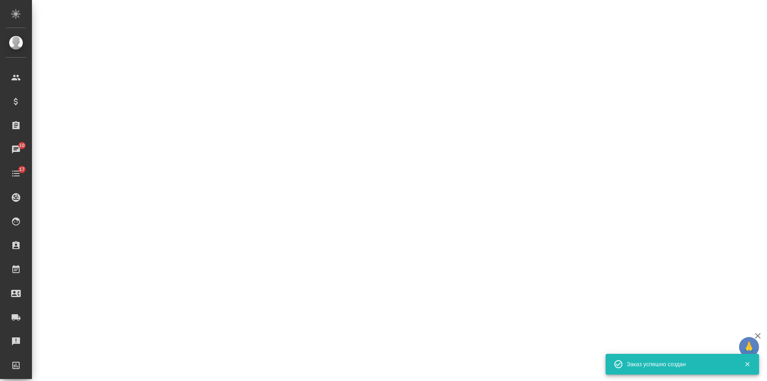
select select "RU"
select select "IR"
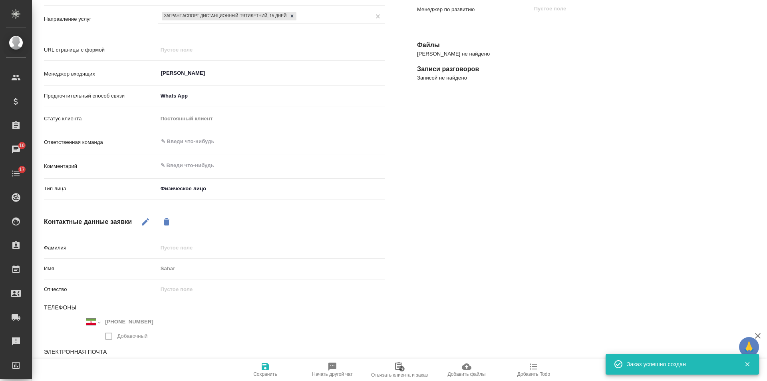
type textarea "x"
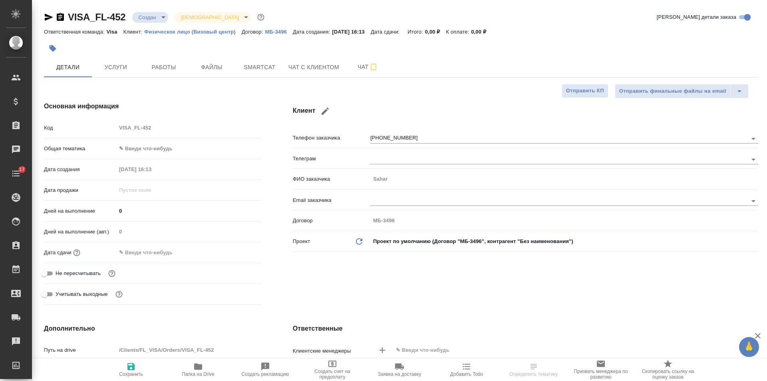
select select "RU"
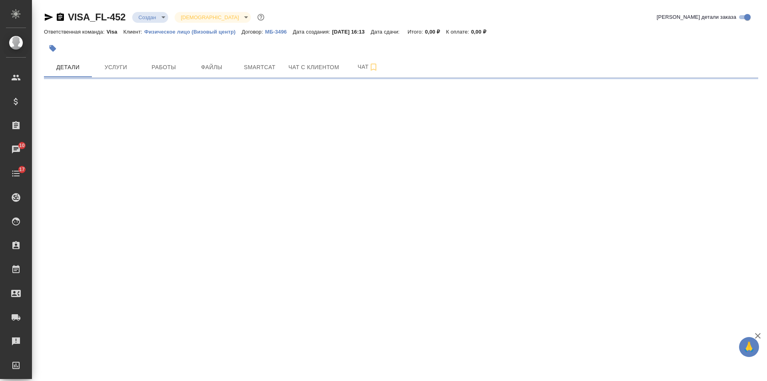
select select "RU"
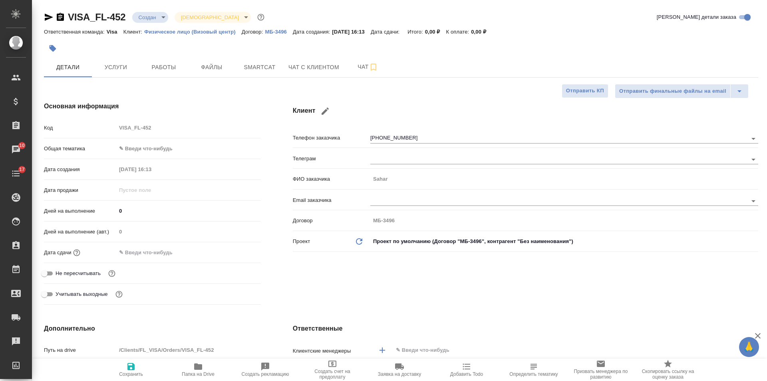
type textarea "x"
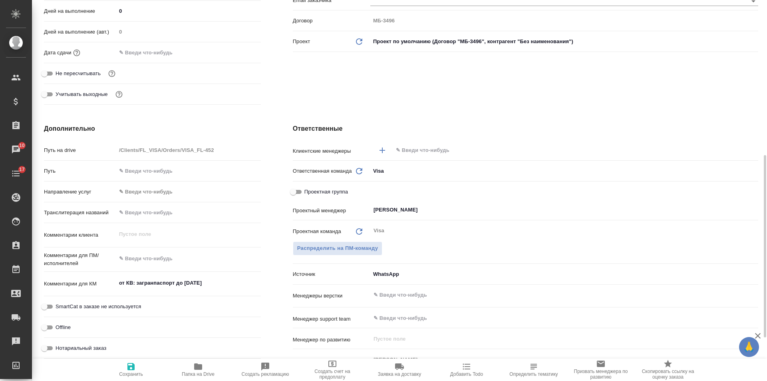
scroll to position [240, 0]
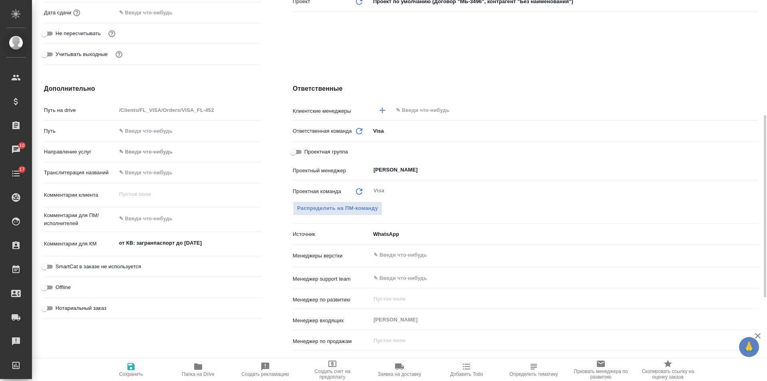
click at [428, 112] on input "text" at bounding box center [562, 110] width 334 height 10
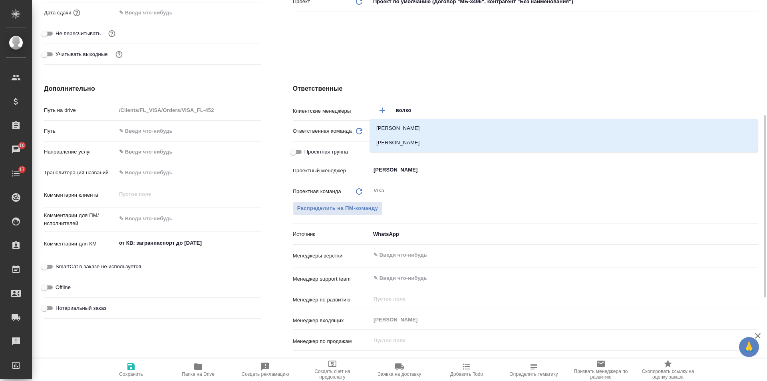
type input "волков"
click at [432, 147] on li "[PERSON_NAME]" at bounding box center [564, 142] width 388 height 14
type textarea "x"
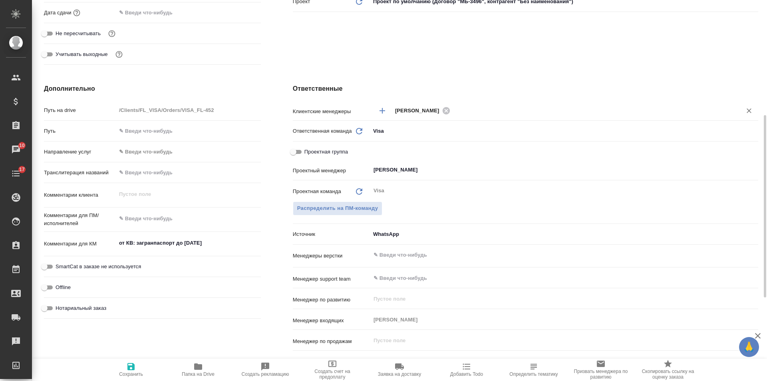
click at [134, 365] on icon "button" at bounding box center [130, 366] width 7 height 7
type textarea "x"
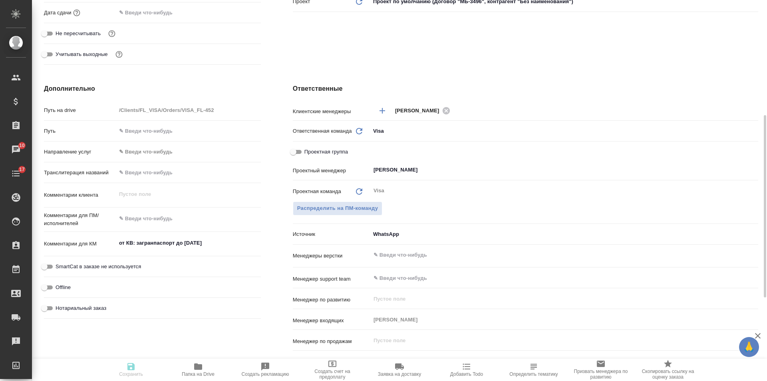
type textarea "x"
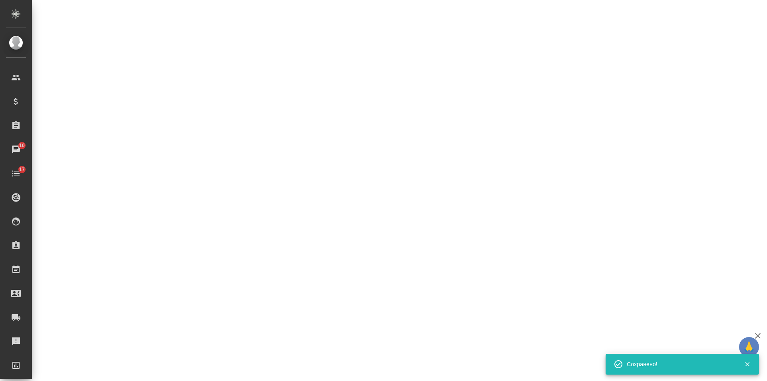
select select "RU"
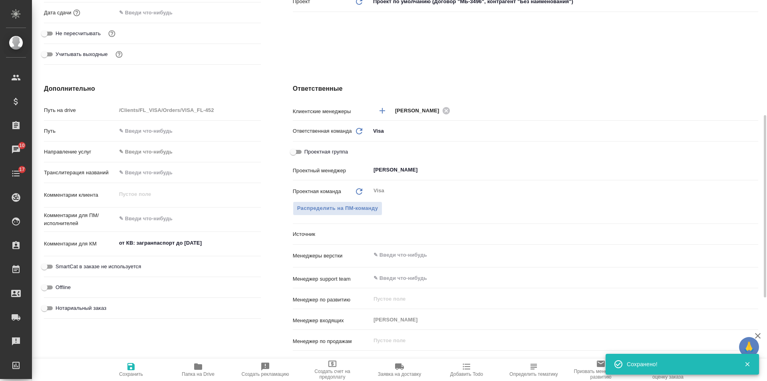
type textarea "x"
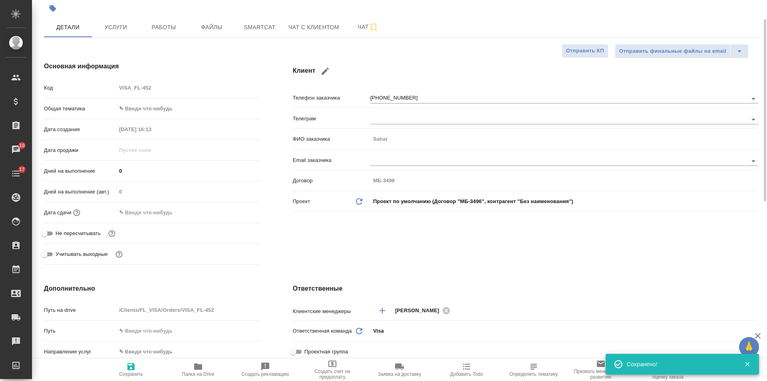
scroll to position [0, 0]
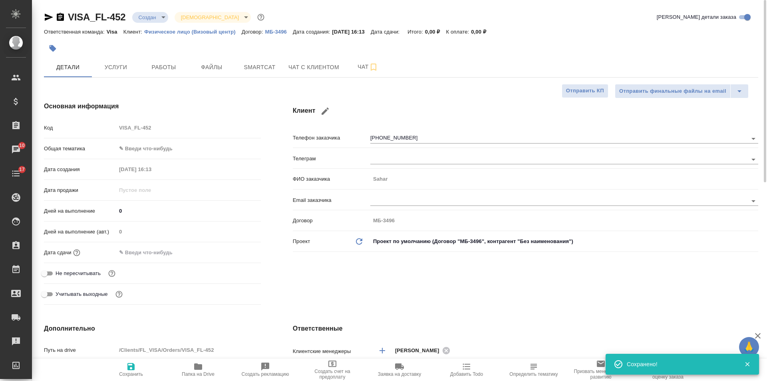
click at [50, 18] on icon "button" at bounding box center [49, 17] width 8 height 7
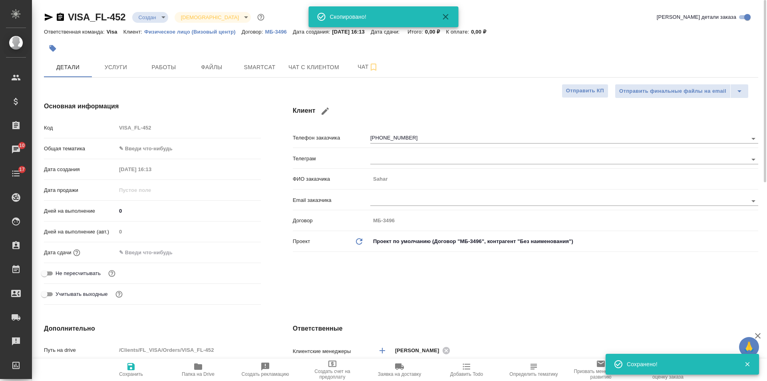
type textarea "x"
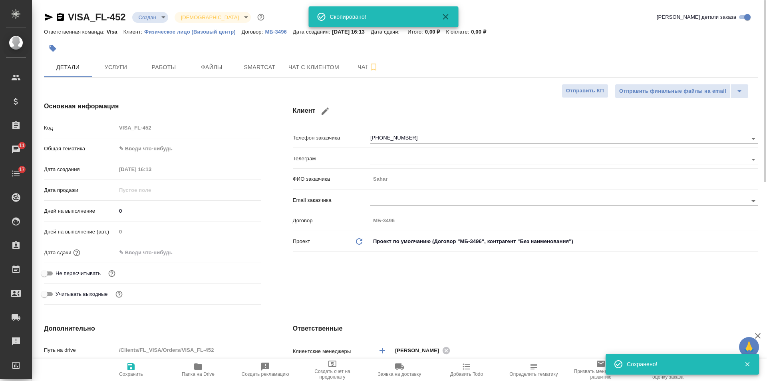
type textarea "x"
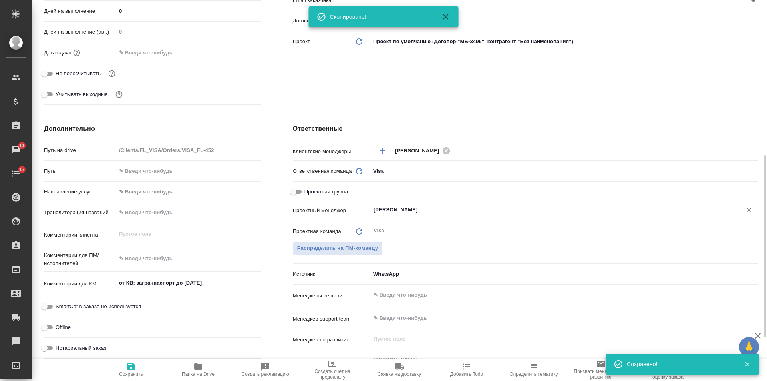
scroll to position [280, 0]
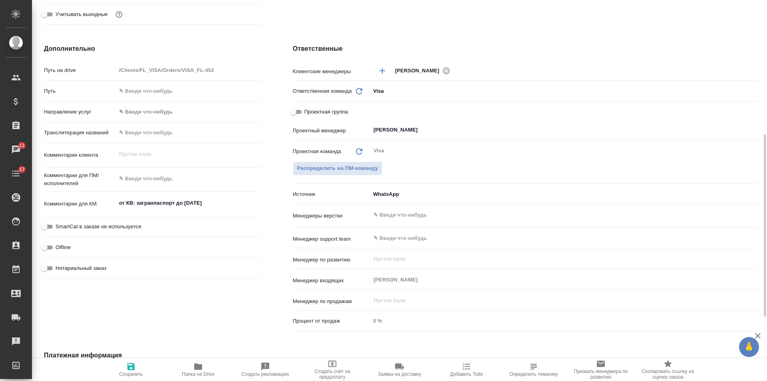
type textarea "x"
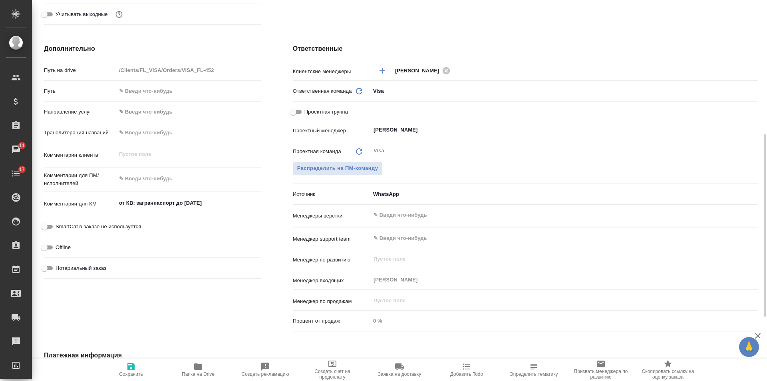
type textarea "x"
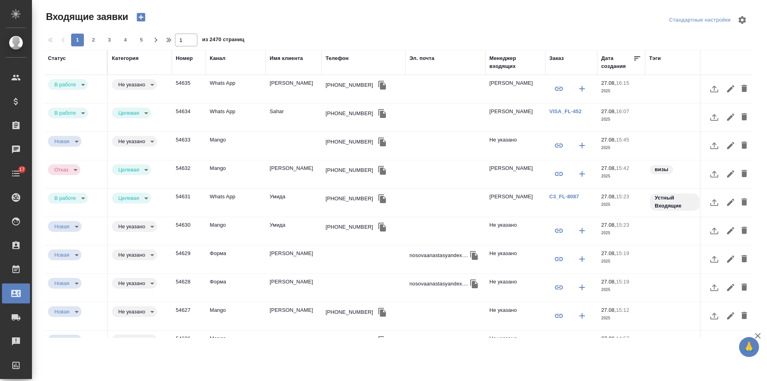
select select "RU"
click at [352, 256] on td at bounding box center [363, 259] width 84 height 28
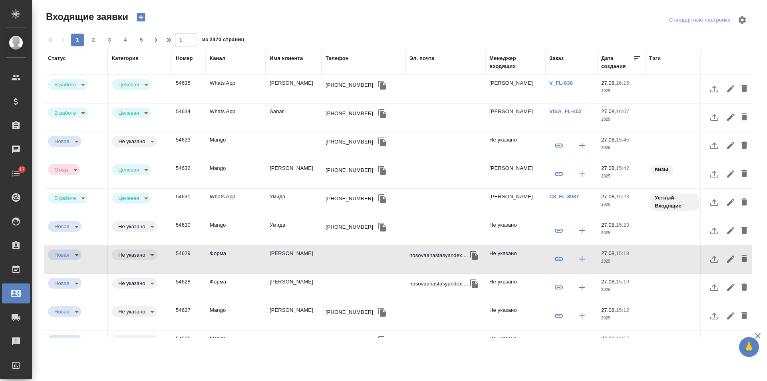
click at [257, 88] on td "Whats App" at bounding box center [236, 89] width 60 height 28
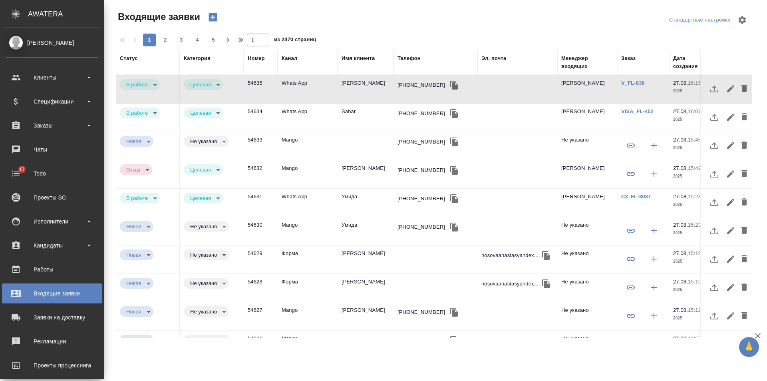
click at [379, 240] on td "Умида" at bounding box center [365, 231] width 56 height 28
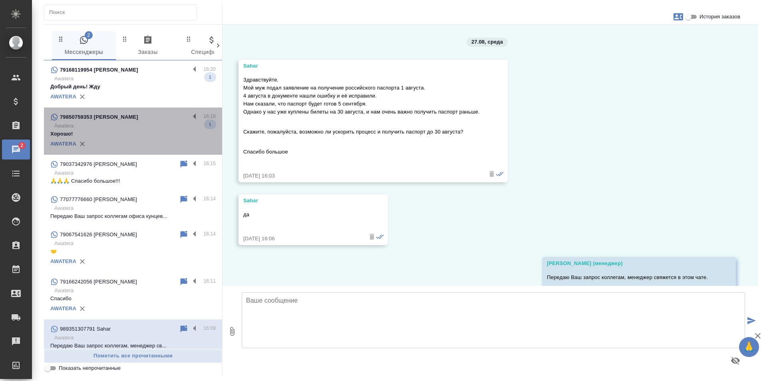
click at [139, 129] on p "Awatera" at bounding box center [134, 126] width 161 height 8
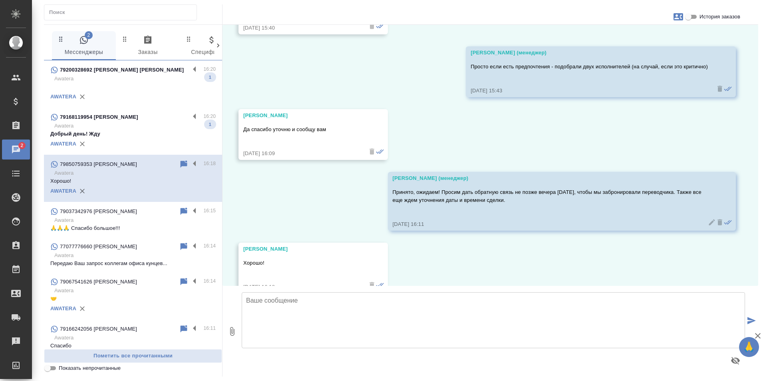
scroll to position [1676, 0]
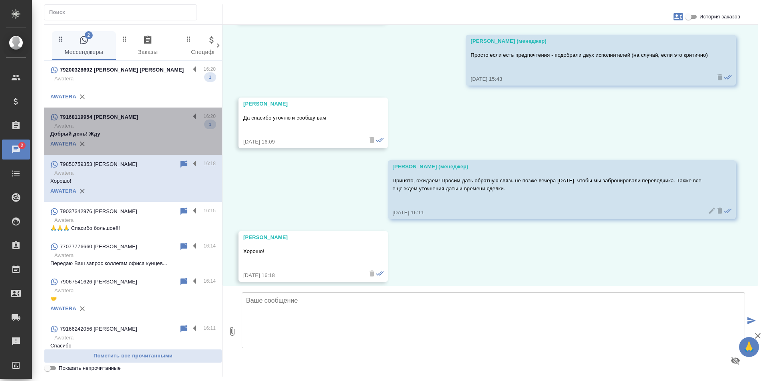
click at [139, 126] on p "Awatera" at bounding box center [134, 126] width 161 height 8
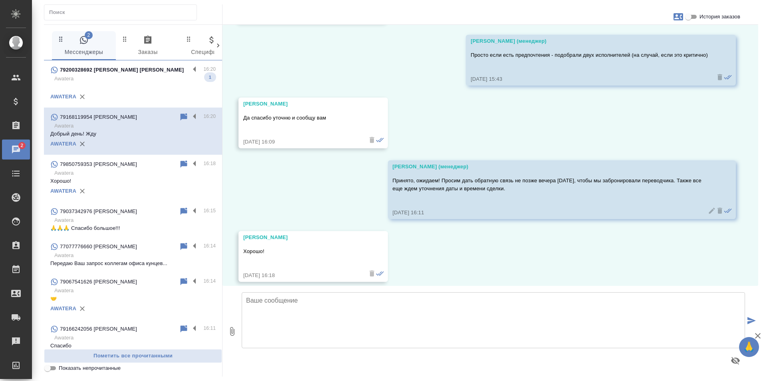
scroll to position [25, 0]
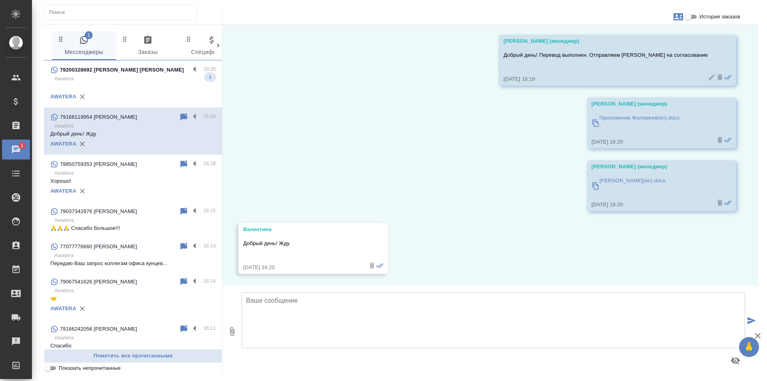
click at [143, 75] on p "Awatera" at bounding box center [134, 79] width 161 height 8
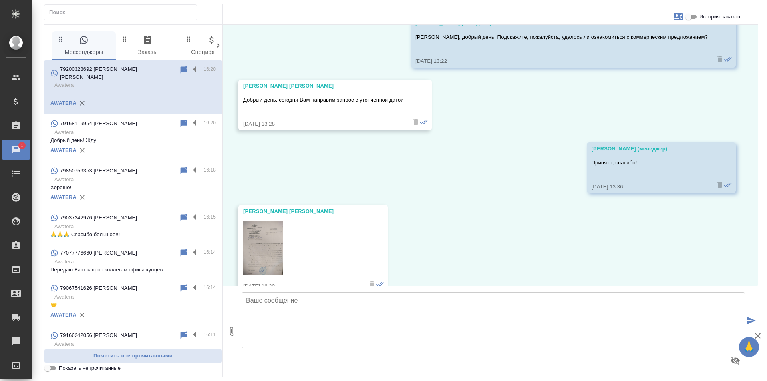
scroll to position [308, 0]
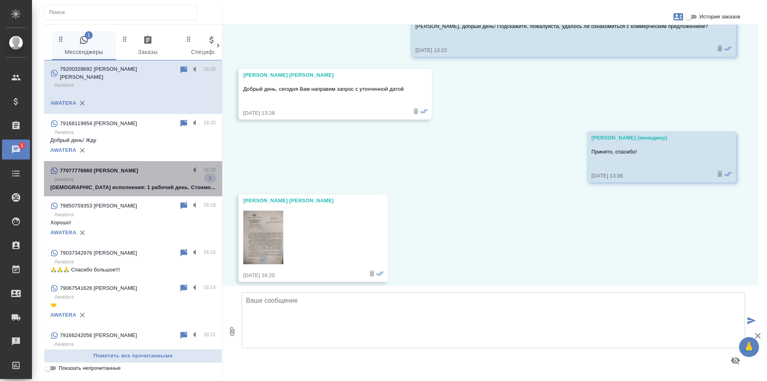
click at [141, 183] on p "Срок исполнения: 1 рабочий день. Стоимо..." at bounding box center [132, 187] width 165 height 8
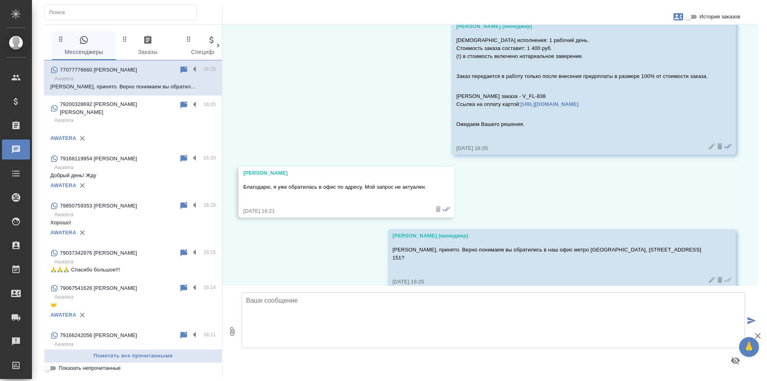
scroll to position [988, 0]
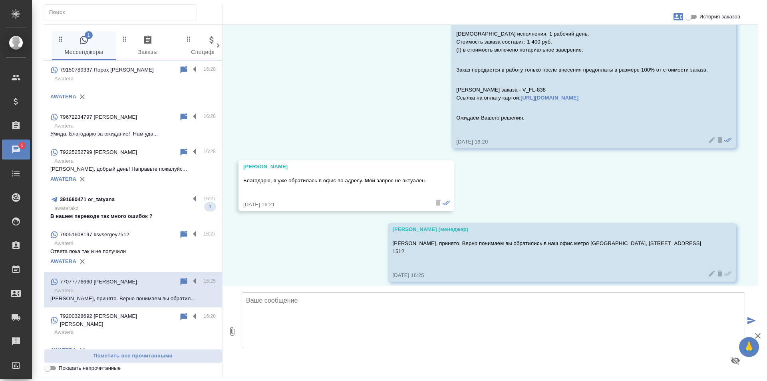
click at [148, 202] on div "391680471 or_tatyana" at bounding box center [119, 199] width 139 height 10
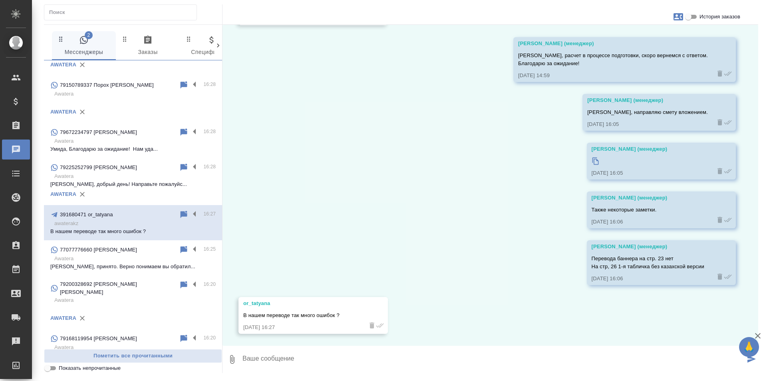
scroll to position [0, 0]
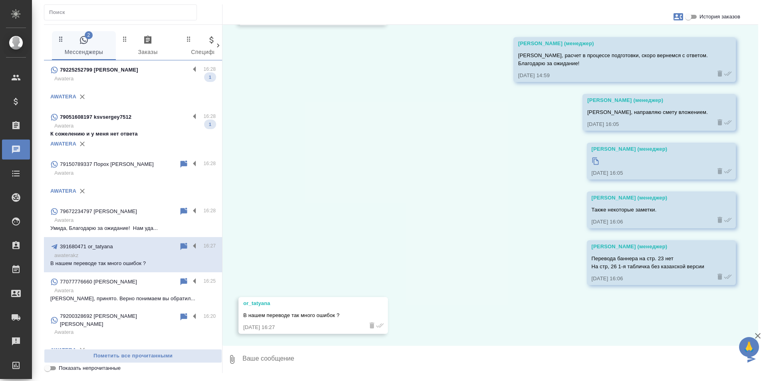
click at [123, 89] on p at bounding box center [132, 87] width 165 height 8
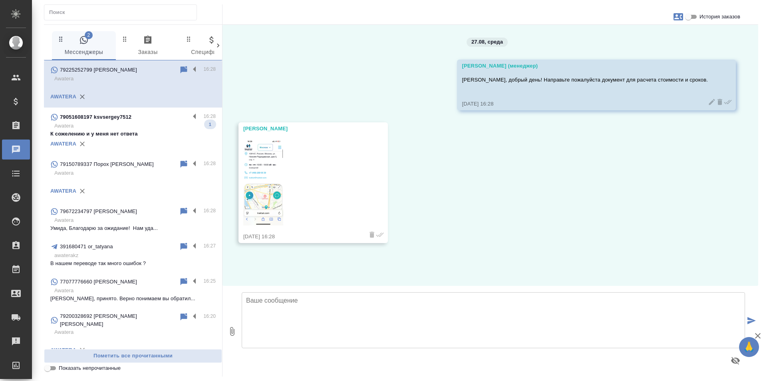
click at [139, 125] on p "Awatera" at bounding box center [134, 126] width 161 height 8
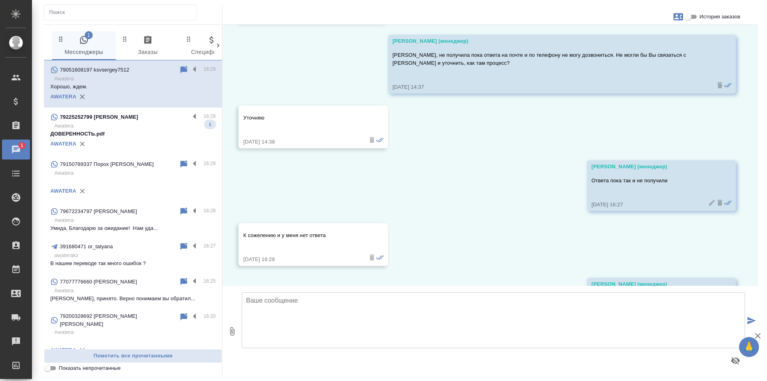
scroll to position [3597, 0]
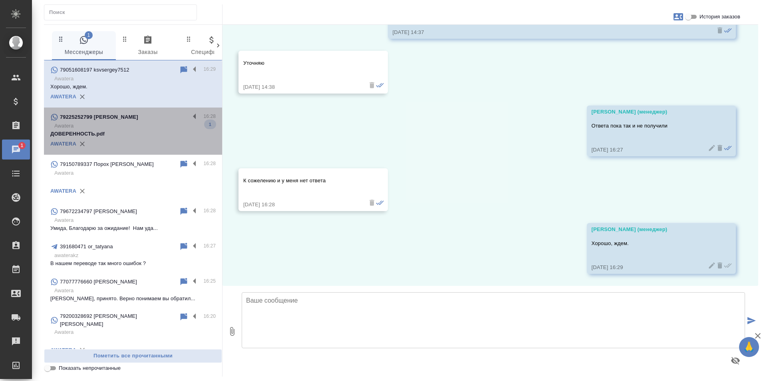
click at [133, 121] on div "79225252799 Наталья" at bounding box center [119, 117] width 139 height 10
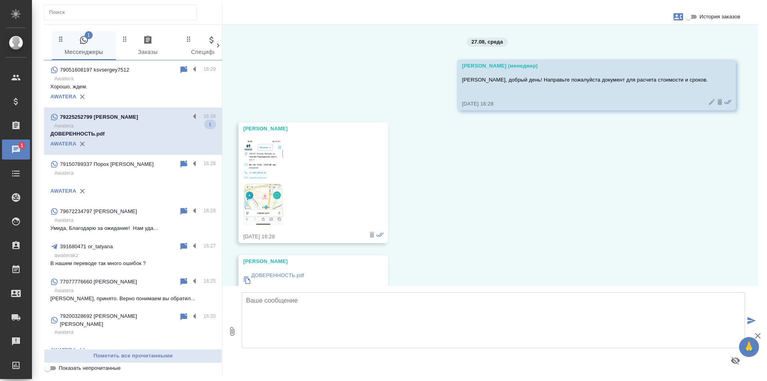
scroll to position [32, 0]
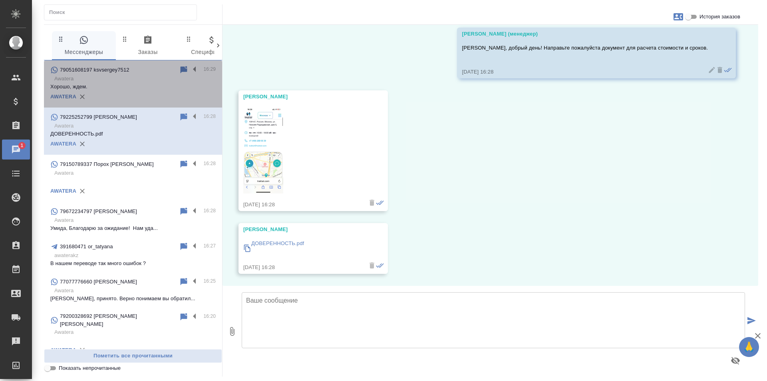
click at [143, 81] on p "Awatera" at bounding box center [134, 79] width 161 height 8
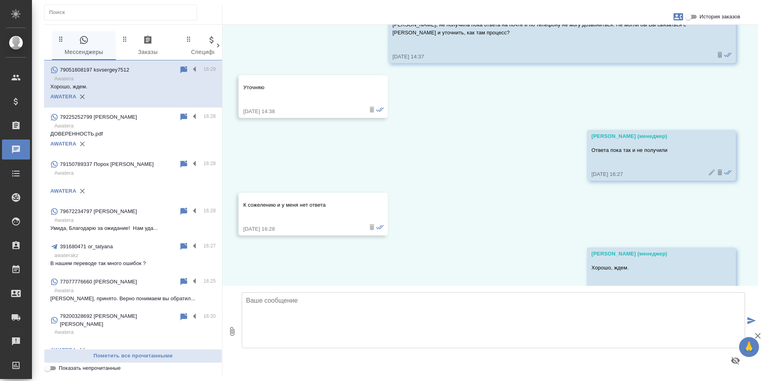
scroll to position [3597, 0]
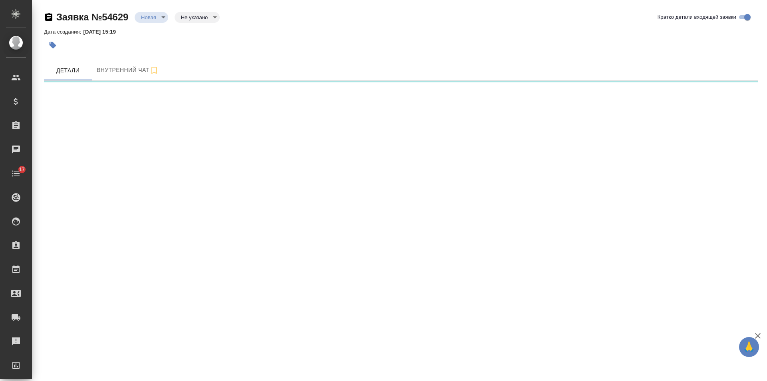
select select "RU"
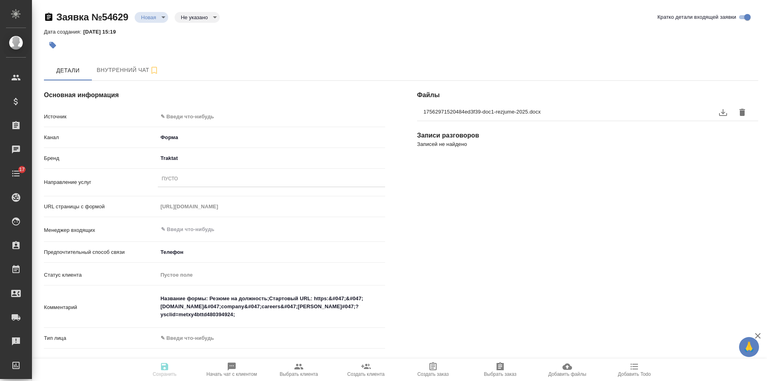
type textarea "x"
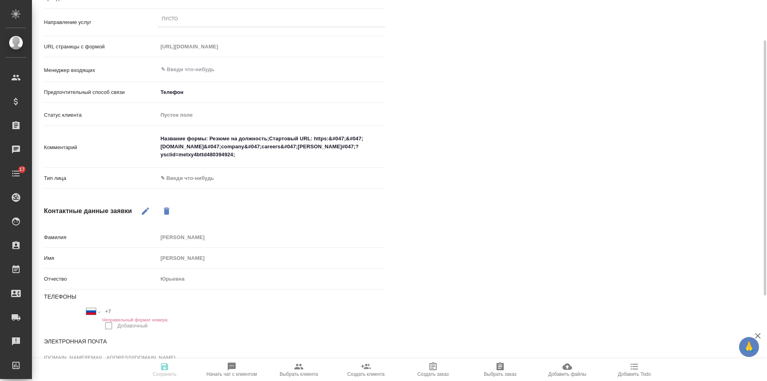
scroll to position [188, 0]
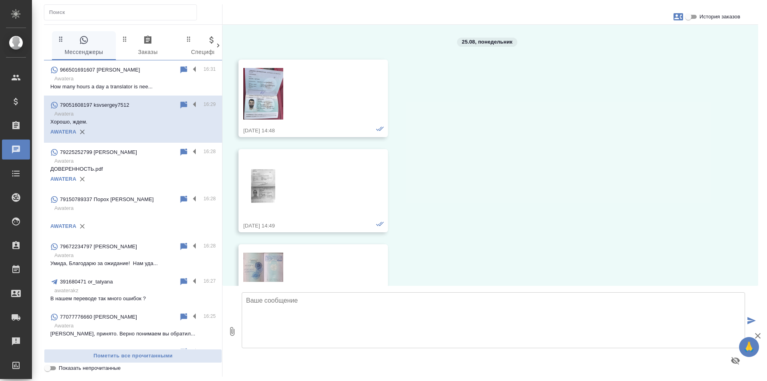
scroll to position [3597, 0]
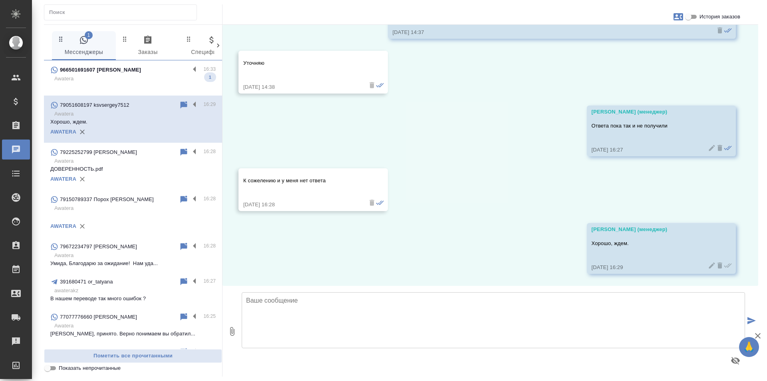
click at [151, 78] on p "Awatera" at bounding box center [134, 79] width 161 height 8
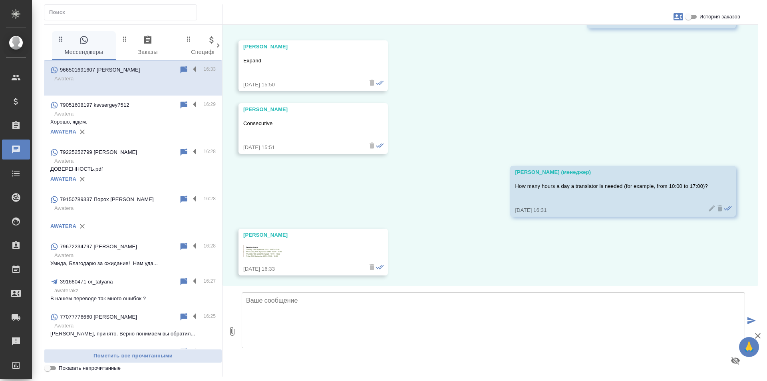
scroll to position [525, 0]
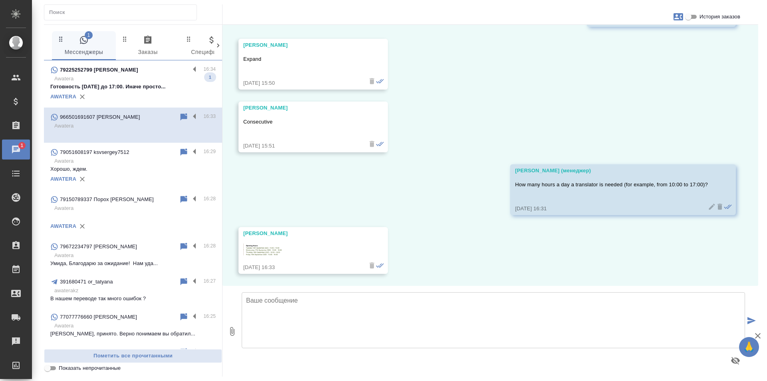
click at [155, 86] on p "Готовность завтра до 17:00. Иначе просто..." at bounding box center [132, 87] width 165 height 8
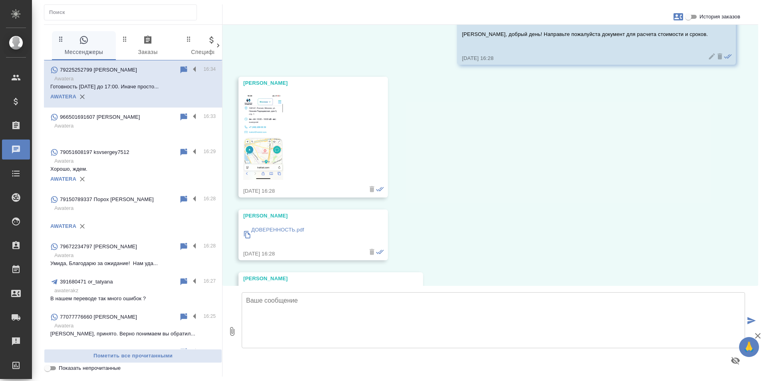
scroll to position [95, 0]
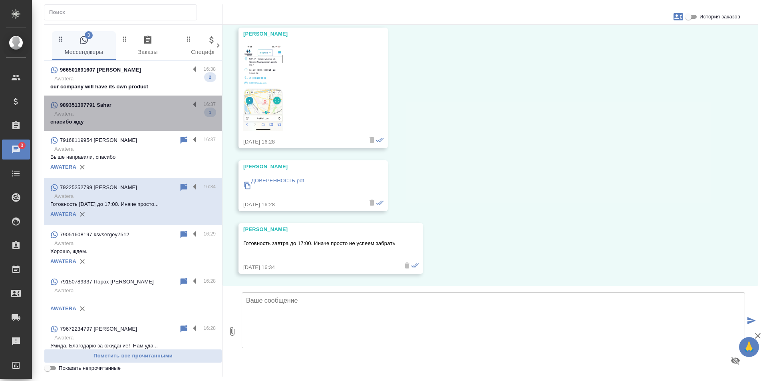
click at [145, 112] on p "Awatera" at bounding box center [134, 114] width 161 height 8
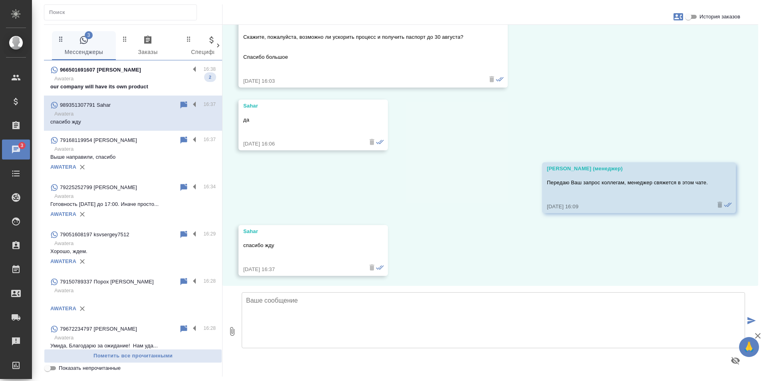
scroll to position [97, 0]
click at [133, 78] on p "Awatera" at bounding box center [134, 79] width 161 height 8
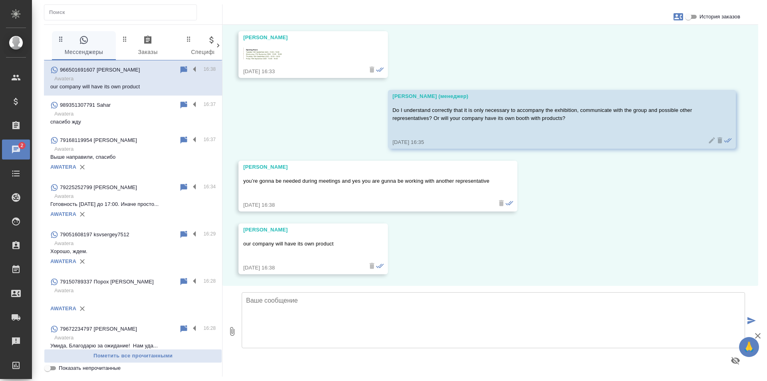
scroll to position [721, 0]
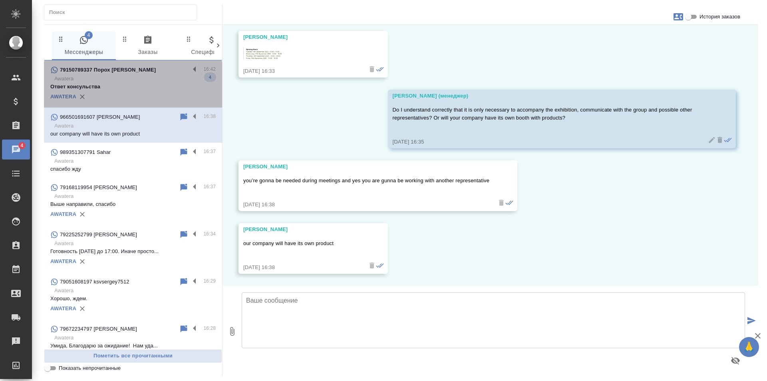
click at [137, 76] on p "Awatera" at bounding box center [134, 79] width 161 height 8
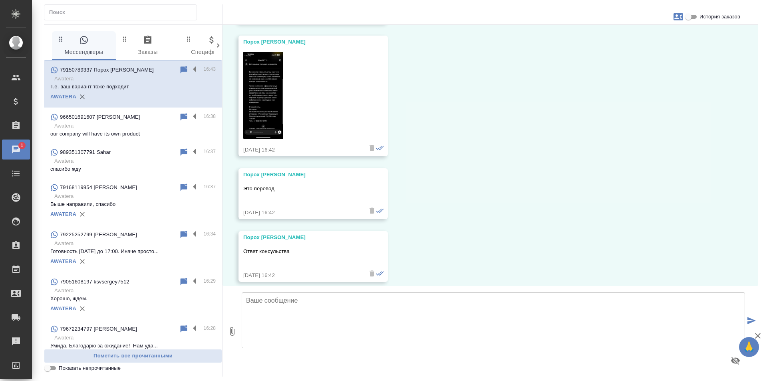
scroll to position [1362, 0]
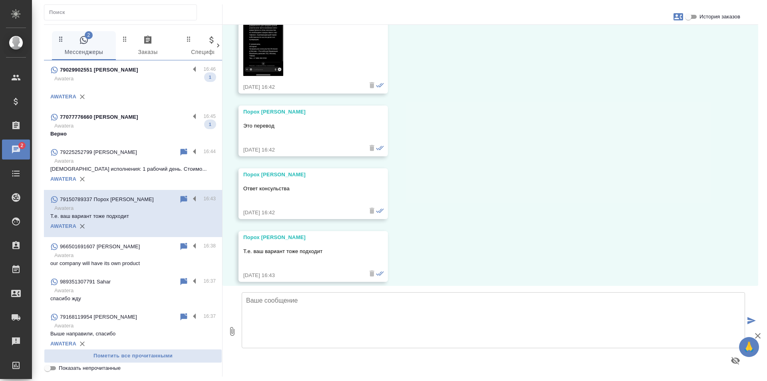
click at [146, 127] on p "Awatera" at bounding box center [134, 126] width 161 height 8
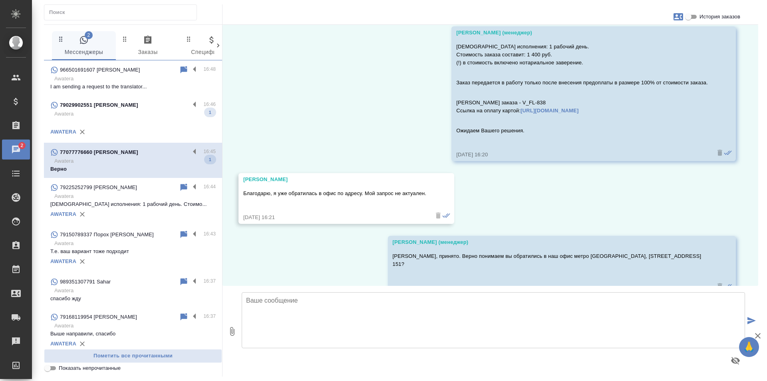
scroll to position [984, 0]
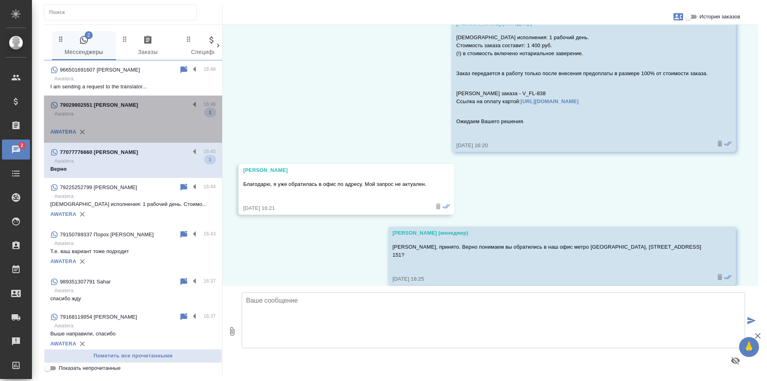
click at [134, 108] on div "79029902551 Антон" at bounding box center [119, 105] width 139 height 10
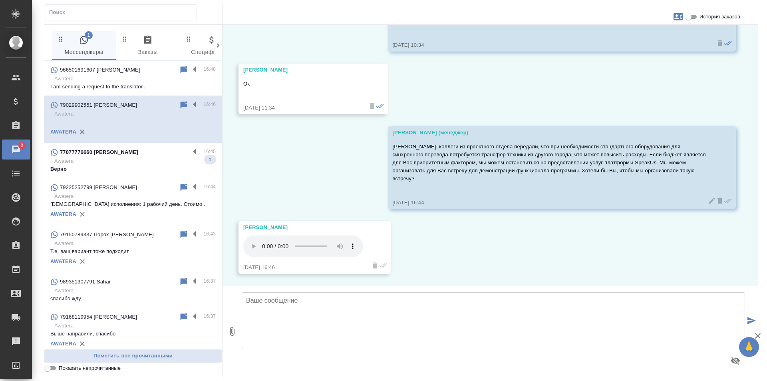
scroll to position [813, 0]
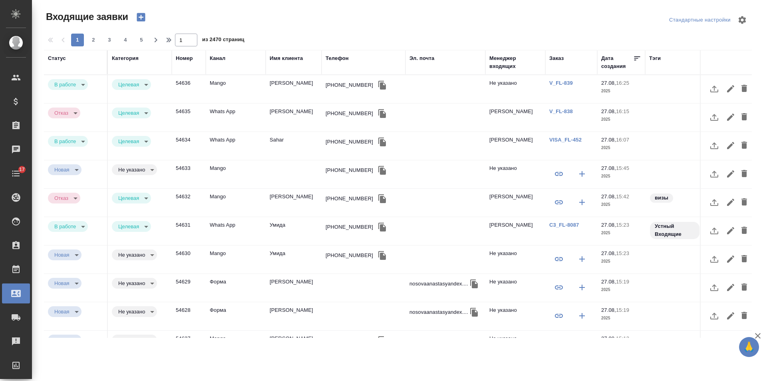
select select "RU"
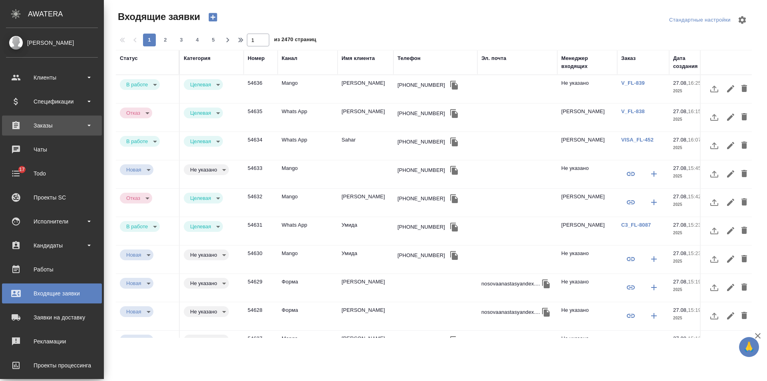
click at [35, 127] on div "Заказы" at bounding box center [52, 125] width 92 height 12
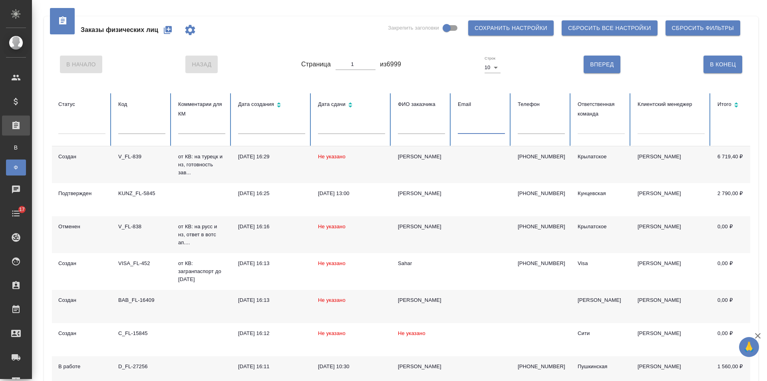
click at [473, 127] on input "text" at bounding box center [481, 128] width 47 height 11
paste input "[EMAIL_ADDRESS][DOMAIN_NAME]"
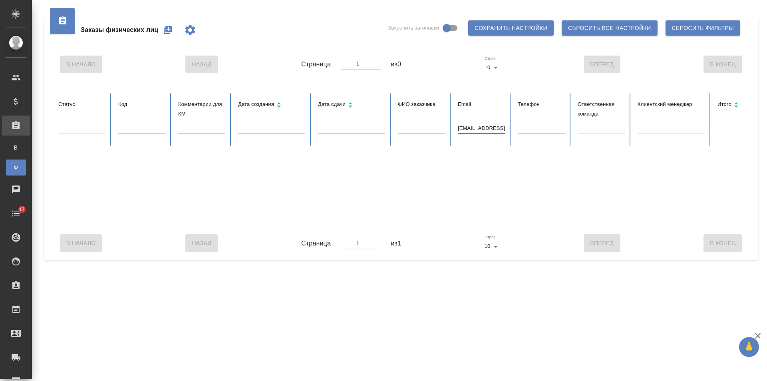
drag, startPoint x: 496, startPoint y: 128, endPoint x: 304, endPoint y: 128, distance: 192.1
click at [304, 128] on tr "Статус Код Комментарии для КМ Дата создания Дата сдачи ФИО заказчика Email [EMA…" at bounding box center [501, 119] width 898 height 53
type input "m"
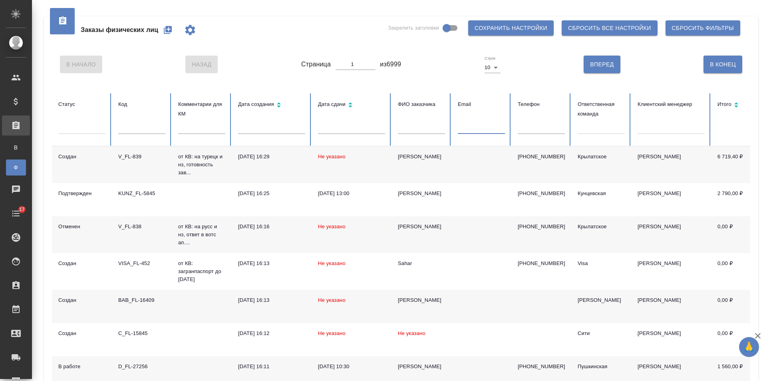
click at [415, 125] on input "text" at bounding box center [421, 128] width 47 height 11
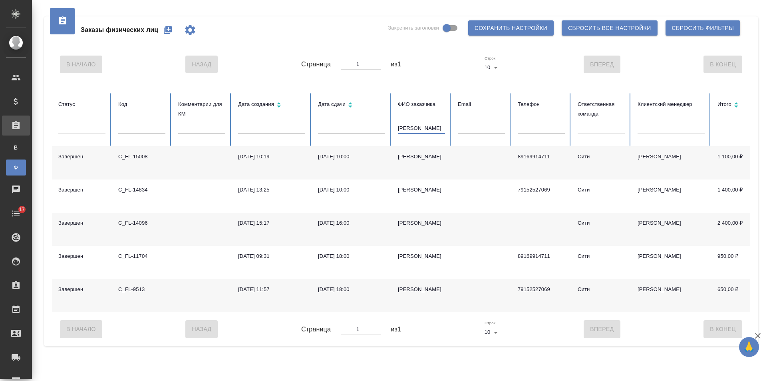
type input "[PERSON_NAME]"
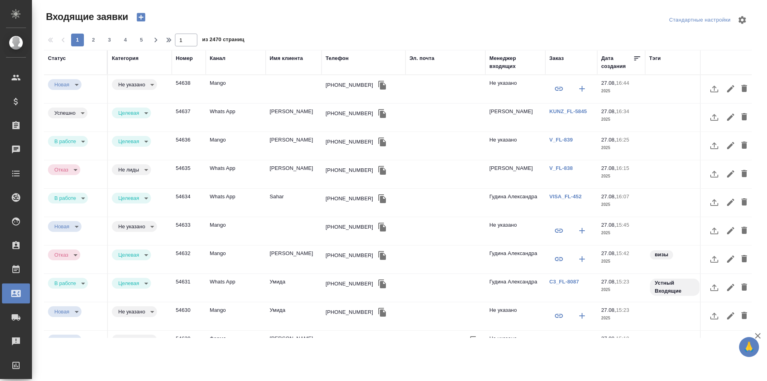
select select "RU"
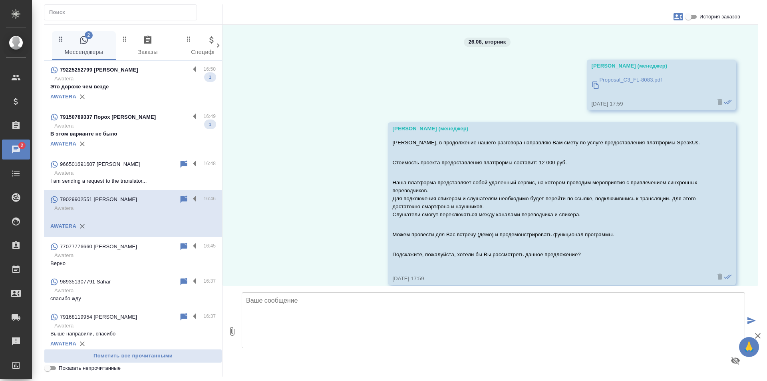
scroll to position [813, 0]
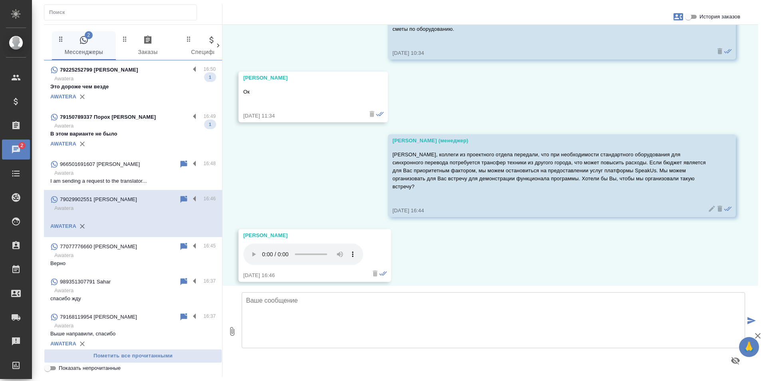
click at [127, 132] on p "В этом варианте не было" at bounding box center [132, 134] width 165 height 8
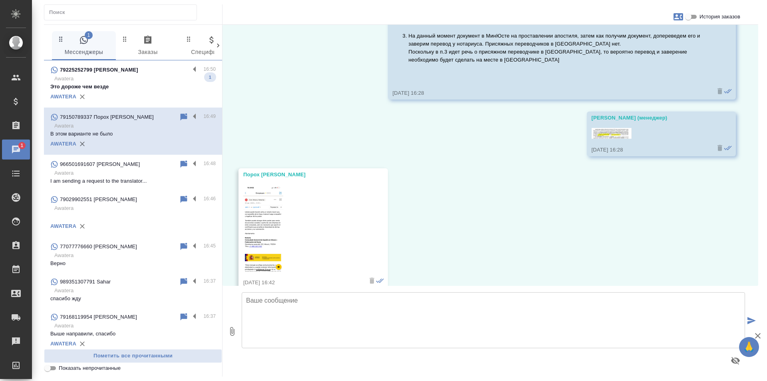
scroll to position [1035, 0]
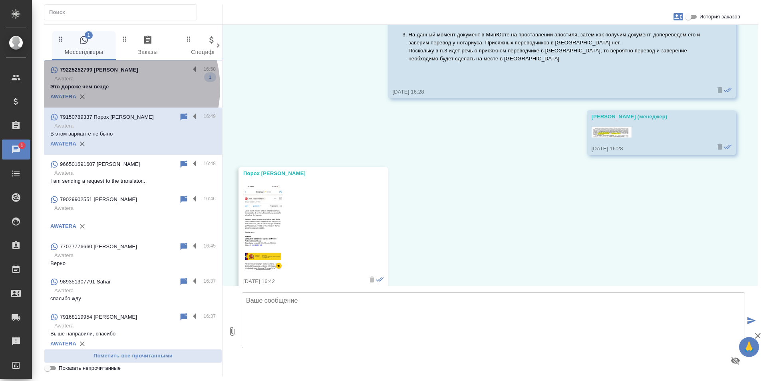
click at [109, 87] on p "Это дороже чем везде" at bounding box center [132, 87] width 165 height 8
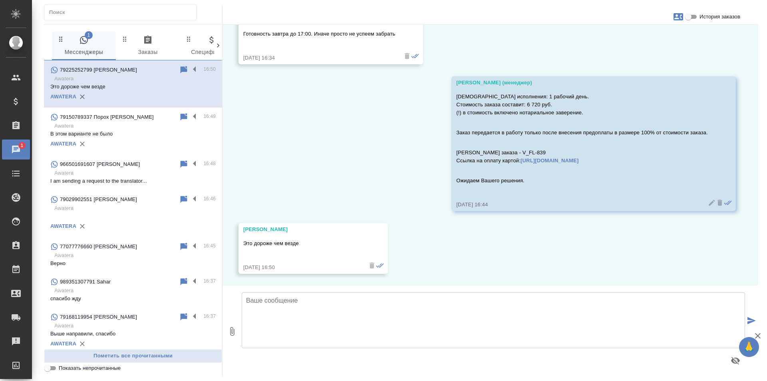
scroll to position [304, 0]
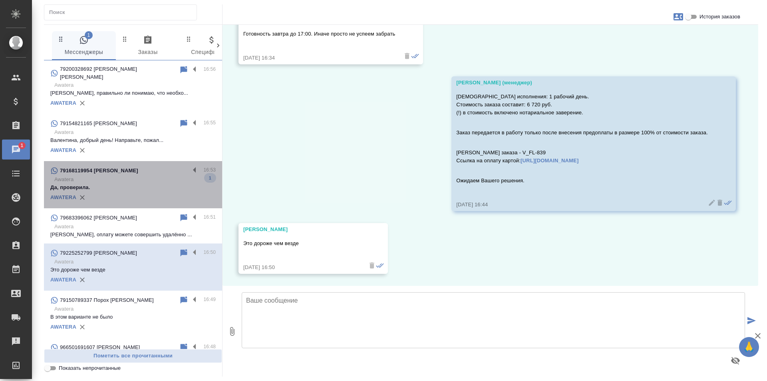
click at [154, 183] on p "Да, проверила." at bounding box center [132, 187] width 165 height 8
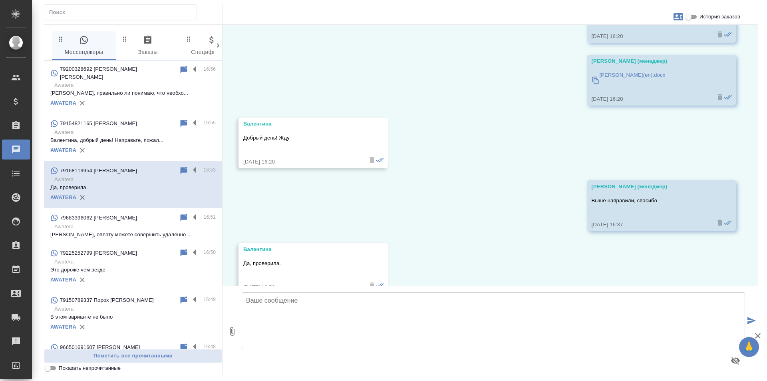
scroll to position [150, 0]
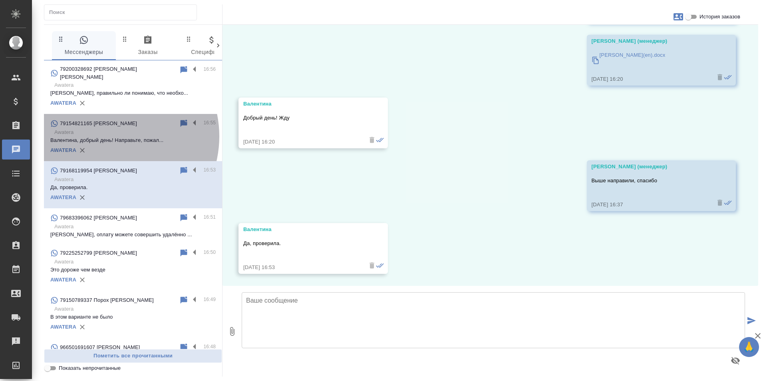
click at [108, 136] on p "Валентина, добрый день! Направьте, пожал..." at bounding box center [132, 140] width 165 height 8
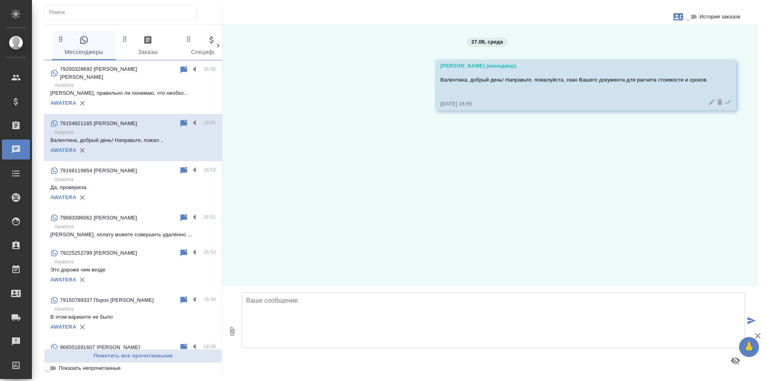
scroll to position [0, 0]
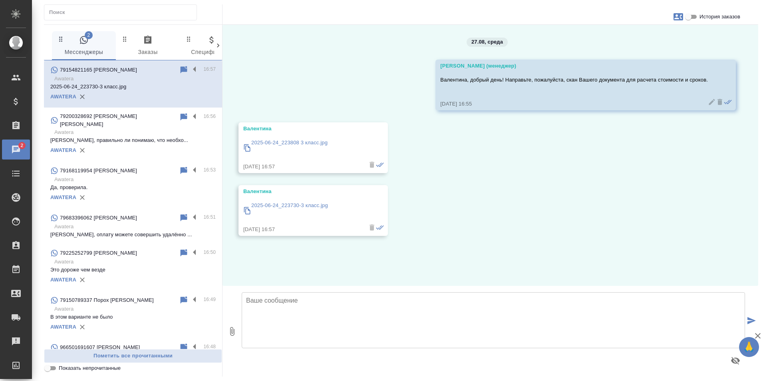
click at [317, 142] on p "2025-06-24_223808 3 класс.jpg" at bounding box center [289, 143] width 76 height 8
click at [288, 202] on p "2025-06-24_223730-3 класс.jpg" at bounding box center [289, 205] width 77 height 8
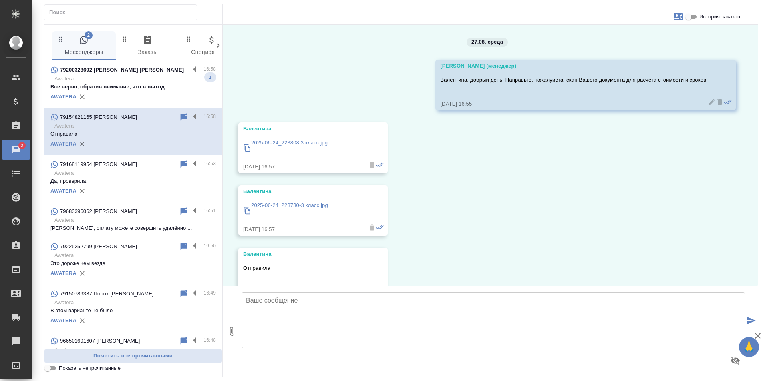
click at [325, 314] on textarea at bounding box center [493, 320] width 503 height 56
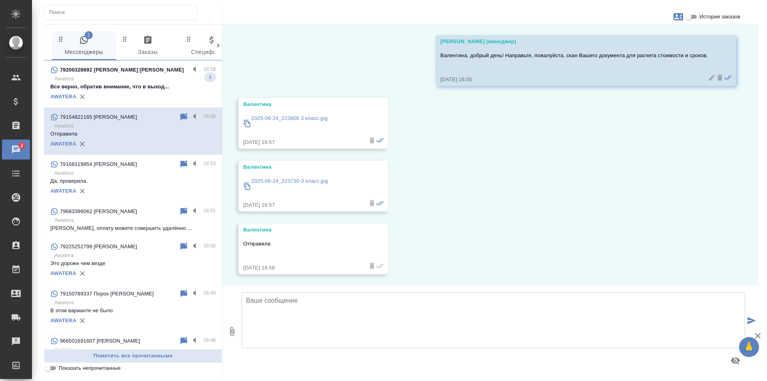
scroll to position [25, 0]
type textarea "Получили от Вас 2 файла, ожидайте расчет в этом чате."
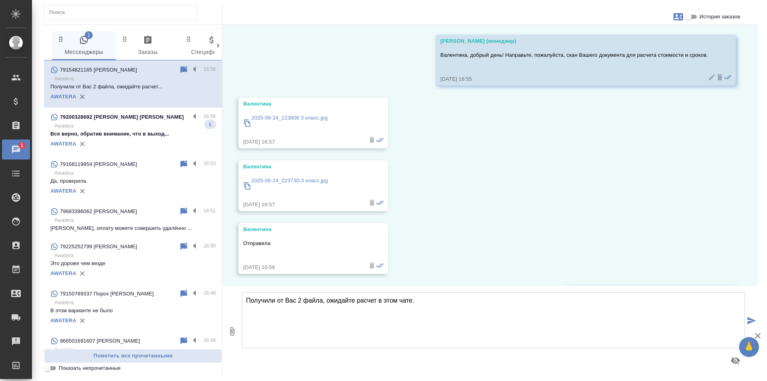
scroll to position [87, 0]
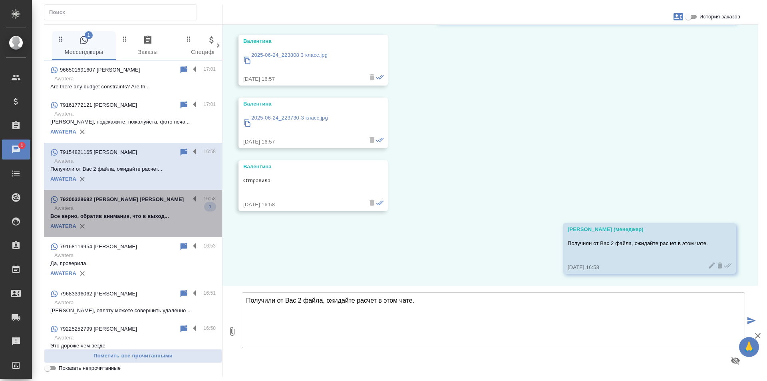
click at [137, 205] on p "Awatera" at bounding box center [134, 208] width 161 height 8
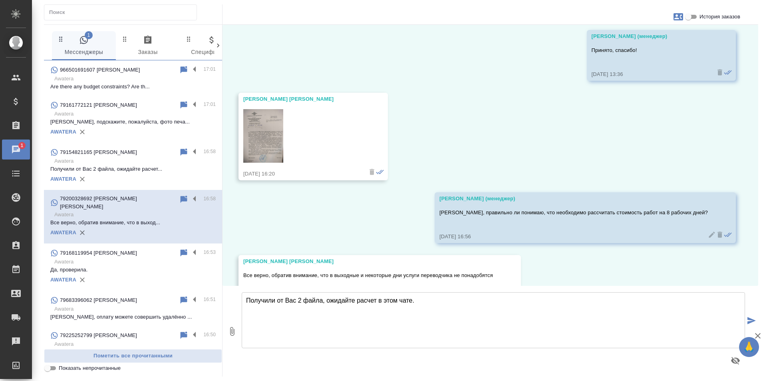
scroll to position [434, 0]
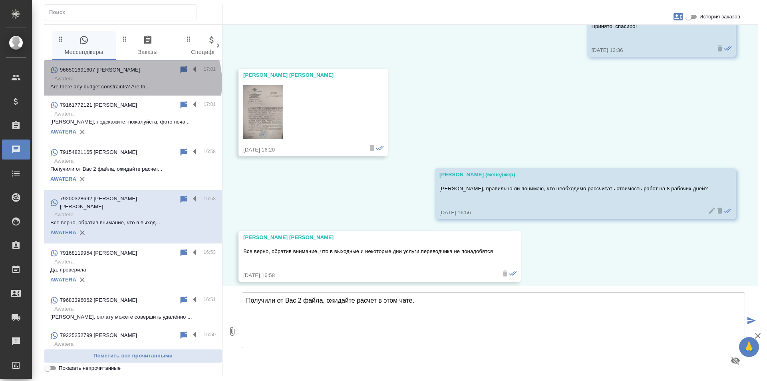
click at [131, 83] on p "Are there any budget constraints? Are th..." at bounding box center [132, 87] width 165 height 8
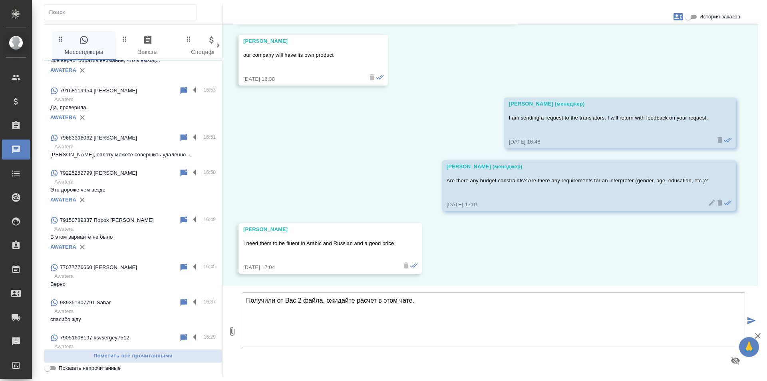
scroll to position [319, 0]
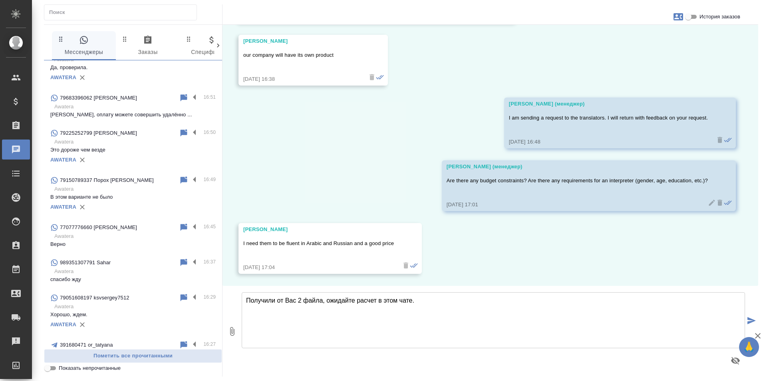
click at [115, 12] on input "text" at bounding box center [122, 12] width 147 height 11
paste input "989351307791"
type input "989351307791"
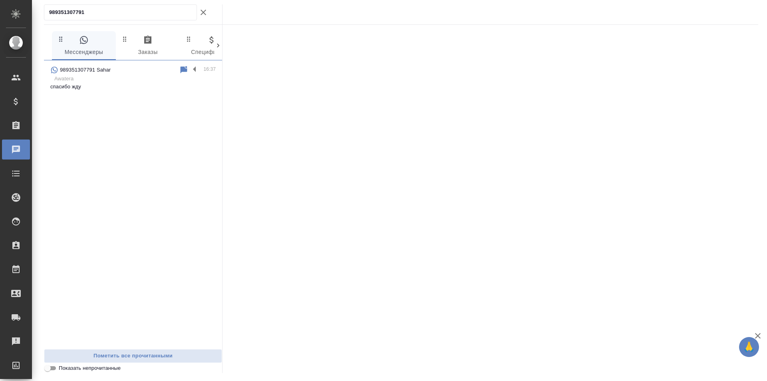
scroll to position [0, 0]
click at [0, 13] on div ".cls-1 fill:#fff; AWATERA Gudina Alexandra Клиенты Спецификации Заказы 0 Чаты T…" at bounding box center [383, 190] width 767 height 381
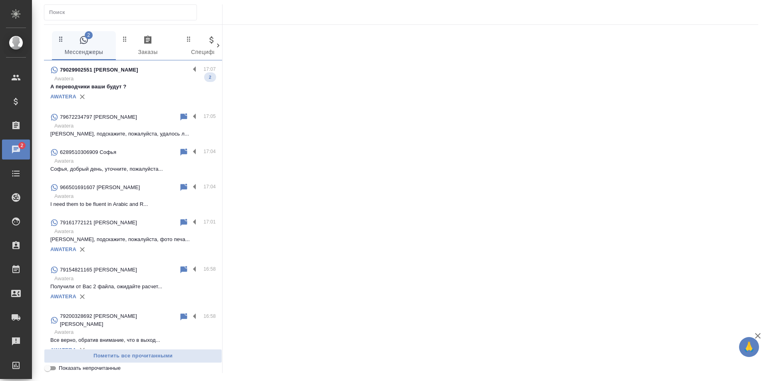
click at [157, 83] on p "А переводчики ваши будут ?" at bounding box center [132, 87] width 165 height 8
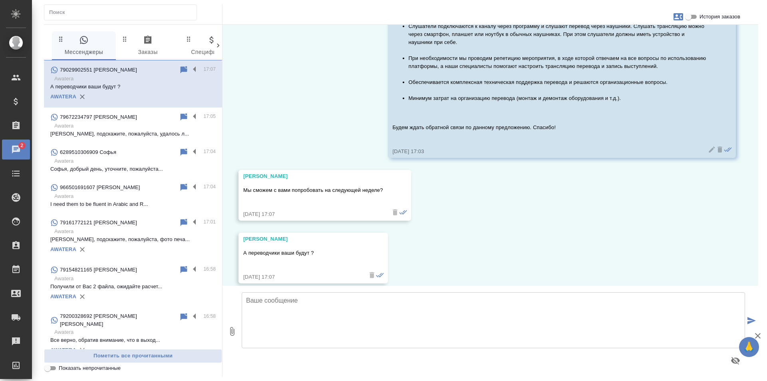
scroll to position [1266, 0]
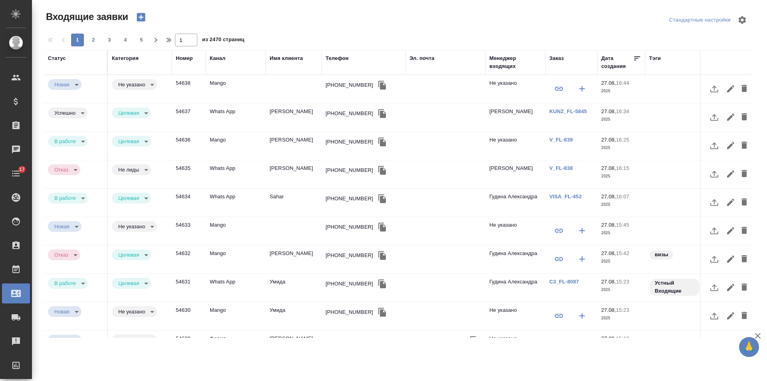
select select "RU"
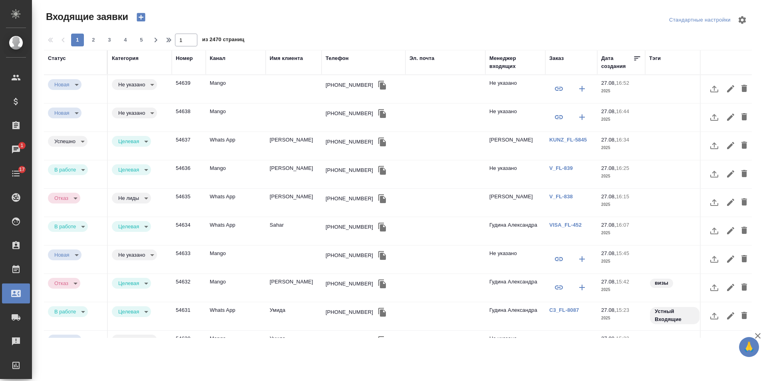
select select "RU"
click at [349, 82] on div "[PHONE_NUMBER]" at bounding box center [349, 85] width 48 height 8
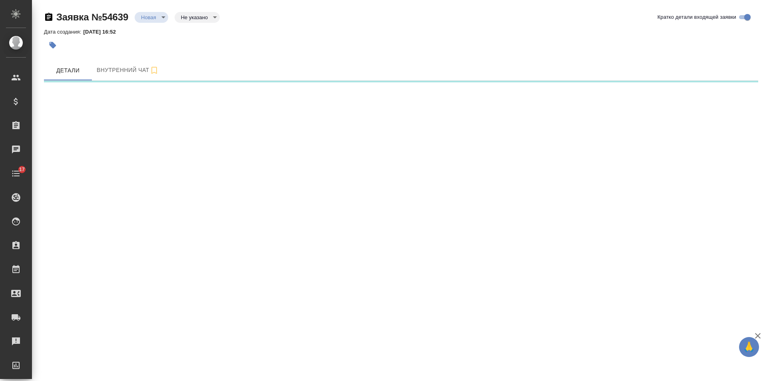
select select "RU"
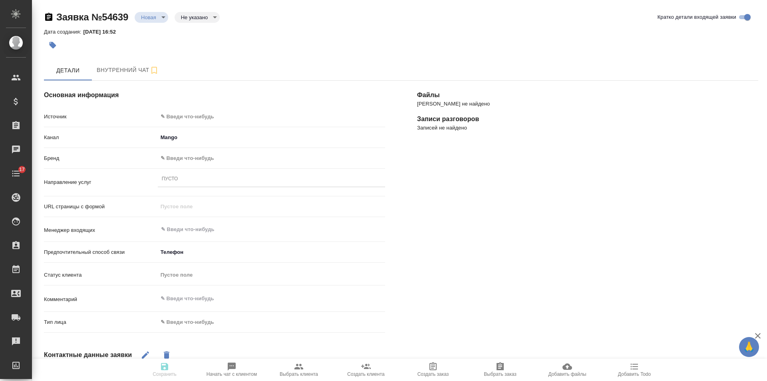
type textarea "x"
click at [194, 115] on body "🙏 .cls-1 fill:#fff; AWATERA [PERSON_NAME] Спецификации Заказы Чаты 17 Todo Прое…" at bounding box center [383, 190] width 767 height 381
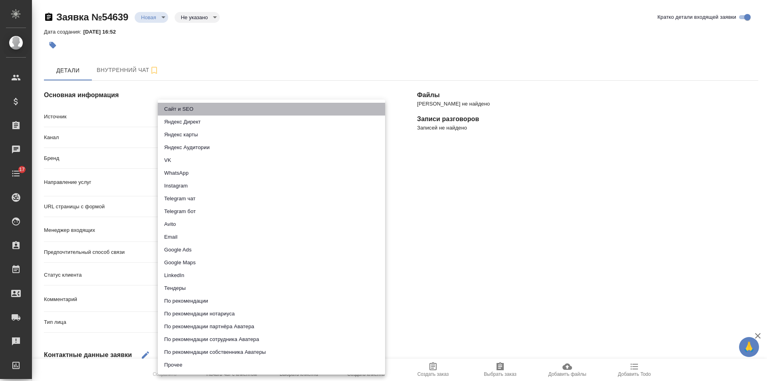
click at [193, 109] on li "Сайт и SEO" at bounding box center [271, 109] width 227 height 13
type input "seo"
type textarea "x"
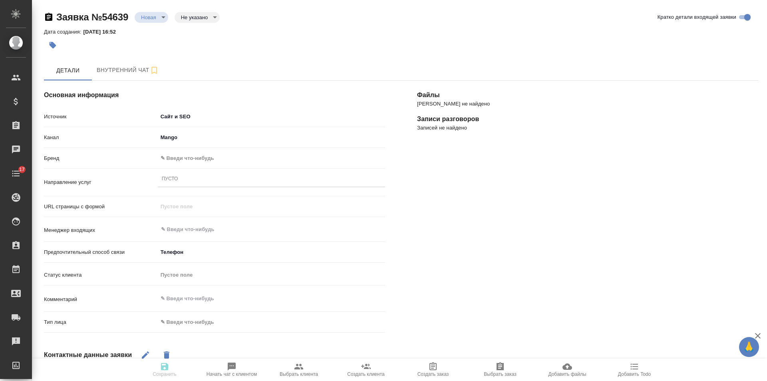
click at [192, 158] on body "🙏 .cls-1 fill:#fff; AWATERA [PERSON_NAME] Спецификации Заказы Чаты 17 Todo Прое…" at bounding box center [383, 190] width 767 height 381
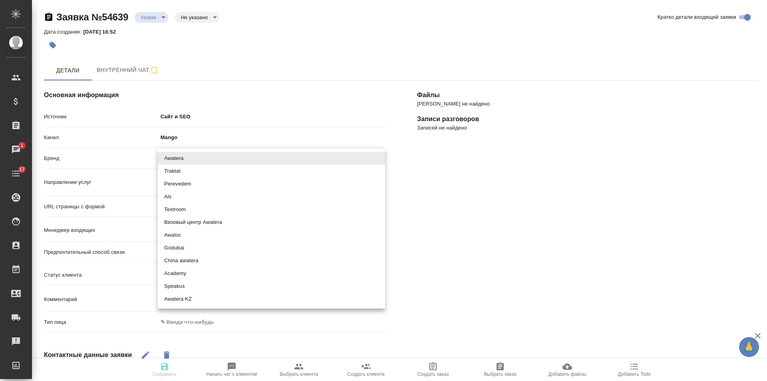
click at [190, 166] on li "Traktat" at bounding box center [271, 171] width 227 height 13
type input "traktat"
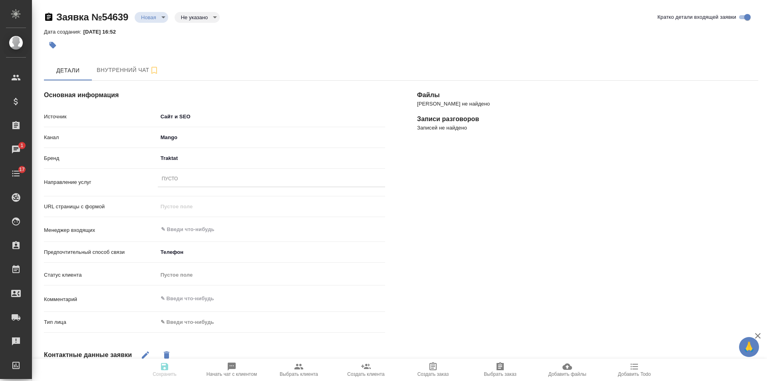
click at [180, 183] on div "Пусто" at bounding box center [271, 179] width 227 height 12
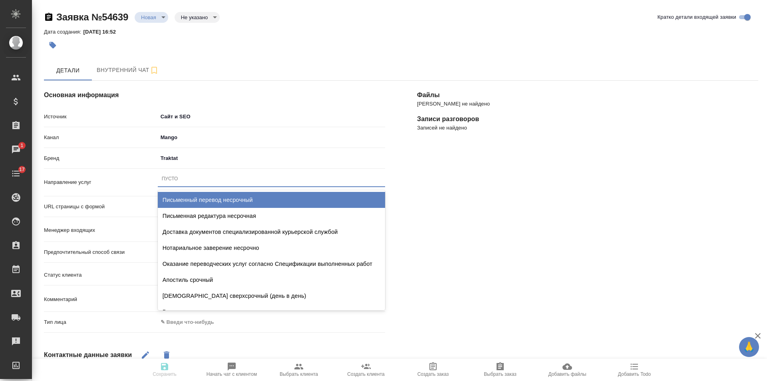
click at [216, 203] on div "Письменный перевод несрочный" at bounding box center [271, 200] width 227 height 16
type textarea "x"
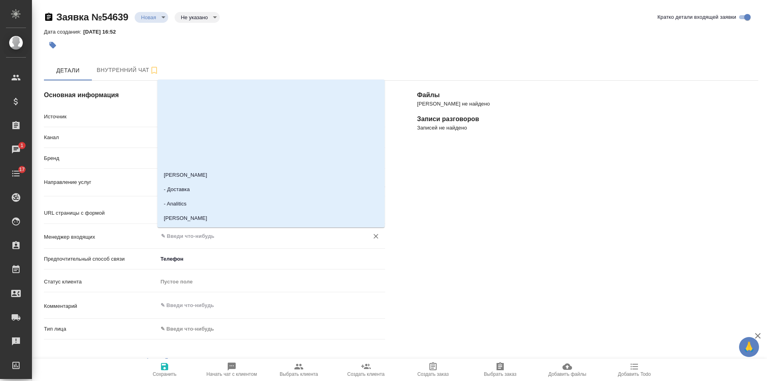
click at [196, 238] on input "text" at bounding box center [258, 236] width 196 height 10
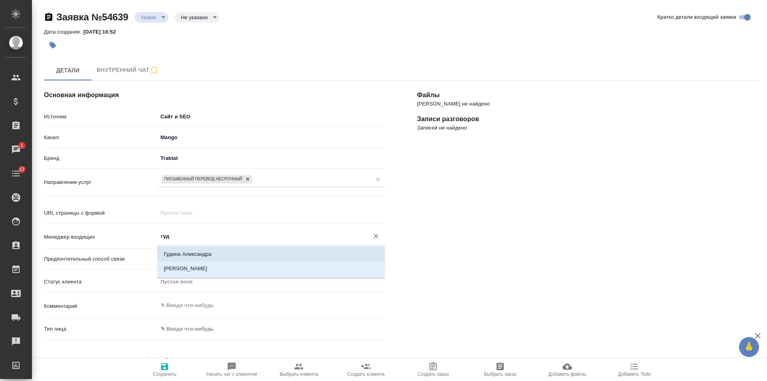
click at [200, 253] on li "Гудина Александра" at bounding box center [270, 254] width 227 height 14
type input "Гудина Александра"
type textarea "x"
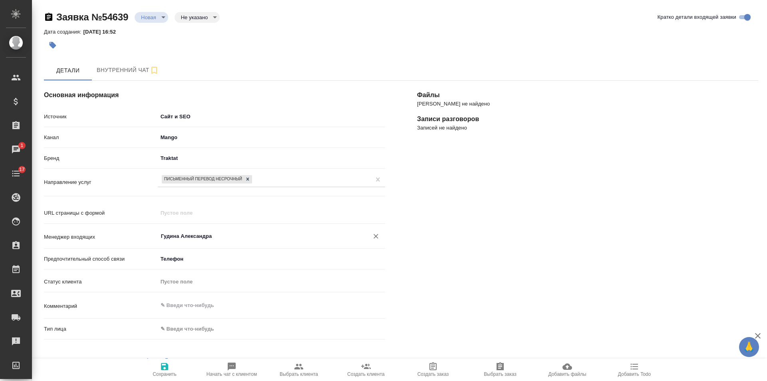
type input "Гудина Александра"
click at [188, 332] on body "🙏 .cls-1 fill:#fff; AWATERA [PERSON_NAME] Спецификации Заказы 1 Чаты 17 Todo Пр…" at bounding box center [383, 190] width 767 height 381
click at [191, 343] on li "Физическое лицо" at bounding box center [234, 341] width 152 height 13
type textarea "x"
type input "private"
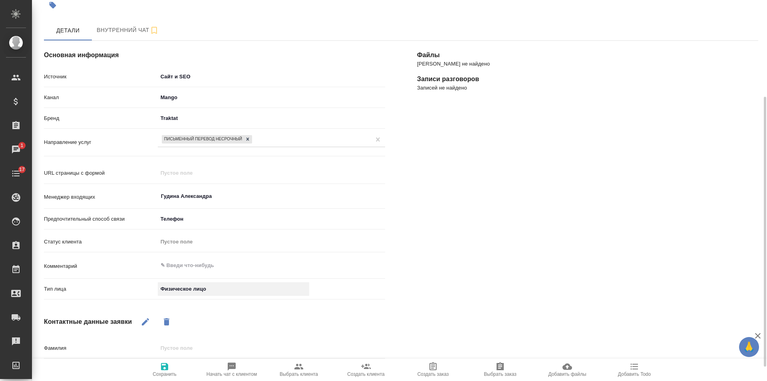
scroll to position [156, 0]
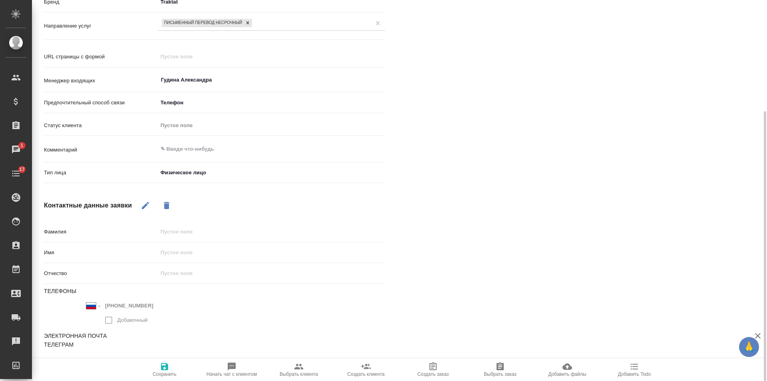
click at [146, 205] on icon "button" at bounding box center [145, 205] width 7 height 7
click at [182, 252] on input "text" at bounding box center [271, 252] width 226 height 12
type textarea "x"
type input "В"
type textarea "x"
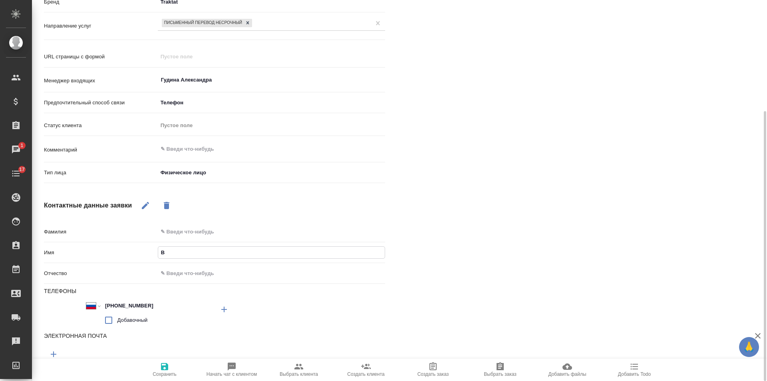
type input "Ва"
type textarea "x"
type input "Вал"
type textarea "x"
type input "Вале"
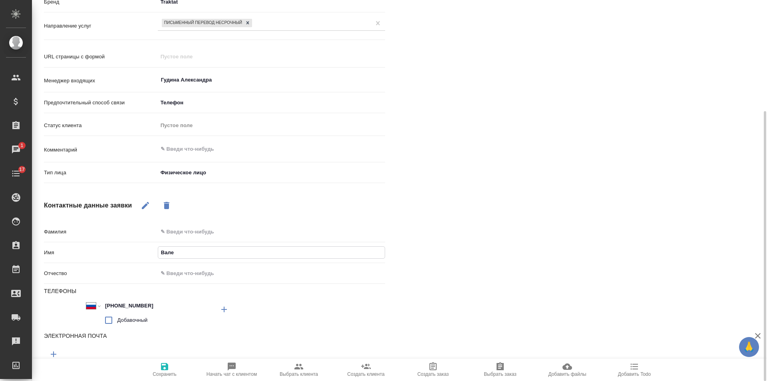
type textarea "x"
type input "Вален"
type textarea "x"
type input "Валенти"
type textarea "x"
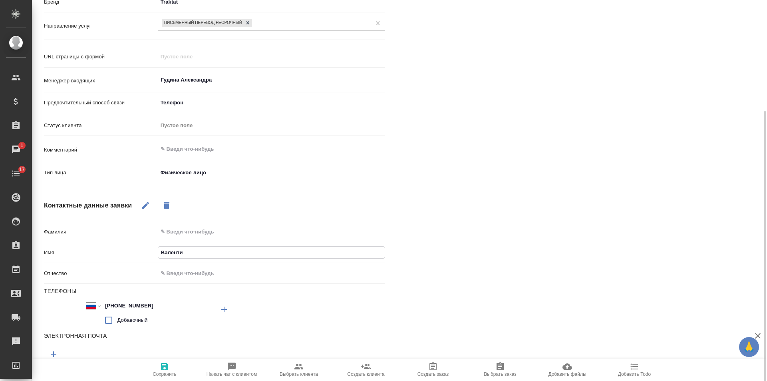
type input "Валентин"
type textarea "x"
type input "Валентина"
type textarea "x"
type input "Валентина"
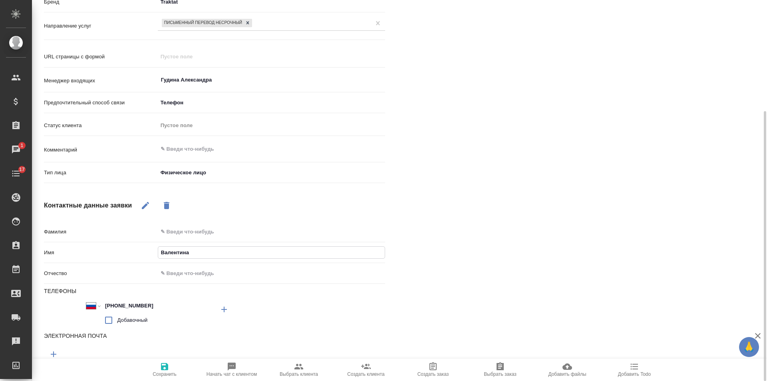
click at [169, 369] on icon "button" at bounding box center [165, 366] width 10 height 10
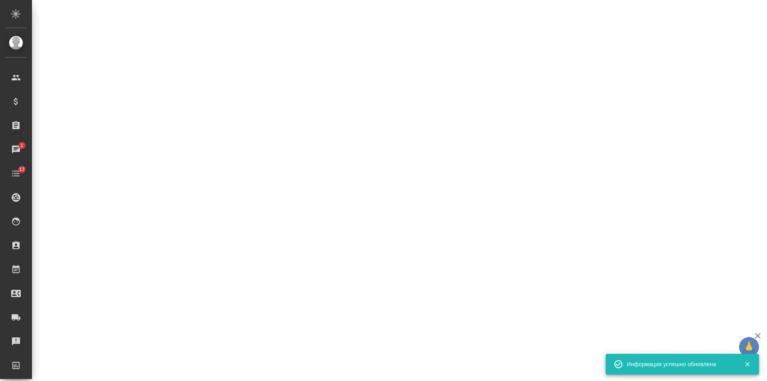
select select "RU"
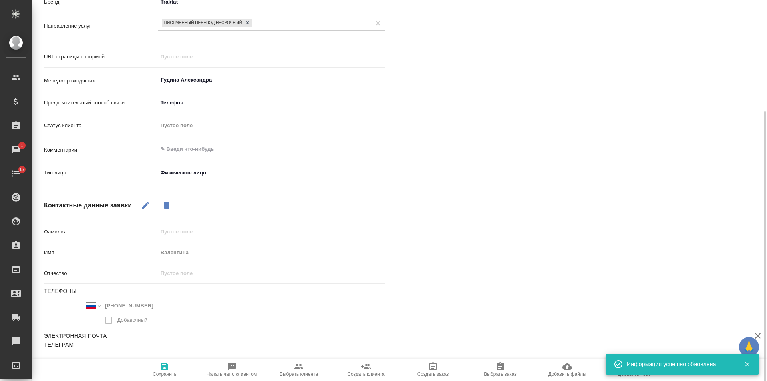
click at [235, 371] on span "Начать чат с клиентом" at bounding box center [231, 374] width 50 height 6
type textarea "x"
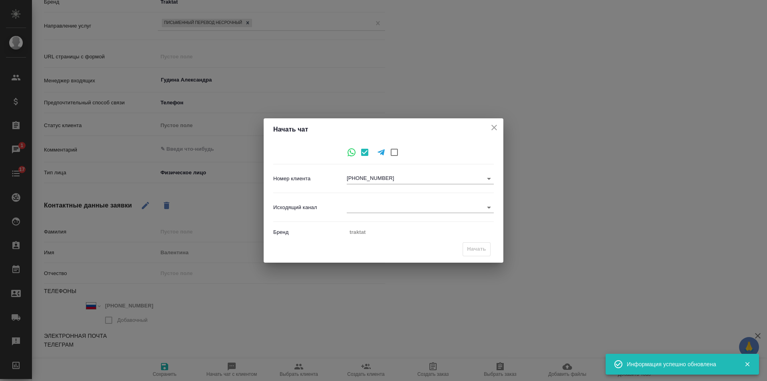
click at [369, 205] on body "🙏 .cls-1 fill:#fff; AWATERA Gudina Alexandra Клиенты Спецификации Заказы 1 Чаты…" at bounding box center [383, 190] width 767 height 381
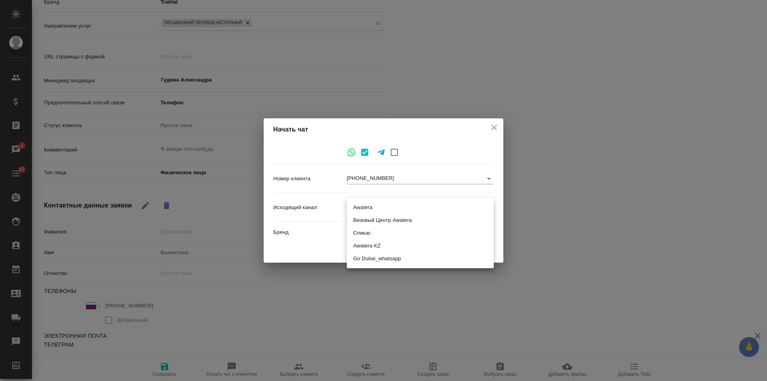
click at [374, 206] on li "Awatera" at bounding box center [420, 207] width 147 height 13
type input "2"
click at [481, 248] on span "Начать" at bounding box center [476, 248] width 19 height 9
type input "inProcess"
type textarea "x"
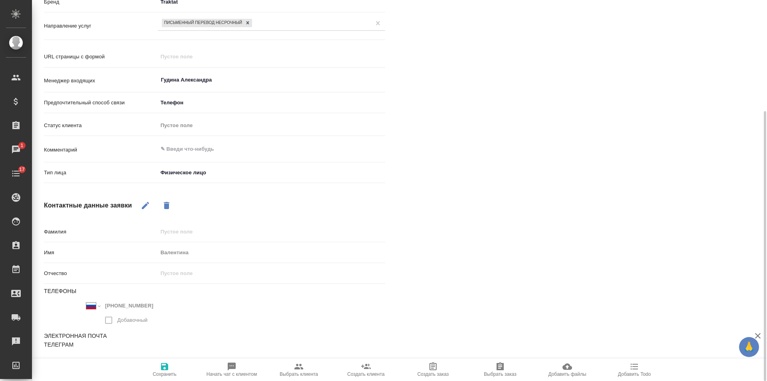
scroll to position [0, 0]
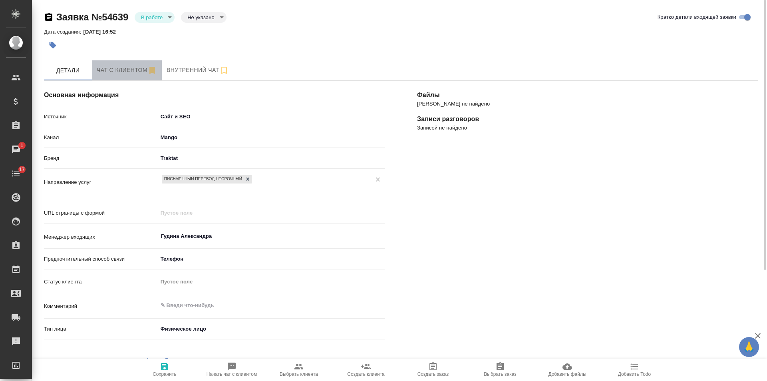
click at [119, 72] on span "Чат с клиентом" at bounding box center [127, 70] width 60 height 10
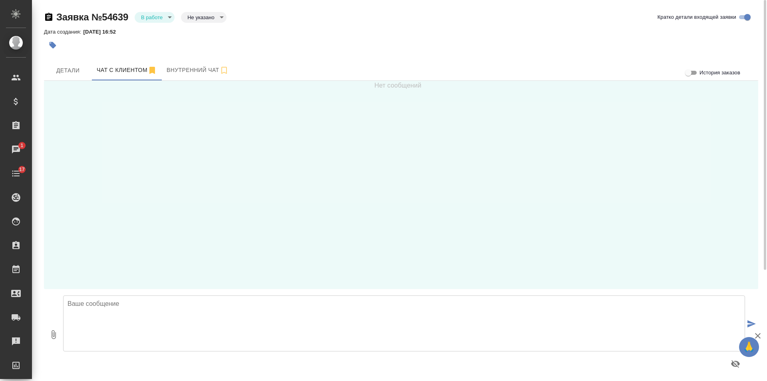
click at [232, 313] on textarea at bounding box center [404, 323] width 682 height 56
type textarea "Валентина, добрый день! Направьте, пожалуйста, скан Вашего документа для расчет…"
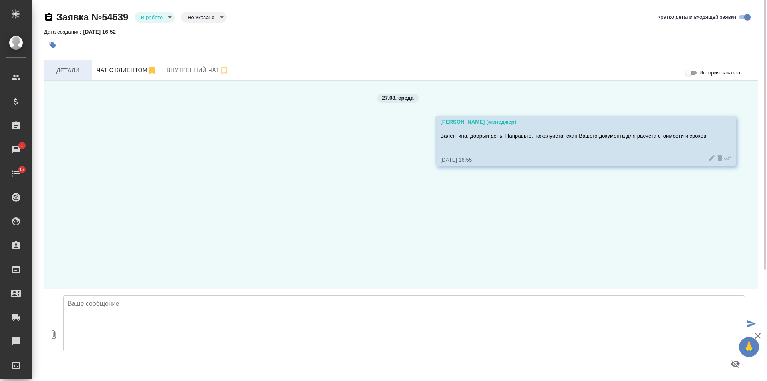
click at [73, 69] on span "Детали" at bounding box center [68, 70] width 38 height 10
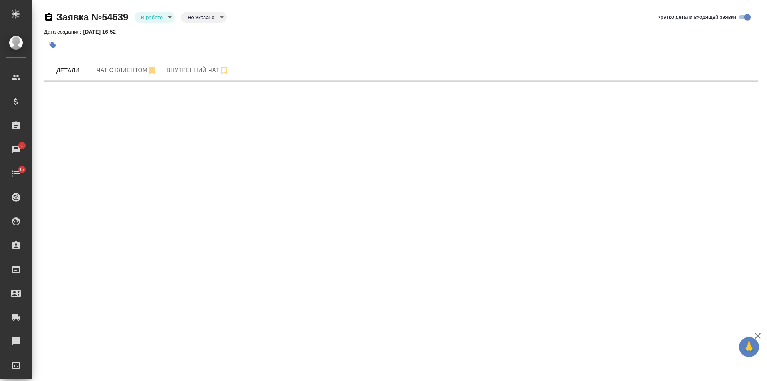
select select "RU"
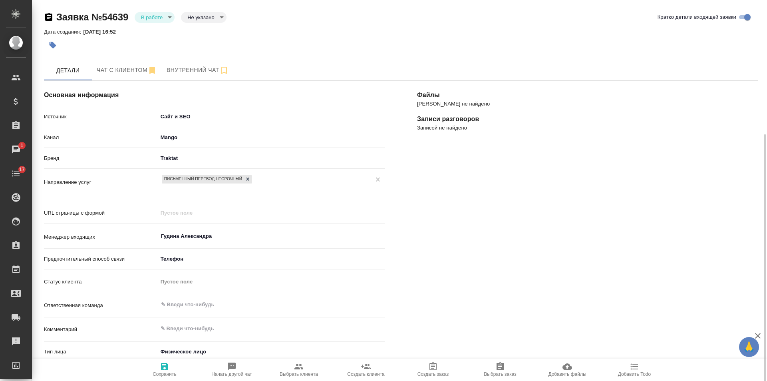
scroll to position [80, 0]
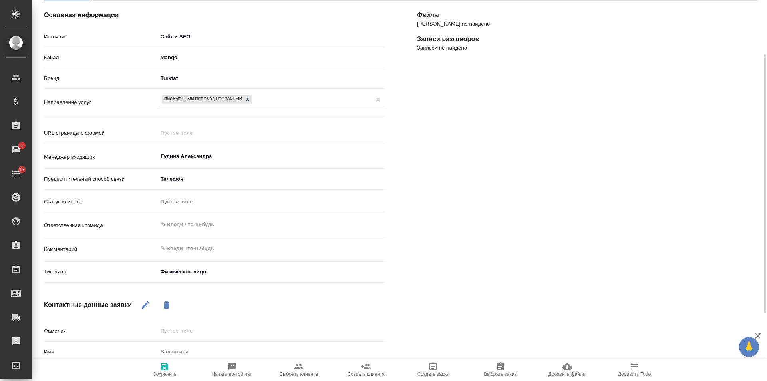
type textarea "x"
click at [206, 250] on textarea at bounding box center [271, 249] width 227 height 14
type textarea "а"
type textarea "x"
type textarea "ат"
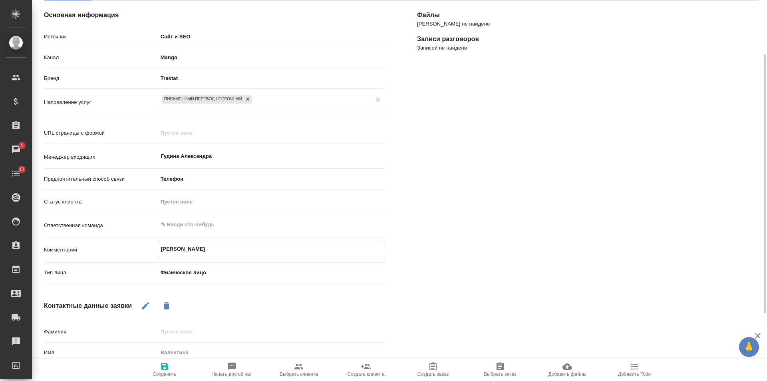
type textarea "x"
type textarea "атт"
type textarea "x"
type textarea "атте"
type textarea "x"
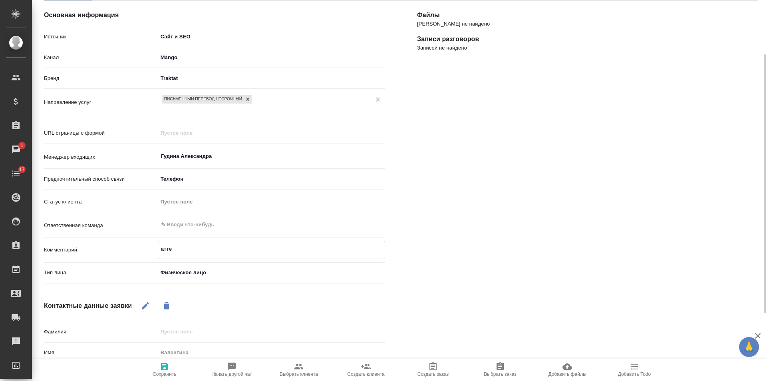
type textarea "аттес"
type textarea "x"
type textarea "аттест"
type textarea "x"
type textarea "аттесте"
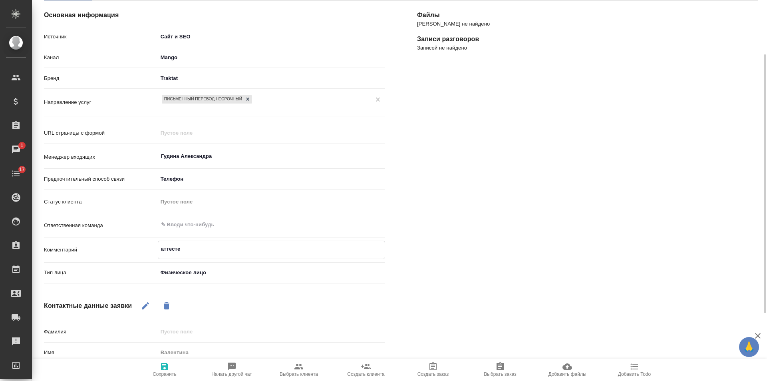
type textarea "x"
type textarea "аттестет"
type textarea "x"
type textarea "аттесте"
type textarea "x"
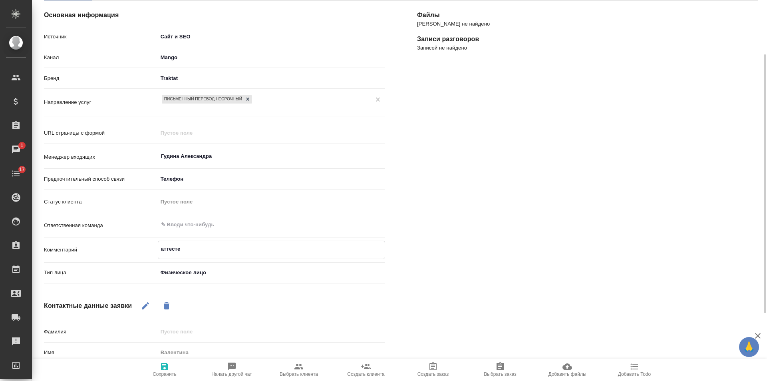
type textarea "аттест"
type textarea "x"
type textarea "аттеста"
type textarea "x"
type textarea "аттестат"
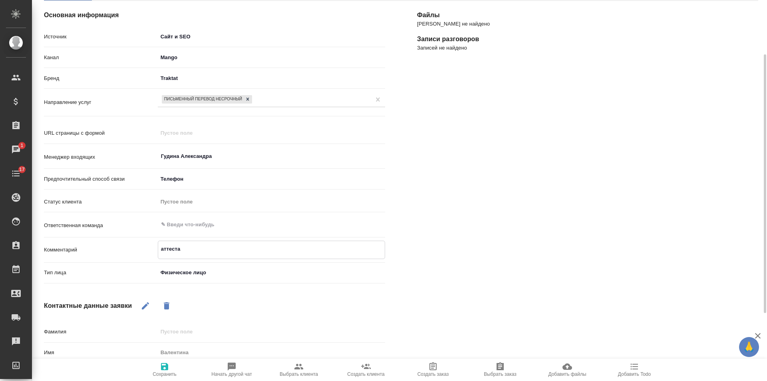
type textarea "x"
type textarea "аттестат"
type textarea "x"
type textarea "аттестат з"
type textarea "x"
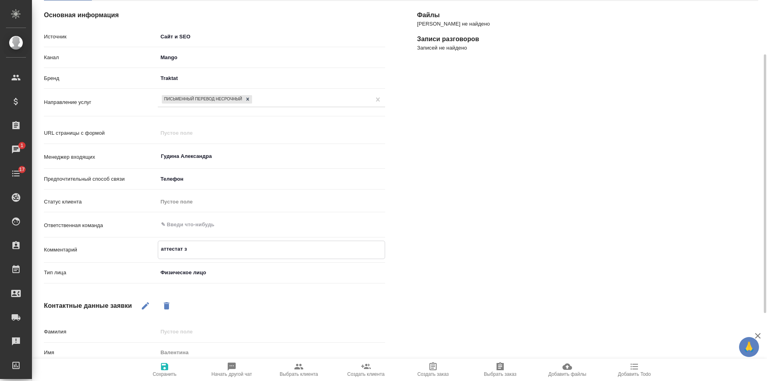
type textarea "аттестат за"
type textarea "x"
type textarea "аттестат заг"
type textarea "x"
type textarea "аттестат загр"
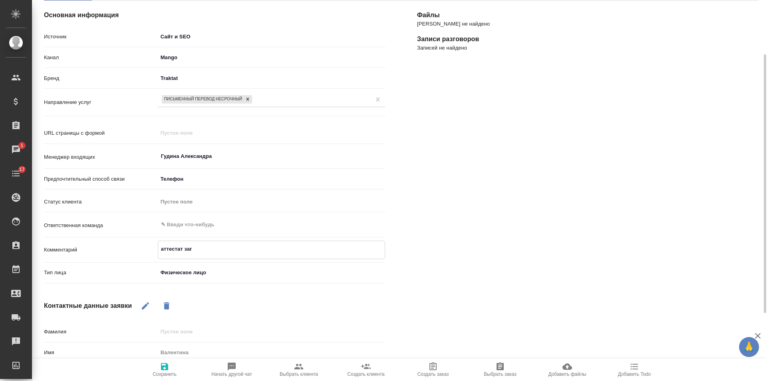
type textarea "x"
type textarea "аттестат загра"
type textarea "x"
type textarea "аттестат загран"
type textarea "x"
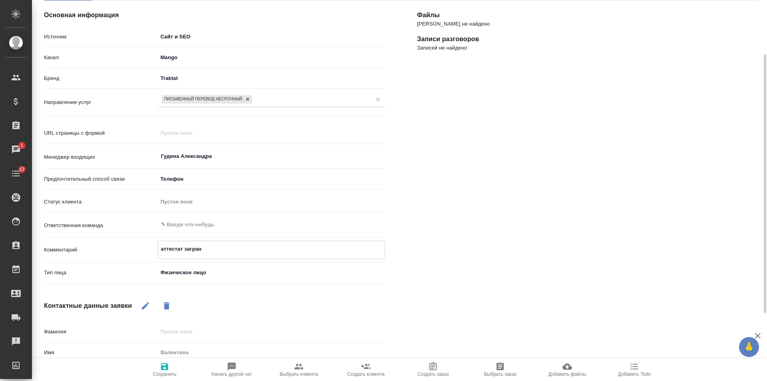
type textarea "аттестат заграни"
type textarea "x"
type textarea "аттестат загранич"
type textarea "x"
type textarea "аттестат заграничн"
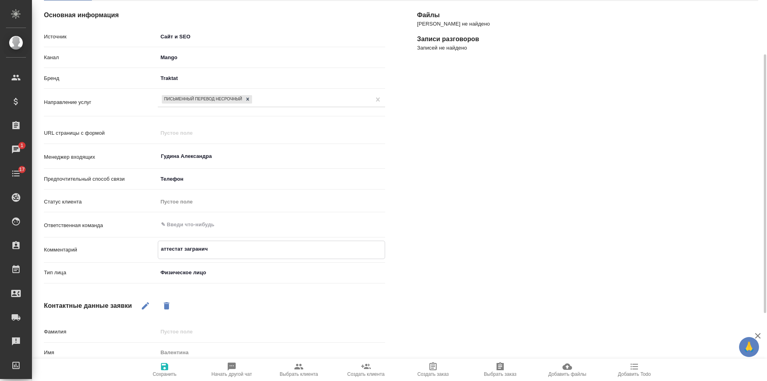
type textarea "x"
type textarea "аттестат загранично"
type textarea "x"
type textarea "аттестат заграничной"
type textarea "x"
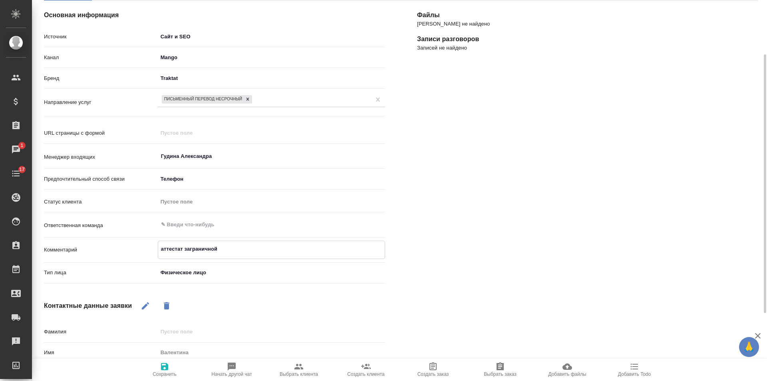
type textarea "аттестат заграничной"
type textarea "x"
type textarea "аттестат заграничной ш"
type textarea "x"
type textarea "аттестат заграничной шк"
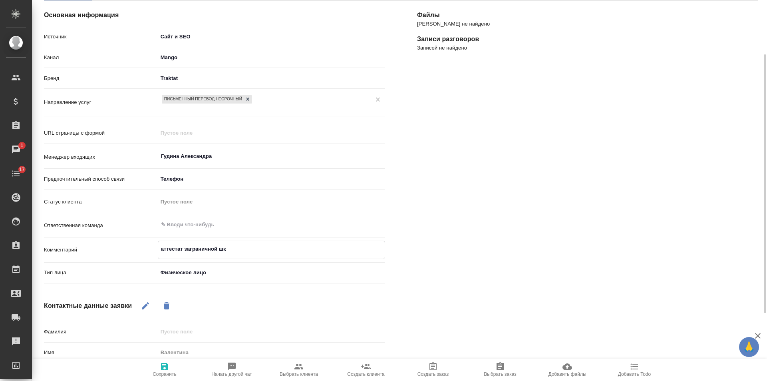
type textarea "x"
type textarea "аттестат заграничной шко"
type textarea "x"
type textarea "аттестат заграничной школ"
type textarea "x"
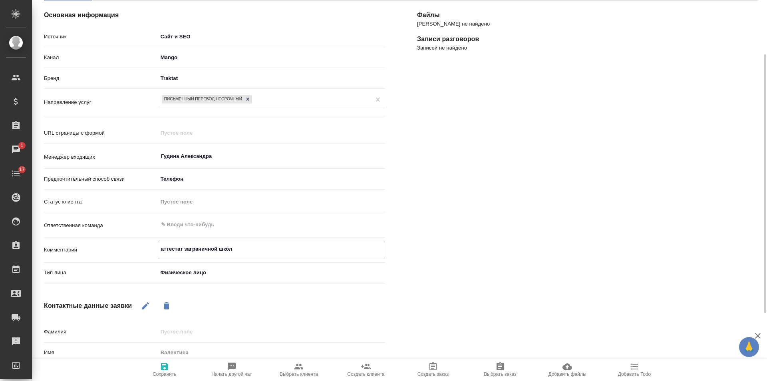
type textarea "аттестат заграничной школы"
type textarea "x"
type textarea "аттестат заграничной школы"
type textarea "x"
type textarea "аттестат заграничной школы а"
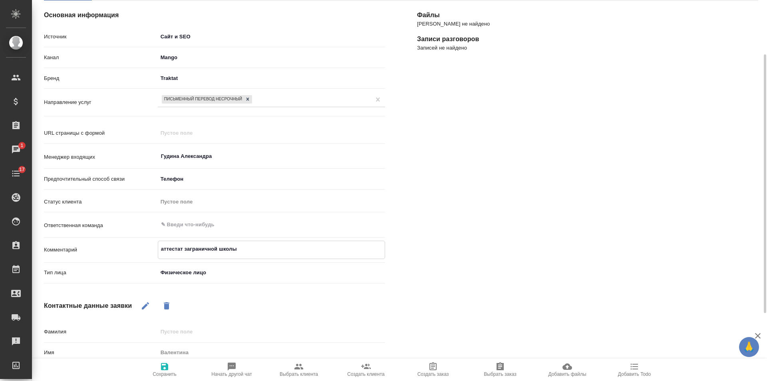
type textarea "x"
type textarea "аттестат заграничной школы ан"
type textarea "x"
type textarea "аттестат заграничной школы анг"
type textarea "x"
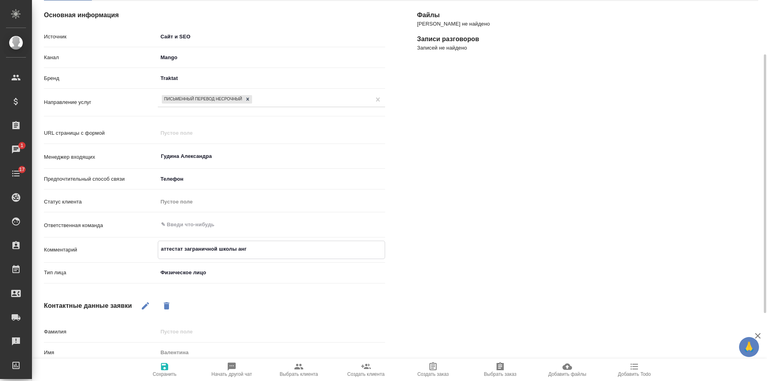
type textarea "аттестат заграничной школы англ"
type textarea "x"
type textarea "аттестат заграничной школы англ-"
type textarea "x"
type textarea "аттестат заграничной школы англ-р"
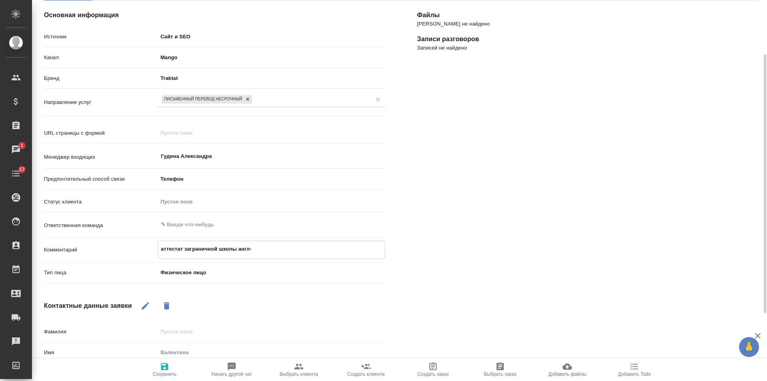
type textarea "x"
type textarea "аттестат заграничной школы англ-ру"
type textarea "x"
type textarea "аттестат заграничной школы англ-рус"
type textarea "x"
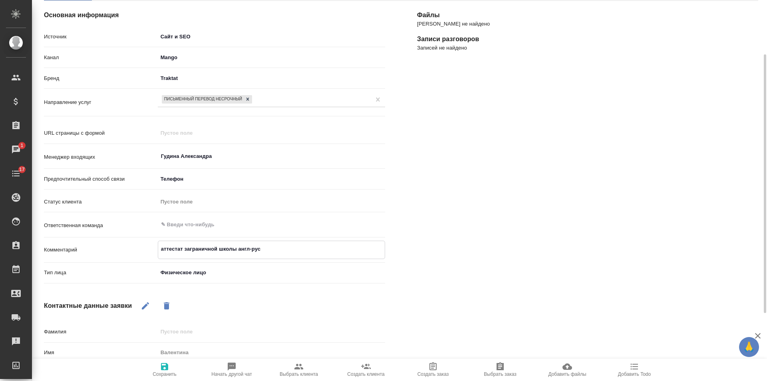
type textarea "аттестат заграничной школы англ-рус"
type textarea "x"
type textarea "аттестат заграничной школы англ-рус с"
type textarea "x"
type textarea "аттестат заграничной школы англ-рус с"
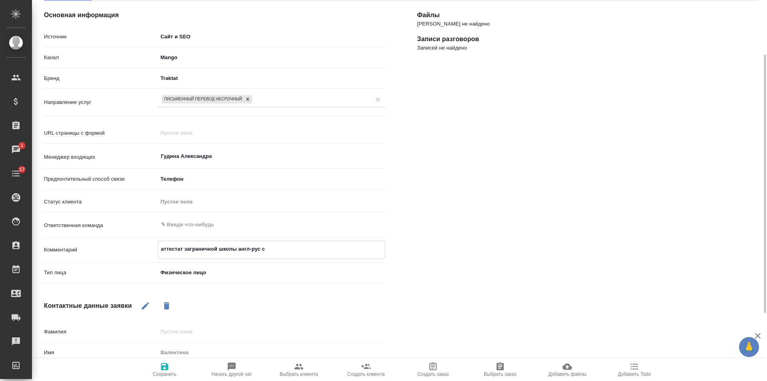
type textarea "x"
type textarea "аттестат заграничной школы англ-рус с Н"
type textarea "x"
type textarea "аттестат заграничной школы англ-рус с НЗ"
type textarea "x"
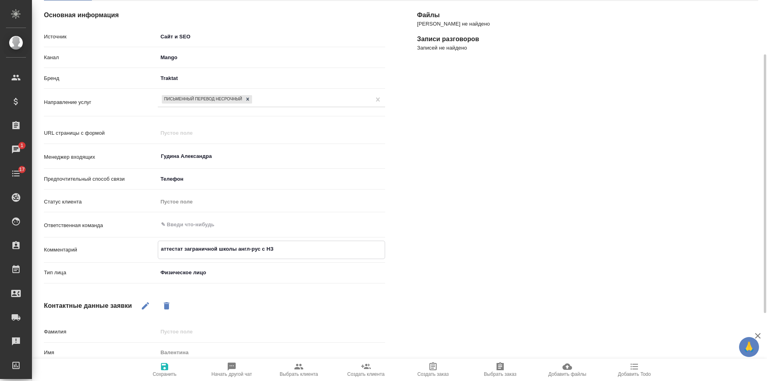
type textarea "аттестат заграничной школы англ-рус с НЗ,"
type textarea "x"
type textarea "аттестат заграничной школы англ-рус с НЗ,"
type textarea "x"
type textarea "аттестат заграничной школы англ-рус с НЗ, к"
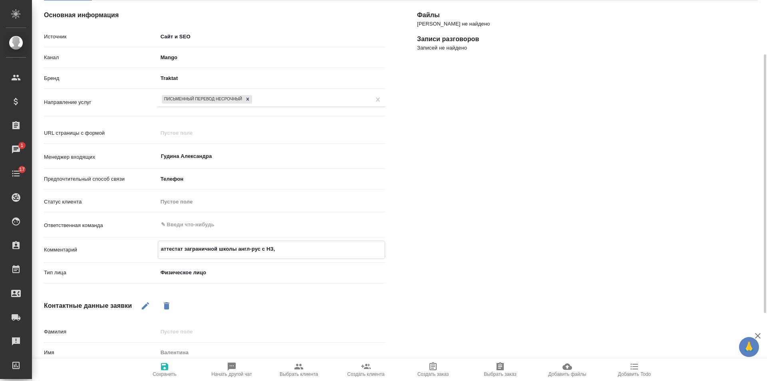
type textarea "x"
type textarea "аттестат заграничной школы англ-рус с НЗ, ка"
type textarea "x"
type textarea "аттестат заграничной школы англ-рус с НЗ, как"
type textarea "x"
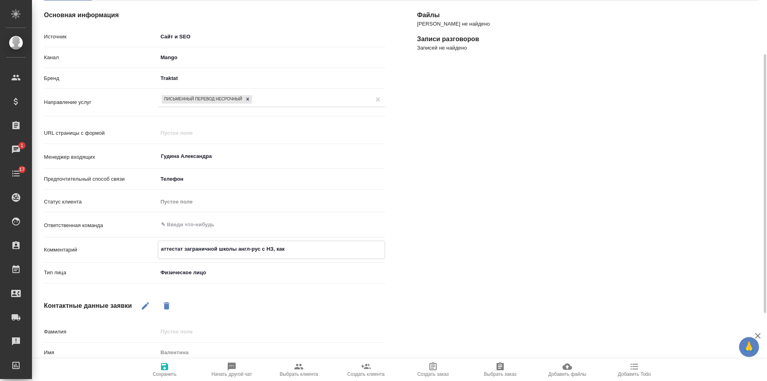
type textarea "аттестат заграничной школы англ-рус с НЗ, как"
type textarea "x"
type textarea "аттестат заграничной школы англ-рус с НЗ, как м"
type textarea "x"
type textarea "аттестат заграничной школы англ-рус с НЗ, как мо"
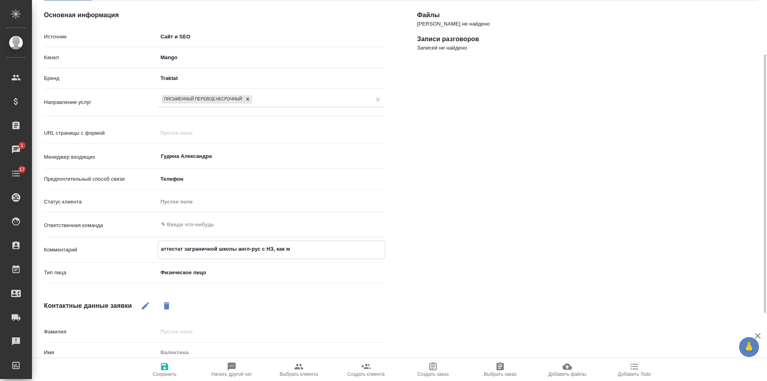
type textarea "x"
type textarea "аттестат заграничной школы англ-рус с НЗ, как мож"
type textarea "x"
type textarea "аттестат заграничной школы англ-рус с НЗ, как можн"
type textarea "x"
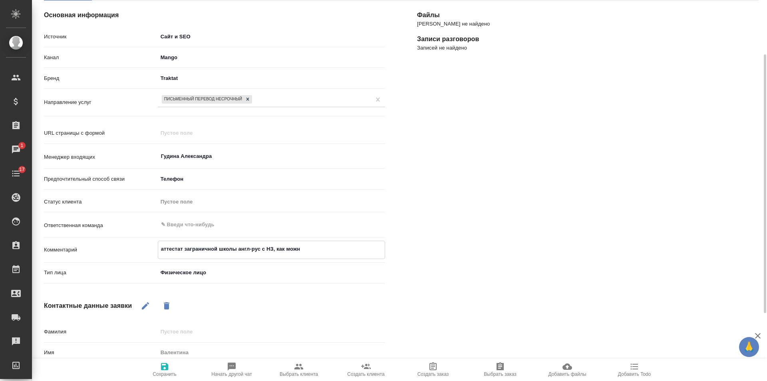
type textarea "аттестат заграничной школы англ-рус с НЗ, как можно"
type textarea "x"
type textarea "аттестат заграничной школы англ-рус с НЗ, как можно"
type textarea "x"
type textarea "аттестат заграничной школы англ-рус с НЗ, как можно б"
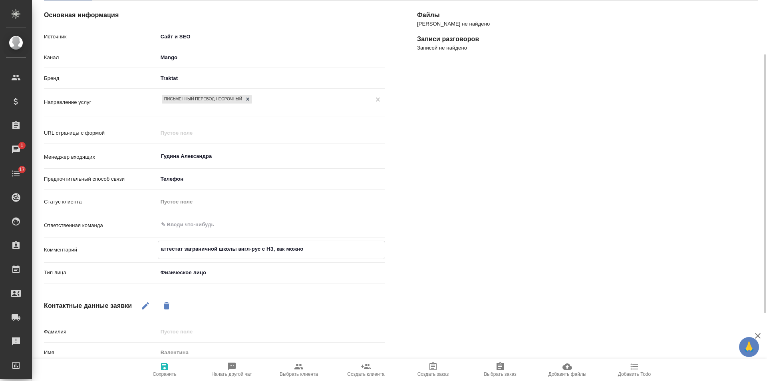
type textarea "x"
type textarea "аттестат заграничной школы англ-рус с НЗ, как можно бы"
type textarea "x"
type textarea "аттестат заграничной школы англ-рус с НЗ, как можно быс"
type textarea "x"
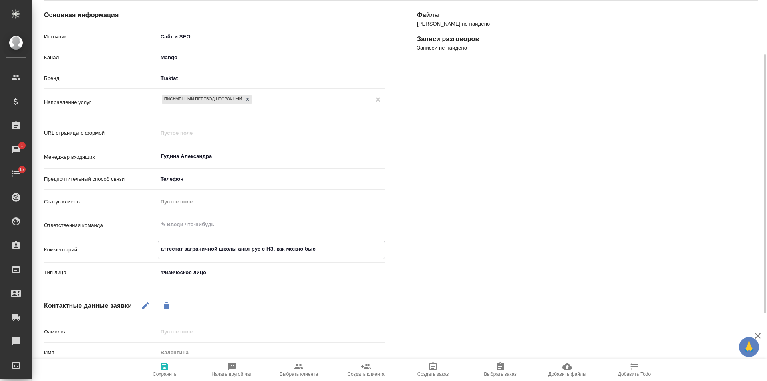
type textarea "аттестат заграничной школы англ-рус с НЗ, как можно быст"
type textarea "x"
type textarea "аттестат заграничной школы англ-рус с НЗ, как можно быстр"
type textarea "x"
type textarea "аттестат заграничной школы англ-рус с НЗ, как можно быстре"
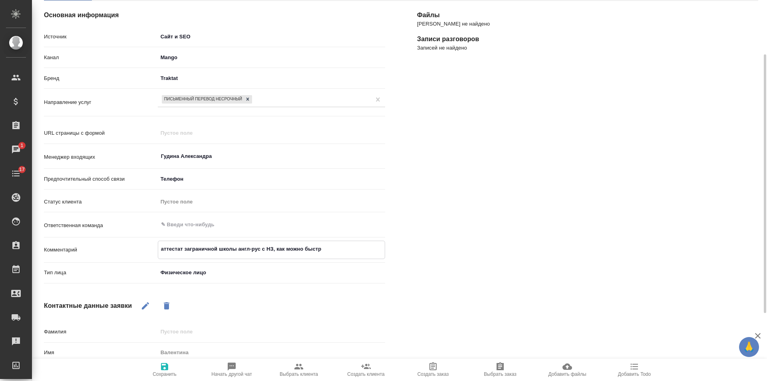
type textarea "x"
type textarea "аттестат заграничной школы англ-рус с НЗ, как можно быстрее"
type textarea "x"
type textarea "аттестат заграничной школы англ-рус с НЗ, как можно быстрее,"
type textarea "x"
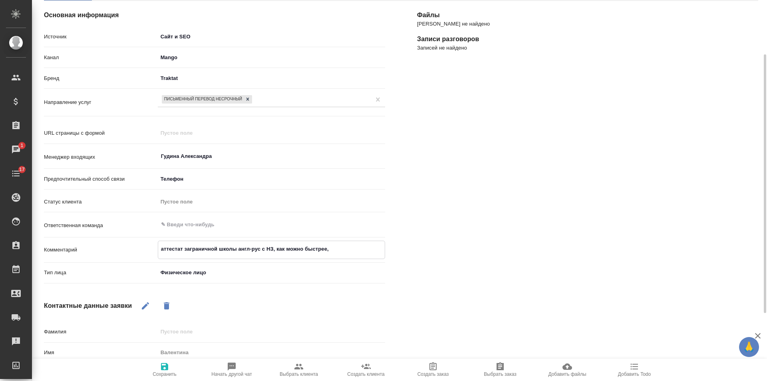
type textarea "аттестат заграничной школы англ-рус с НЗ, как можно быстрее,"
type textarea "x"
type textarea "аттестат заграничной школы англ-рус с НЗ, как можно быстрее, Б"
type textarea "x"
type textarea "аттестат заграничной школы англ-рус с НЗ, как можно быстрее, Бу"
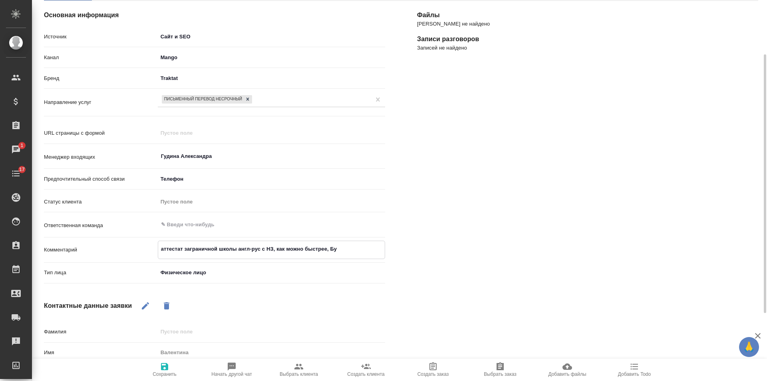
type textarea "x"
type textarea "аттестат заграничной школы англ-рус с НЗ, как можно быстрее, Бут"
type textarea "x"
type textarea "аттестат заграничной школы англ-рус с НЗ, как можно быстрее, Буты"
type textarea "x"
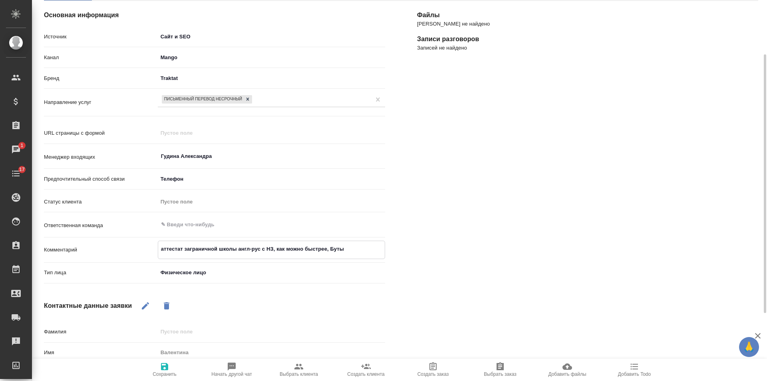
type textarea "аттестат заграничной школы англ-рус с НЗ, как можно быстрее, Бутыр"
type textarea "x"
type textarea "аттестат заграничной школы англ-рус с НЗ, как можно быстрее, Бутырс"
type textarea "x"
type textarea "аттестат заграничной школы англ-рус с НЗ, как можно быстрее, Бутырск"
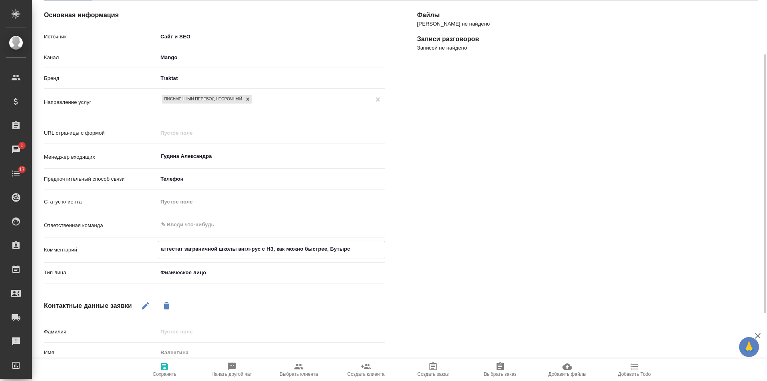
type textarea "x"
type textarea "аттестат заграничной школы англ-рус с НЗ, как можно быстрее, Бутырска"
type textarea "x"
type textarea "аттестат заграничной школы англ-рус с НЗ, как можно быстрее, Бутырская"
type textarea "x"
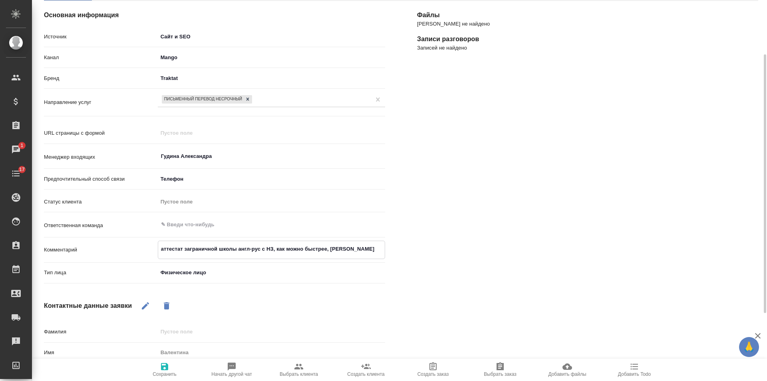
type textarea "аттестат заграничной школы англ-рус с НЗ, как можно быстрее, Бутырская"
type textarea "x"
click at [165, 370] on icon "button" at bounding box center [164, 366] width 7 height 7
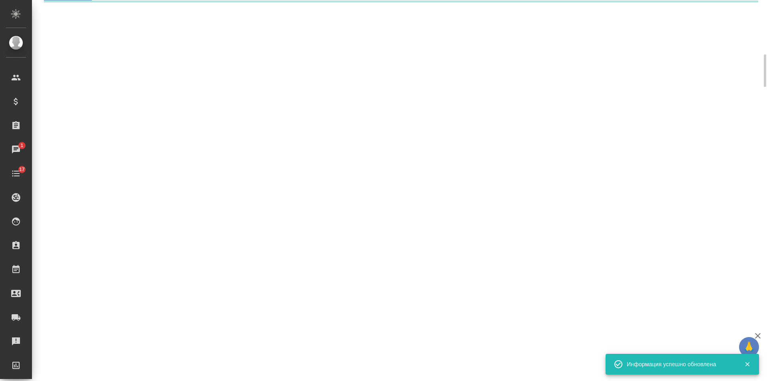
select select "RU"
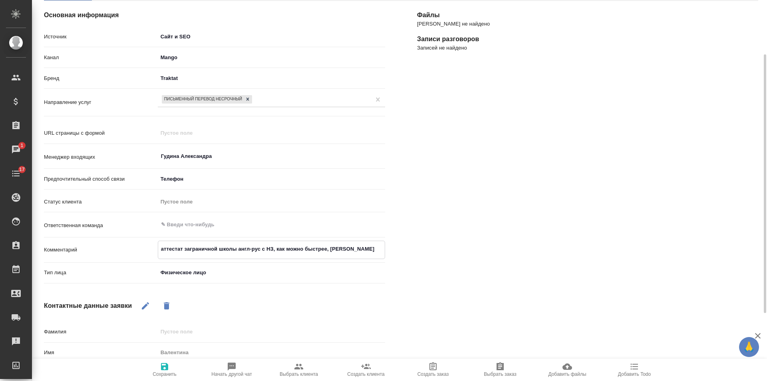
drag, startPoint x: 254, startPoint y: 247, endPoint x: 44, endPoint y: 243, distance: 210.5
click at [44, 243] on div "Основная информация Источник Сайт и SEO seo Канал Mango 6374e594cd4a952bacdba9a…" at bounding box center [214, 233] width 373 height 496
click at [299, 366] on icon "button" at bounding box center [299, 366] width 10 height 10
type textarea "x"
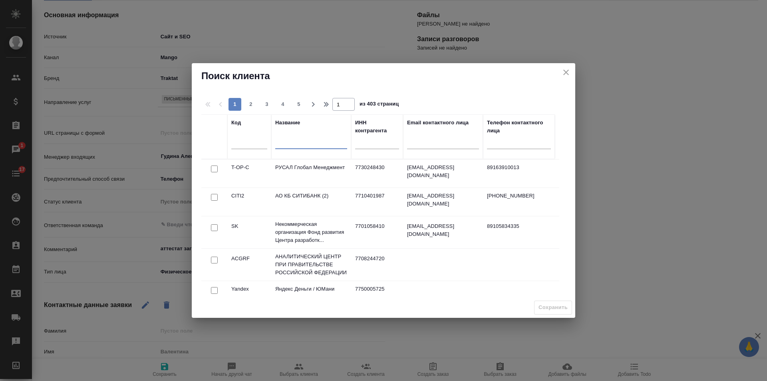
click at [309, 143] on input "text" at bounding box center [311, 144] width 72 height 10
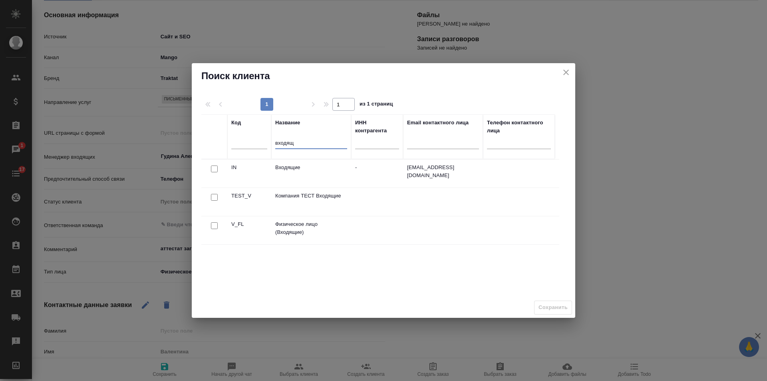
type input "входящ"
click at [212, 227] on input "checkbox" at bounding box center [214, 225] width 7 height 7
checkbox input "true"
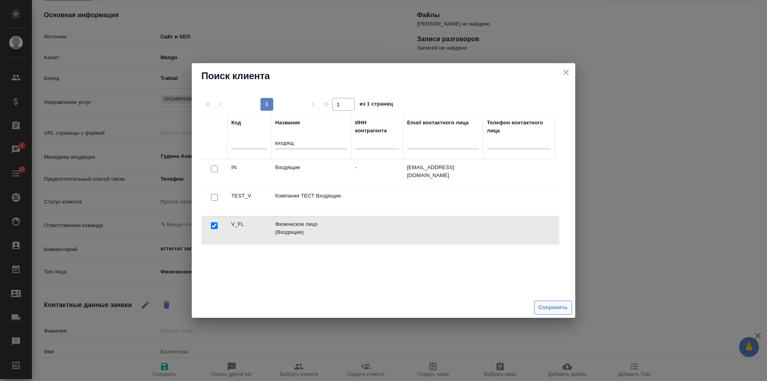
click at [559, 307] on span "Сохранить" at bounding box center [552, 307] width 29 height 9
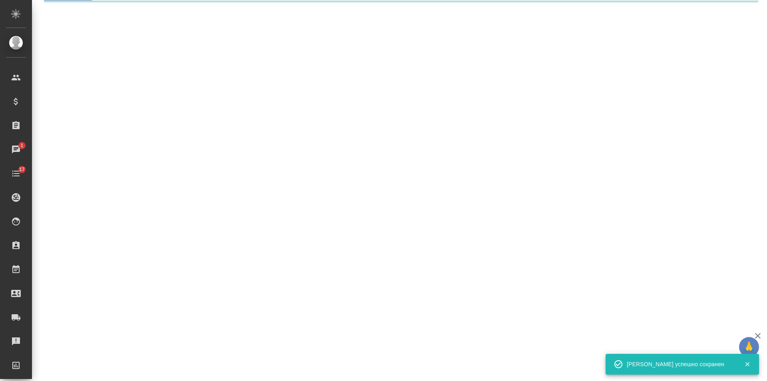
select select "RU"
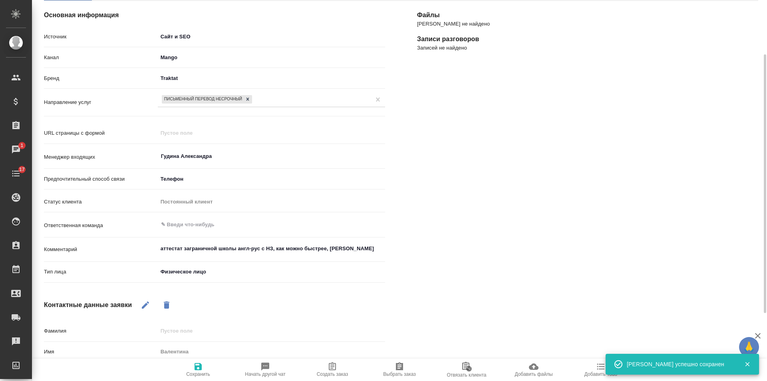
click at [331, 369] on icon "button" at bounding box center [332, 366] width 7 height 8
type textarea "x"
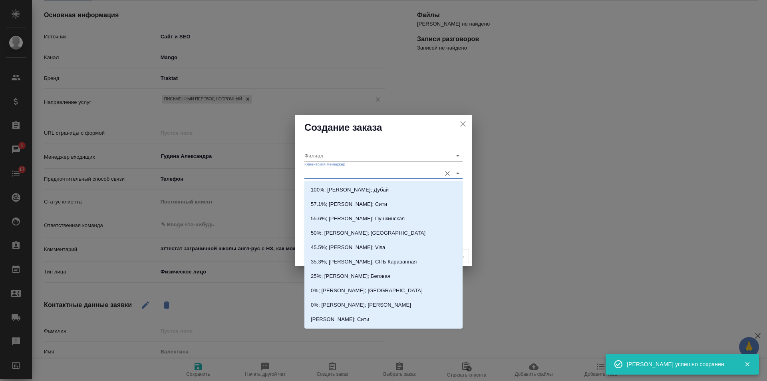
click at [337, 172] on input "Клиентский менеджер" at bounding box center [370, 173] width 133 height 11
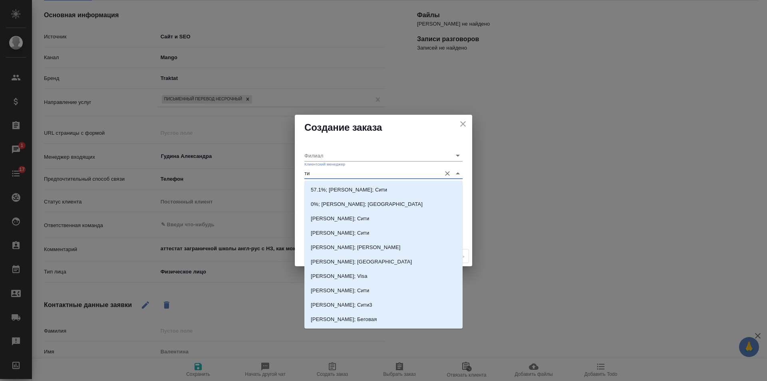
type input "тим"
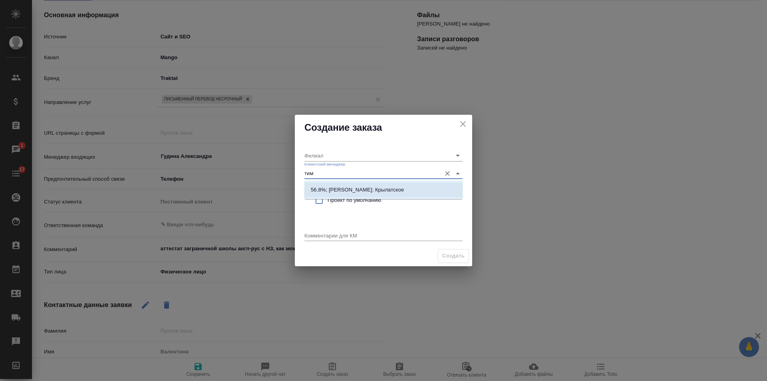
click at [367, 188] on p "56.8%; Касымов Тимур; Крылатское" at bounding box center [357, 190] width 93 height 8
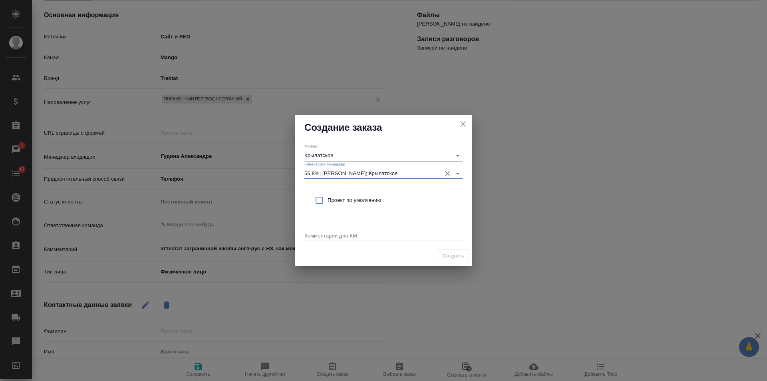
drag, startPoint x: 354, startPoint y: 200, endPoint x: 348, endPoint y: 237, distance: 37.6
click at [354, 200] on span "Проект по умолчанию" at bounding box center [391, 200] width 129 height 8
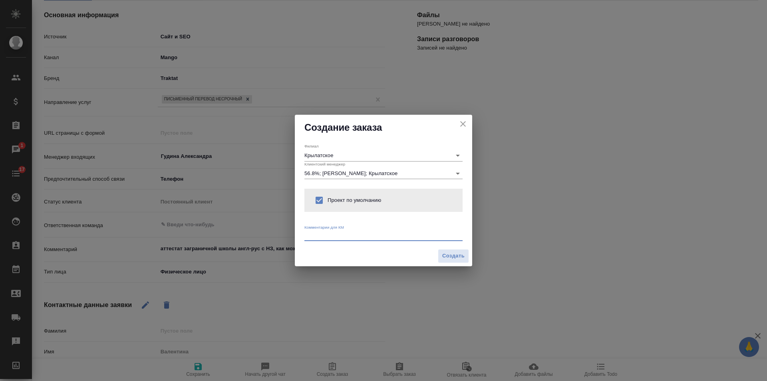
click at [348, 232] on textarea at bounding box center [383, 235] width 158 height 6
paste textarea "аттестат заграничной школы англ-рус с НЗ, как можно быстрее, Бутырская"
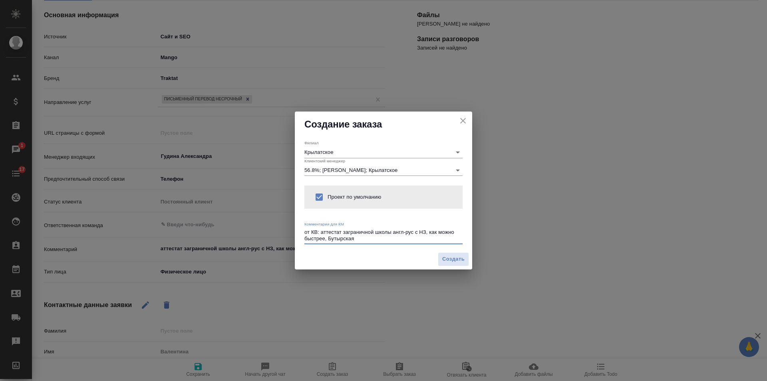
click at [450, 257] on span "Создать" at bounding box center [453, 258] width 22 height 9
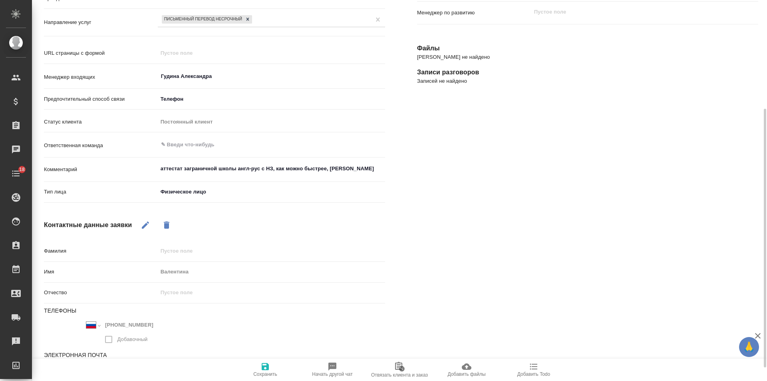
scroll to position [179, 0]
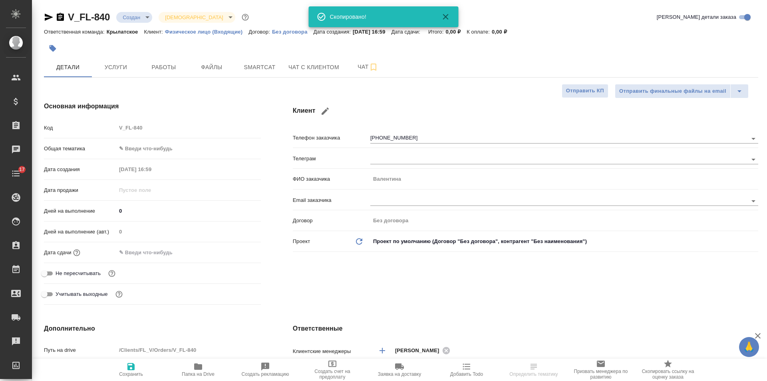
select select "RU"
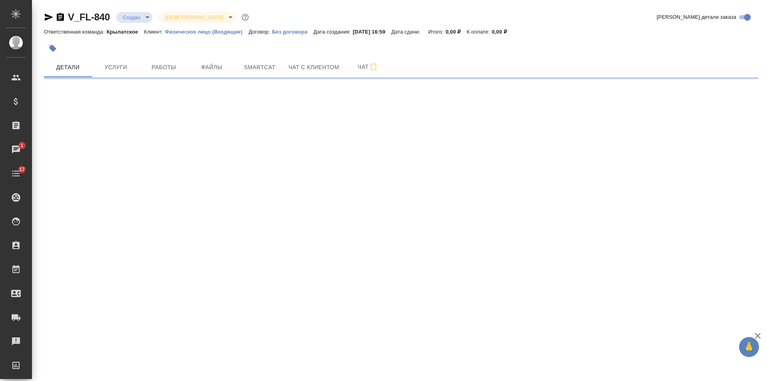
select select "RU"
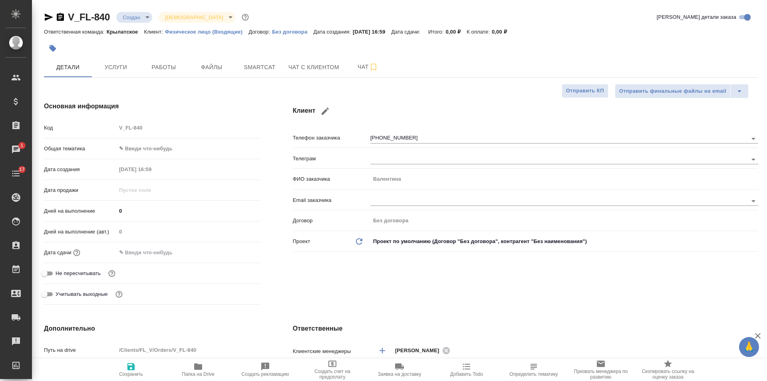
type textarea "x"
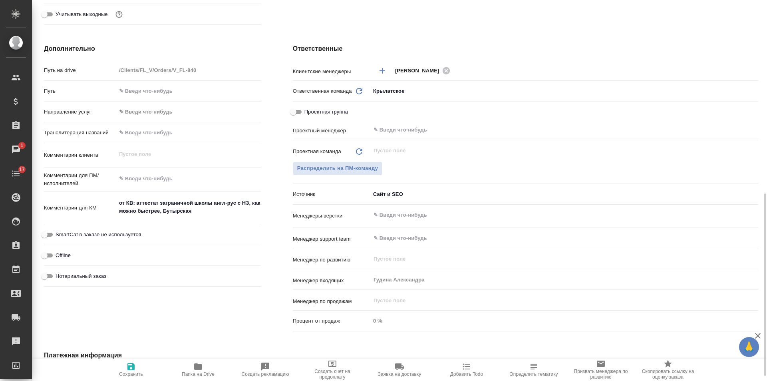
scroll to position [319, 0]
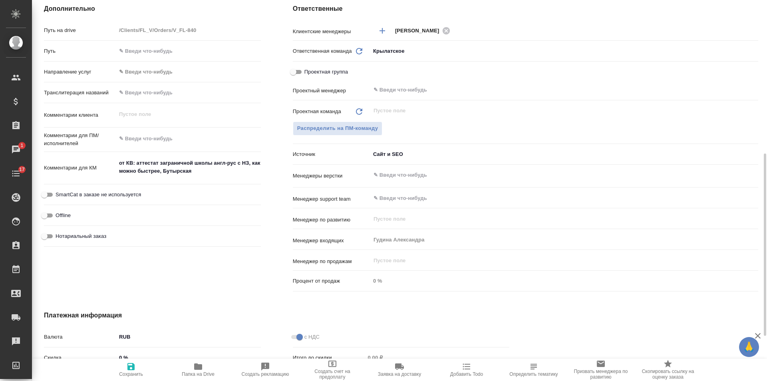
click at [77, 234] on span "Нотариальный заказ" at bounding box center [81, 236] width 51 height 8
click at [59, 234] on input "Нотариальный заказ" at bounding box center [44, 236] width 29 height 10
checkbox input "true"
type textarea "x"
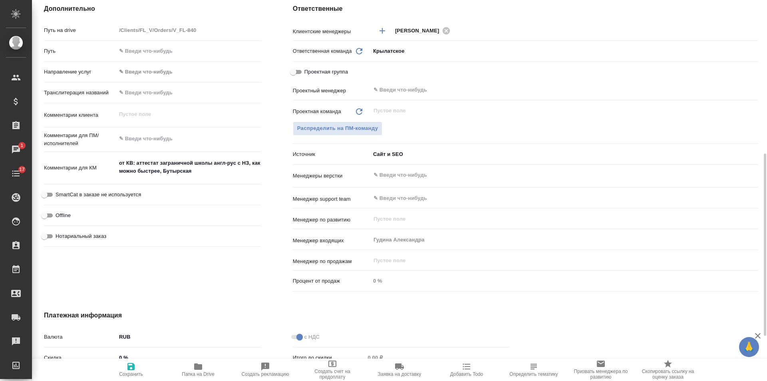
type textarea "x"
click at [133, 367] on icon "button" at bounding box center [130, 366] width 7 height 7
type textarea "x"
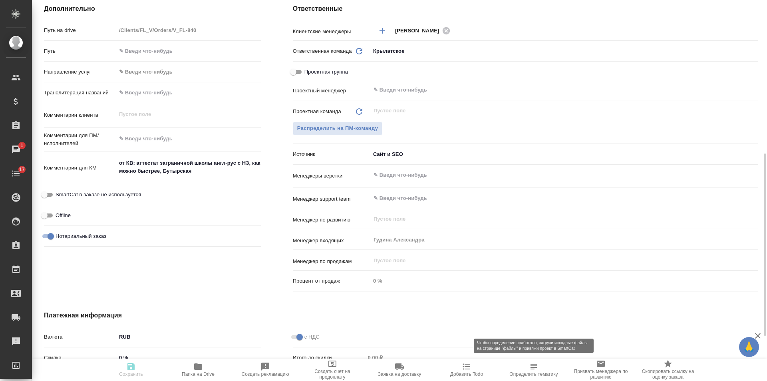
type textarea "x"
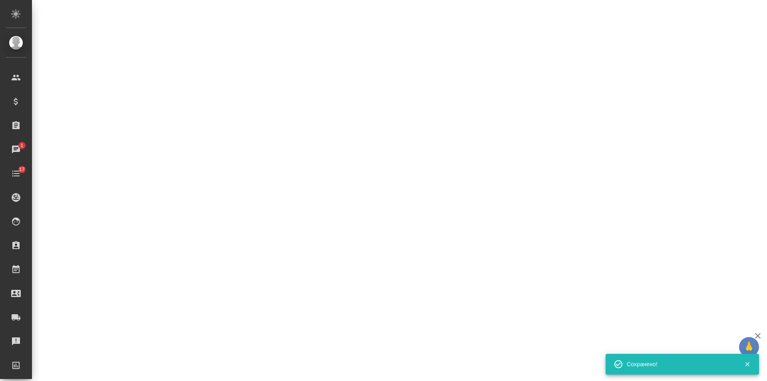
select select "RU"
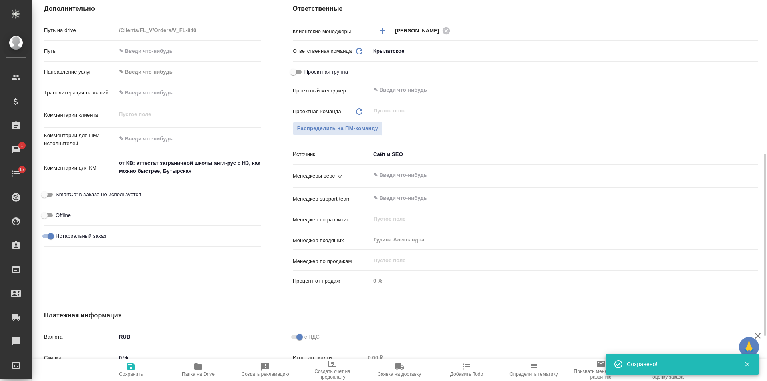
type textarea "x"
click at [462, 367] on icon "button" at bounding box center [467, 366] width 10 height 10
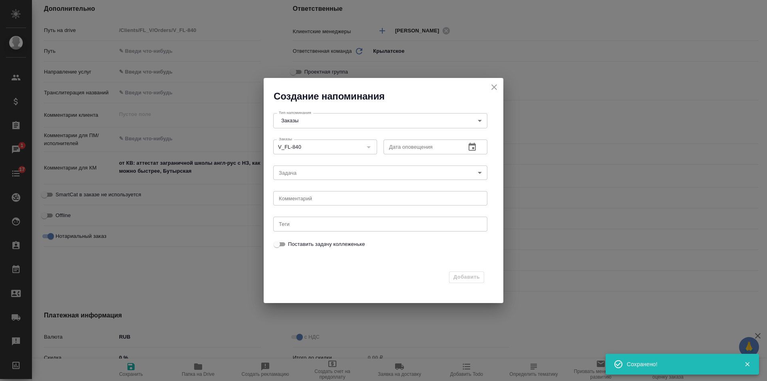
click at [487, 145] on div "Дата оповещения Дата оповещения" at bounding box center [435, 146] width 110 height 26
click at [474, 146] on icon "button" at bounding box center [472, 147] width 10 height 10
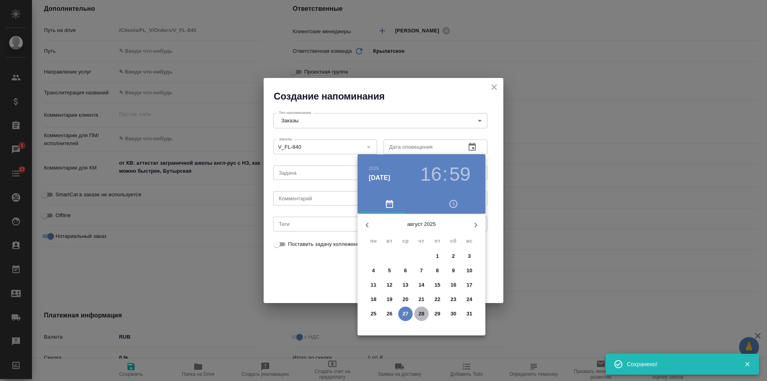
click at [418, 312] on span "28" at bounding box center [421, 313] width 14 height 8
type input "28.08.2025 16:59"
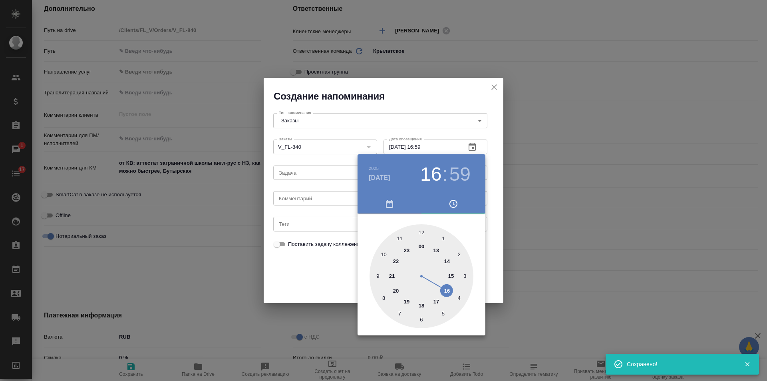
drag, startPoint x: 327, startPoint y: 202, endPoint x: 323, endPoint y: 202, distance: 4.0
click at [327, 202] on div at bounding box center [383, 190] width 767 height 381
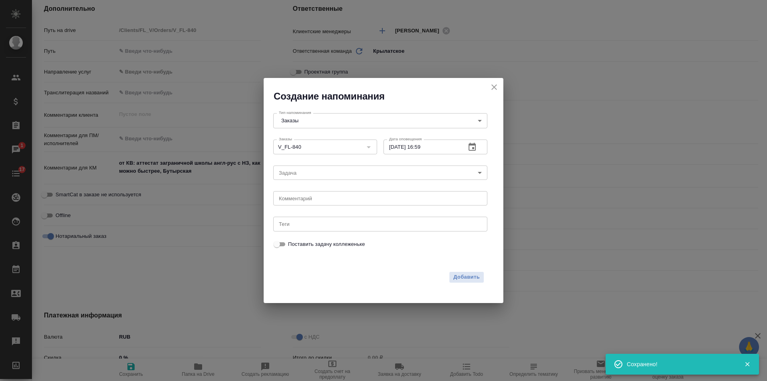
click at [308, 197] on div "2025 авг. 28 16 : 59 00 1 2 3 4 5 6 7 8 9 10 11 12 13 14 15 16 17 18 19 20 21 2…" at bounding box center [383, 190] width 767 height 381
click at [307, 198] on textarea at bounding box center [380, 198] width 203 height 6
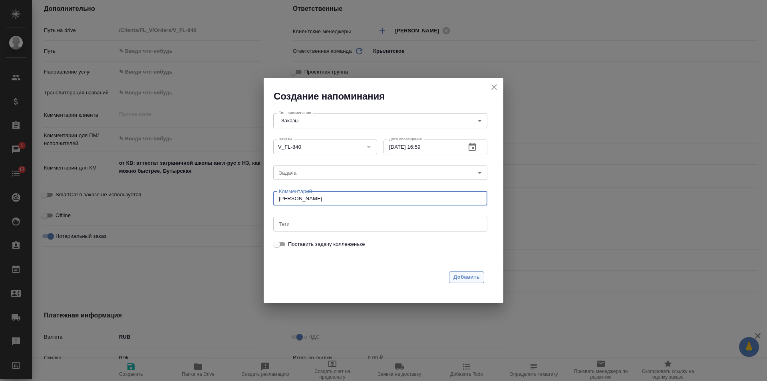
type textarea "инфа вотс"
drag, startPoint x: 472, startPoint y: 272, endPoint x: 500, endPoint y: 180, distance: 96.0
click at [472, 273] on span "Добавить" at bounding box center [466, 276] width 26 height 9
type textarea "x"
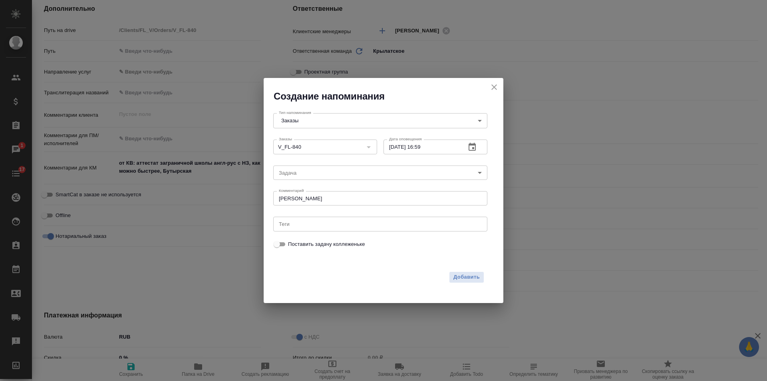
type textarea "x"
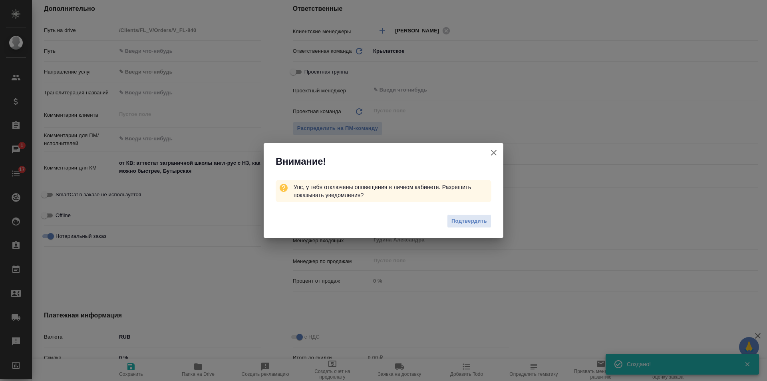
type textarea "x"
click at [492, 149] on icon "button" at bounding box center [494, 153] width 10 height 10
type textarea "x"
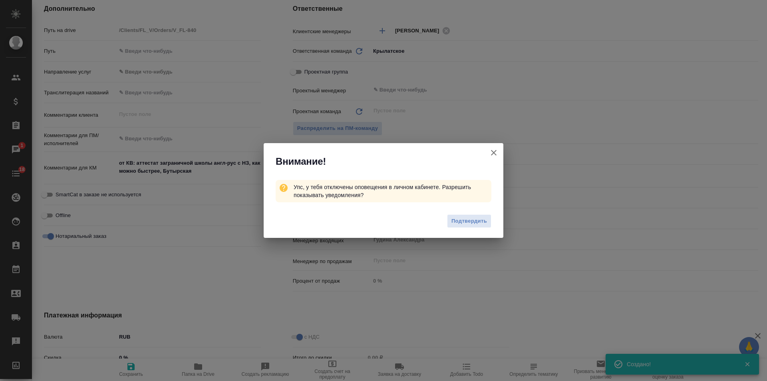
type textarea "x"
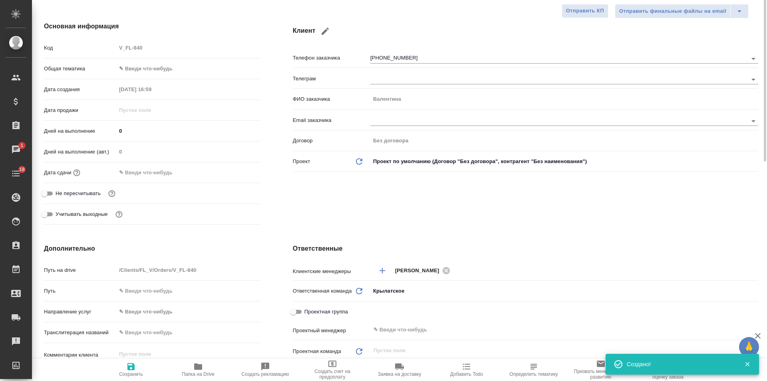
scroll to position [40, 0]
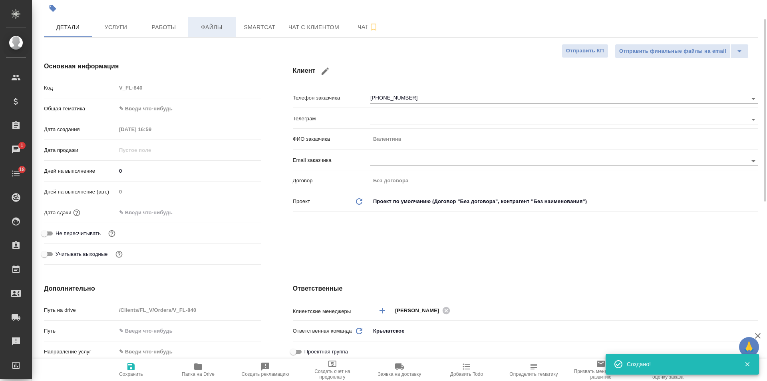
click at [202, 31] on span "Файлы" at bounding box center [211, 27] width 38 height 10
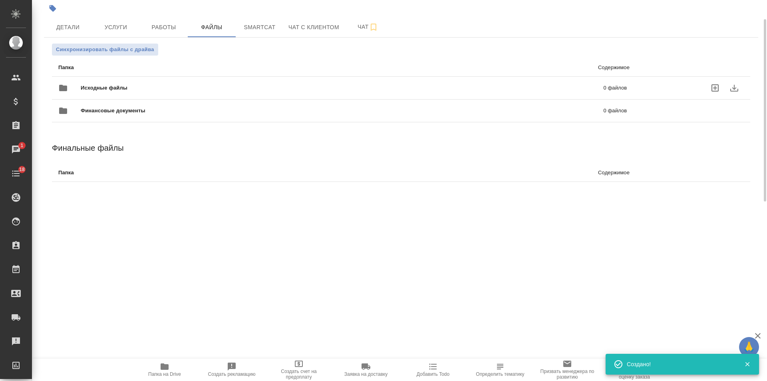
click at [711, 88] on icon "uploadFiles" at bounding box center [715, 88] width 10 height 10
click at [0, 0] on input "uploadFiles" at bounding box center [0, 0] width 0 height 0
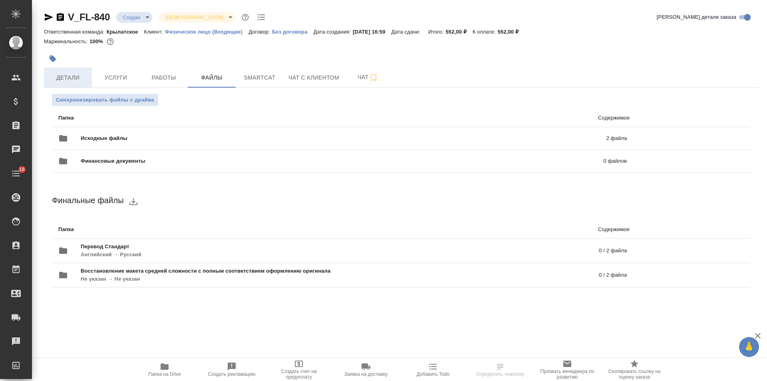
click at [72, 78] on span "Детали" at bounding box center [68, 78] width 38 height 10
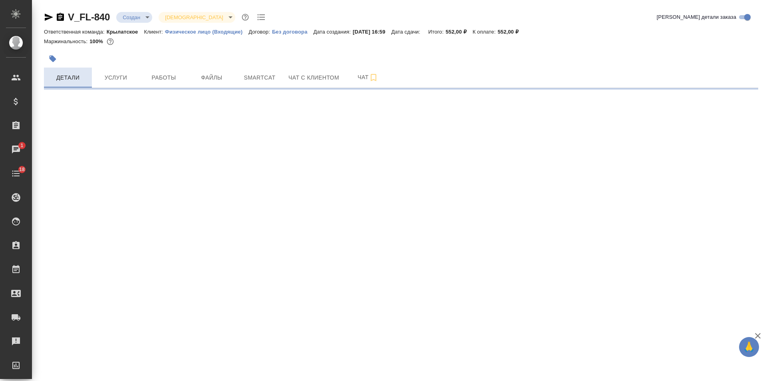
select select "RU"
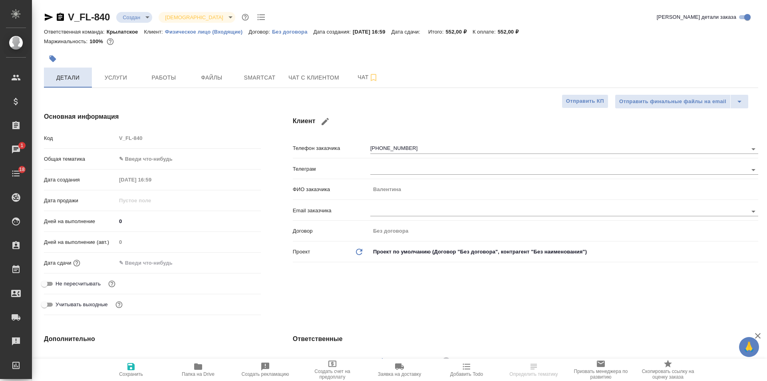
type textarea "x"
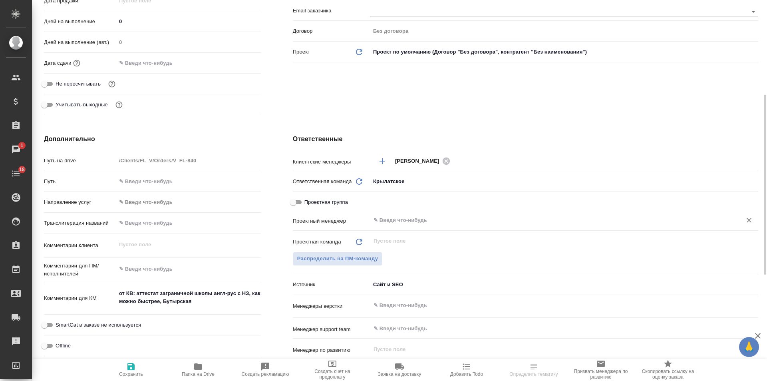
scroll to position [240, 0]
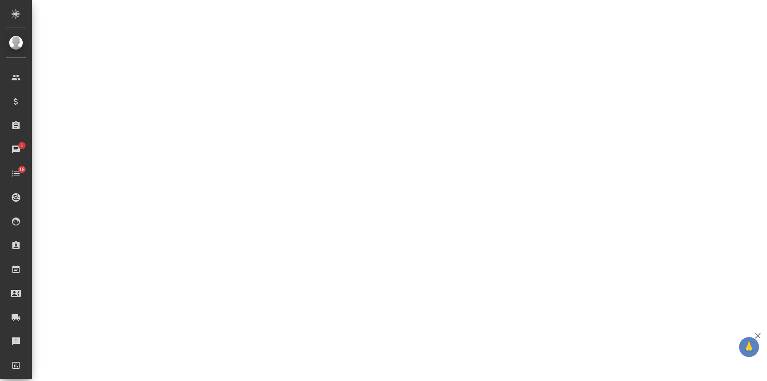
select select "RU"
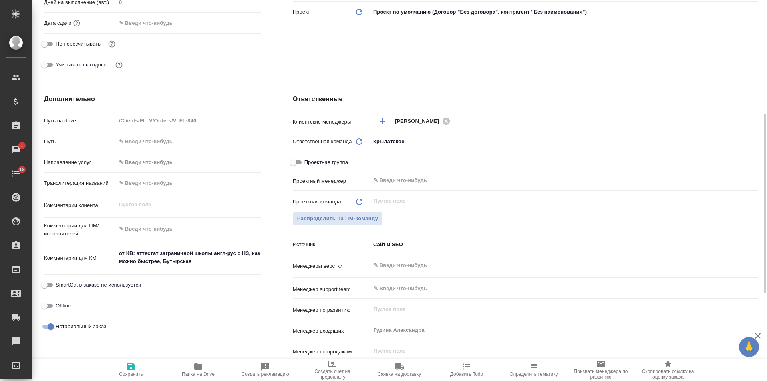
type textarea "x"
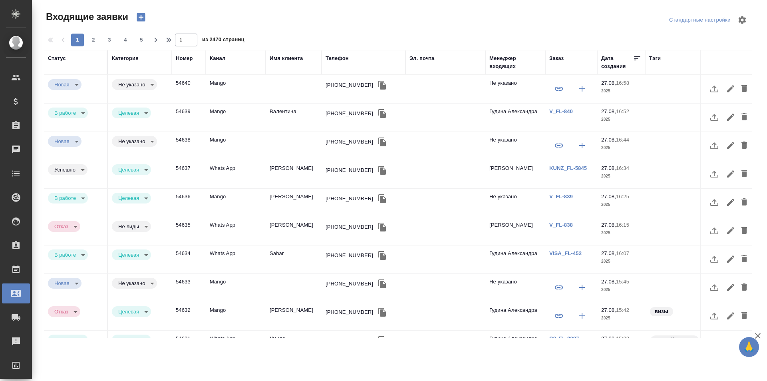
select select "RU"
click at [562, 253] on link "VISA_FL-452" at bounding box center [565, 253] width 32 height 6
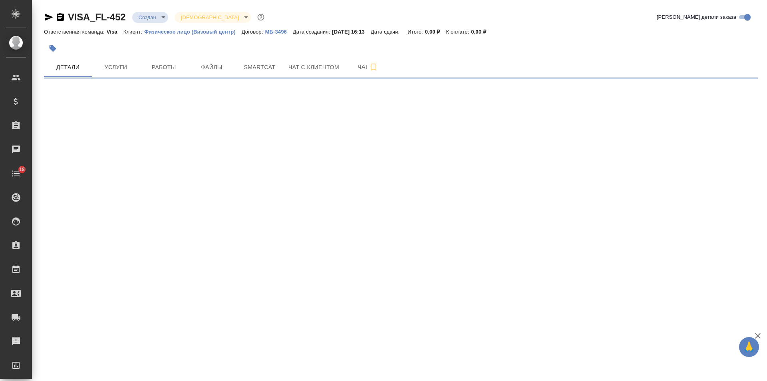
select select "RU"
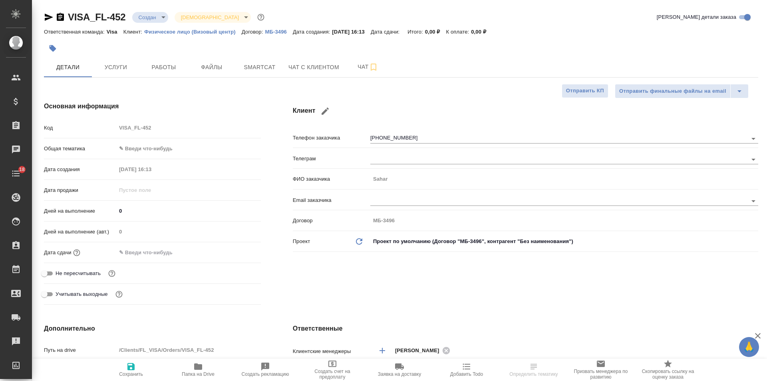
type textarea "x"
click at [470, 368] on icon "button" at bounding box center [467, 366] width 10 height 10
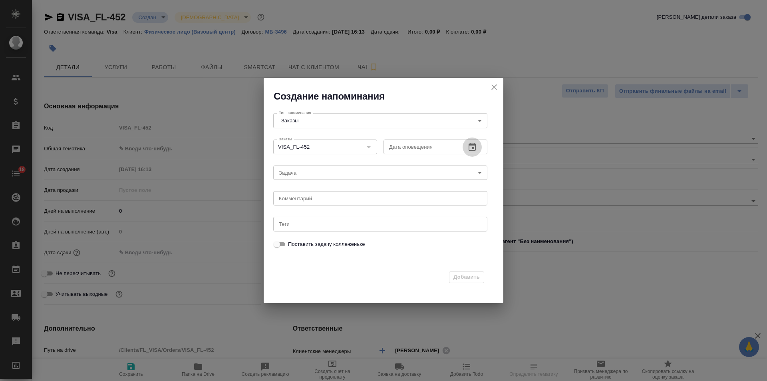
click at [474, 149] on icon "button" at bounding box center [472, 147] width 10 height 10
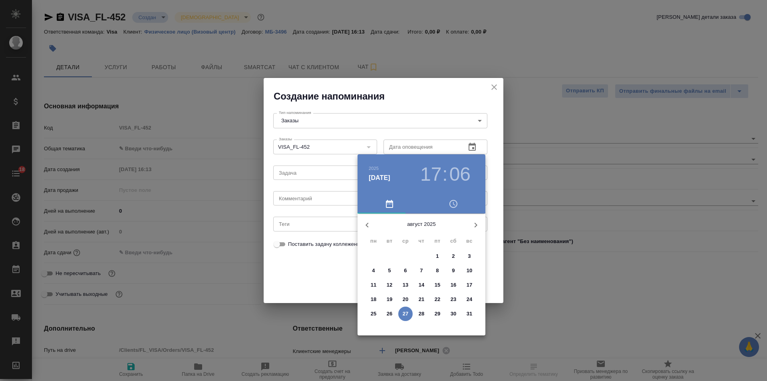
click at [420, 315] on p "28" at bounding box center [421, 313] width 6 height 8
type input "28.08.2025 17:06"
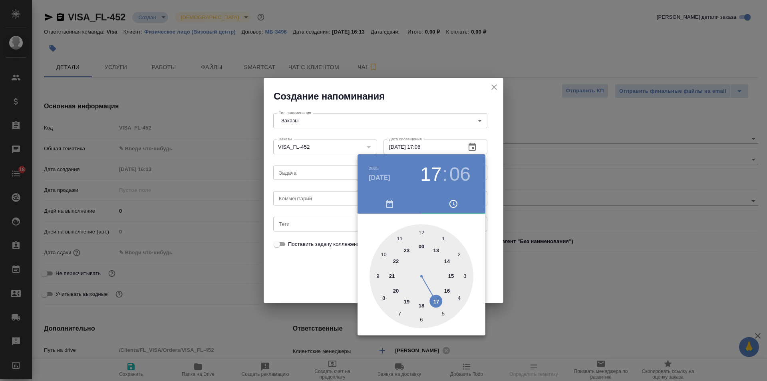
click at [309, 200] on div at bounding box center [383, 190] width 767 height 381
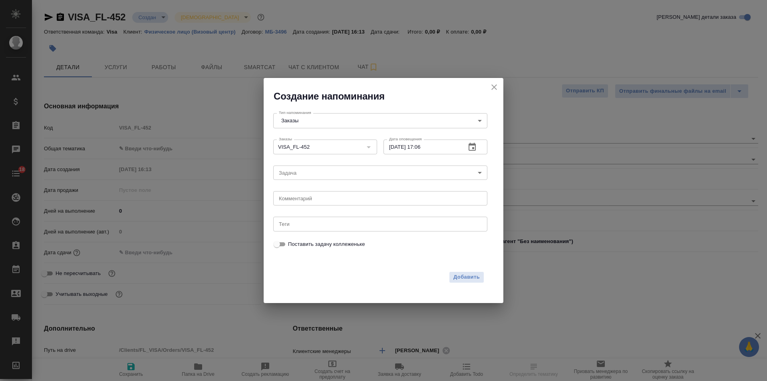
click at [305, 196] on textarea at bounding box center [380, 198] width 203 height 6
type textarea "вотс"
click at [477, 278] on span "Добавить" at bounding box center [466, 276] width 26 height 9
type textarea "x"
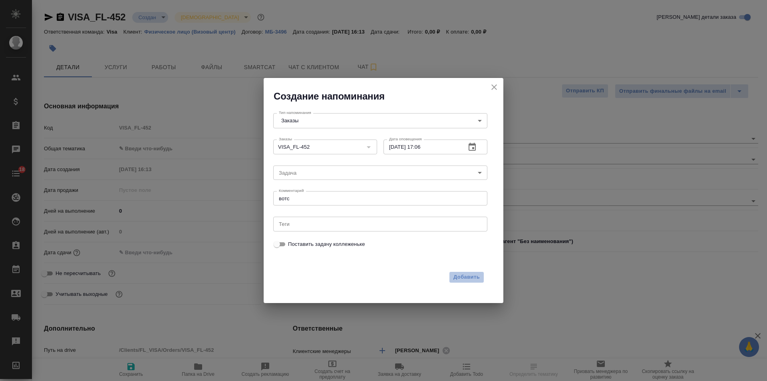
type textarea "x"
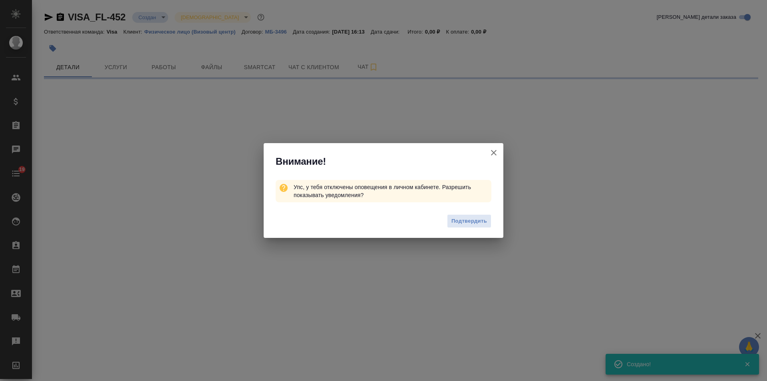
click at [491, 153] on icon "button" at bounding box center [494, 153] width 10 height 10
select select "RU"
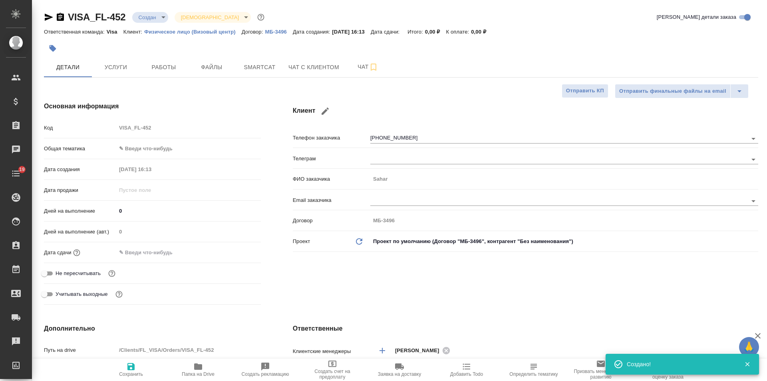
type textarea "x"
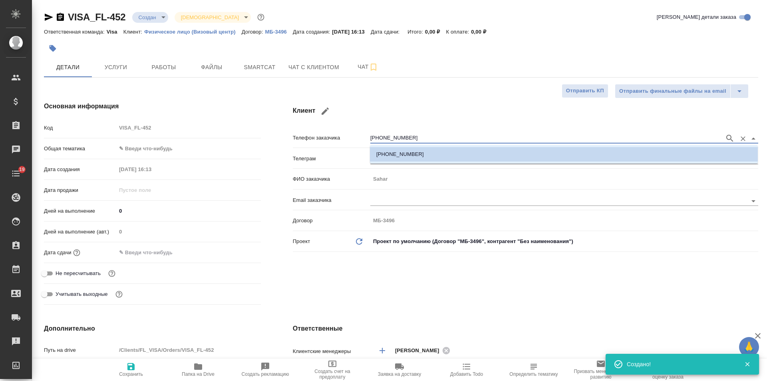
drag, startPoint x: 374, startPoint y: 137, endPoint x: 487, endPoint y: 137, distance: 113.0
click at [487, 137] on input "+989351307791" at bounding box center [545, 138] width 350 height 10
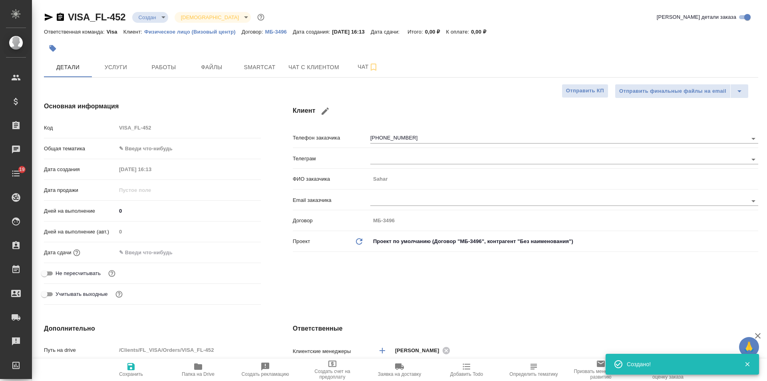
type textarea "x"
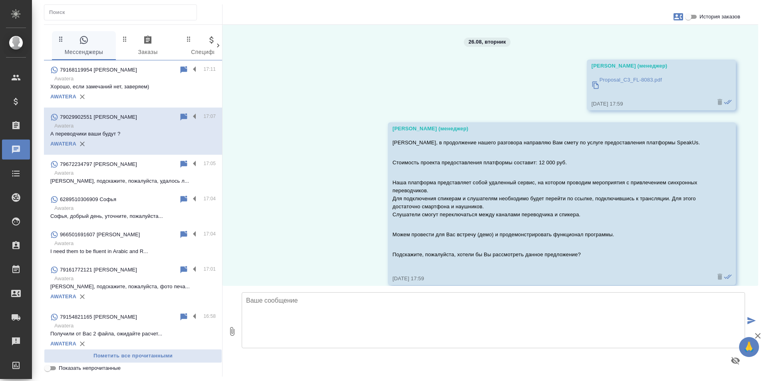
scroll to position [1266, 0]
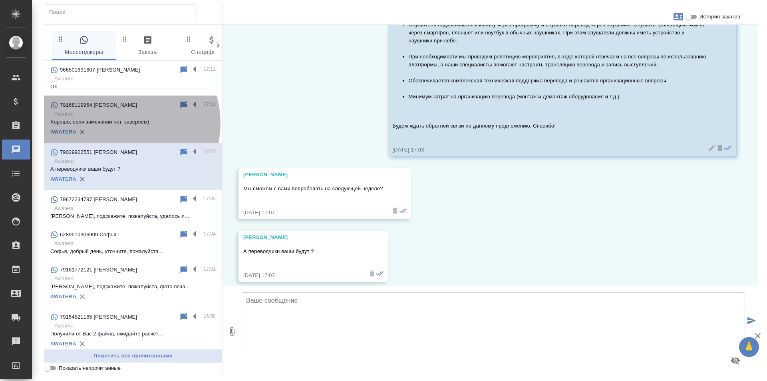
click at [121, 123] on p "Хорошо, если замечаний нет, заверяем)" at bounding box center [132, 122] width 165 height 8
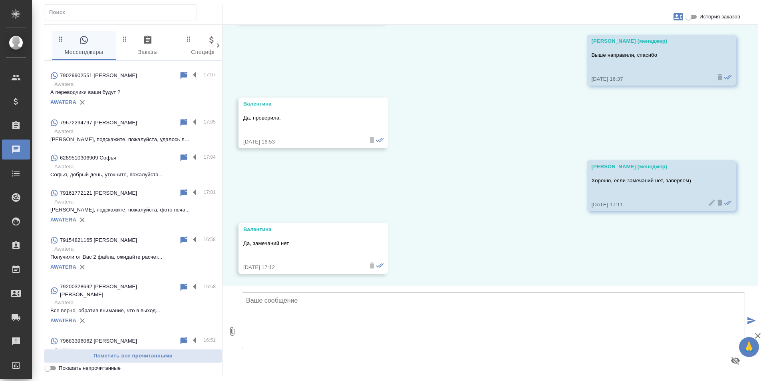
scroll to position [80, 0]
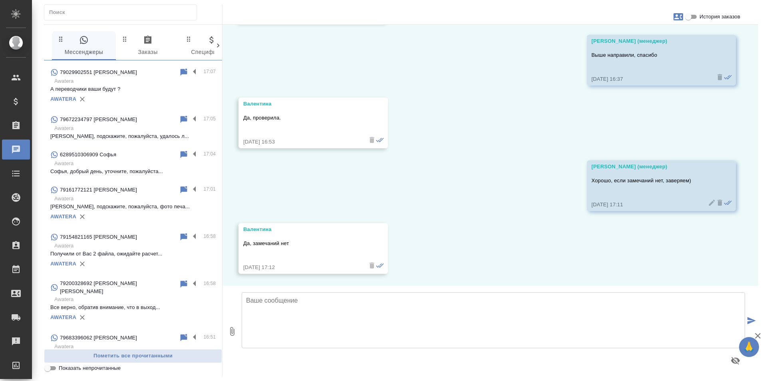
click at [116, 248] on p "Awatera" at bounding box center [134, 246] width 161 height 8
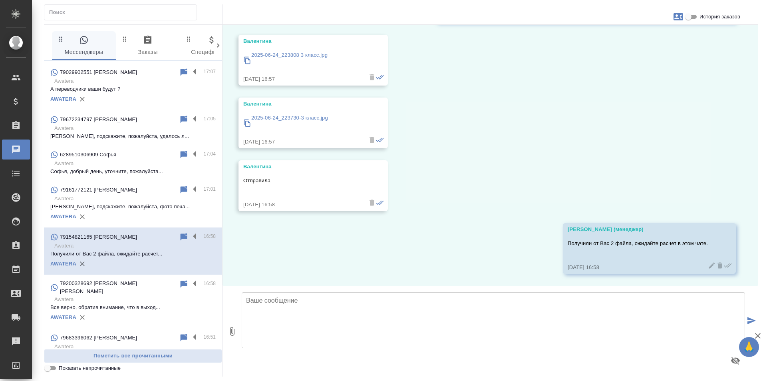
scroll to position [87, 0]
click at [677, 20] on icon "button" at bounding box center [678, 16] width 10 height 7
click at [677, 20] on div at bounding box center [383, 190] width 767 height 381
click at [684, 17] on input "История заказов" at bounding box center [688, 17] width 29 height 10
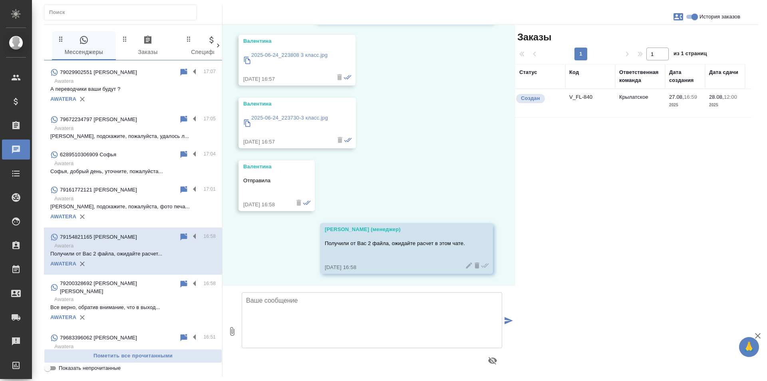
click at [585, 97] on td "V_FL-840" at bounding box center [590, 103] width 50 height 28
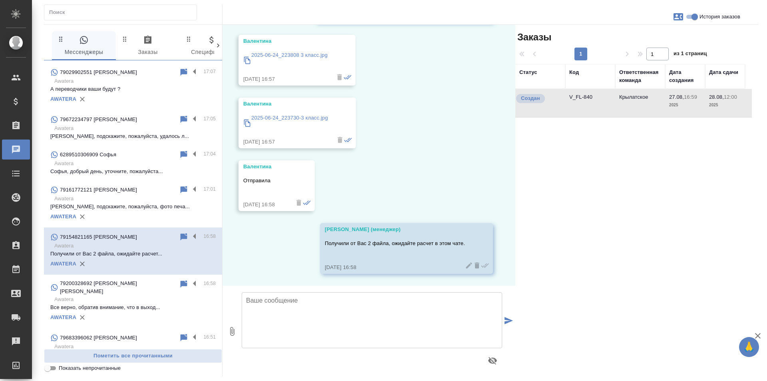
click at [585, 97] on td "V_FL-840" at bounding box center [590, 103] width 50 height 28
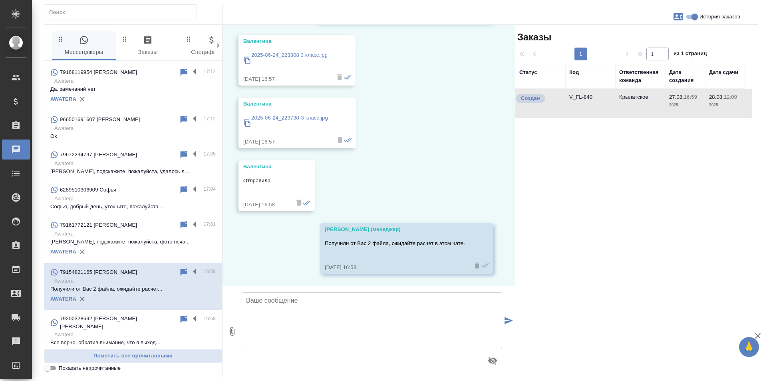
scroll to position [0, 0]
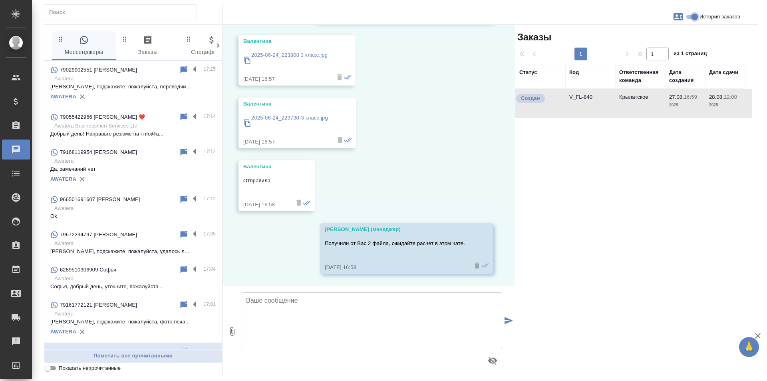
click at [692, 16] on input "История заказов" at bounding box center [694, 17] width 29 height 10
checkbox input "false"
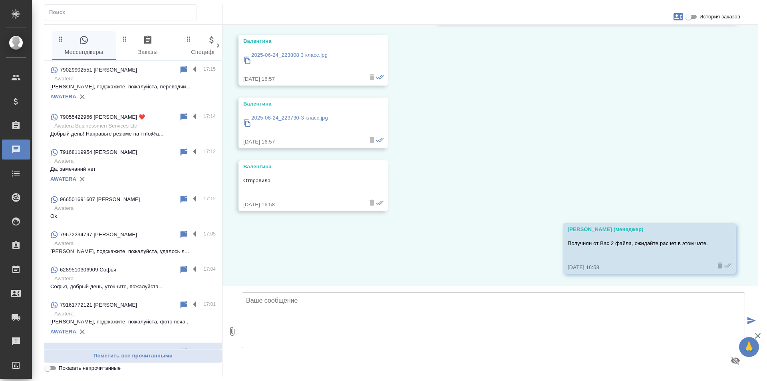
scroll to position [87, 0]
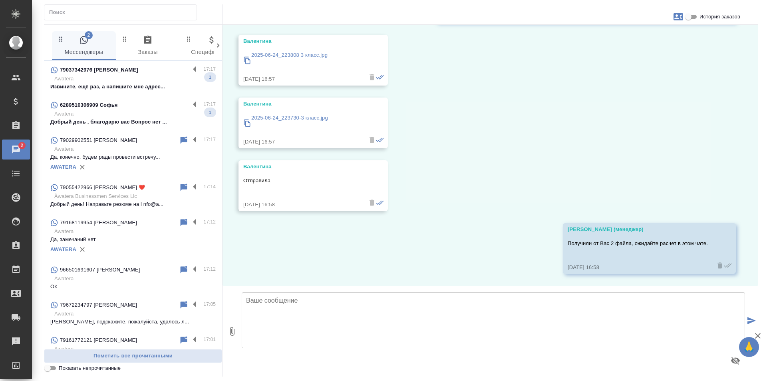
click at [135, 117] on p "Awatera" at bounding box center [134, 114] width 161 height 8
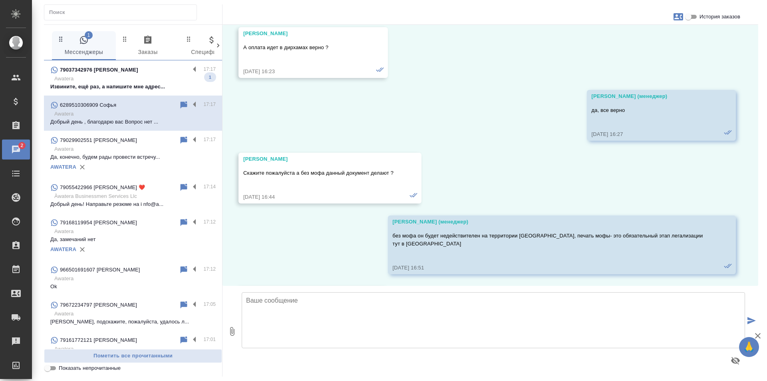
scroll to position [2766, 0]
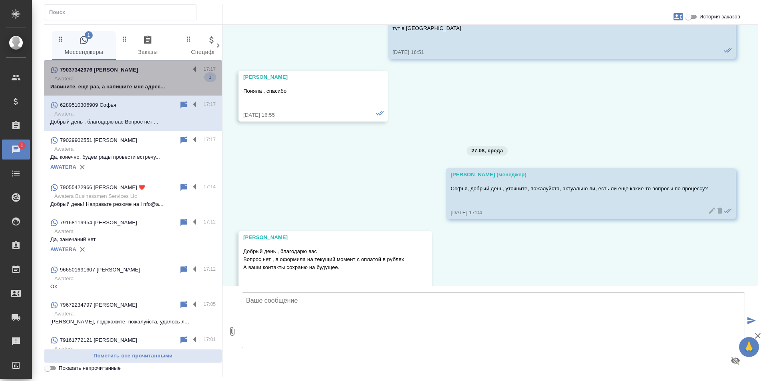
click at [135, 81] on p "Awatera" at bounding box center [134, 79] width 161 height 8
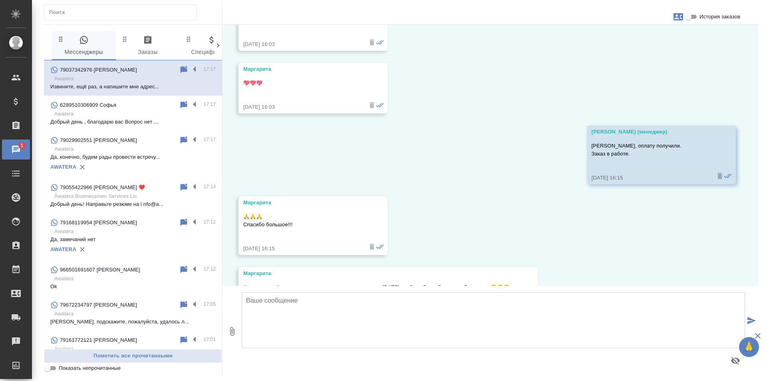
scroll to position [2731, 0]
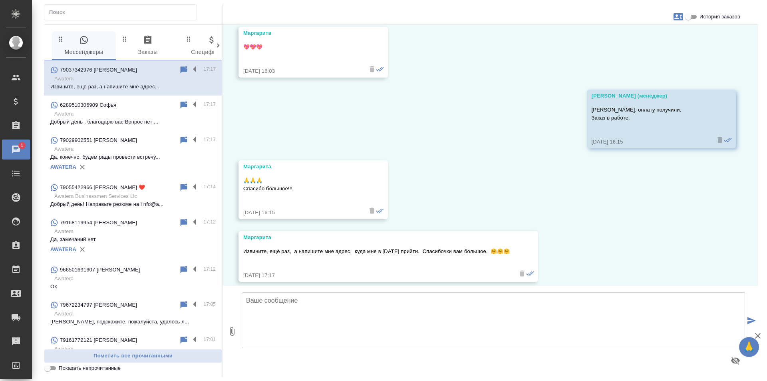
drag, startPoint x: 127, startPoint y: 107, endPoint x: 257, endPoint y: 132, distance: 132.4
click at [127, 107] on div "6289510306909 Софья" at bounding box center [114, 105] width 129 height 10
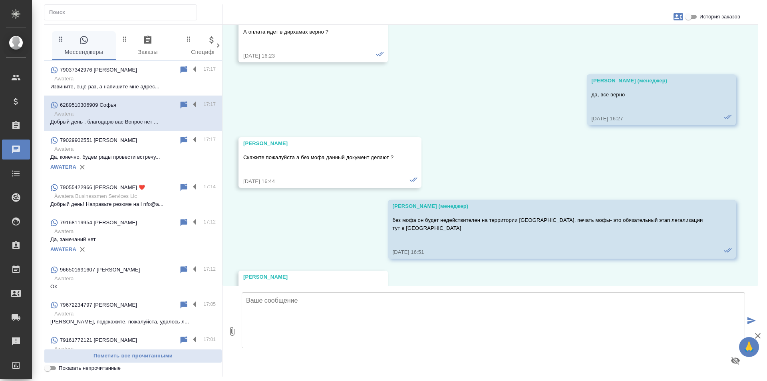
scroll to position [2766, 0]
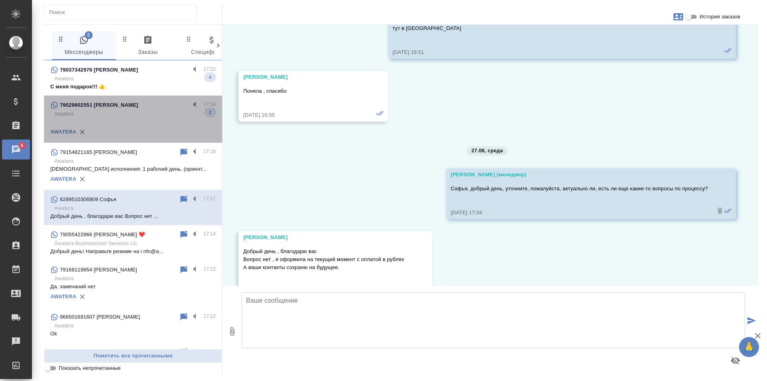
click at [133, 110] on p "Awatera" at bounding box center [134, 114] width 161 height 8
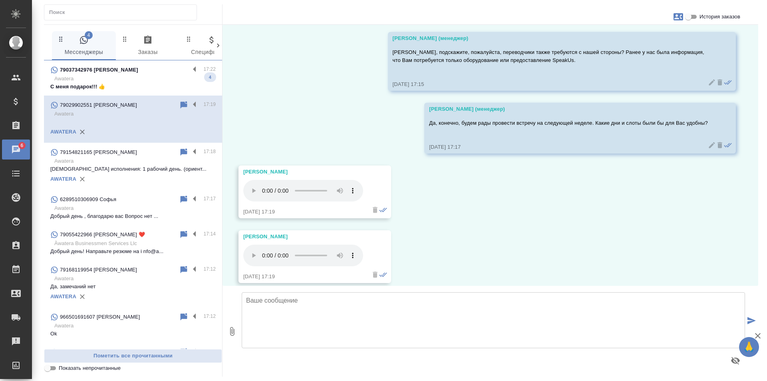
scroll to position [1529, 0]
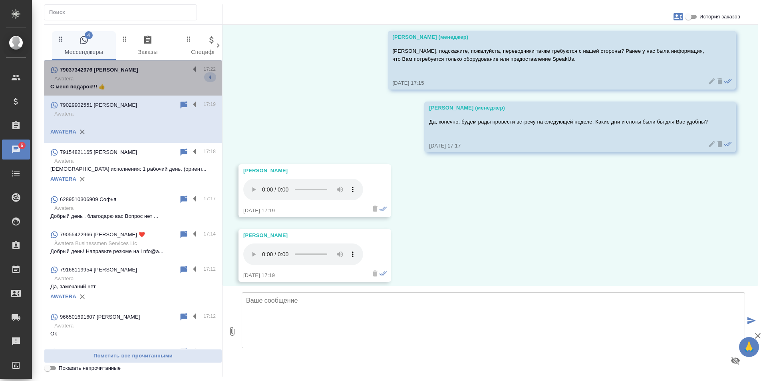
click at [136, 80] on p "Awatera" at bounding box center [134, 79] width 161 height 8
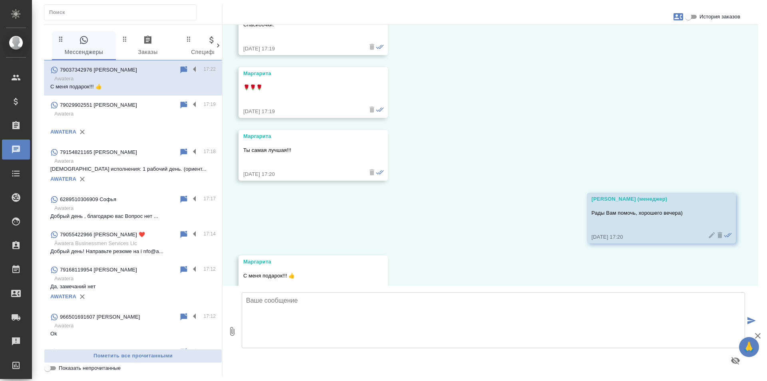
scroll to position [3115, 0]
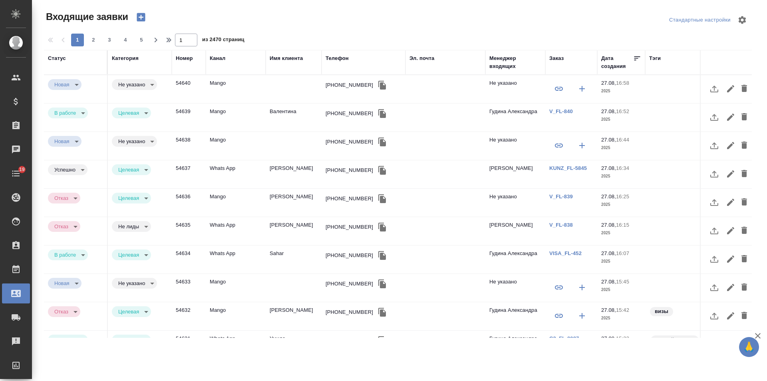
select select "RU"
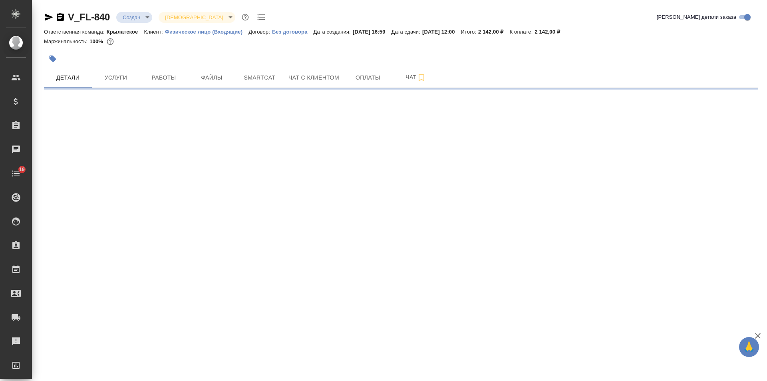
select select "RU"
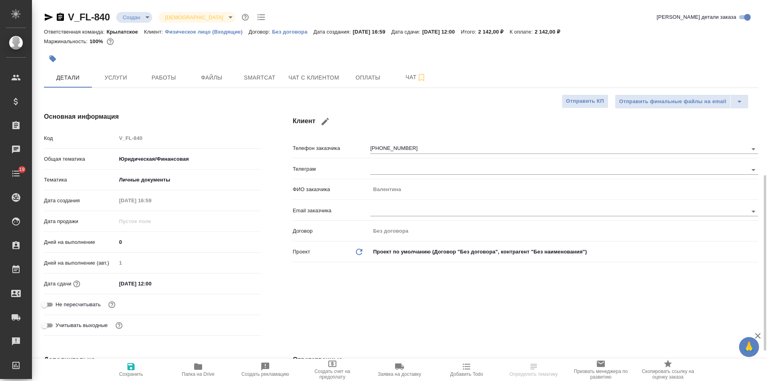
scroll to position [240, 0]
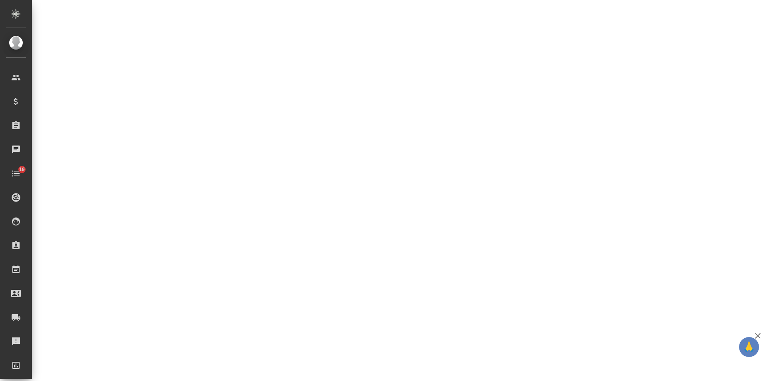
select select "RU"
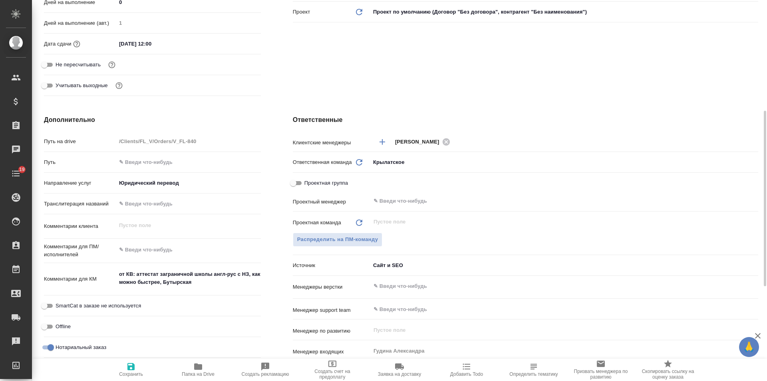
type textarea "x"
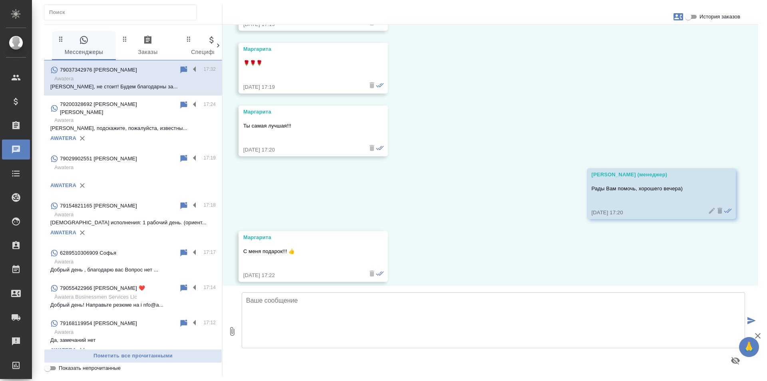
scroll to position [3194, 0]
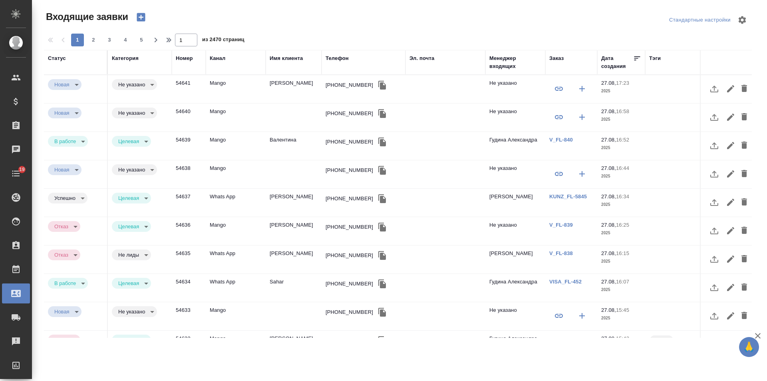
select select "RU"
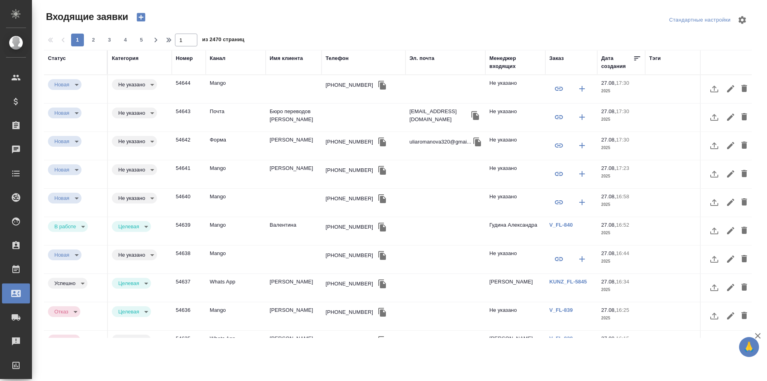
select select "RU"
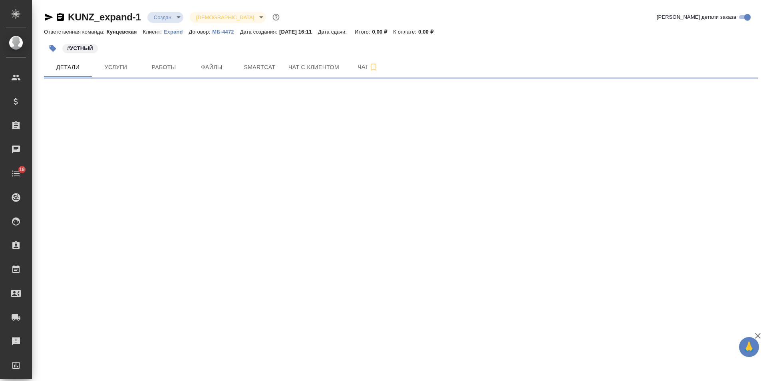
select select "RU"
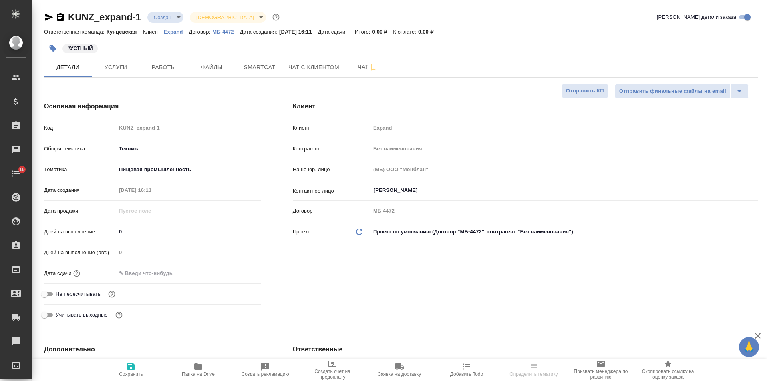
type textarea "x"
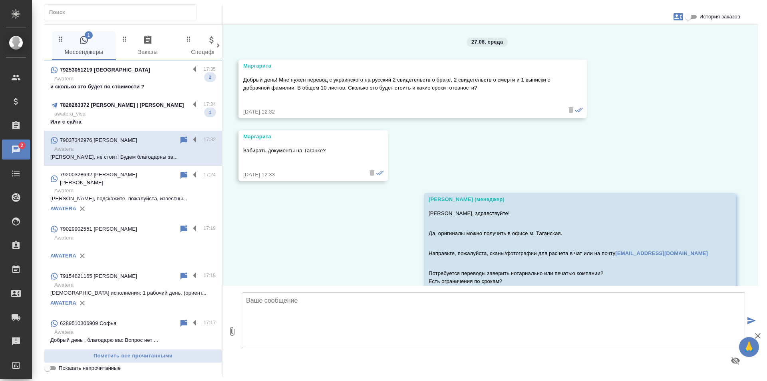
scroll to position [3194, 0]
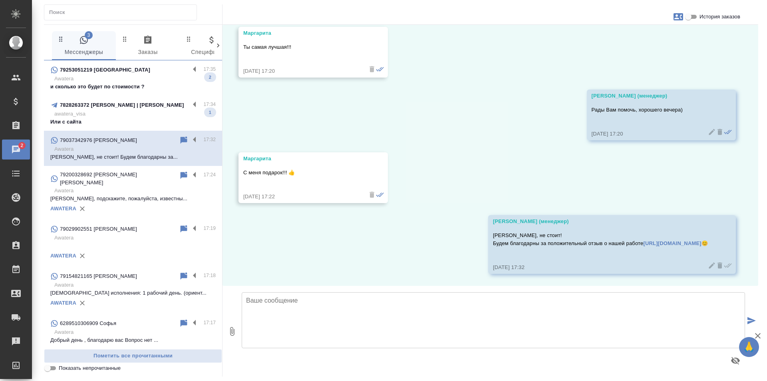
click at [132, 110] on p "awatera_visa" at bounding box center [134, 114] width 161 height 8
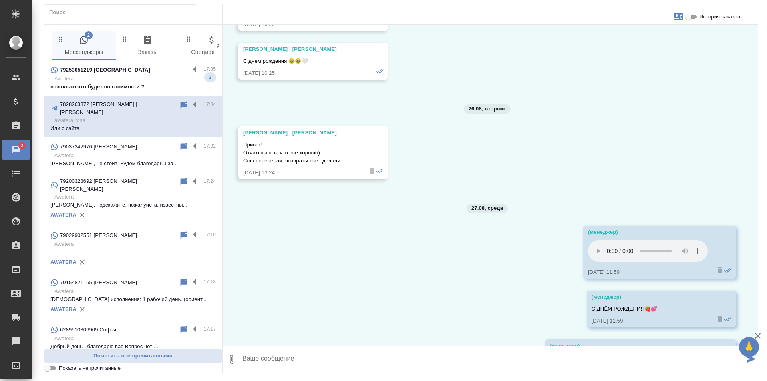
scroll to position [39280, 0]
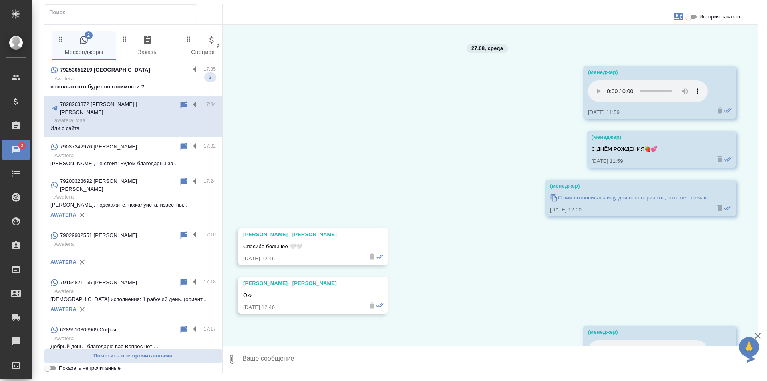
click at [132, 74] on div "79253051219 Валерия" at bounding box center [119, 70] width 139 height 10
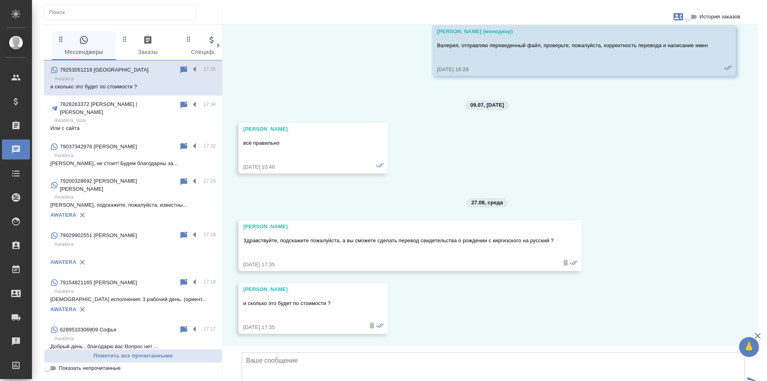
scroll to position [2402, 0]
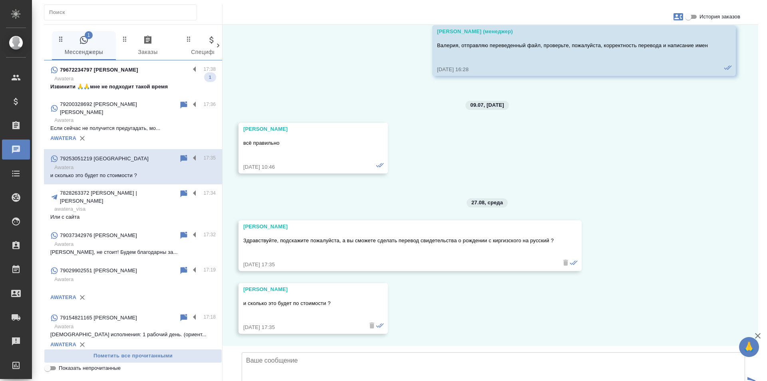
click at [155, 87] on p "Извинити 🙏🙏мне не подходит такой время" at bounding box center [132, 87] width 165 height 8
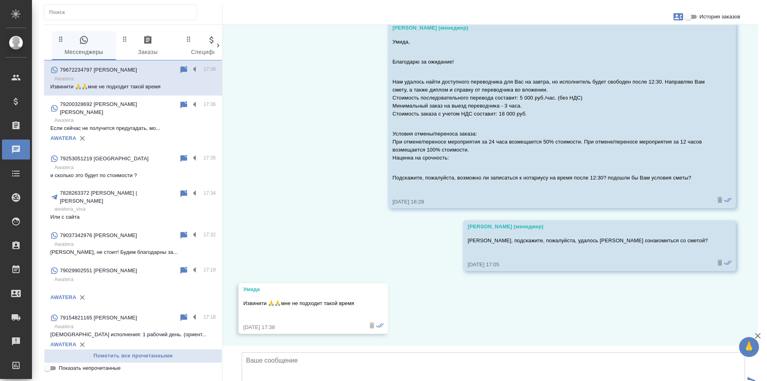
scroll to position [811, 0]
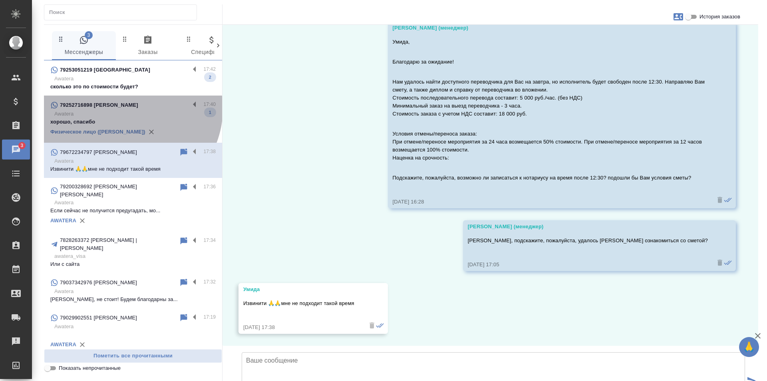
click at [128, 109] on div "79252716898 Дарья" at bounding box center [119, 105] width 139 height 10
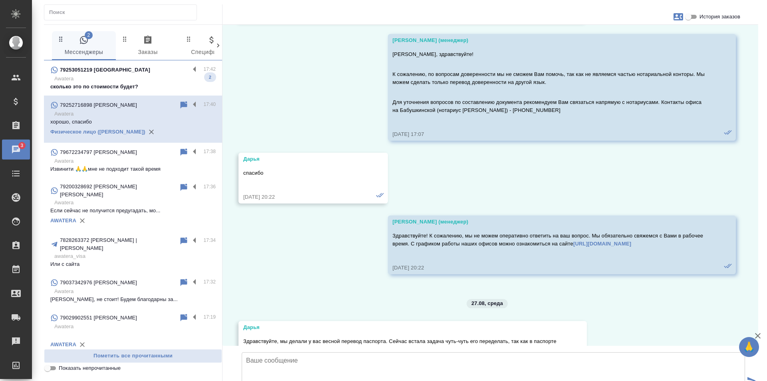
scroll to position [5916, 0]
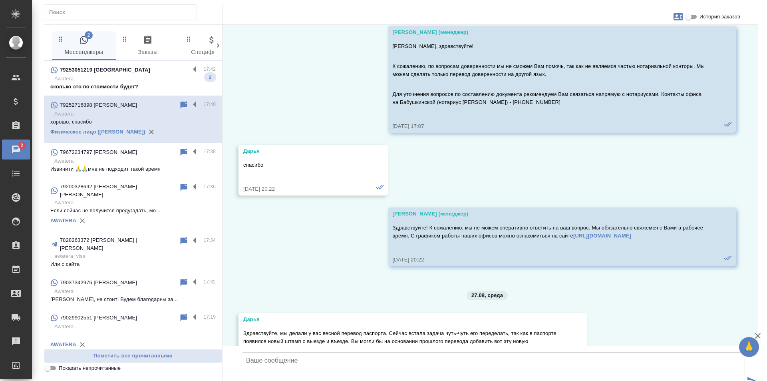
click at [136, 77] on p "Awatera" at bounding box center [134, 79] width 161 height 8
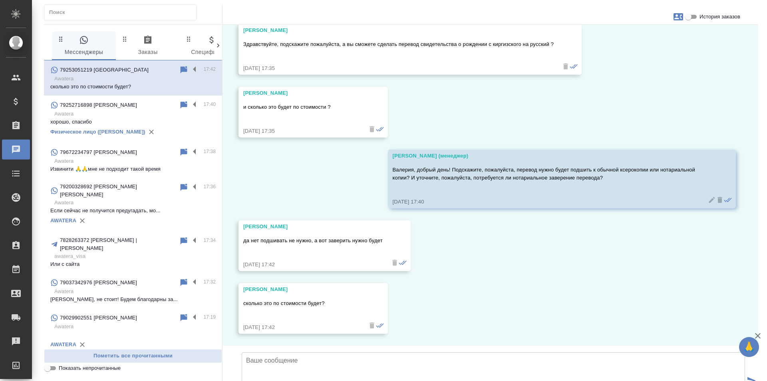
scroll to position [2598, 0]
click at [117, 111] on p "Awatera" at bounding box center [134, 114] width 161 height 8
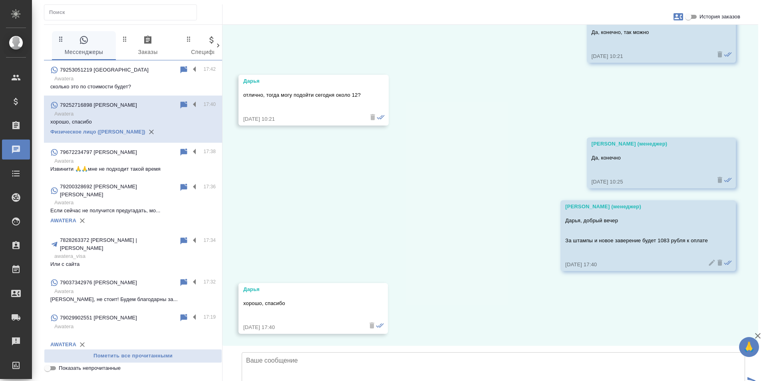
scroll to position [6501, 0]
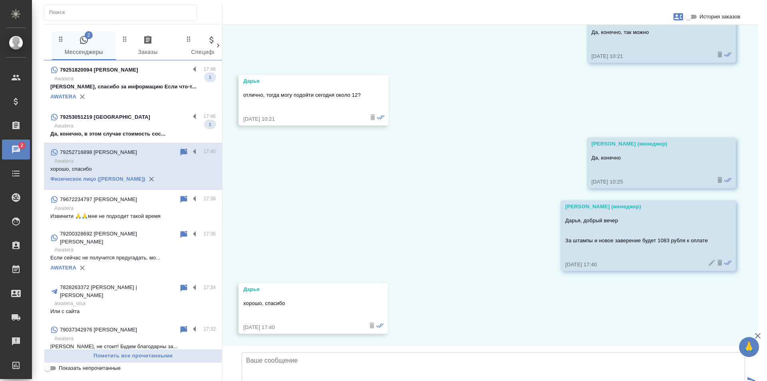
click at [132, 121] on div "79253051219 Валерия" at bounding box center [119, 117] width 139 height 10
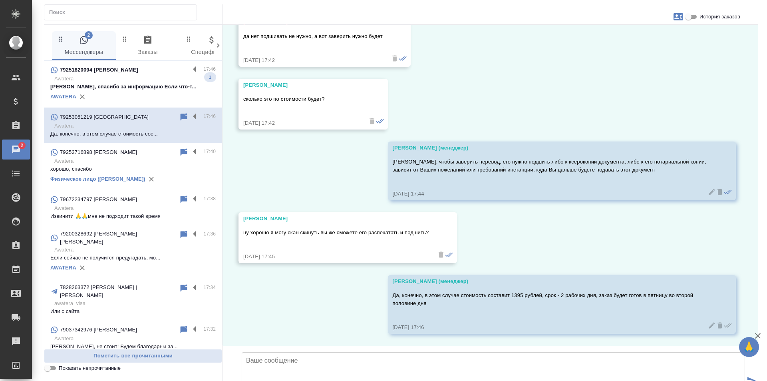
scroll to position [2802, 0]
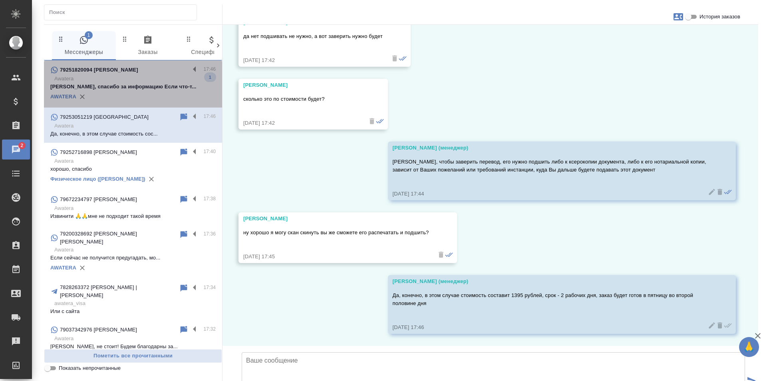
click at [137, 82] on p "Awatera" at bounding box center [134, 79] width 161 height 8
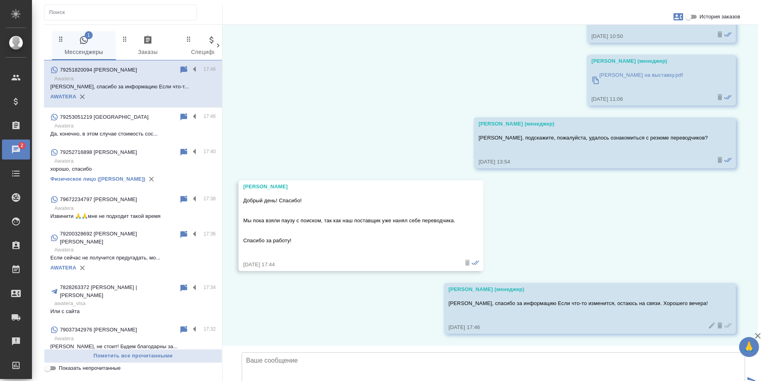
scroll to position [516, 0]
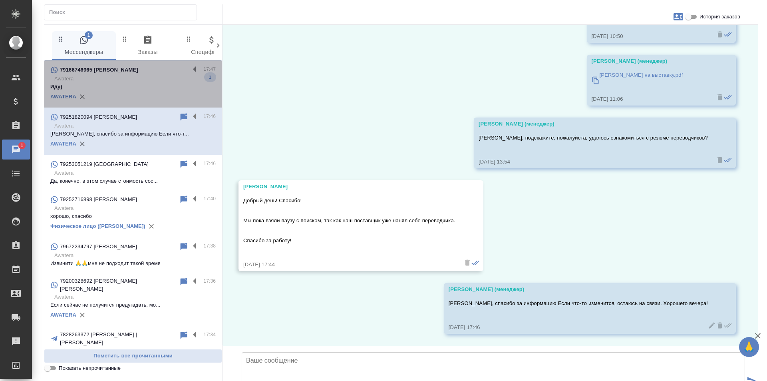
click at [136, 82] on p "Awatera" at bounding box center [134, 79] width 161 height 8
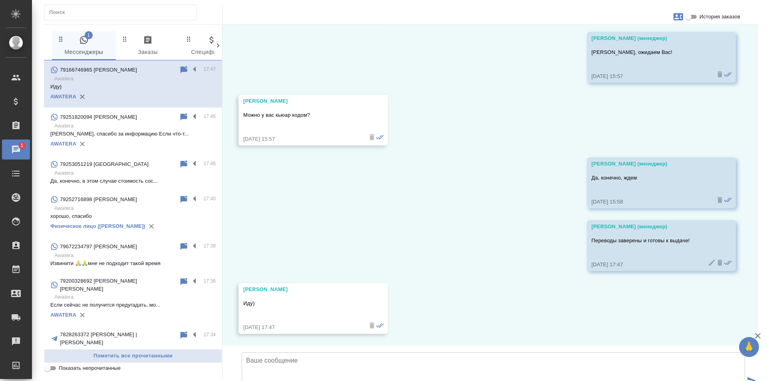
scroll to position [4895, 0]
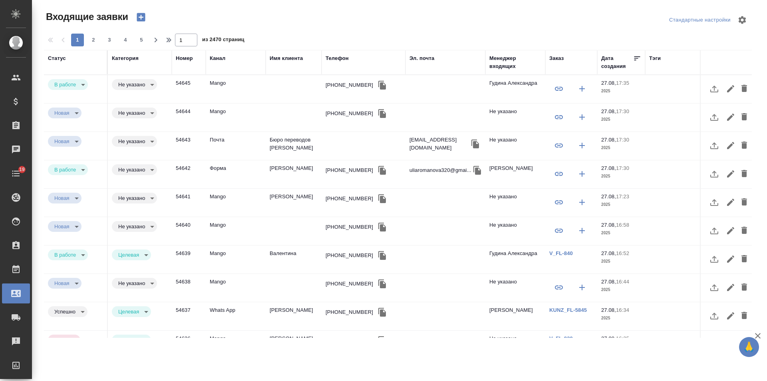
select select "RU"
click at [355, 83] on div "+79251103654" at bounding box center [349, 85] width 48 height 8
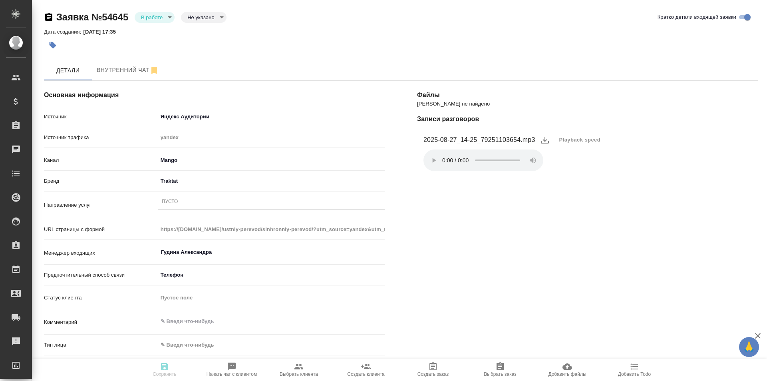
select select "RU"
click at [49, 46] on icon "button" at bounding box center [53, 45] width 8 height 8
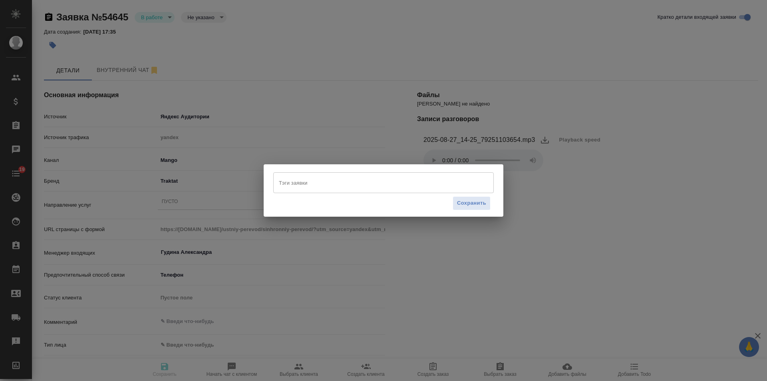
click at [295, 178] on input "Тэги заявки" at bounding box center [376, 183] width 198 height 14
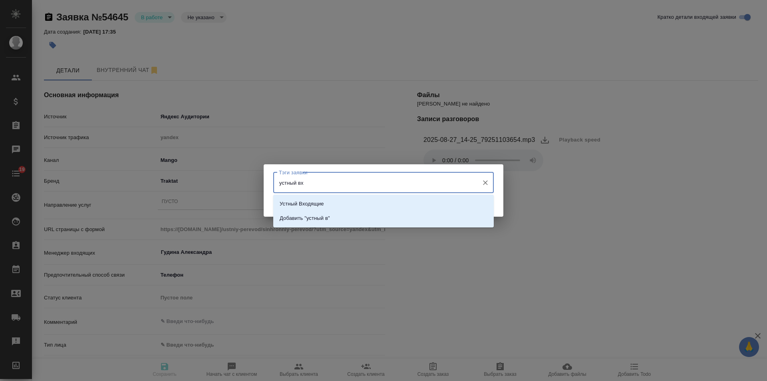
type input "устный вхо"
click at [311, 201] on p "Устный Входящие" at bounding box center [302, 204] width 44 height 8
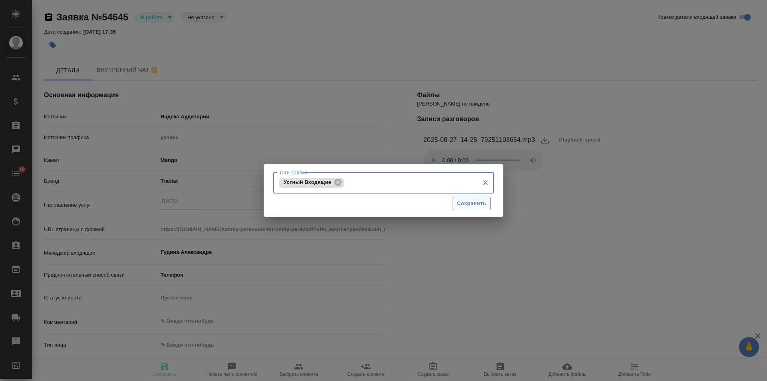
click at [461, 198] on button "Сохранить" at bounding box center [471, 203] width 38 height 14
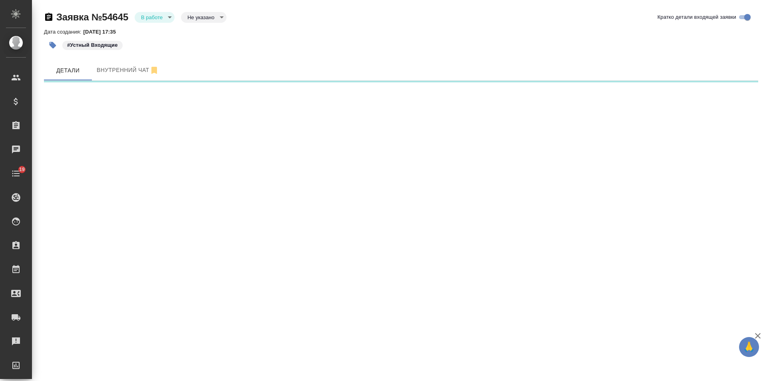
select select "RU"
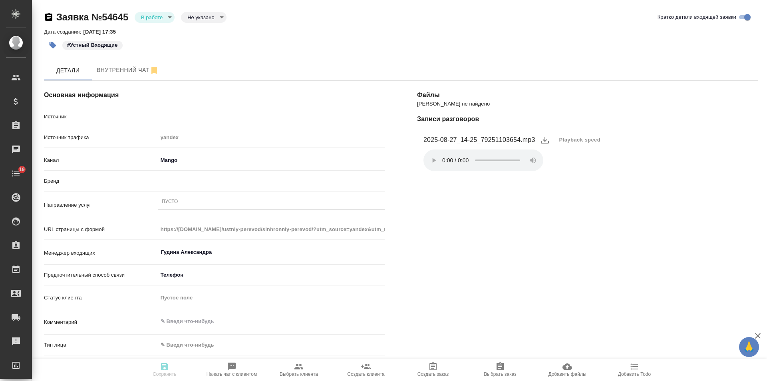
type textarea "x"
click at [180, 204] on div "Пусто" at bounding box center [271, 202] width 227 height 12
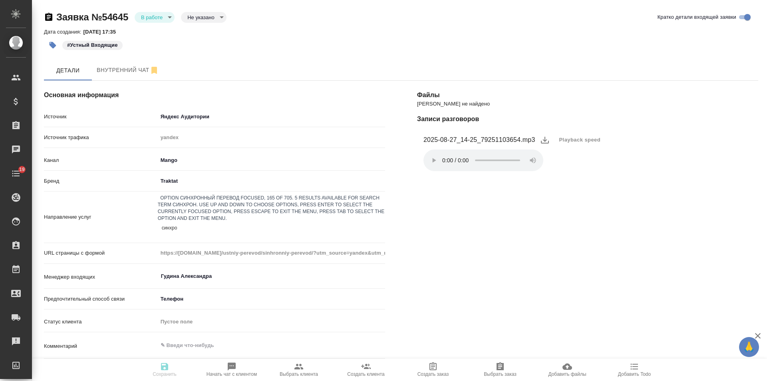
type input "синхрон"
click at [218, 380] on div "Синхронный перевод" at bounding box center [383, 386] width 767 height 10
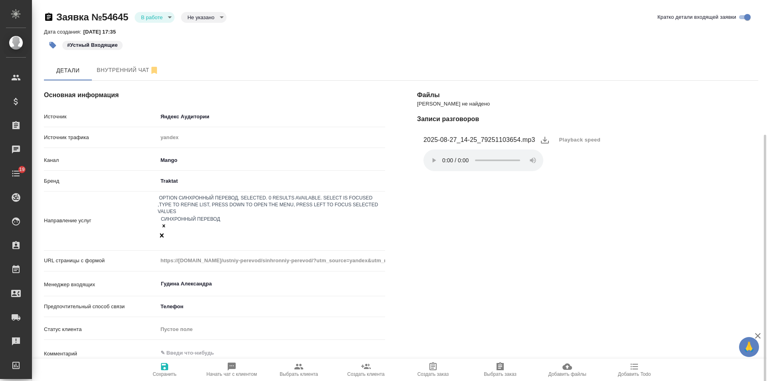
scroll to position [160, 0]
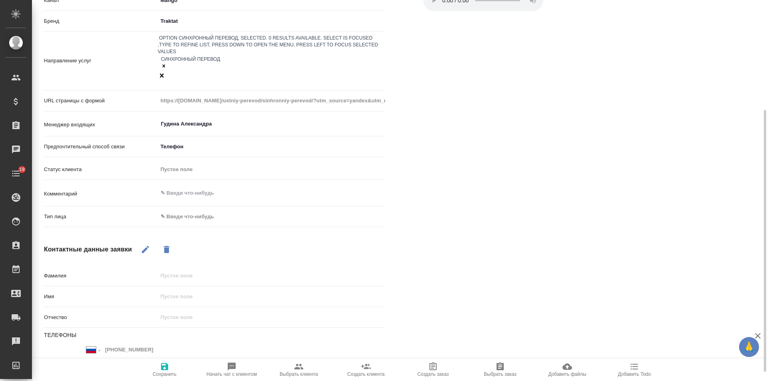
click at [184, 182] on body "🙏 .cls-1 fill:#fff; AWATERA [PERSON_NAME] Спецификации Заказы 0 Чаты 19 Todo Пр…" at bounding box center [383, 190] width 767 height 381
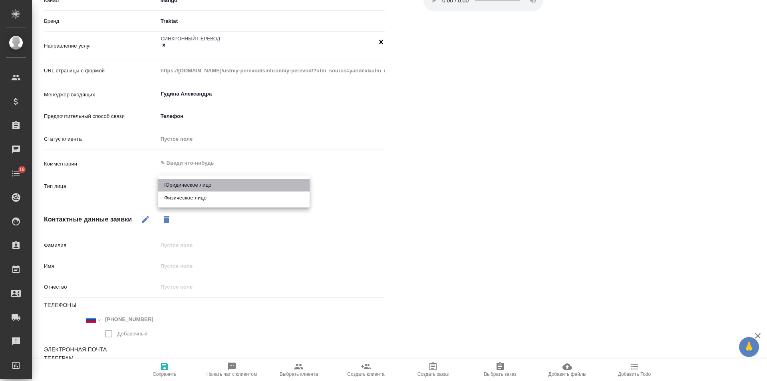
click at [189, 185] on li "Юридическое лицо" at bounding box center [234, 184] width 152 height 13
type textarea "x"
type input "company"
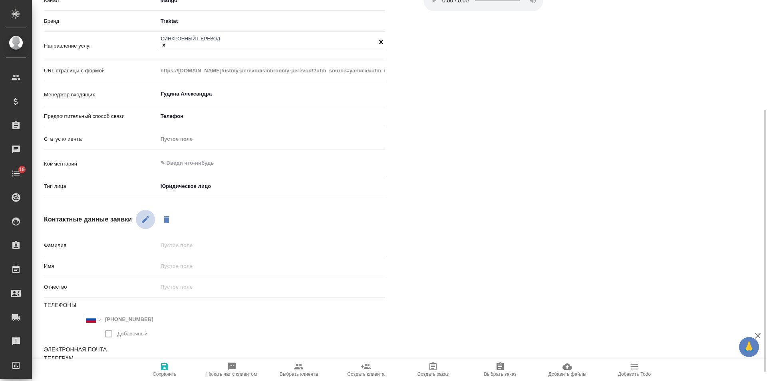
click at [147, 214] on icon "button" at bounding box center [146, 219] width 10 height 10
drag, startPoint x: 203, startPoint y: 269, endPoint x: 207, endPoint y: 266, distance: 4.9
click at [203, 269] on input "text" at bounding box center [271, 266] width 227 height 12
type input "[PERSON_NAME]"
type textarea "x"
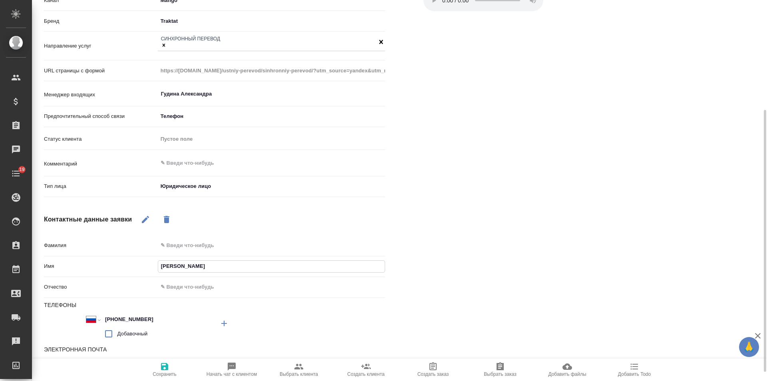
type input "Ал"
type textarea "x"
type input "Алек"
type textarea "x"
type input "Алекс"
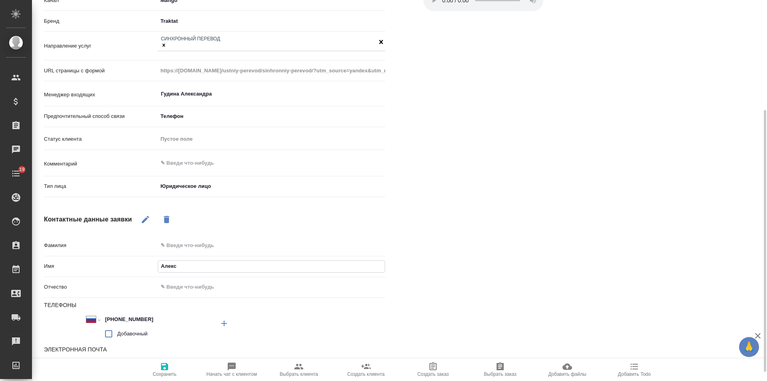
type textarea "x"
type input "Алексе"
type textarea "x"
type input "[PERSON_NAME]"
click at [165, 376] on span "Сохранить" at bounding box center [165, 374] width 24 height 6
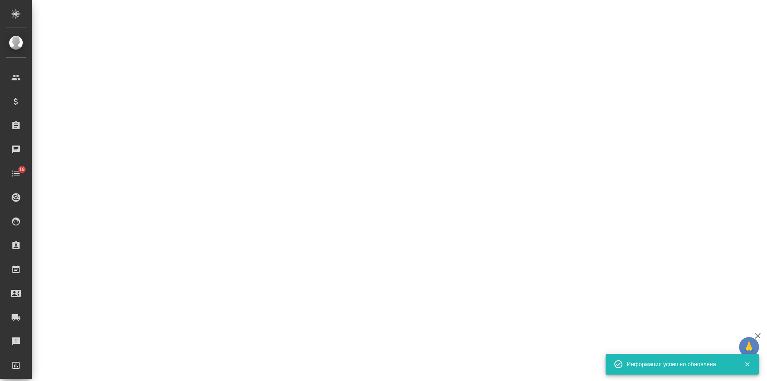
select select "RU"
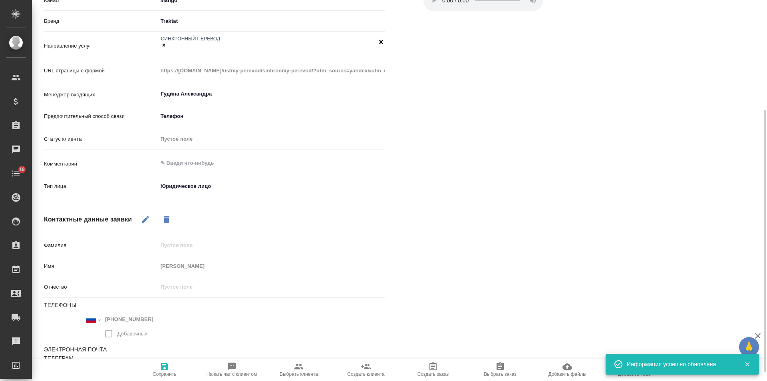
type textarea "x"
click at [218, 163] on textarea at bounding box center [271, 163] width 227 height 14
paste textarea "синхронный удаленный англ-рус, 2 часа, 2 спикера в зуме и 10 слушателей в [GEOG…"
type textarea "синхронный удаленный англ-рус, 2 часа, 2 спикера в зуме и 10 слушателей в [GEOG…"
type textarea "x"
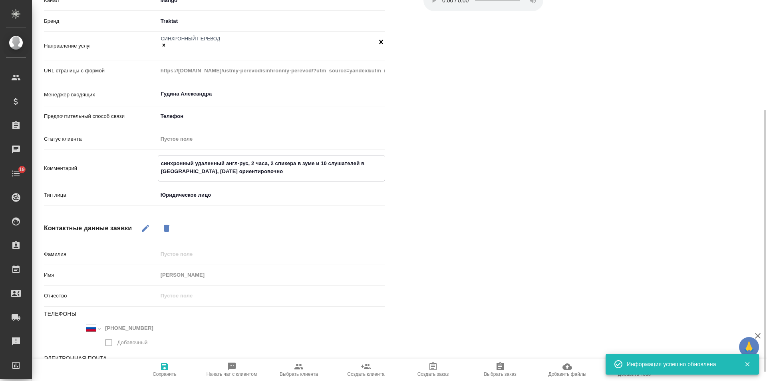
type textarea "синхронный удаленный англ-рус, 2 часа, 2 спикера в зуме и 10 слушателей в Москв…"
type textarea "x"
click at [165, 373] on span "Сохранить" at bounding box center [165, 374] width 24 height 6
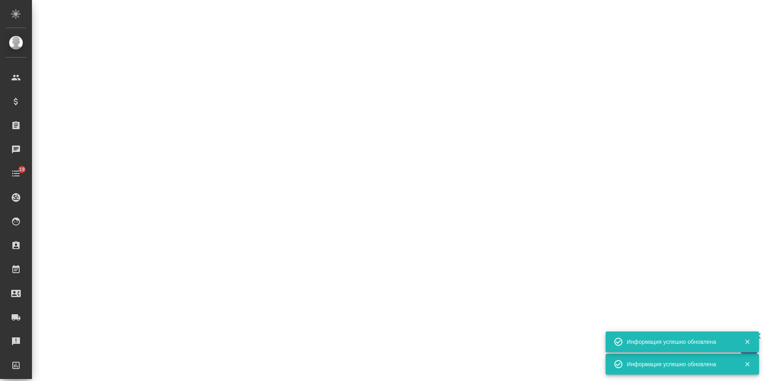
select select "RU"
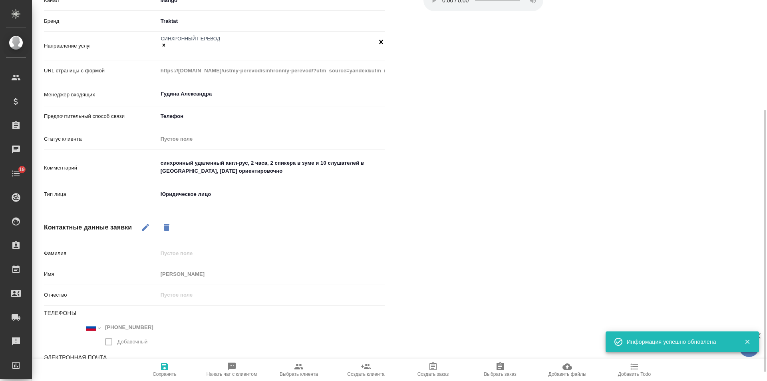
click at [300, 367] on icon "button" at bounding box center [298, 366] width 9 height 6
type textarea "x"
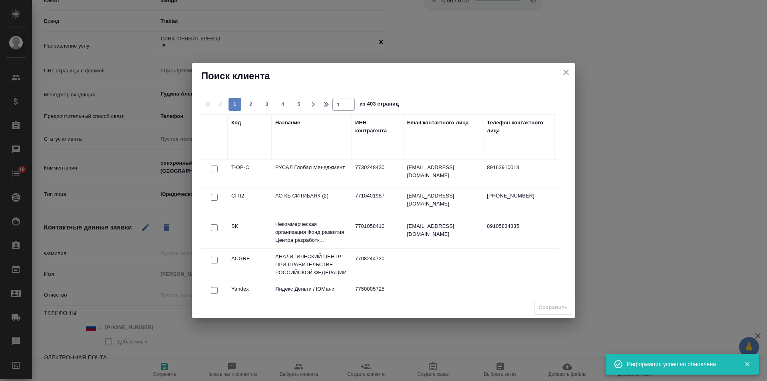
click at [301, 143] on input "text" at bounding box center [311, 144] width 72 height 10
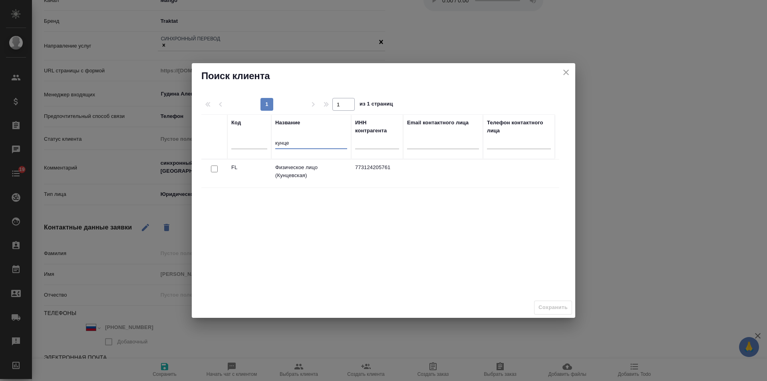
type input "кунце"
click at [213, 170] on input "checkbox" at bounding box center [214, 168] width 7 height 7
checkbox input "true"
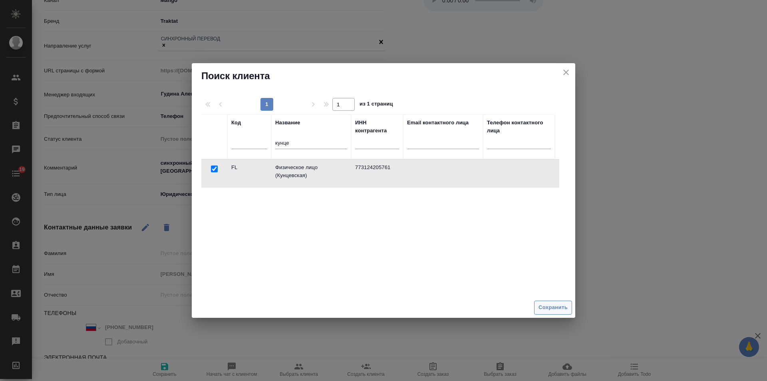
click at [550, 311] on span "Сохранить" at bounding box center [552, 307] width 29 height 9
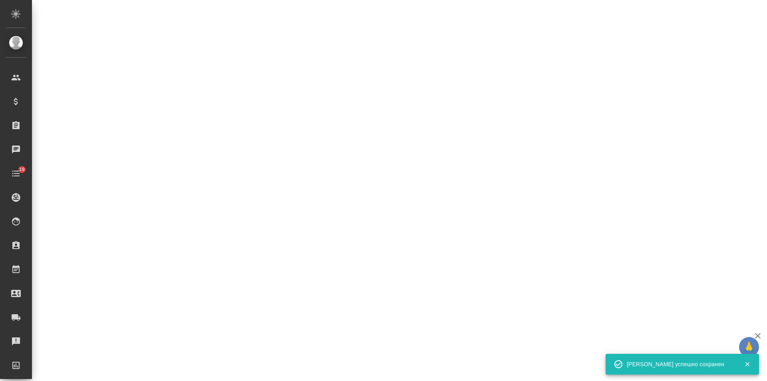
select select "RU"
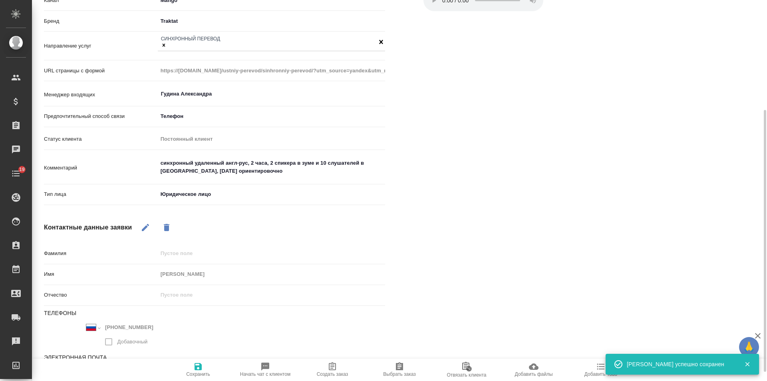
click at [330, 364] on icon "button" at bounding box center [332, 366] width 7 height 8
type textarea "x"
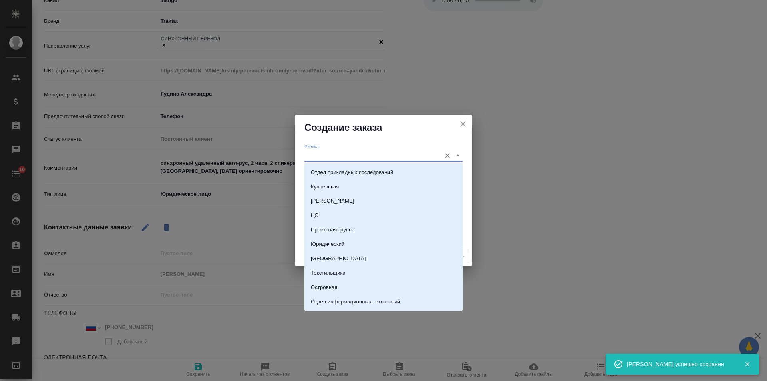
click at [335, 152] on input "Филиал" at bounding box center [370, 155] width 133 height 11
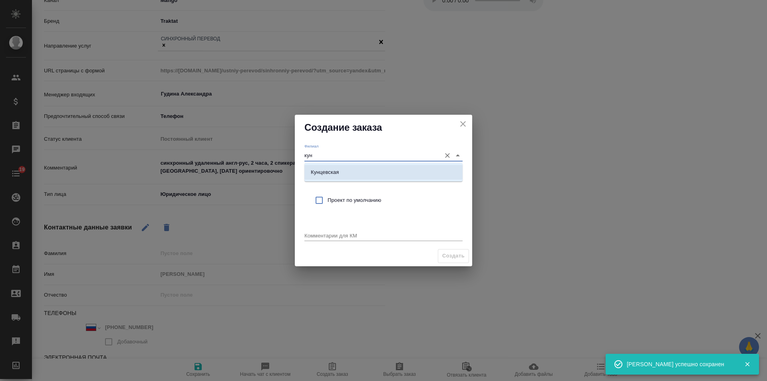
drag, startPoint x: 331, startPoint y: 169, endPoint x: 340, endPoint y: 202, distance: 34.2
click at [331, 170] on p "Кунцевская" at bounding box center [325, 172] width 28 height 8
type input "Кунцевская"
drag, startPoint x: 340, startPoint y: 202, endPoint x: 343, endPoint y: 222, distance: 19.4
click at [340, 203] on span "Проект по умолчанию" at bounding box center [391, 200] width 129 height 8
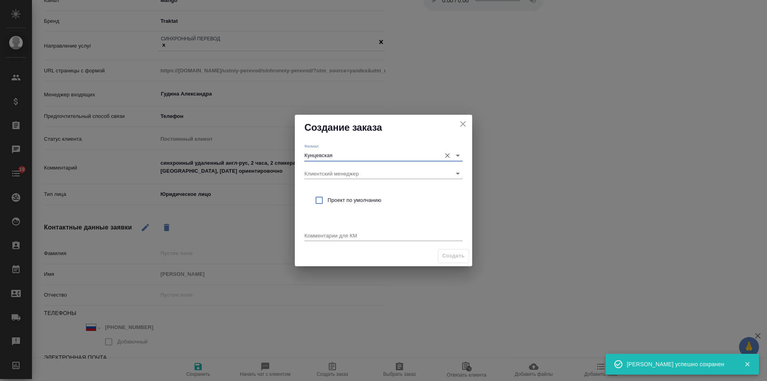
checkbox input "true"
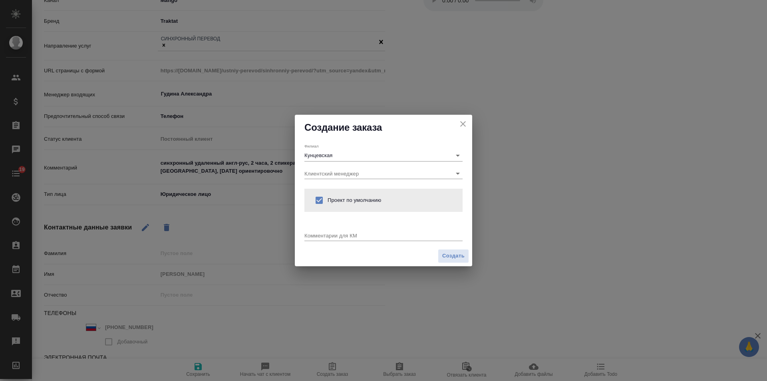
click at [343, 237] on textarea at bounding box center [383, 235] width 158 height 6
paste textarea "синхронный удаленный англ-рус, 2 часа, 2 спикера в зуме и 10 слушателей в Москв…"
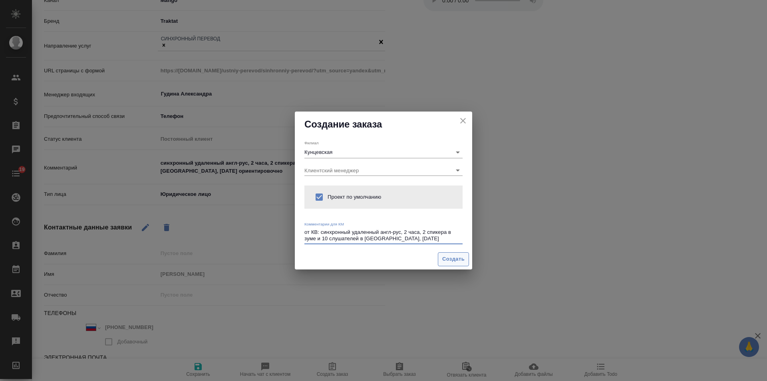
type textarea "от КВ: синхронный удаленный англ-рус, 2 часа, 2 спикера в зуме и 10 слушателей …"
click at [460, 257] on span "Создать" at bounding box center [453, 258] width 22 height 9
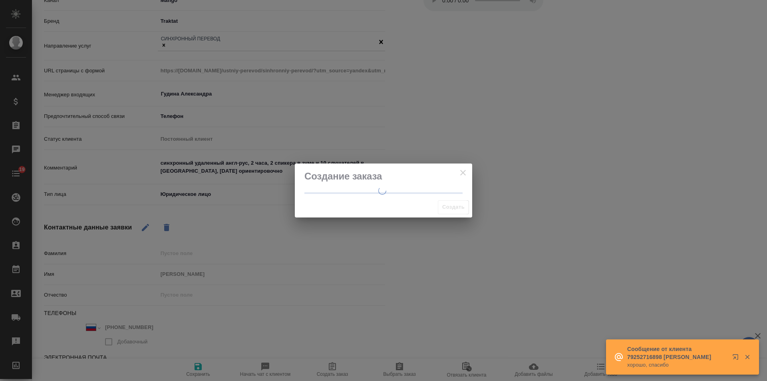
type textarea "x"
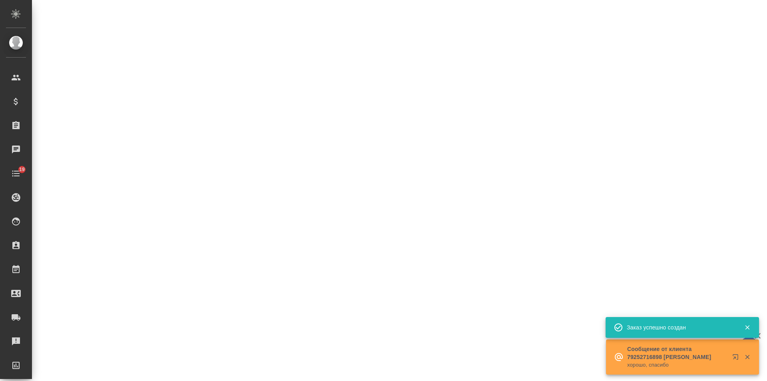
select select "RU"
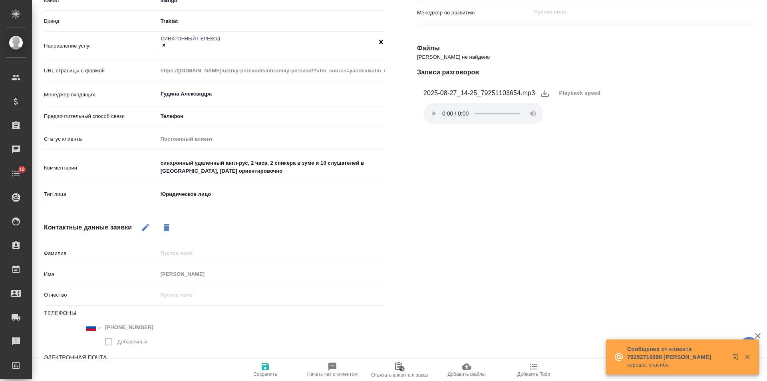
type textarea "x"
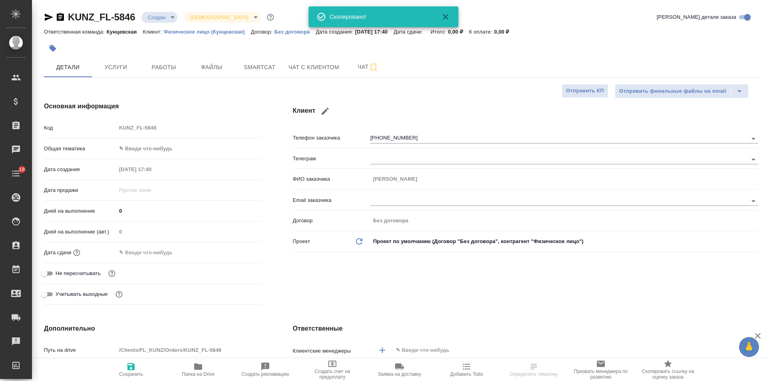
select select "RU"
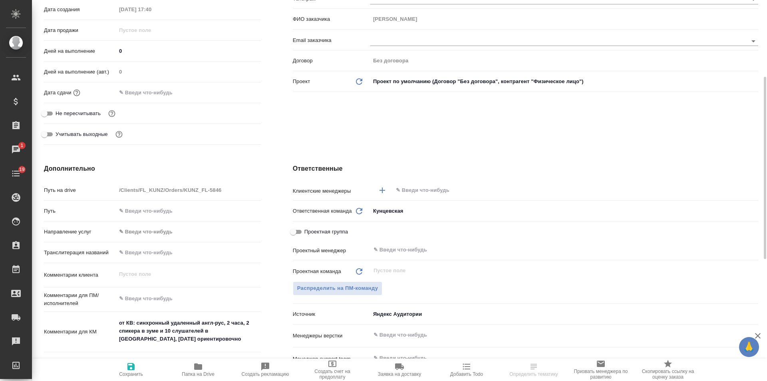
click at [405, 189] on input "text" at bounding box center [562, 190] width 334 height 10
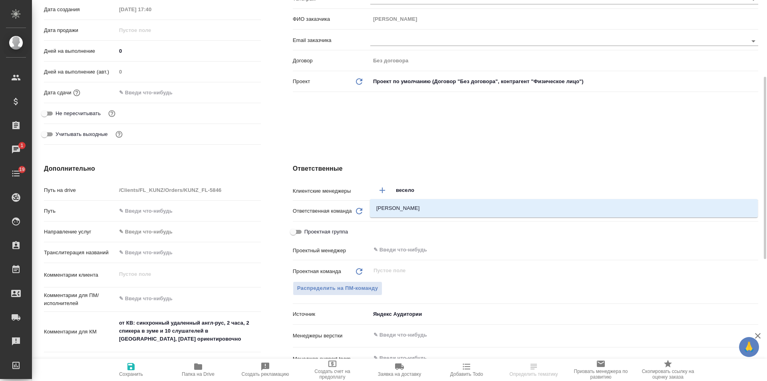
type input "веселов"
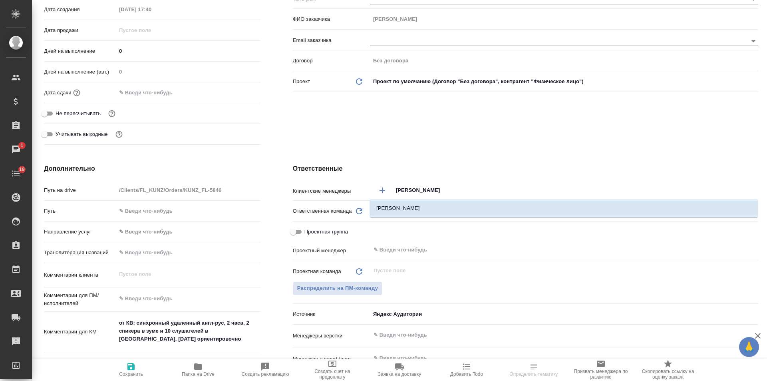
click at [401, 207] on li "Веселова Юлия" at bounding box center [564, 208] width 388 height 14
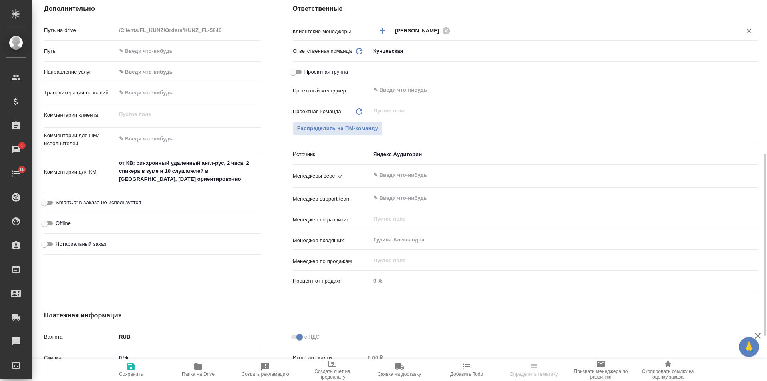
scroll to position [359, 0]
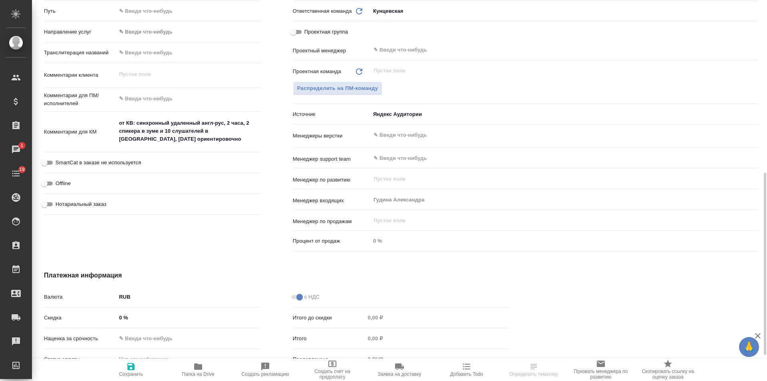
click at [126, 363] on div ".cls-1 fill:#fff; AWATERA Gudina Alexandra Клиенты Спецификации Заказы 1 Чаты 1…" at bounding box center [383, 190] width 767 height 381
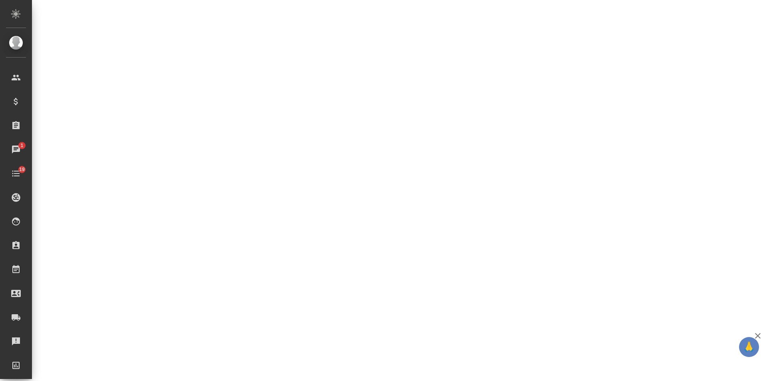
select select "RU"
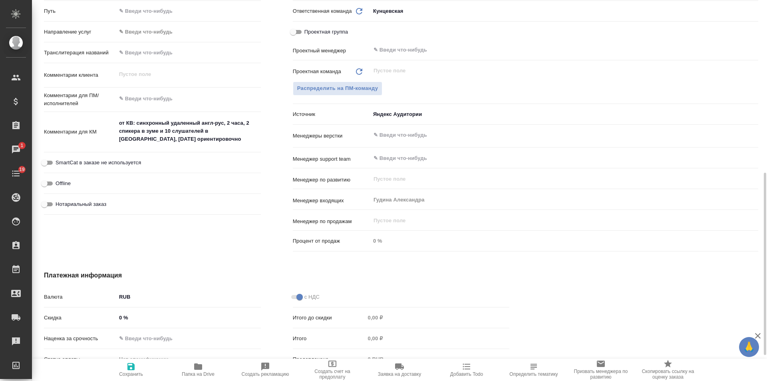
type textarea "x"
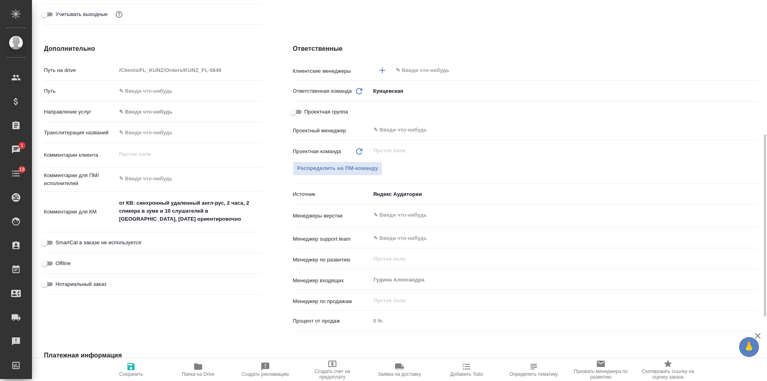
click at [408, 69] on input "text" at bounding box center [562, 70] width 334 height 10
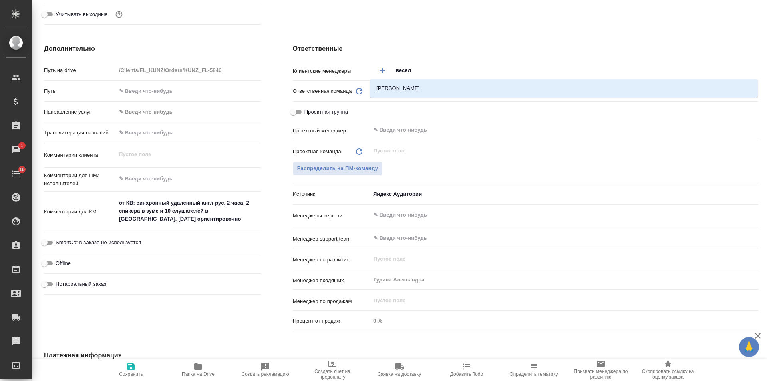
type input "весело"
click at [421, 87] on li "Веселова Юлия" at bounding box center [564, 88] width 388 height 14
type textarea "x"
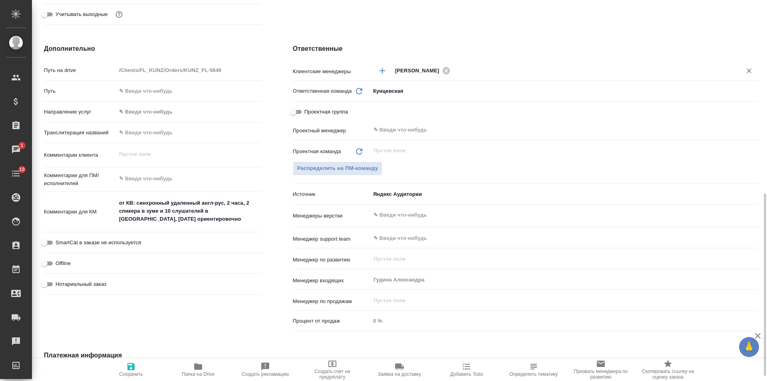
scroll to position [359, 0]
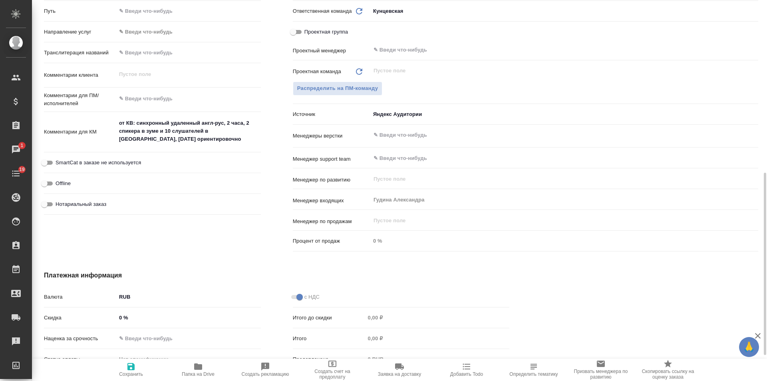
click at [133, 367] on icon "button" at bounding box center [130, 366] width 7 height 7
type textarea "x"
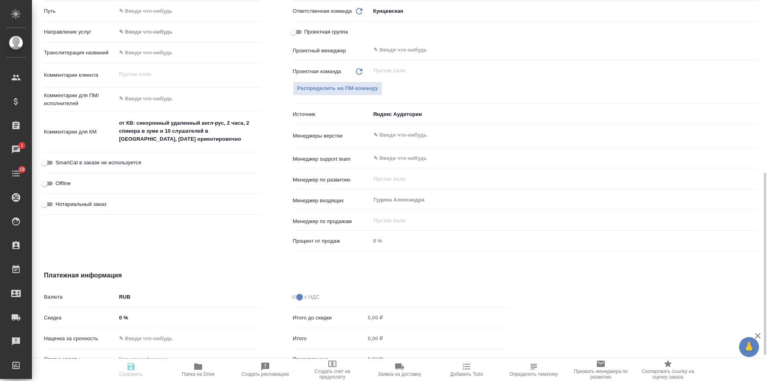
type textarea "x"
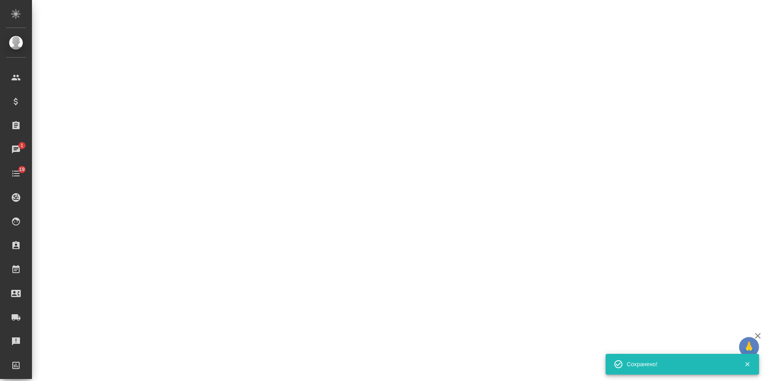
select select "RU"
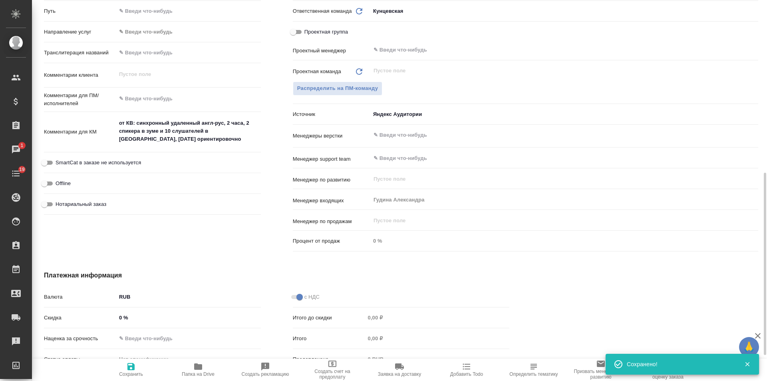
type textarea "x"
click at [469, 369] on icon "button" at bounding box center [467, 366] width 8 height 6
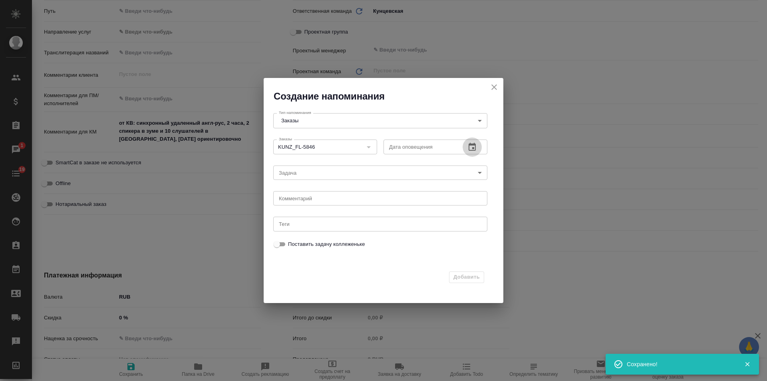
click at [472, 147] on icon "button" at bounding box center [471, 147] width 7 height 8
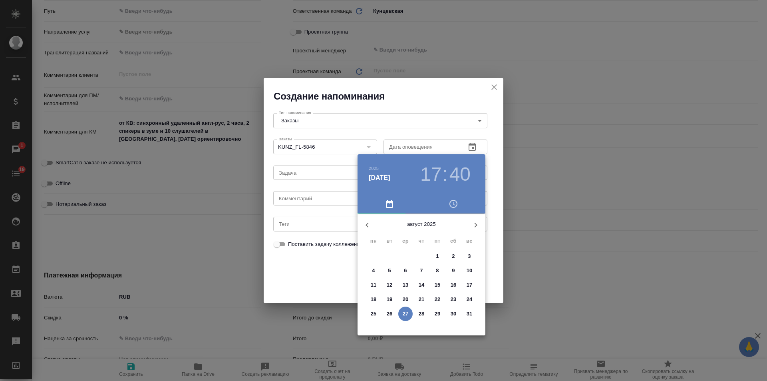
click at [438, 309] on p "29" at bounding box center [437, 313] width 6 height 8
type input "29.08.2025 17:40"
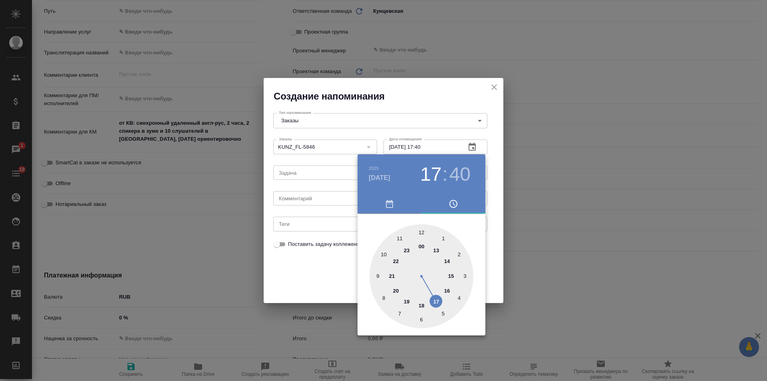
click at [309, 201] on div at bounding box center [383, 190] width 767 height 381
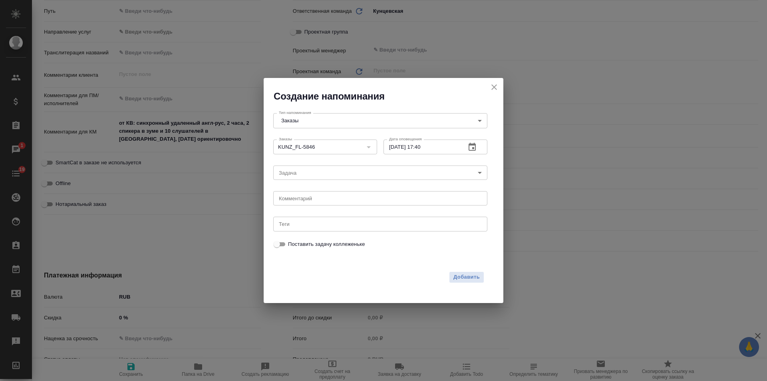
click at [309, 199] on div "2025 авг. 29 17 : 40 00 1 2 3 4 5 6 7 8 9 10 11 12 13 14 15 16 17 18 19 20 21 2…" at bounding box center [383, 190] width 767 height 381
click at [308, 197] on textarea at bounding box center [380, 198] width 203 height 6
type textarea "инфа"
click at [471, 280] on span "Добавить" at bounding box center [466, 276] width 26 height 9
type textarea "x"
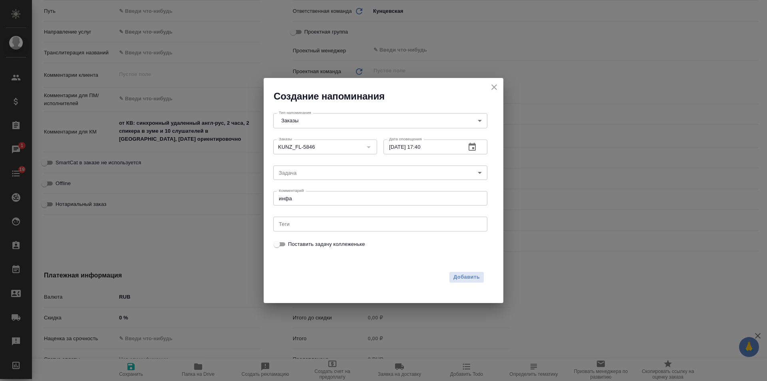
type textarea "x"
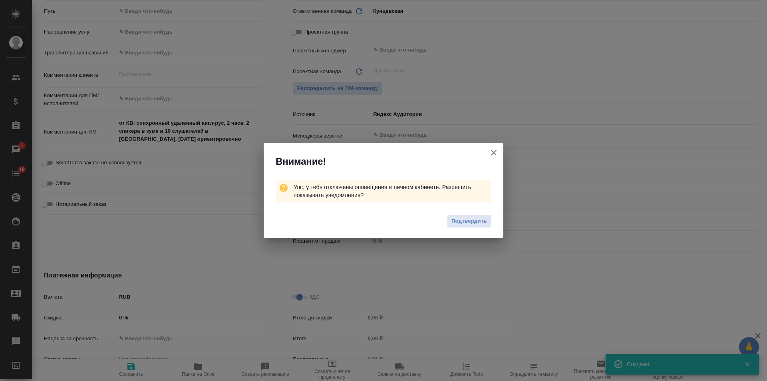
type textarea "x"
click at [493, 152] on icon "button" at bounding box center [494, 153] width 6 height 6
type textarea "x"
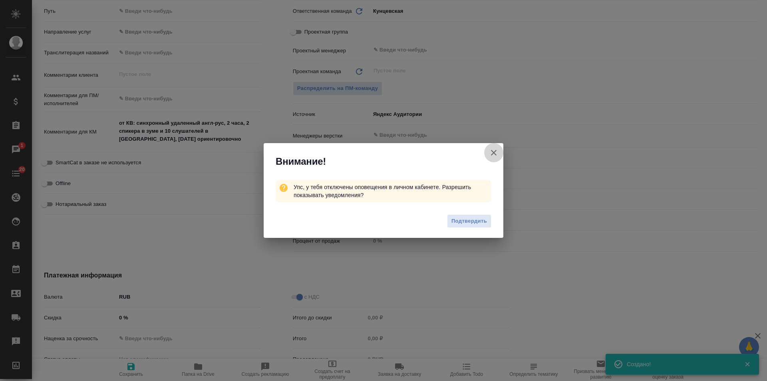
type textarea "x"
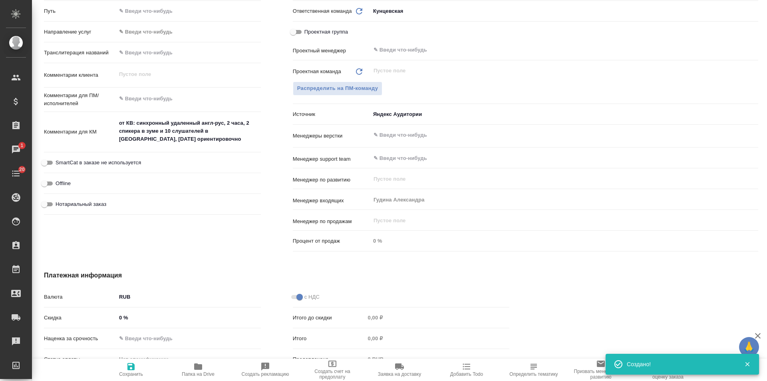
type textarea "x"
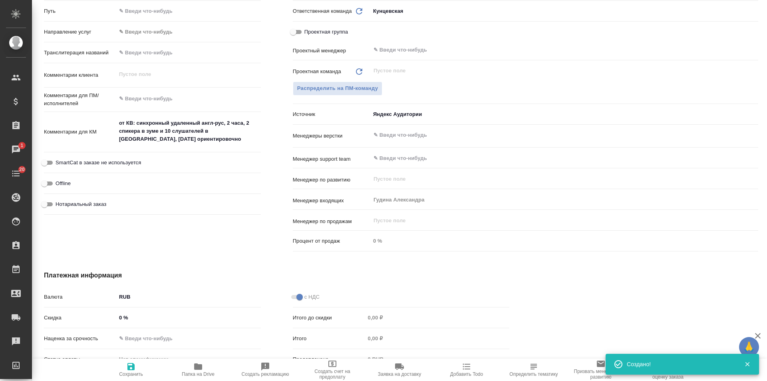
type textarea "x"
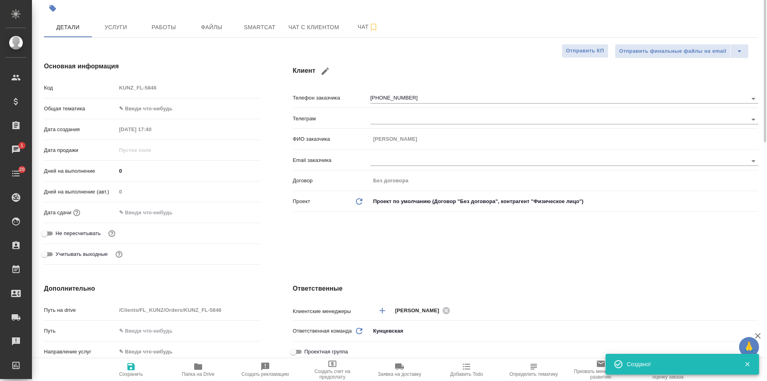
scroll to position [0, 0]
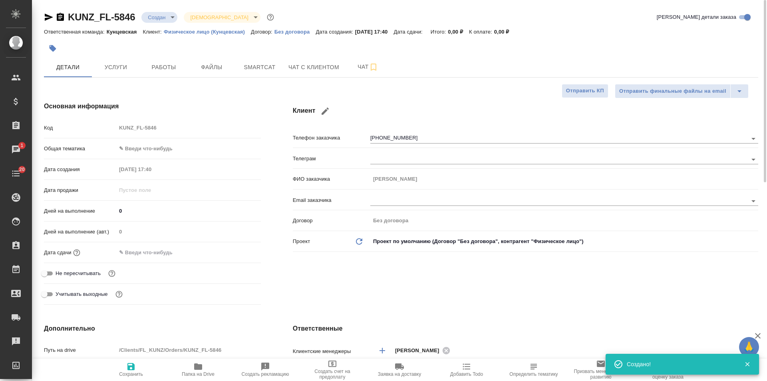
click at [62, 18] on icon "button" at bounding box center [60, 17] width 7 height 8
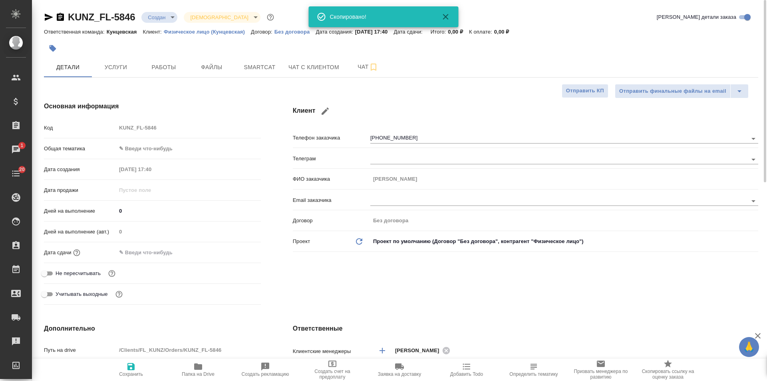
type textarea "x"
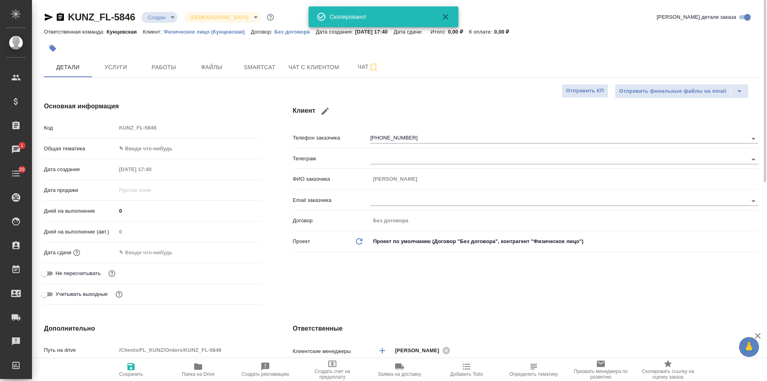
type textarea "x"
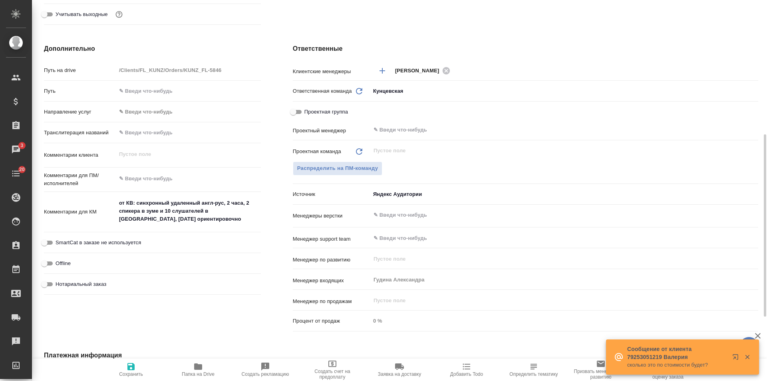
scroll to position [80, 0]
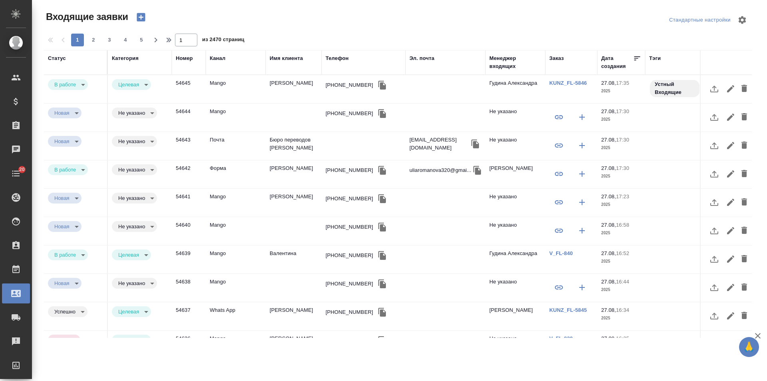
select select "RU"
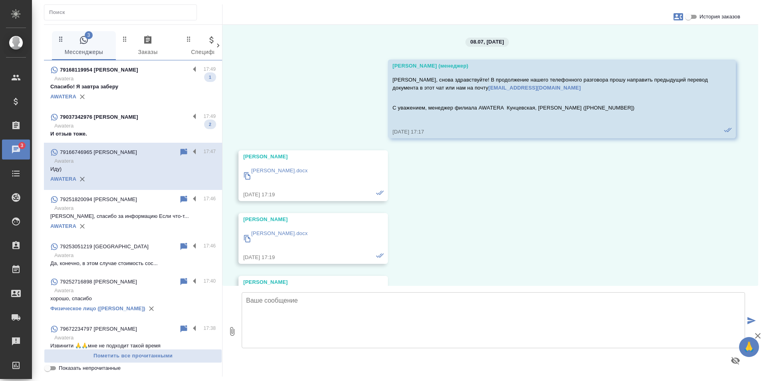
scroll to position [4895, 0]
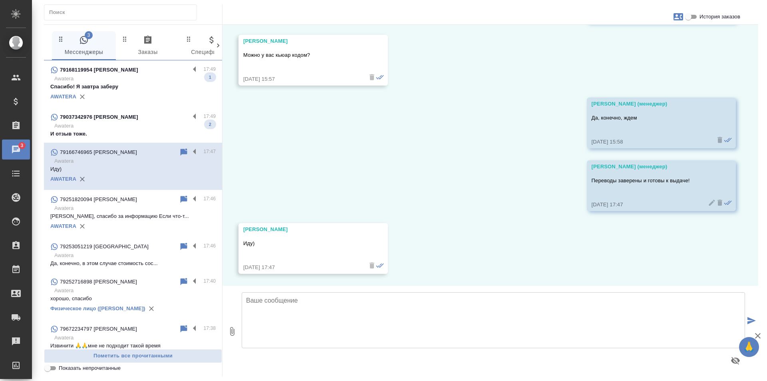
click at [121, 126] on p "Awatera" at bounding box center [134, 126] width 161 height 8
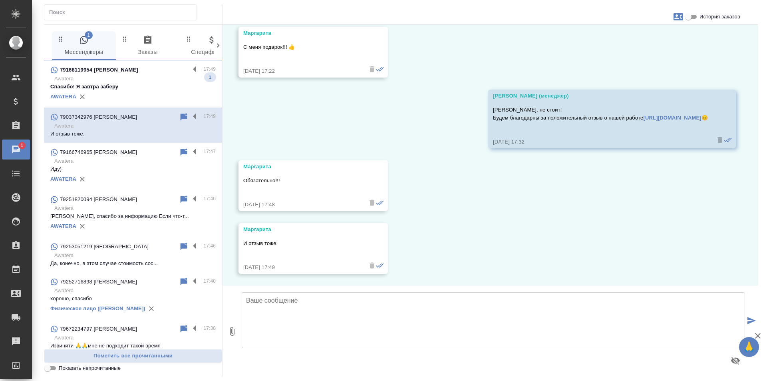
scroll to position [3320, 0]
click at [138, 78] on p "Awatera" at bounding box center [134, 79] width 161 height 8
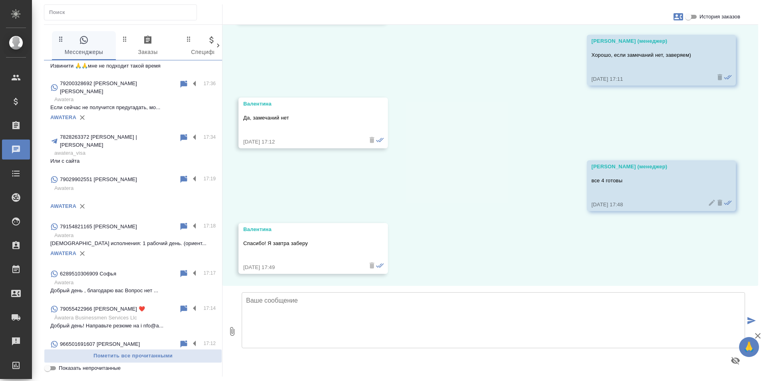
scroll to position [0, 0]
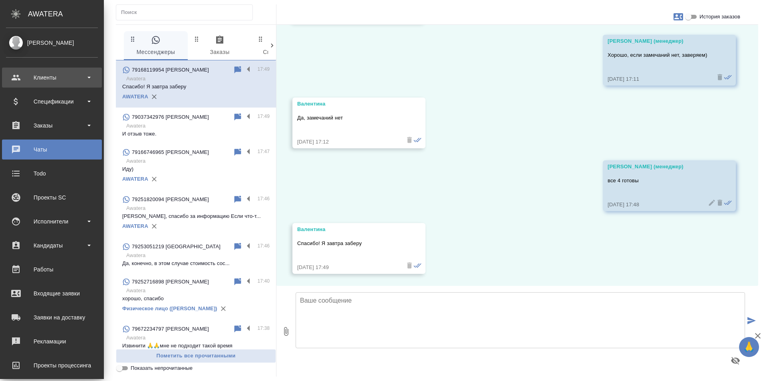
click at [46, 81] on div "Клиенты" at bounding box center [52, 77] width 92 height 12
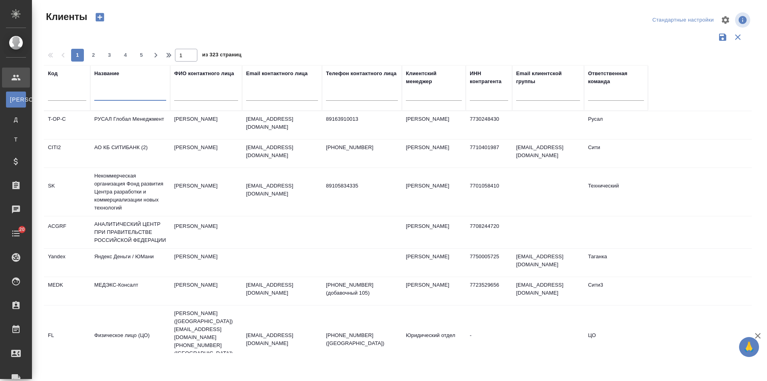
select select "RU"
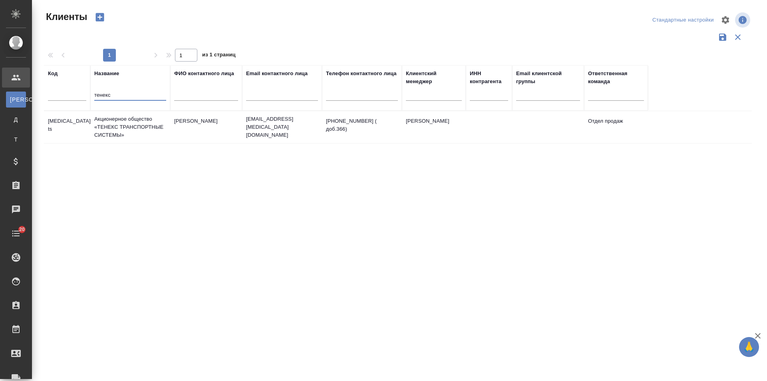
type input "тенекс"
click at [130, 131] on td "Акционерное общество «ТЕНЕКС ТРАНСПОРТНЫЕ СИСТЕМЫ»" at bounding box center [130, 127] width 80 height 32
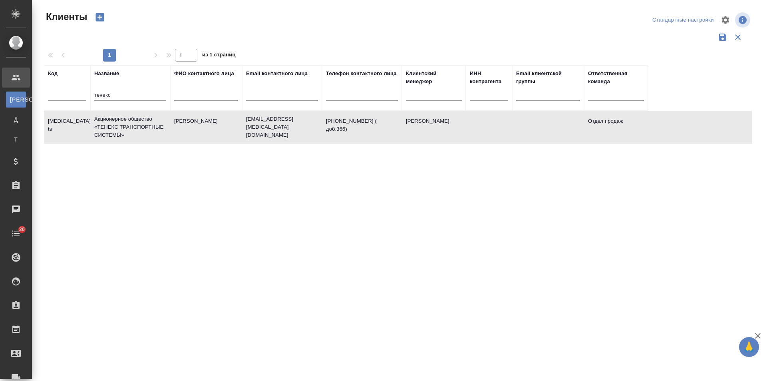
click at [130, 131] on td "Акционерное общество «ТЕНЕКС ТРАНСПОРТНЫЕ СИСТЕМЫ»" at bounding box center [130, 127] width 80 height 32
click at [310, 97] on input "text" at bounding box center [282, 96] width 72 height 10
paste input "[EMAIL_ADDRESS][DOMAIN_NAME]"
type input "[EMAIL_ADDRESS][DOMAIN_NAME]"
drag, startPoint x: 1, startPoint y: 95, endPoint x: 5, endPoint y: 92, distance: 4.6
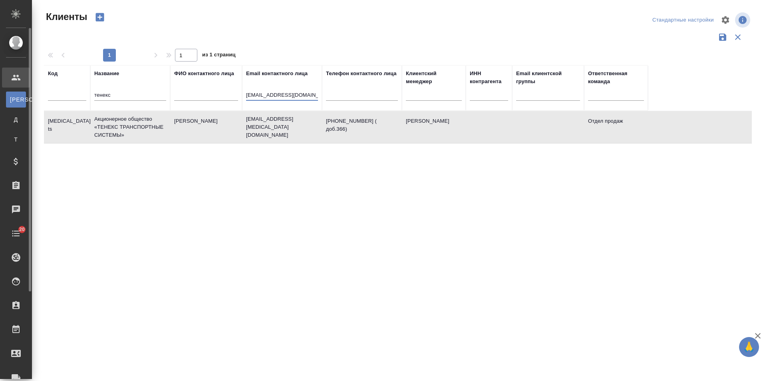
click at [2, 94] on div ".cls-1 fill:#fff; AWATERA [PERSON_NAME] К Клиенты Д Договоры Т Тендеры Специфик…" at bounding box center [383, 190] width 767 height 381
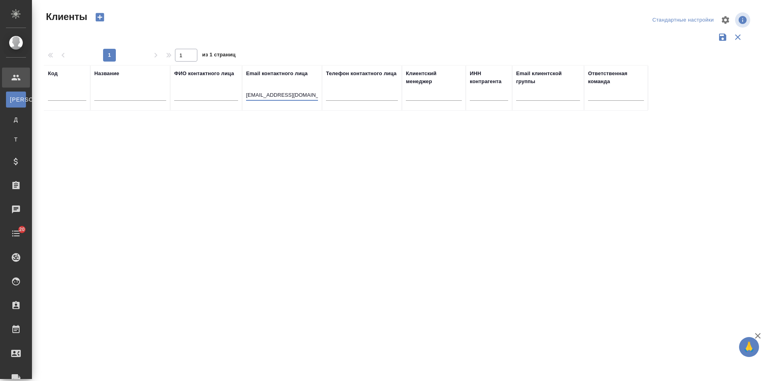
drag, startPoint x: 253, startPoint y: 92, endPoint x: 185, endPoint y: 94, distance: 68.3
click at [185, 94] on tr "Код Название ФИО контактного лица Email контактного лица [EMAIL_ADDRESS][DOMAIN…" at bounding box center [346, 88] width 604 height 46
type input "@[DOMAIN_NAME]"
drag, startPoint x: 308, startPoint y: 95, endPoint x: 208, endPoint y: 95, distance: 99.8
click at [208, 95] on tr "Код Название ФИО контактного лица Email контактного лица @[DOMAIN_NAME] Телефон…" at bounding box center [346, 88] width 604 height 46
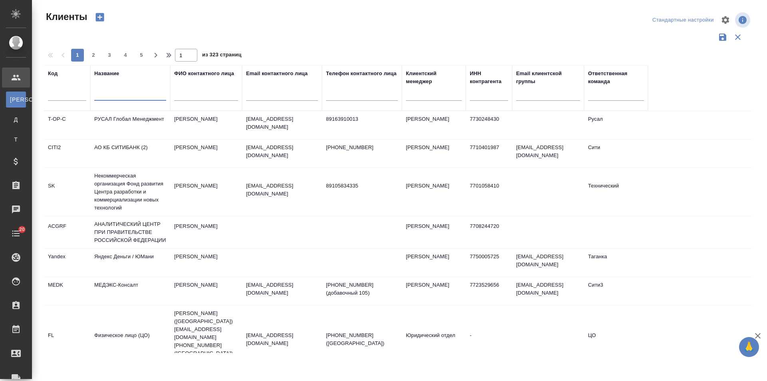
click at [133, 97] on input "text" at bounding box center [130, 96] width 72 height 10
type input "аргус"
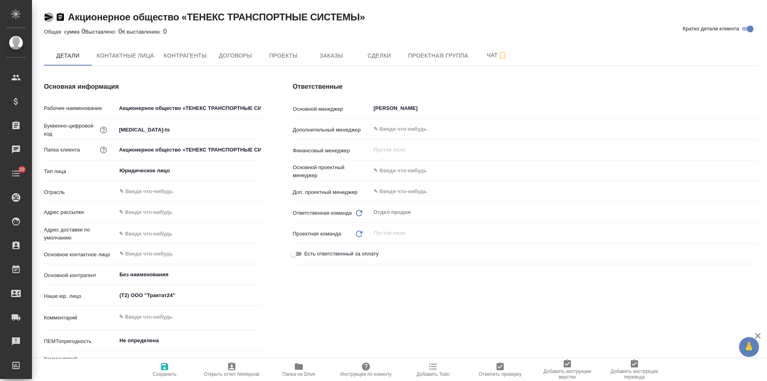
click at [46, 14] on icon "button" at bounding box center [49, 17] width 10 height 10
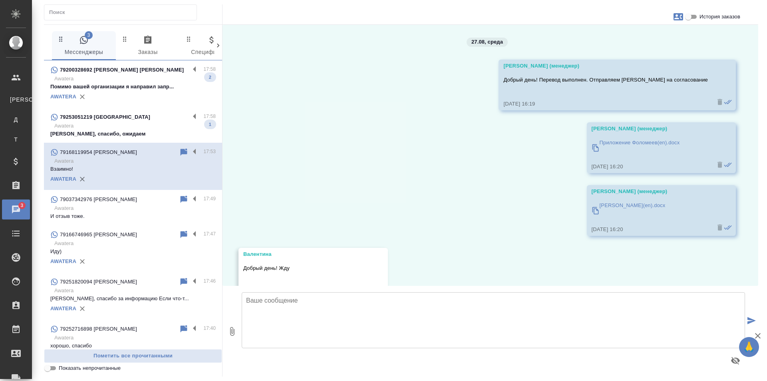
scroll to position [526, 0]
